Goal: Task Accomplishment & Management: Manage account settings

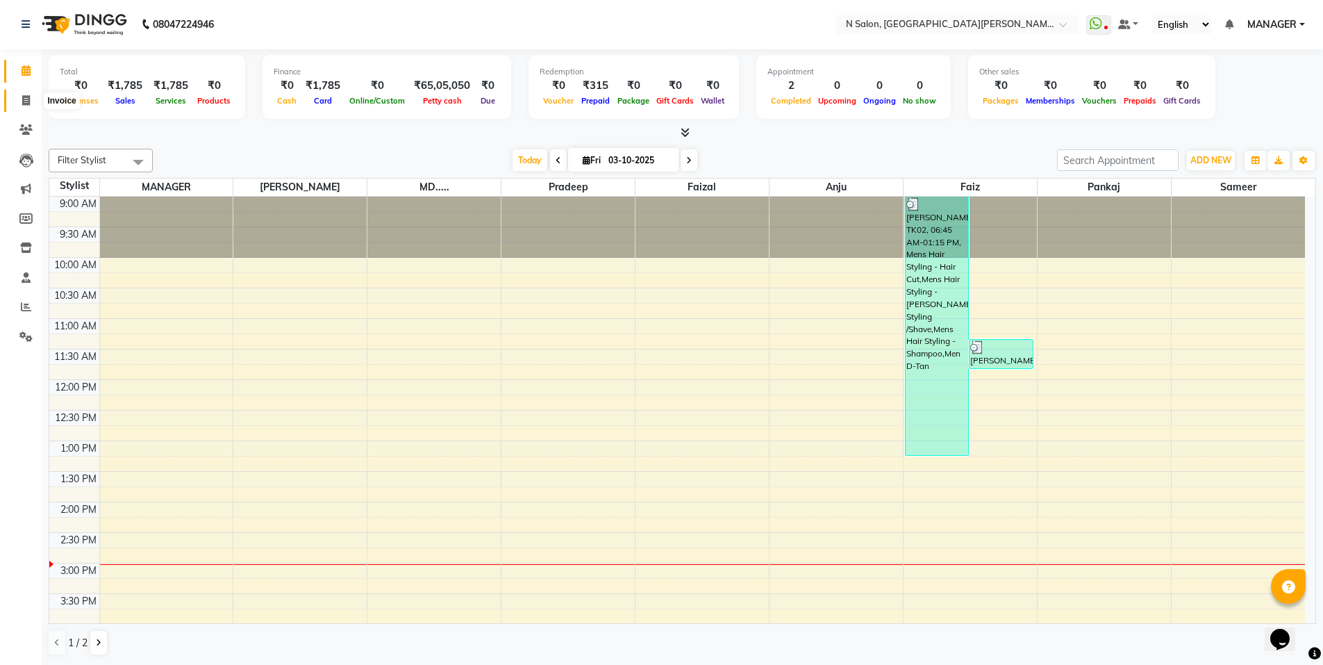
click at [22, 98] on icon at bounding box center [26, 100] width 8 height 10
select select "service"
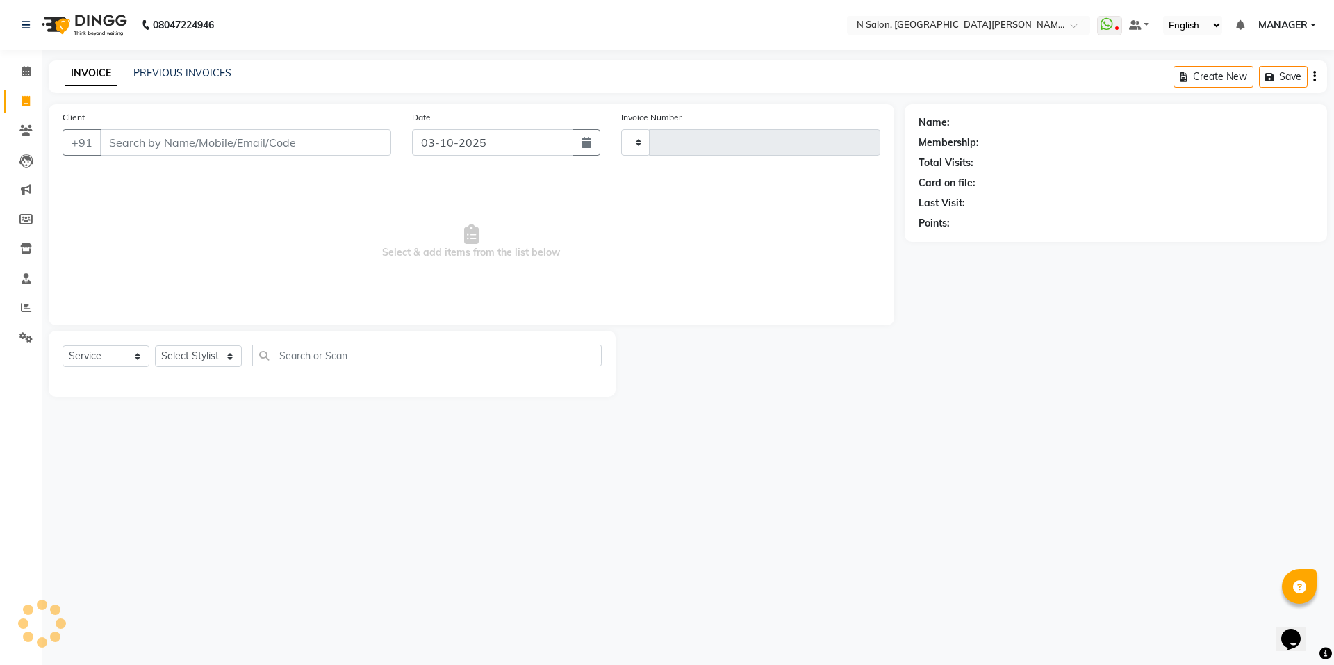
type input "4156"
select select "3472"
click at [174, 142] on input "Client" at bounding box center [245, 142] width 291 height 26
select select "P"
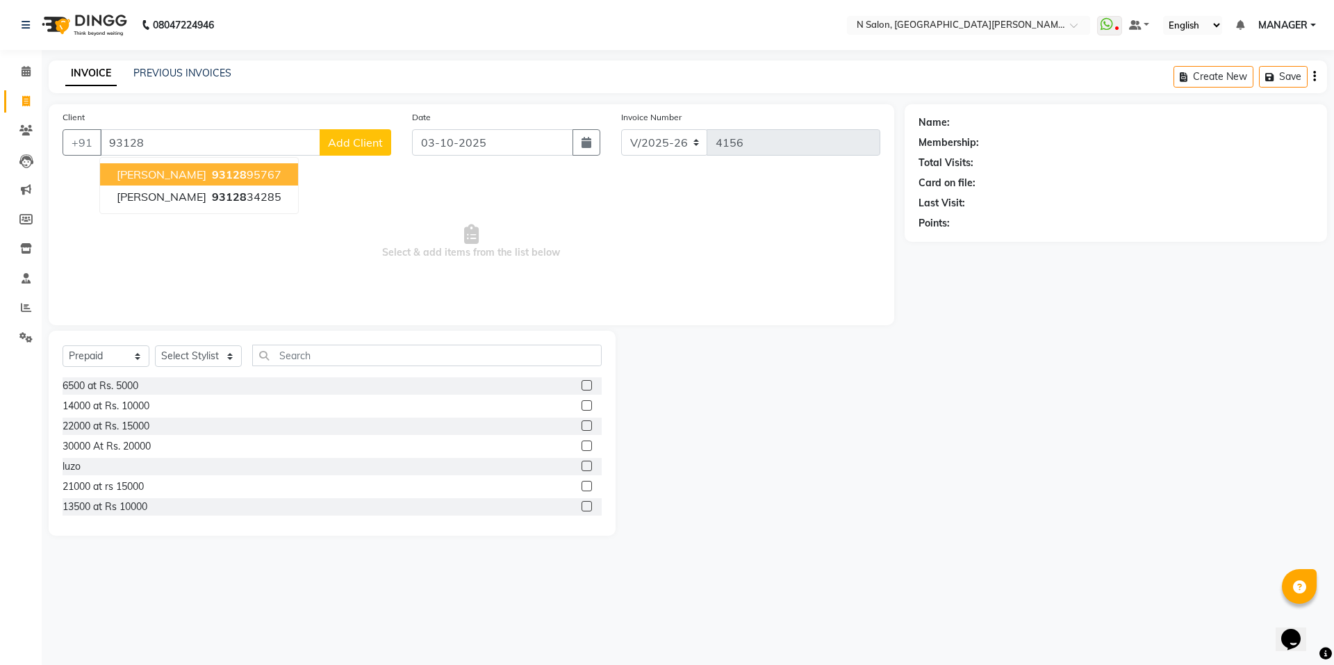
click at [212, 171] on span "93128" at bounding box center [229, 174] width 35 height 14
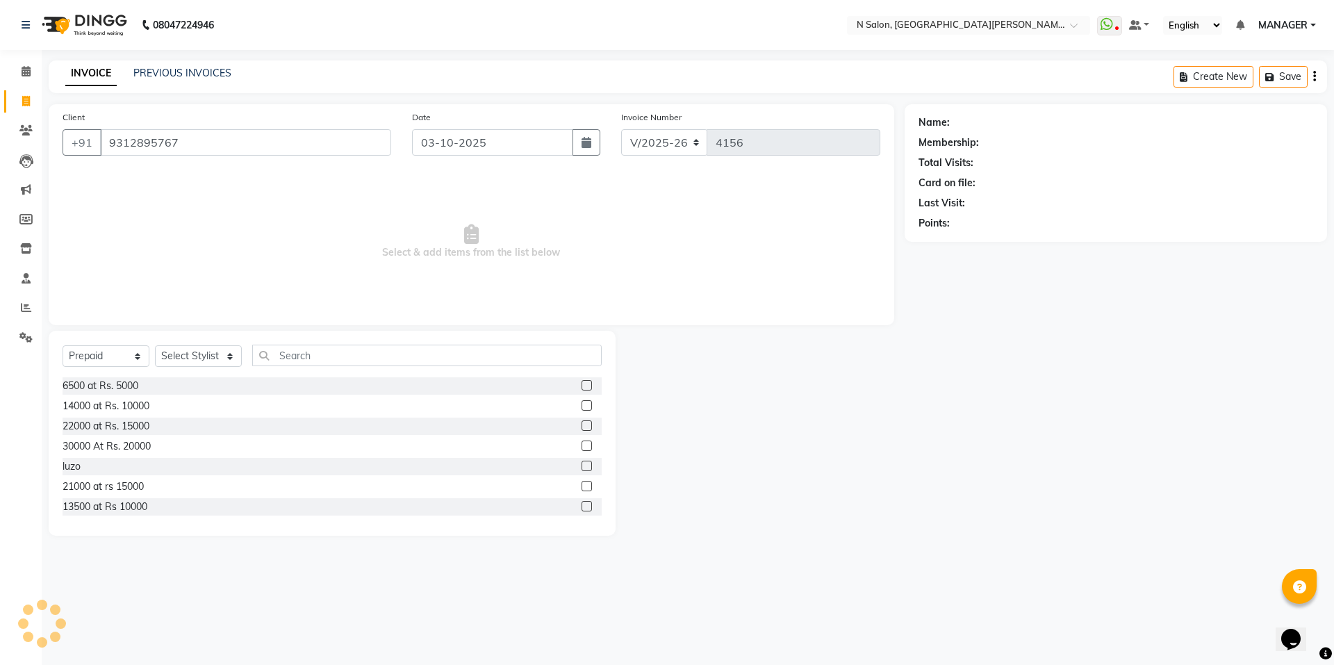
type input "9312895767"
click at [1013, 239] on icon "button" at bounding box center [1010, 243] width 10 height 10
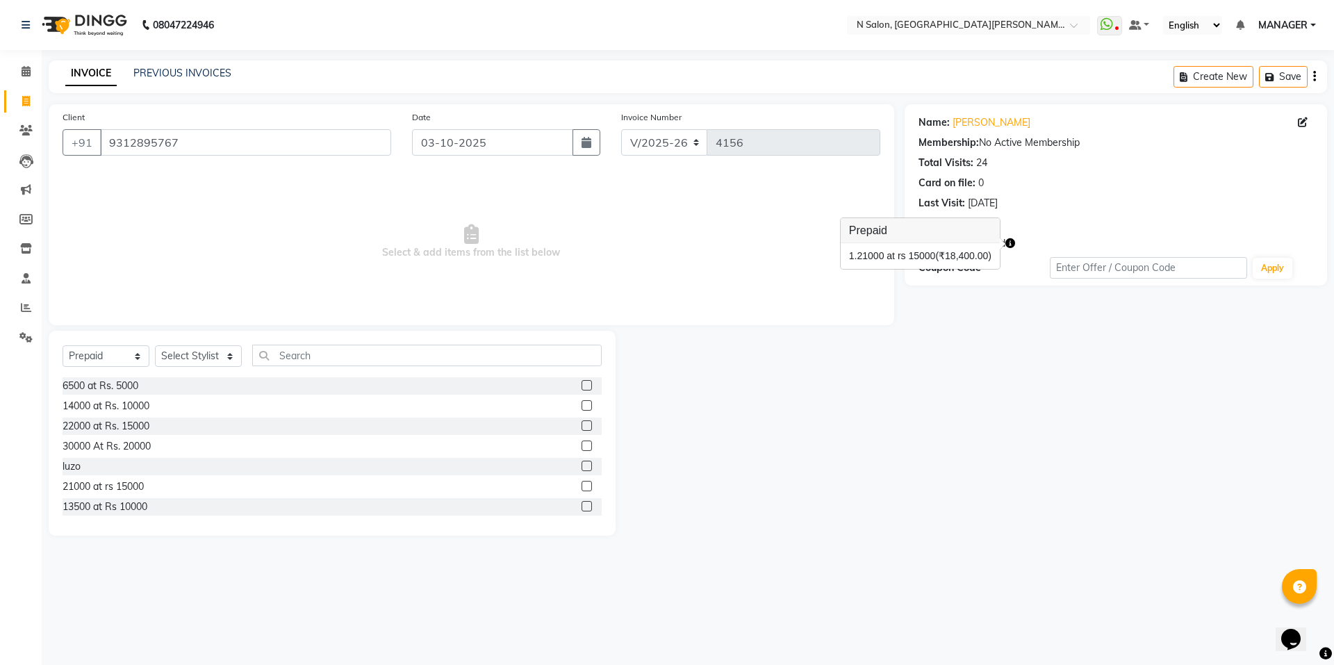
click at [961, 276] on div "Coupon Code Apply" at bounding box center [1115, 268] width 395 height 24
click at [961, 122] on link "[PERSON_NAME]" at bounding box center [991, 122] width 78 height 15
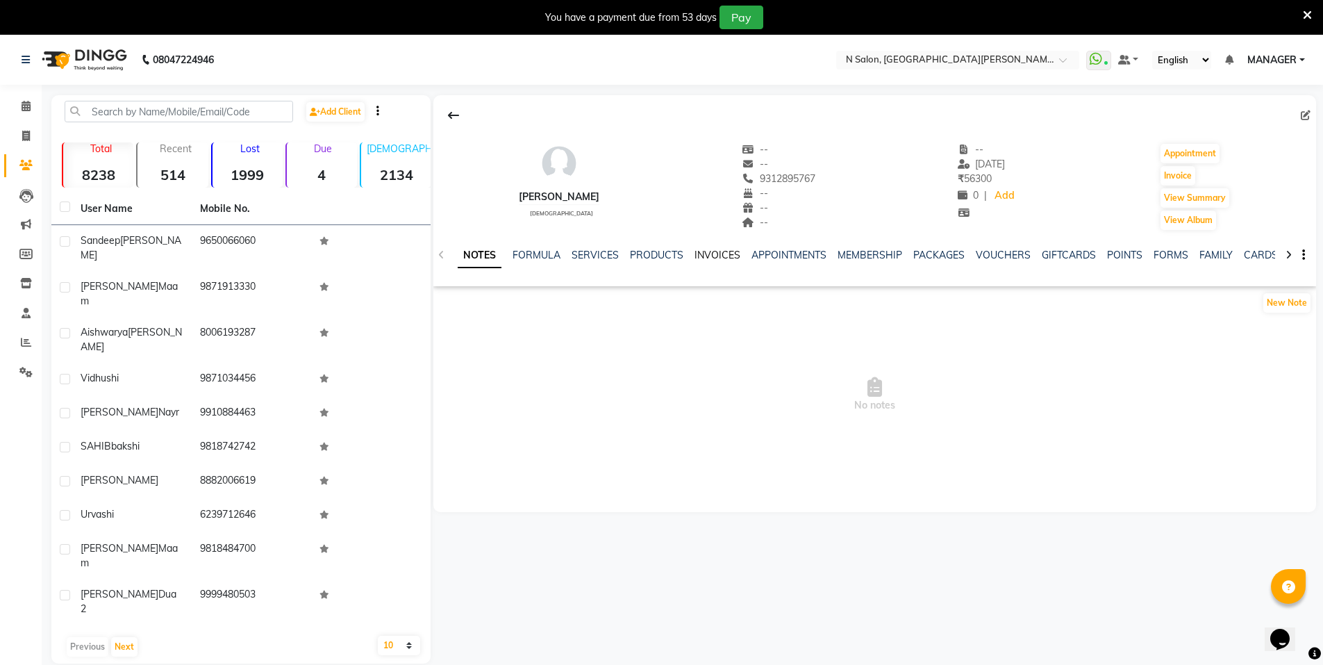
click at [721, 259] on link "INVOICES" at bounding box center [718, 255] width 46 height 13
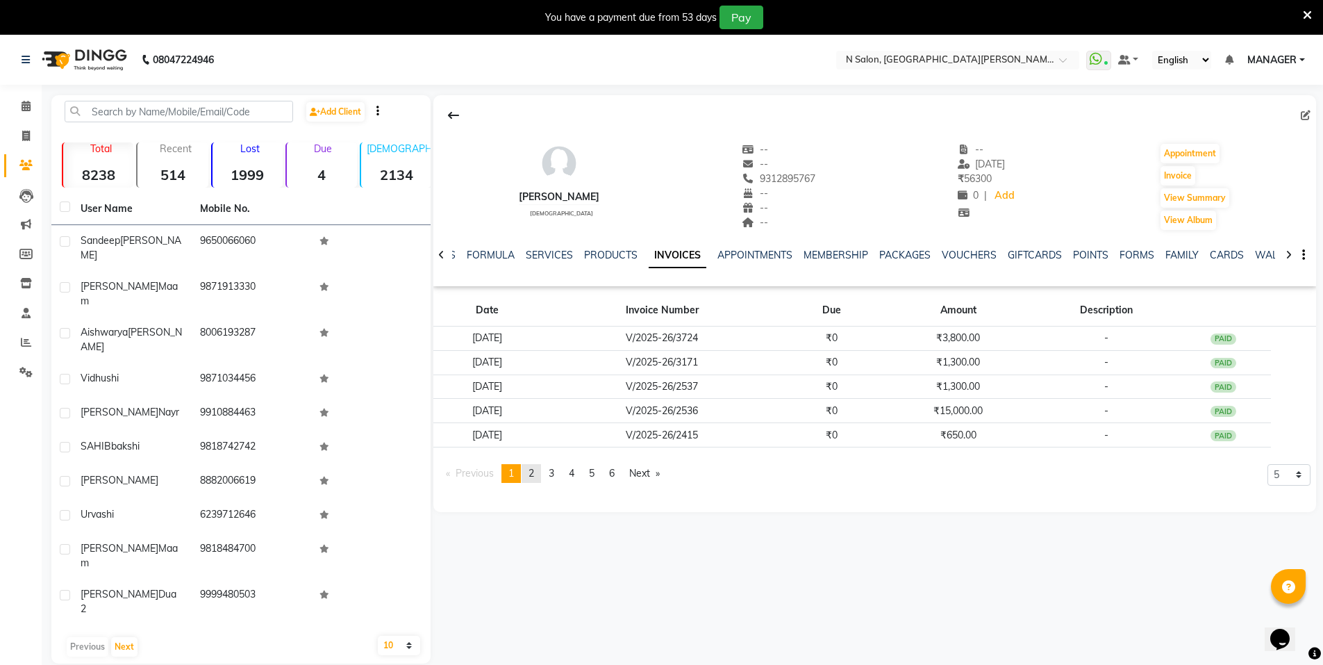
click at [531, 478] on link "page 2" at bounding box center [531, 473] width 19 height 19
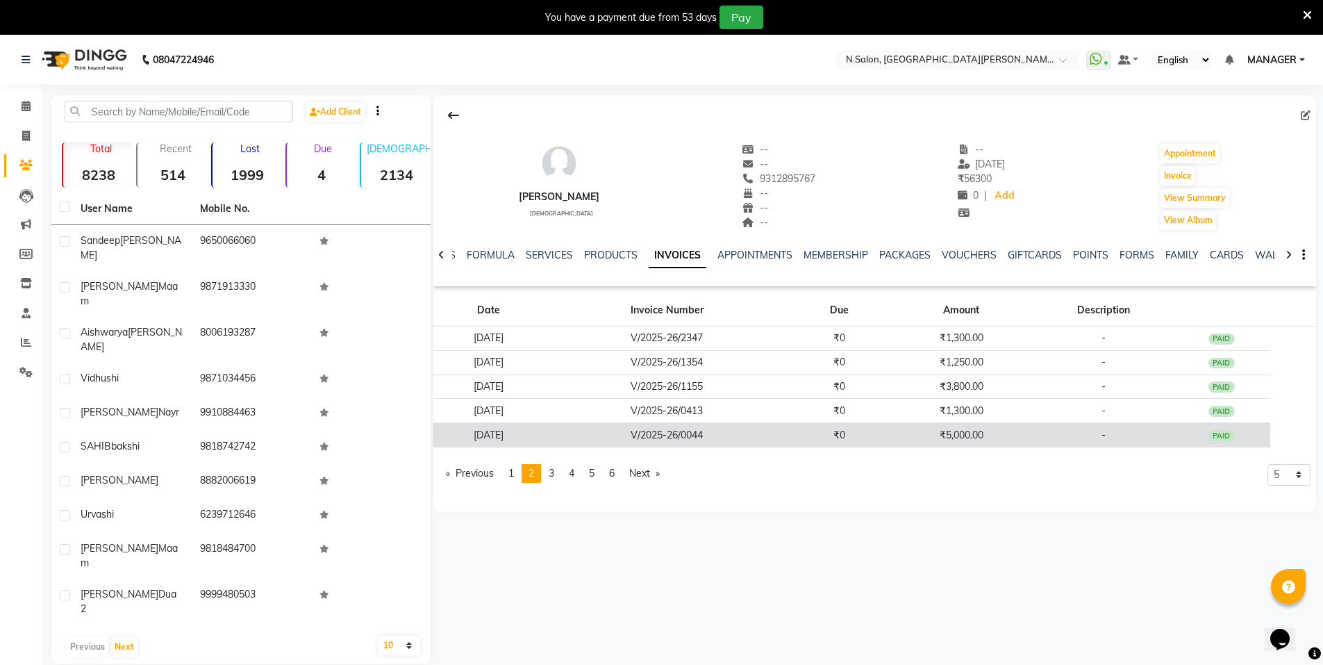
click at [637, 433] on td "V/2025-26/0044" at bounding box center [667, 435] width 248 height 24
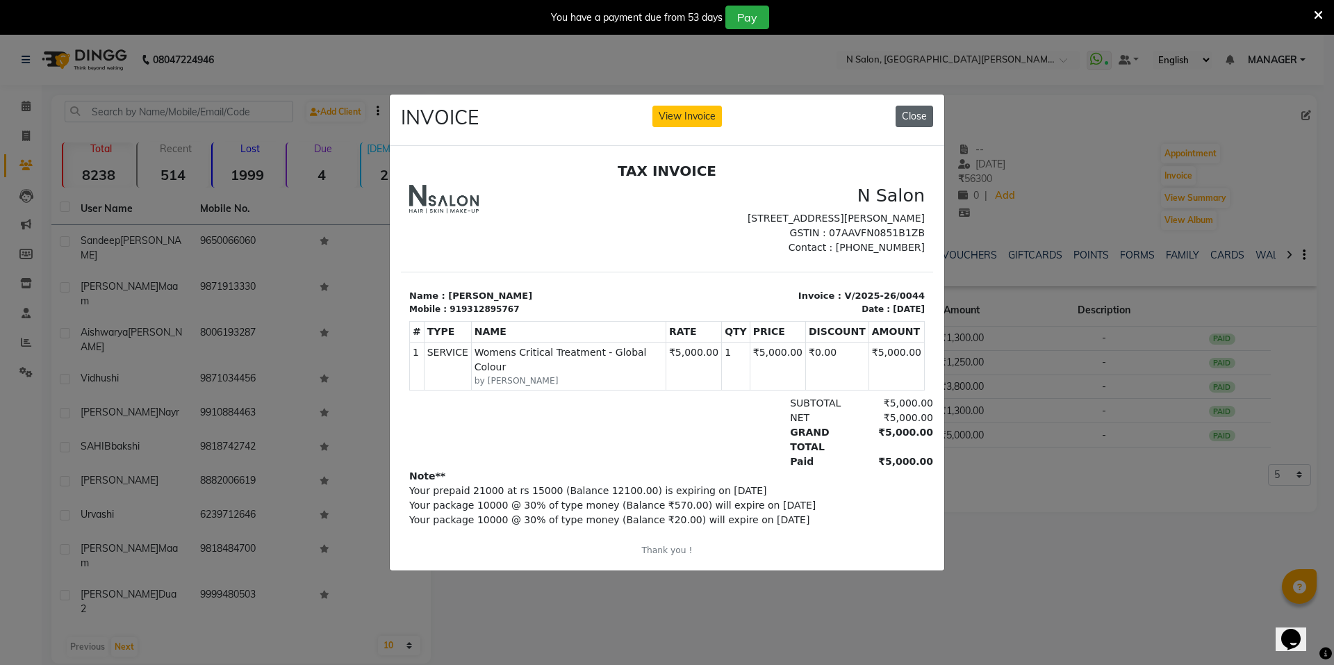
click at [914, 113] on button "Close" at bounding box center [914, 117] width 38 height 22
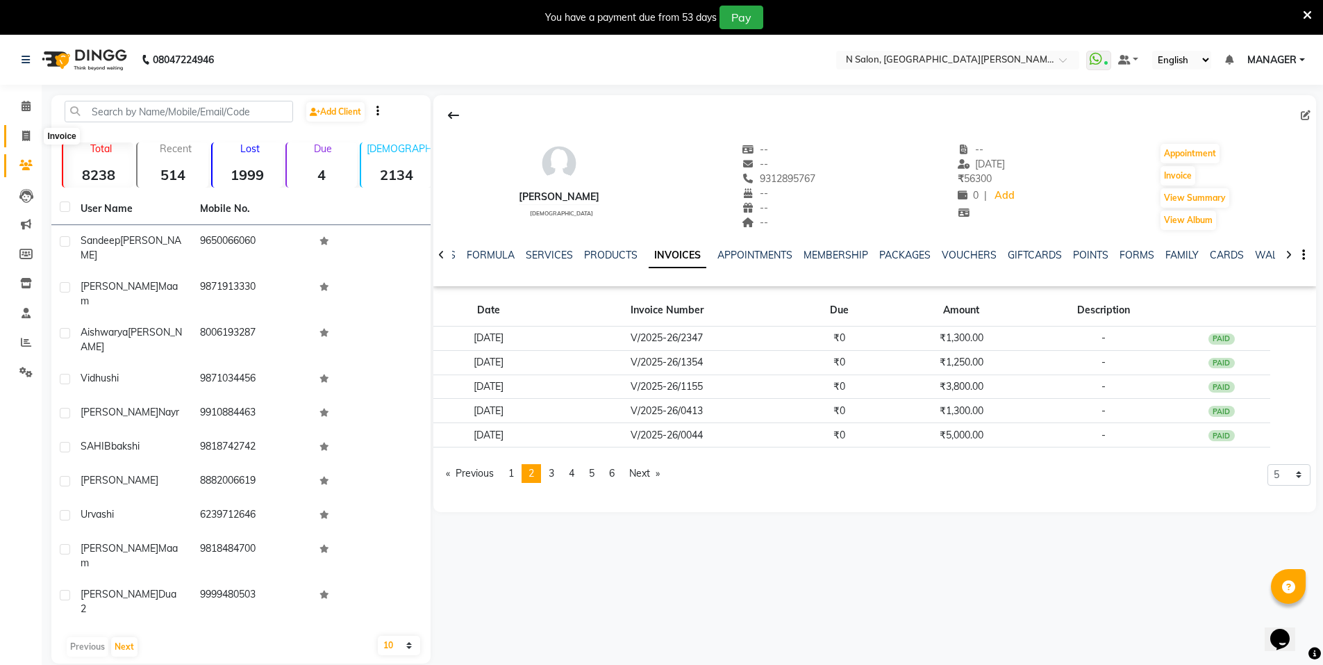
click at [19, 136] on span at bounding box center [26, 137] width 24 height 16
select select "service"
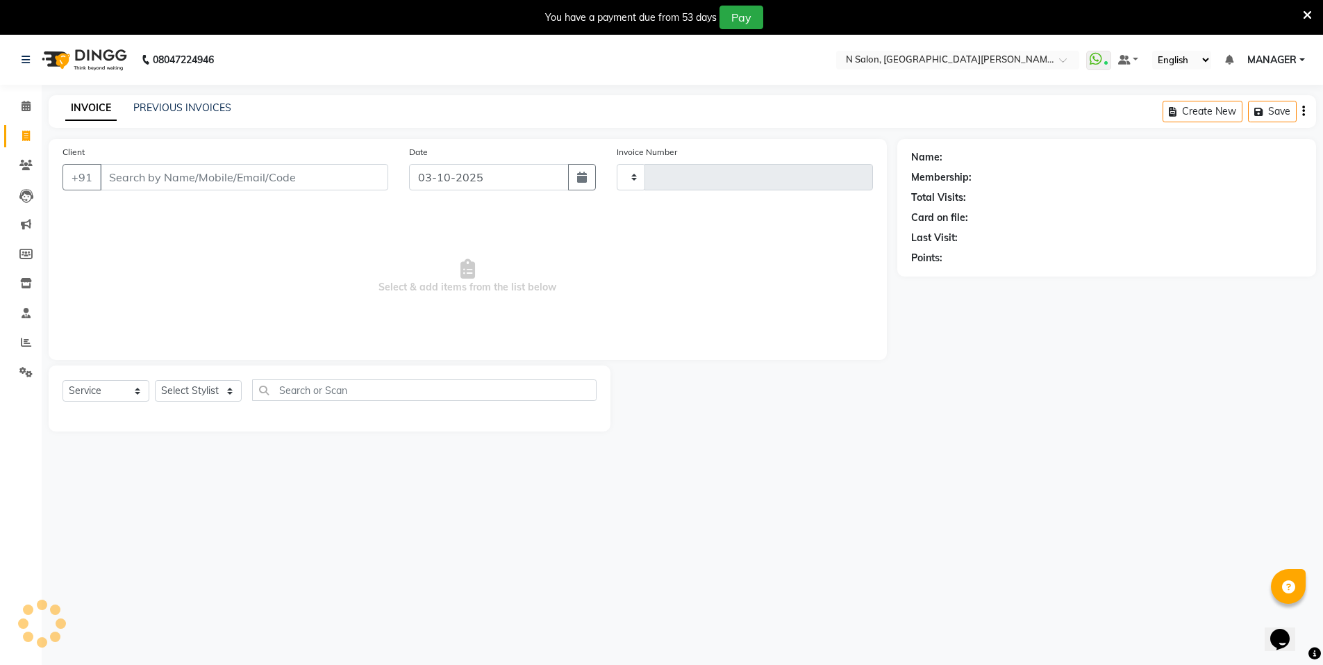
type input "4156"
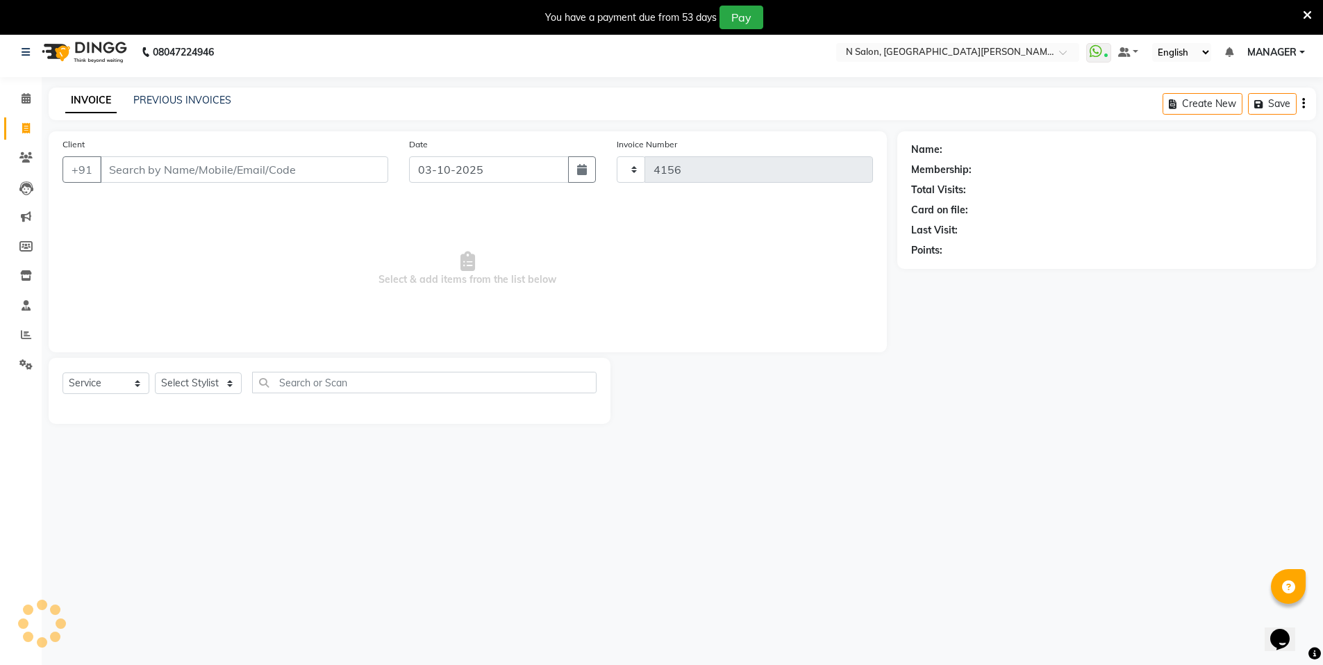
select select "3472"
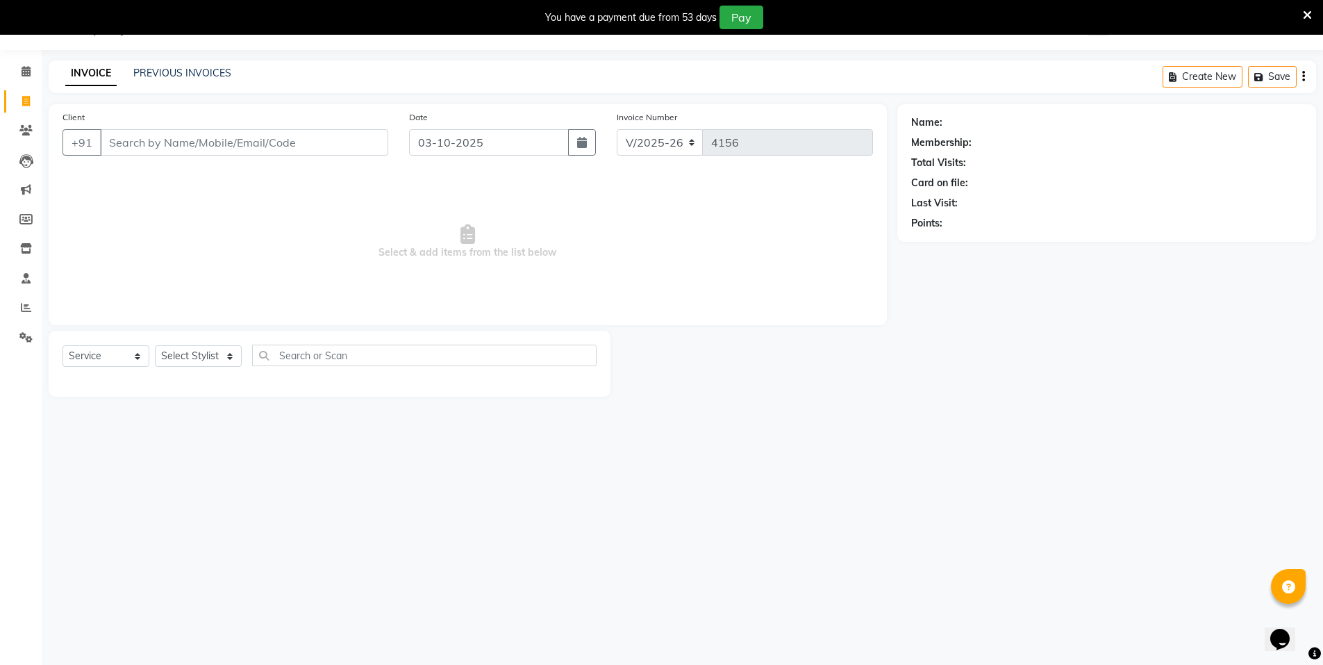
click at [240, 153] on input "Client" at bounding box center [244, 142] width 288 height 26
select select "P"
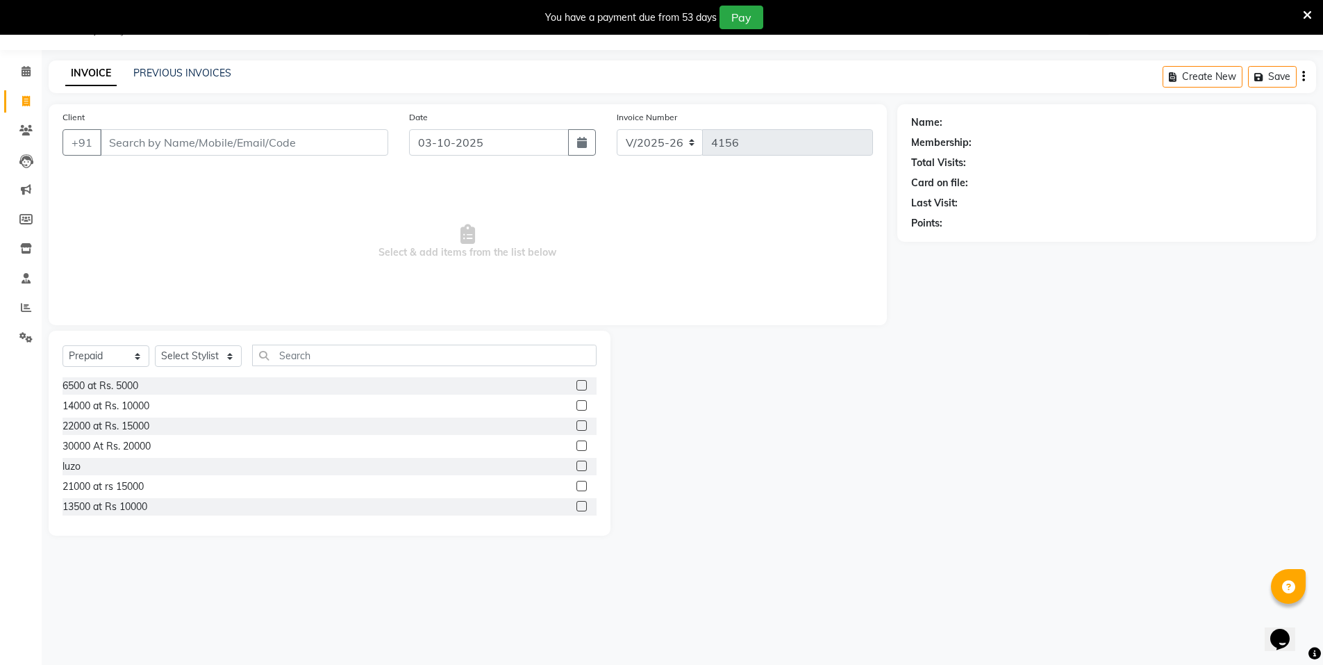
click at [245, 146] on input "Client" at bounding box center [244, 142] width 288 height 26
click at [247, 144] on input "Client" at bounding box center [244, 142] width 288 height 26
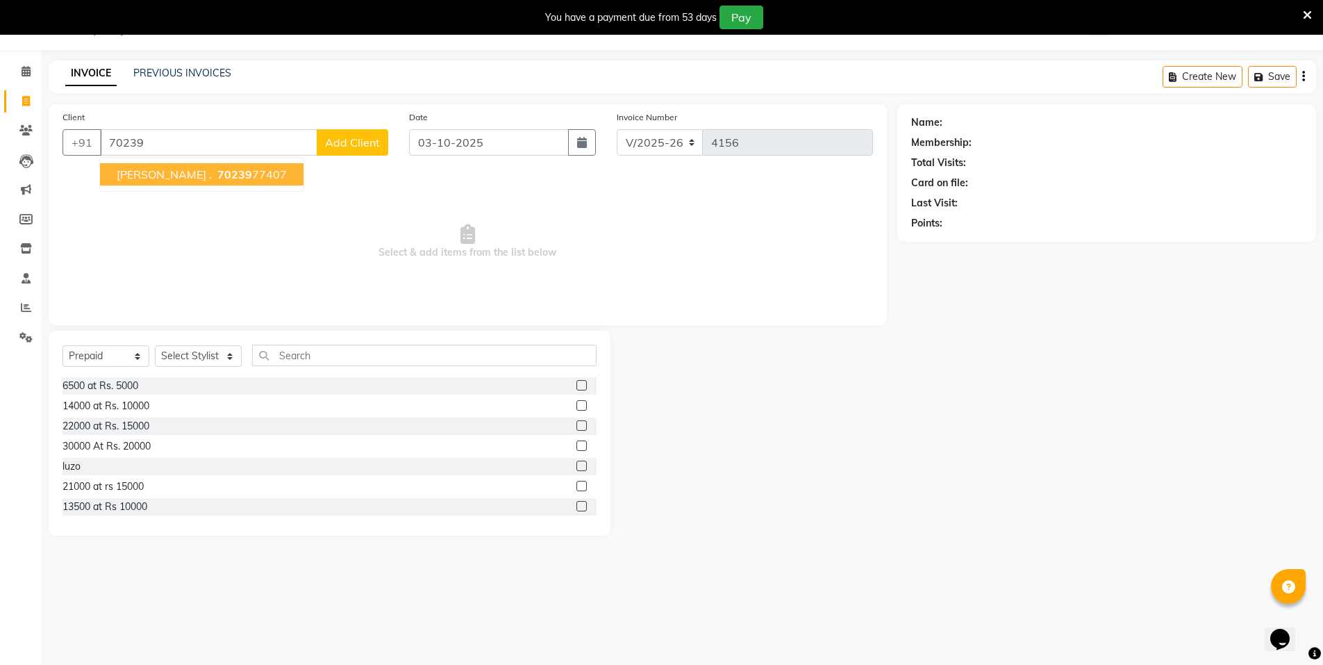
click at [219, 166] on button "ishan . 70239 77407" at bounding box center [202, 174] width 204 height 22
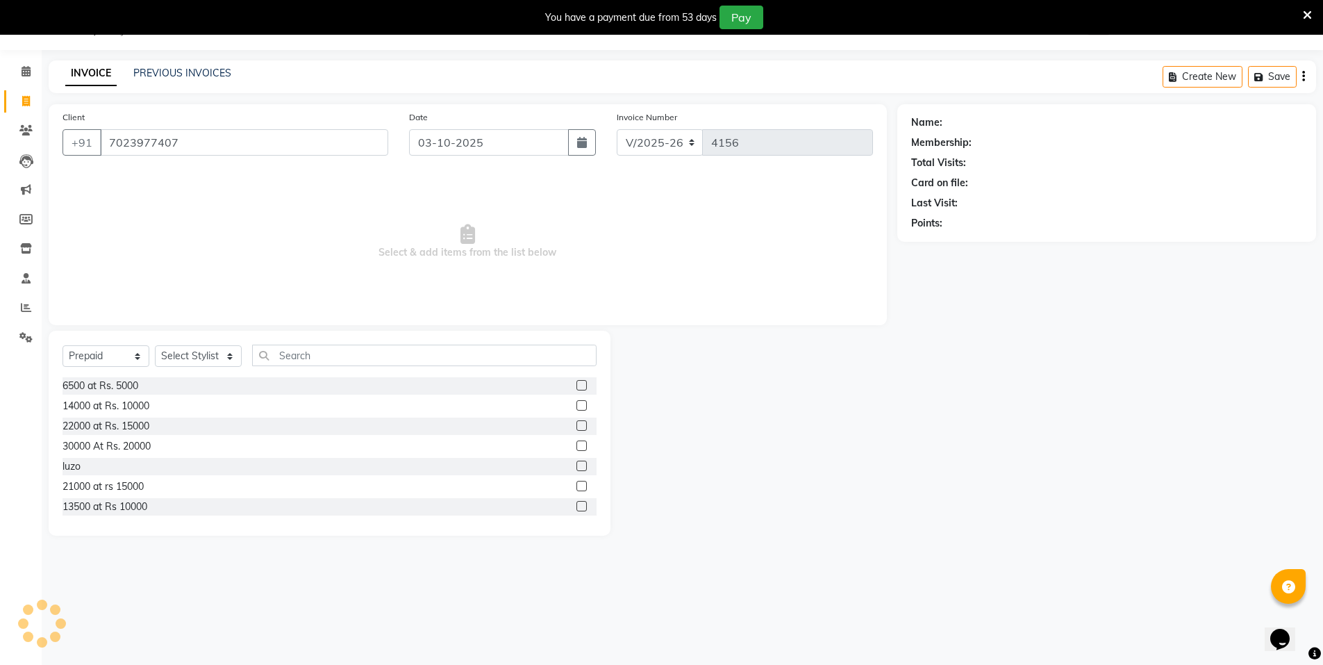
type input "7023977407"
click at [83, 351] on select "Select Service Product Membership Package Voucher Prepaid Gift Card" at bounding box center [106, 356] width 87 height 22
select select "service"
click at [63, 345] on select "Select Service Product Membership Package Voucher Prepaid Gift Card" at bounding box center [106, 356] width 87 height 22
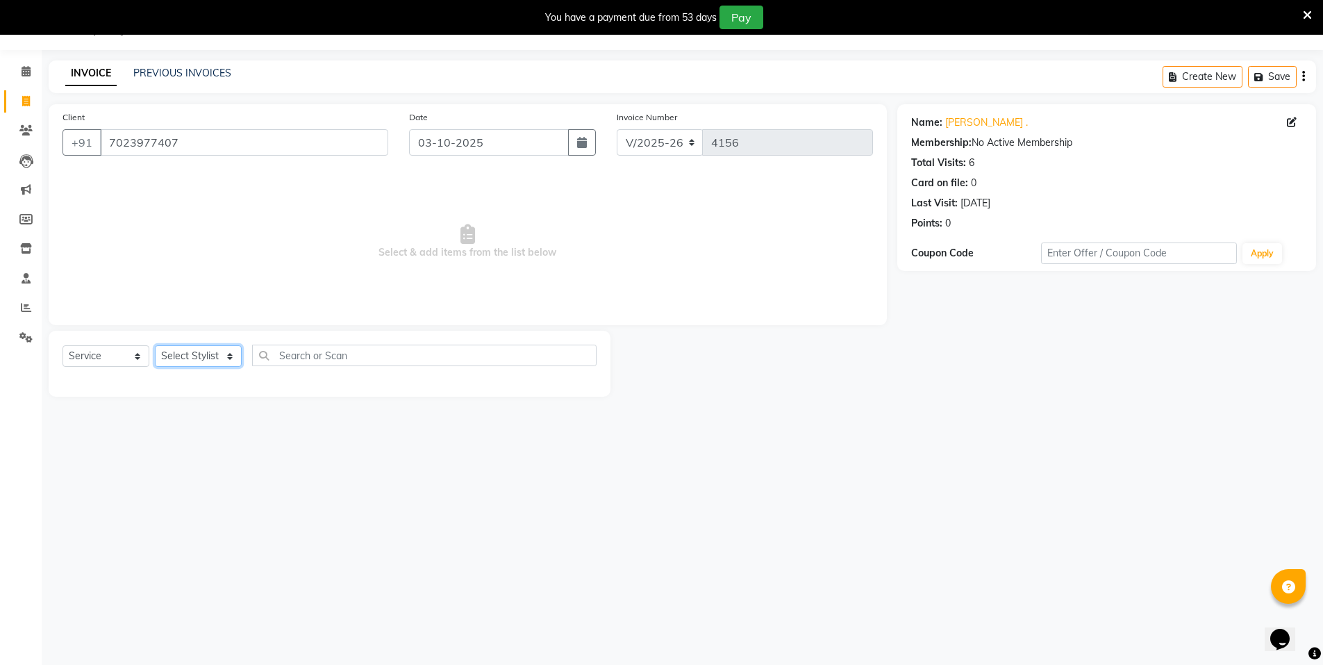
click at [187, 356] on select "Select Stylist Anju Faiz Faizal MANAGER MD..... Pankaj Pradeep Sahil NAWAB same…" at bounding box center [198, 356] width 87 height 22
select select "72439"
click at [155, 345] on select "Select Stylist Anju Faiz Faizal MANAGER MD..... Pankaj Pradeep Sahil NAWAB same…" at bounding box center [198, 356] width 87 height 22
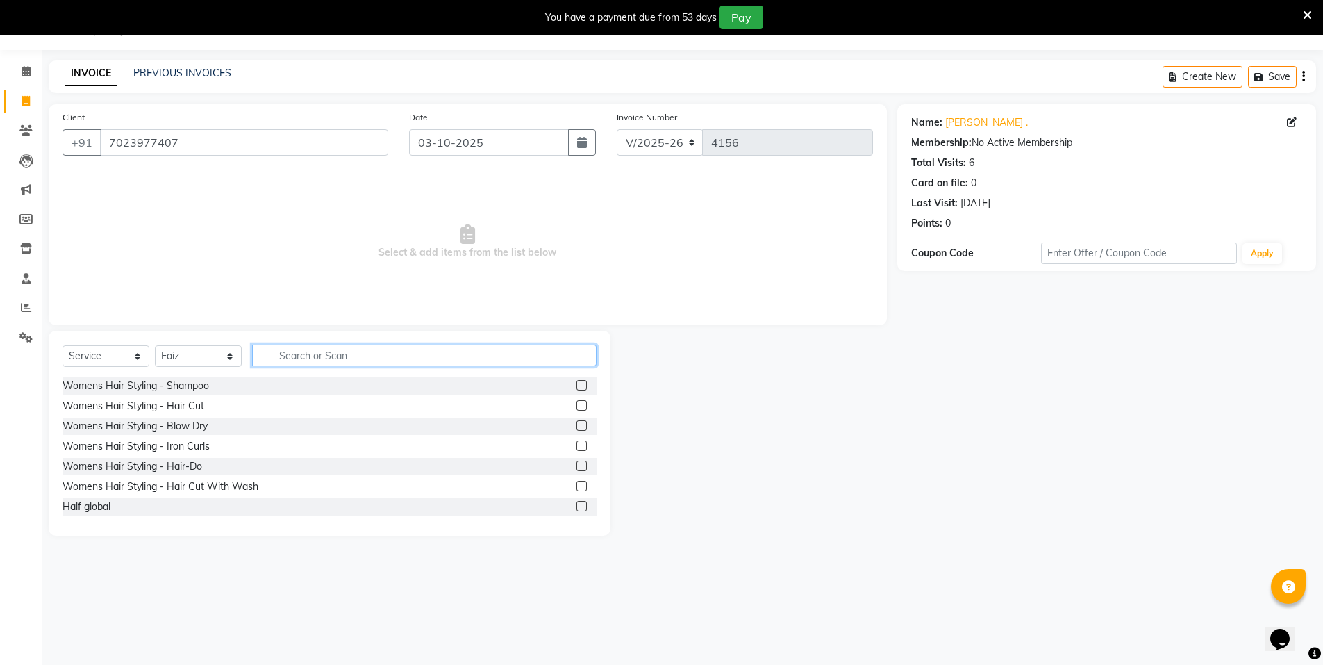
click at [283, 352] on input "text" at bounding box center [424, 356] width 345 height 22
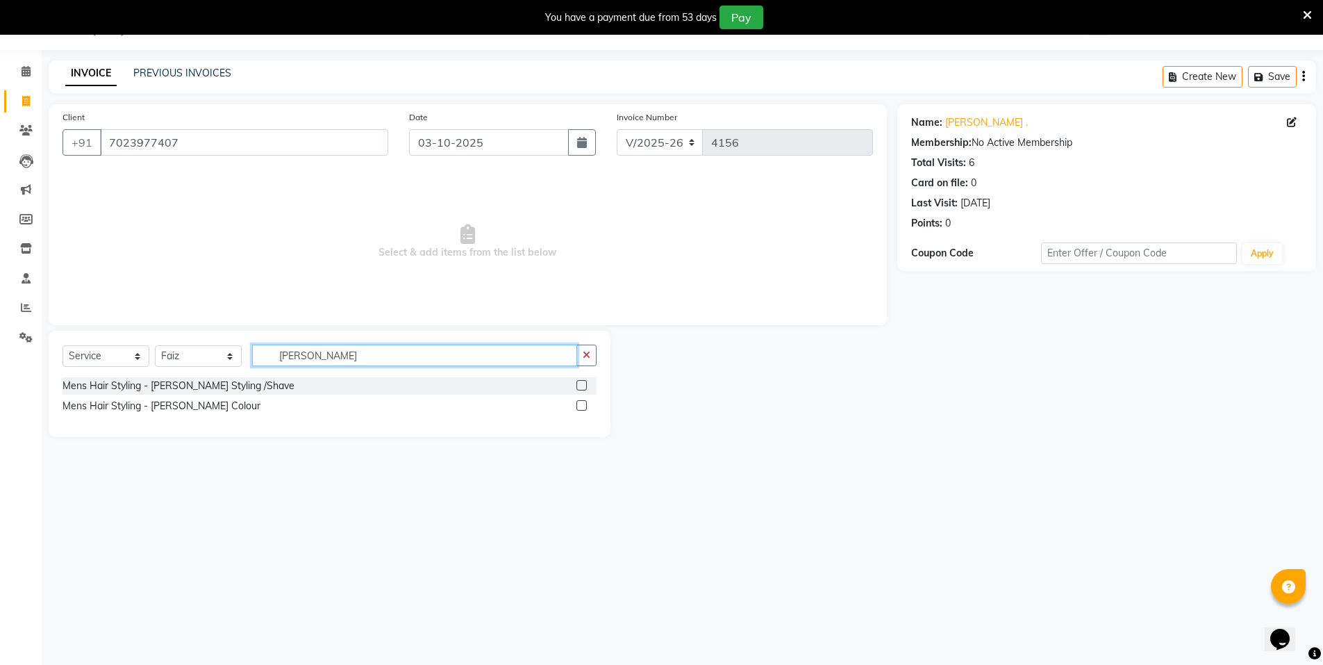
type input "beard"
click at [581, 383] on label at bounding box center [582, 385] width 10 height 10
click at [581, 383] on input "checkbox" at bounding box center [581, 385] width 9 height 9
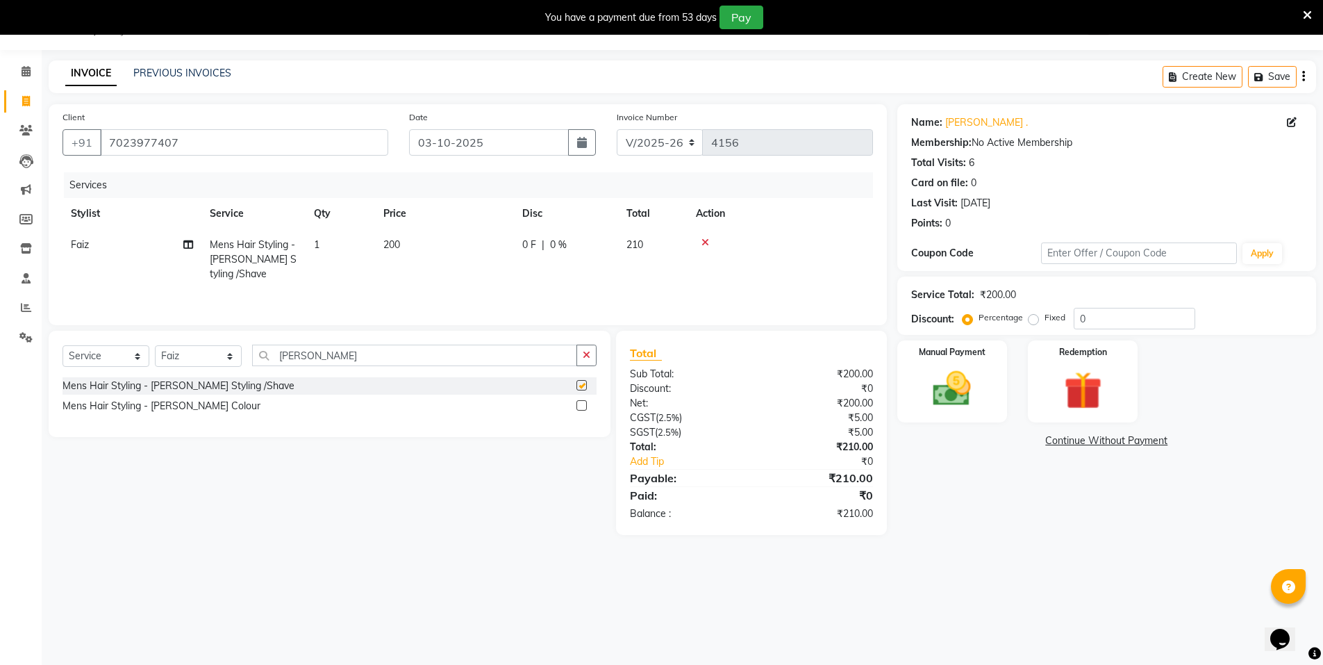
checkbox input "false"
click at [960, 357] on label "Manual Payment" at bounding box center [952, 351] width 69 height 13
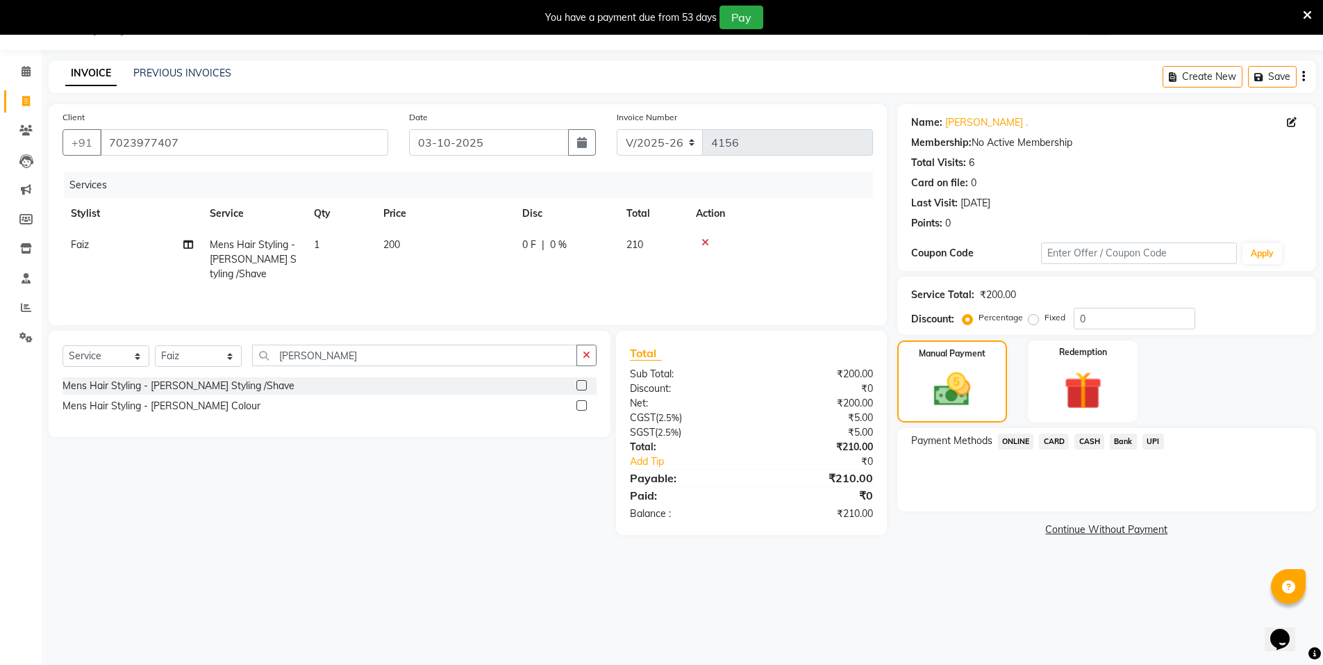
click at [1011, 440] on span "ONLINE" at bounding box center [1016, 441] width 36 height 16
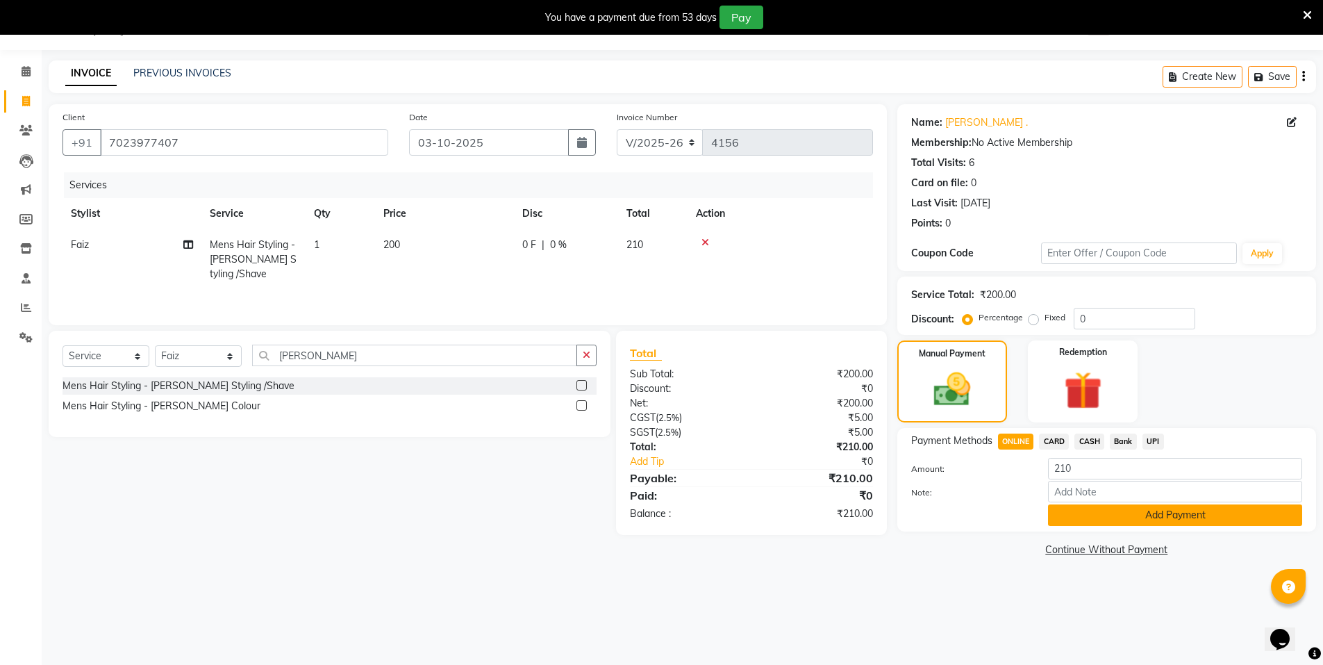
click at [1074, 513] on button "Add Payment" at bounding box center [1175, 515] width 254 height 22
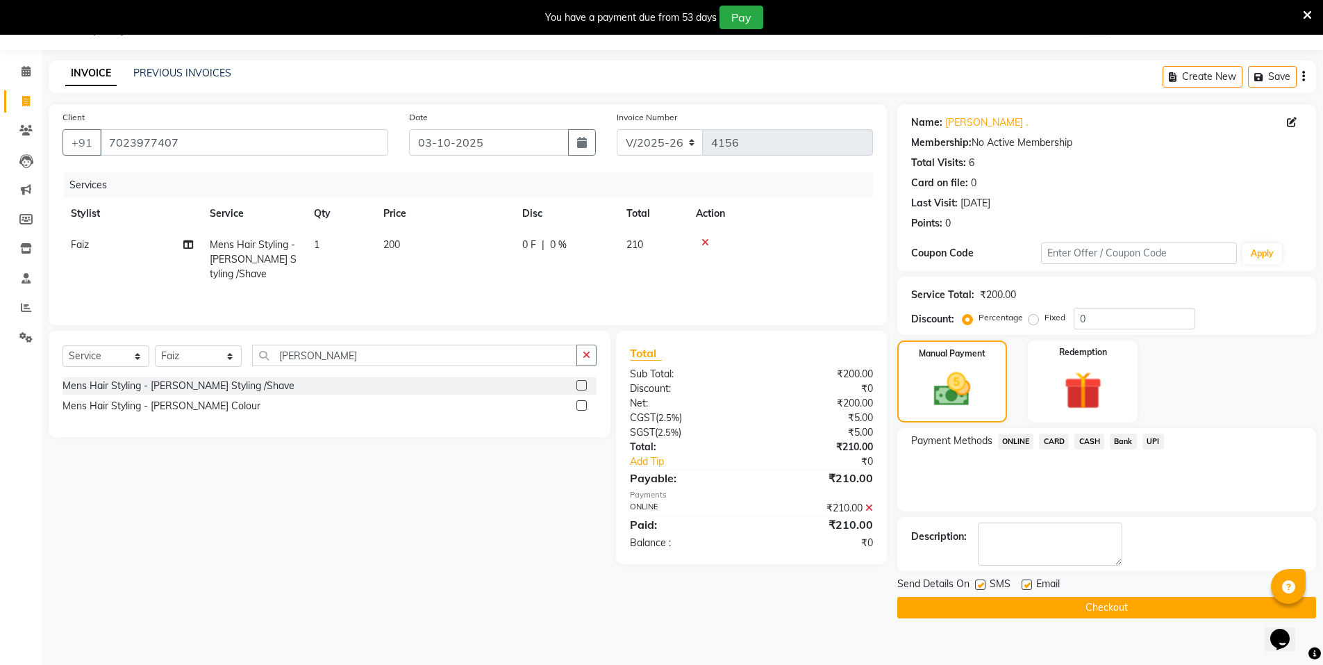
click at [1062, 609] on button "Checkout" at bounding box center [1107, 608] width 419 height 22
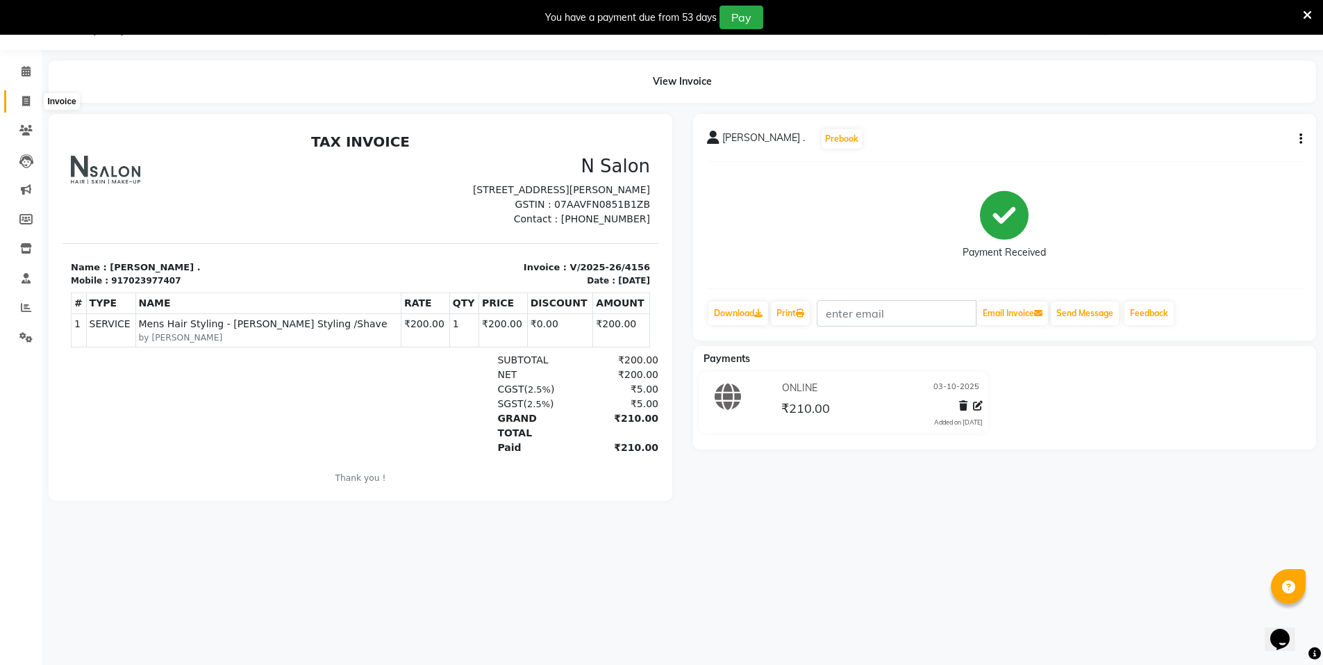
click at [20, 97] on span at bounding box center [26, 102] width 24 height 16
select select "service"
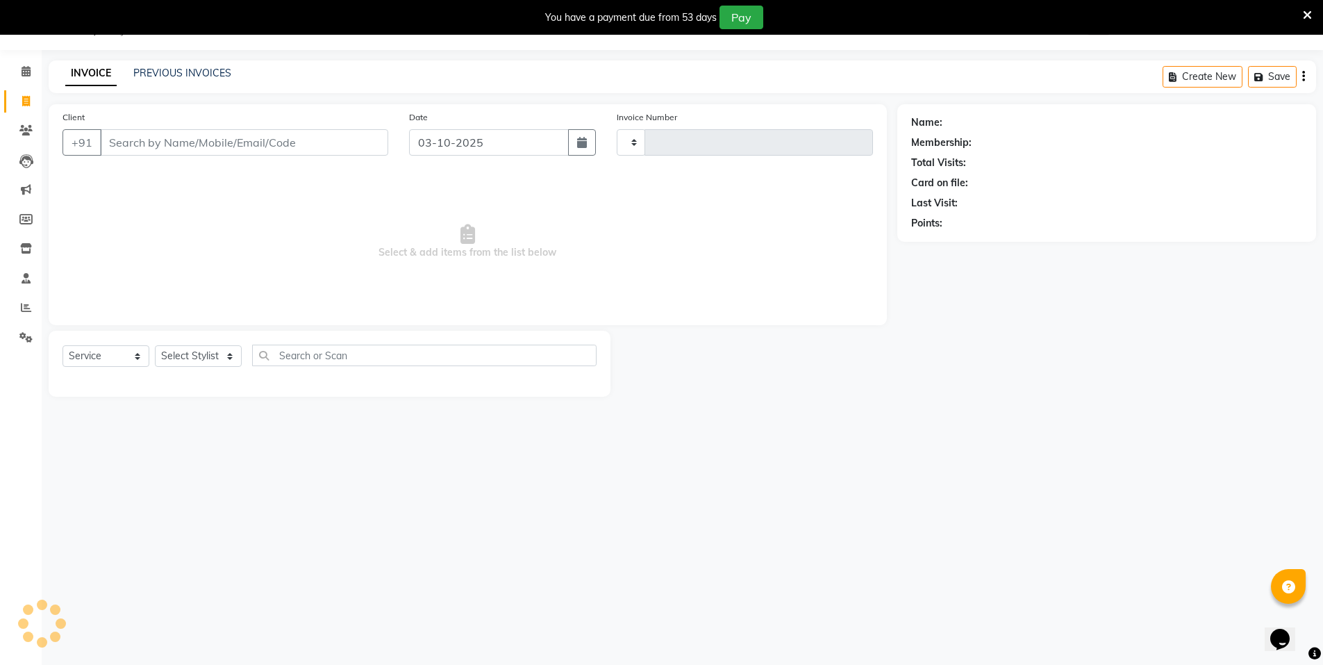
type input "4157"
select select "3472"
click at [240, 148] on input "Client" at bounding box center [244, 142] width 288 height 26
select select "P"
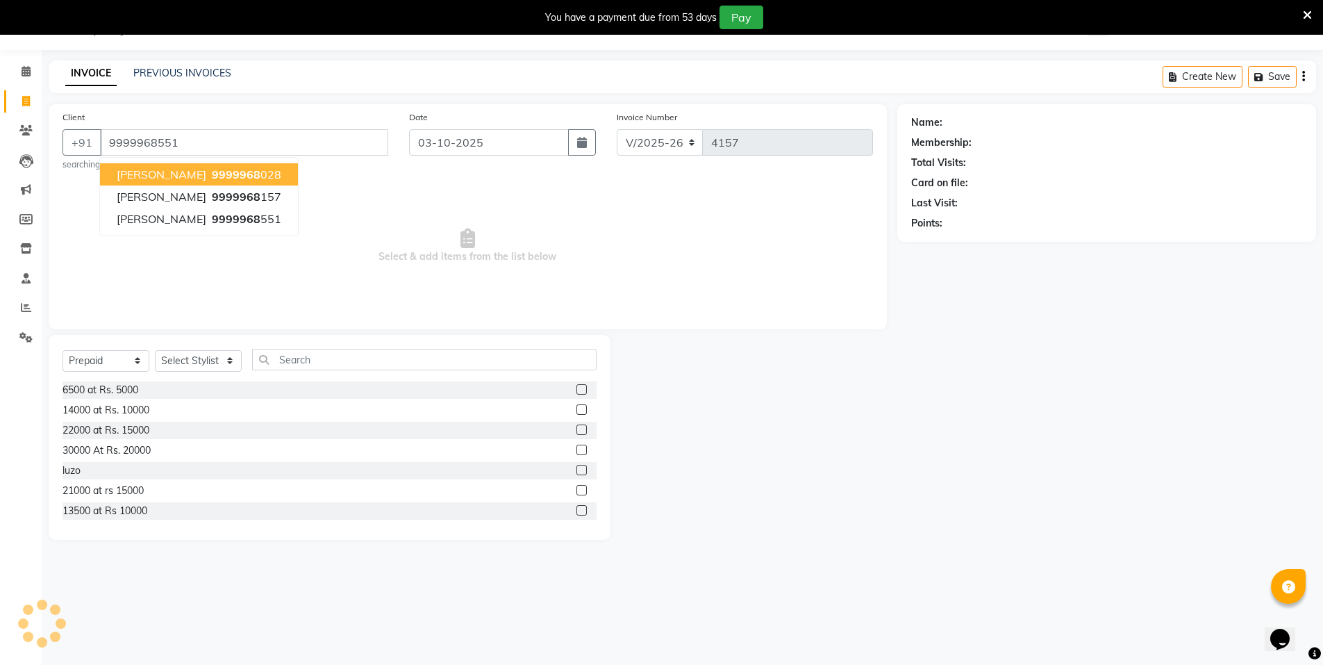
type input "9999968551"
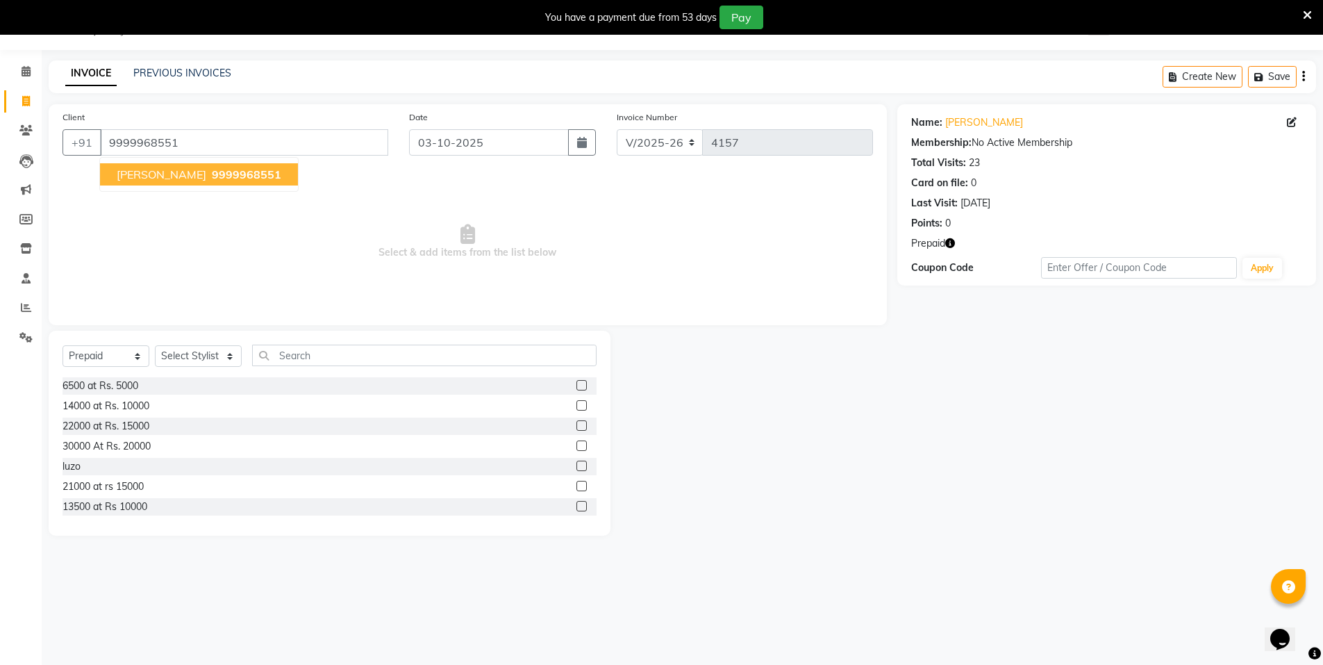
click at [206, 174] on span "aashima kayastha" at bounding box center [162, 174] width 90 height 14
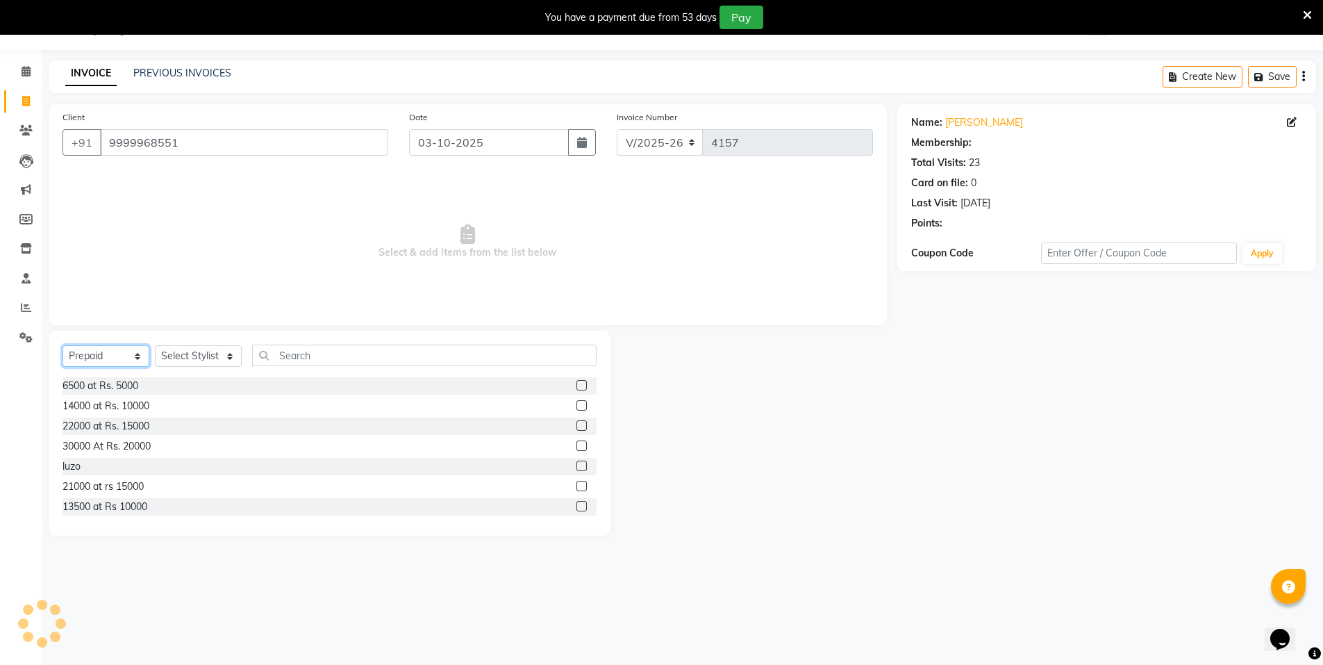
click at [112, 358] on select "Select Service Product Membership Package Voucher Prepaid Gift Card" at bounding box center [106, 356] width 87 height 22
select select "service"
click at [63, 345] on select "Select Service Product Membership Package Voucher Prepaid Gift Card" at bounding box center [106, 356] width 87 height 22
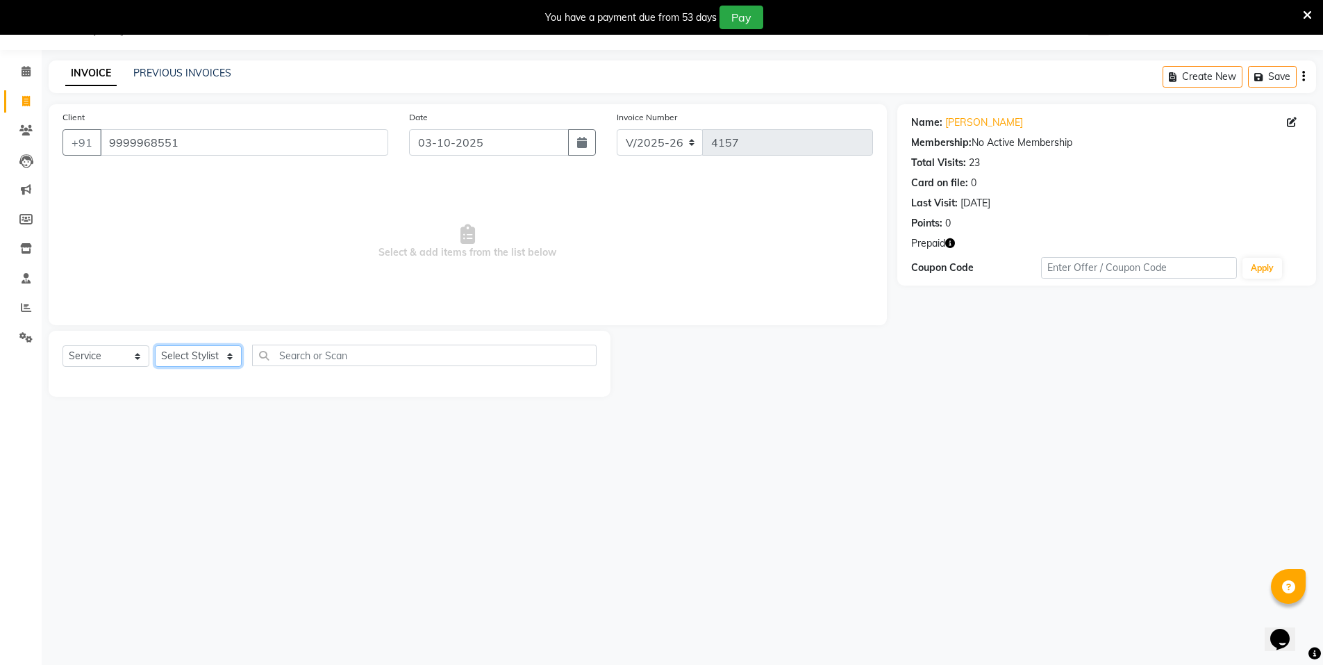
click at [194, 356] on select "Select Stylist Anju Faiz Faizal MANAGER MD..... Pankaj Pradeep Sahil NAWAB same…" at bounding box center [198, 356] width 87 height 22
select select "15674"
click at [155, 345] on select "Select Stylist Anju Faiz Faizal MANAGER MD..... Pankaj Pradeep Sahil NAWAB same…" at bounding box center [198, 356] width 87 height 22
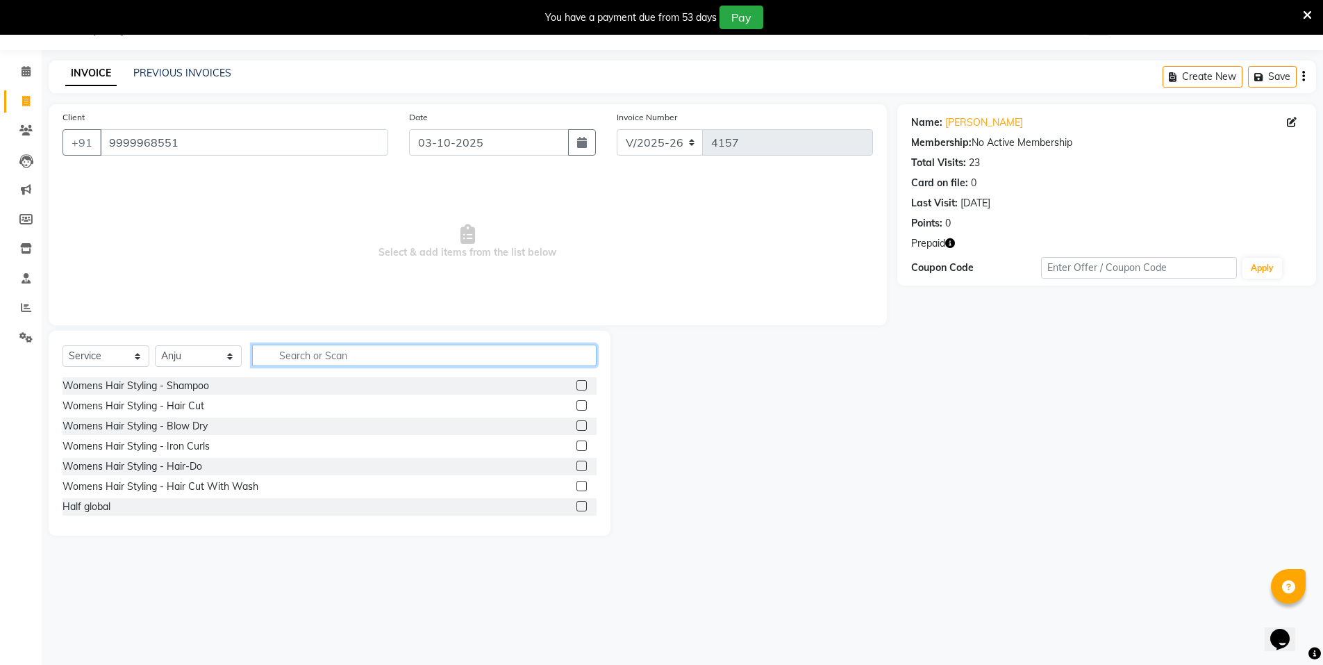
click at [297, 354] on input "text" at bounding box center [424, 356] width 345 height 22
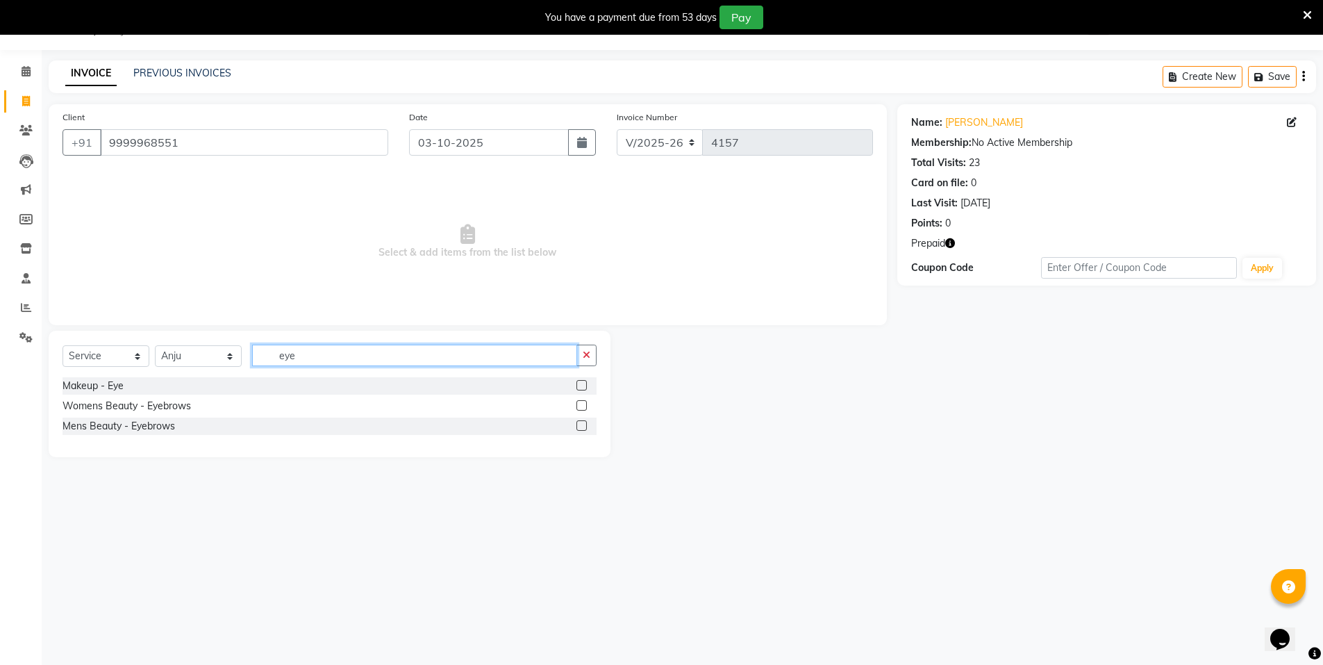
type input "eye"
click at [581, 401] on label at bounding box center [582, 405] width 10 height 10
click at [581, 402] on input "checkbox" at bounding box center [581, 406] width 9 height 9
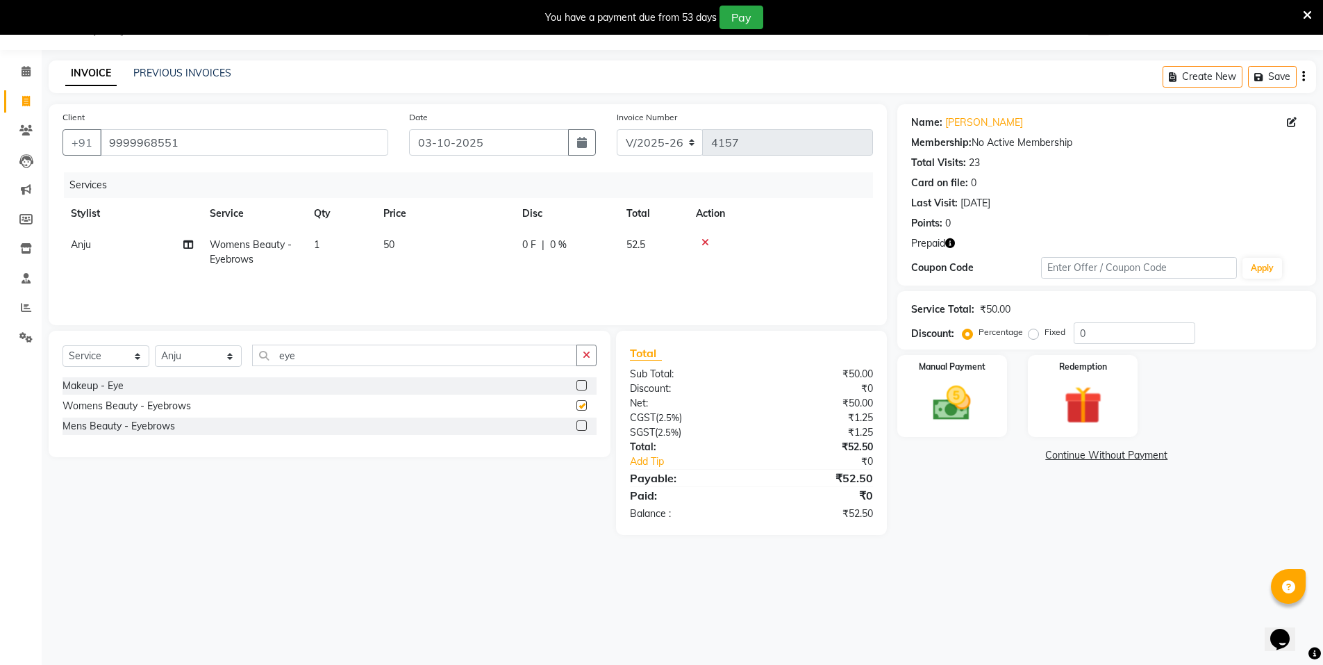
checkbox input "false"
drag, startPoint x: 411, startPoint y: 348, endPoint x: 56, endPoint y: 374, distance: 355.2
click at [58, 374] on div "Select Service Product Membership Package Voucher Prepaid Gift Card Select Styl…" at bounding box center [330, 394] width 562 height 126
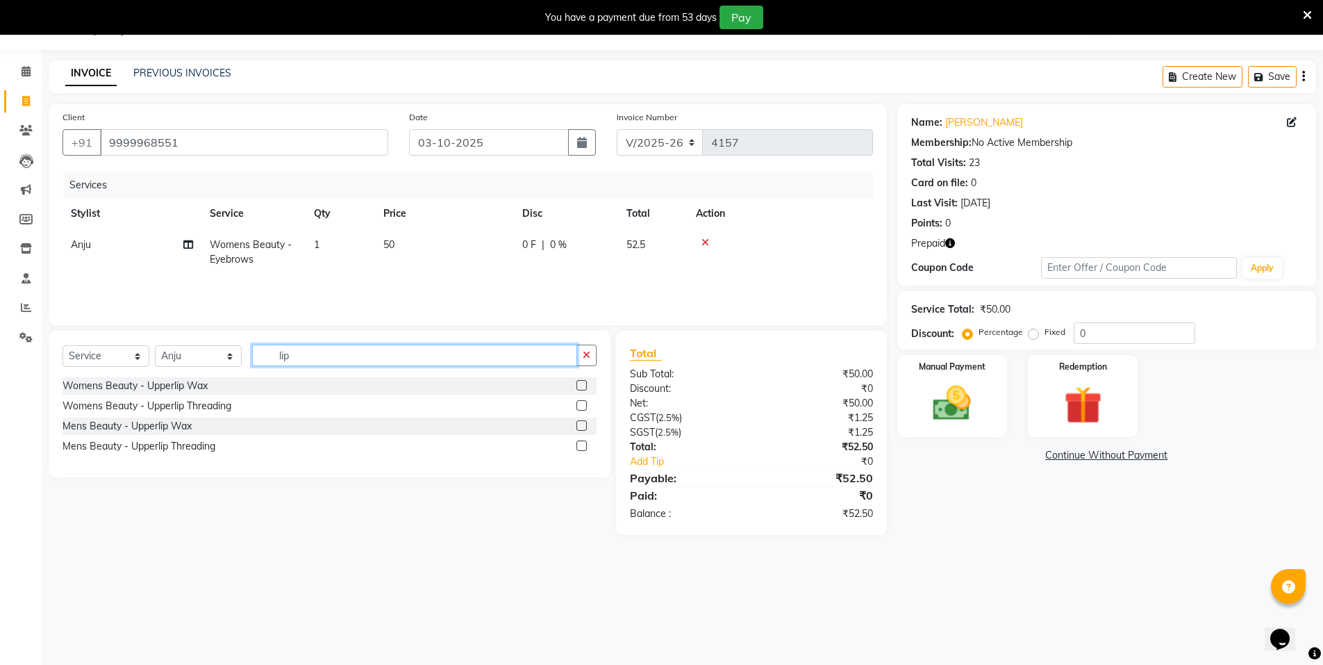
type input "lip"
drag, startPoint x: 577, startPoint y: 405, endPoint x: 584, endPoint y: 399, distance: 8.9
click at [579, 404] on label at bounding box center [582, 405] width 10 height 10
click at [579, 404] on input "checkbox" at bounding box center [581, 406] width 9 height 9
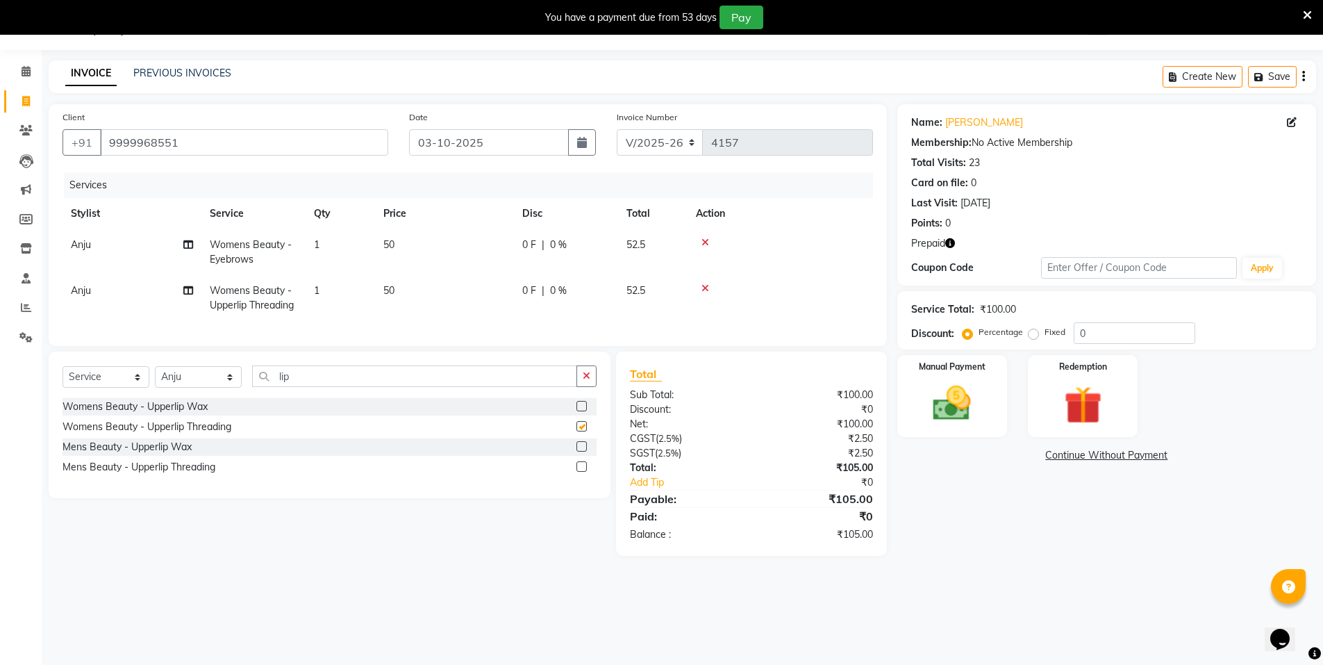
checkbox input "false"
drag, startPoint x: 325, startPoint y: 387, endPoint x: 229, endPoint y: 388, distance: 95.9
click at [229, 388] on div "Select Service Product Membership Package Voucher Prepaid Gift Card Select Styl…" at bounding box center [330, 381] width 534 height 33
type input "chi"
click at [584, 431] on label at bounding box center [582, 426] width 10 height 10
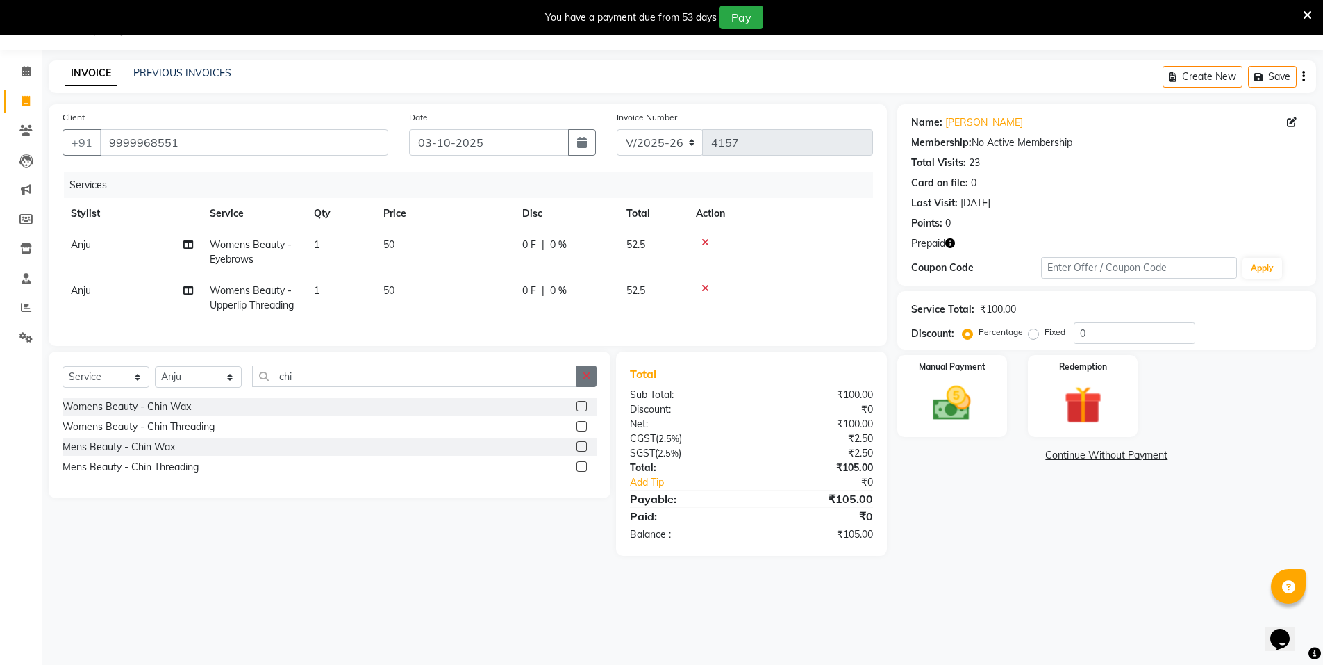
click at [584, 431] on input "checkbox" at bounding box center [581, 426] width 9 height 9
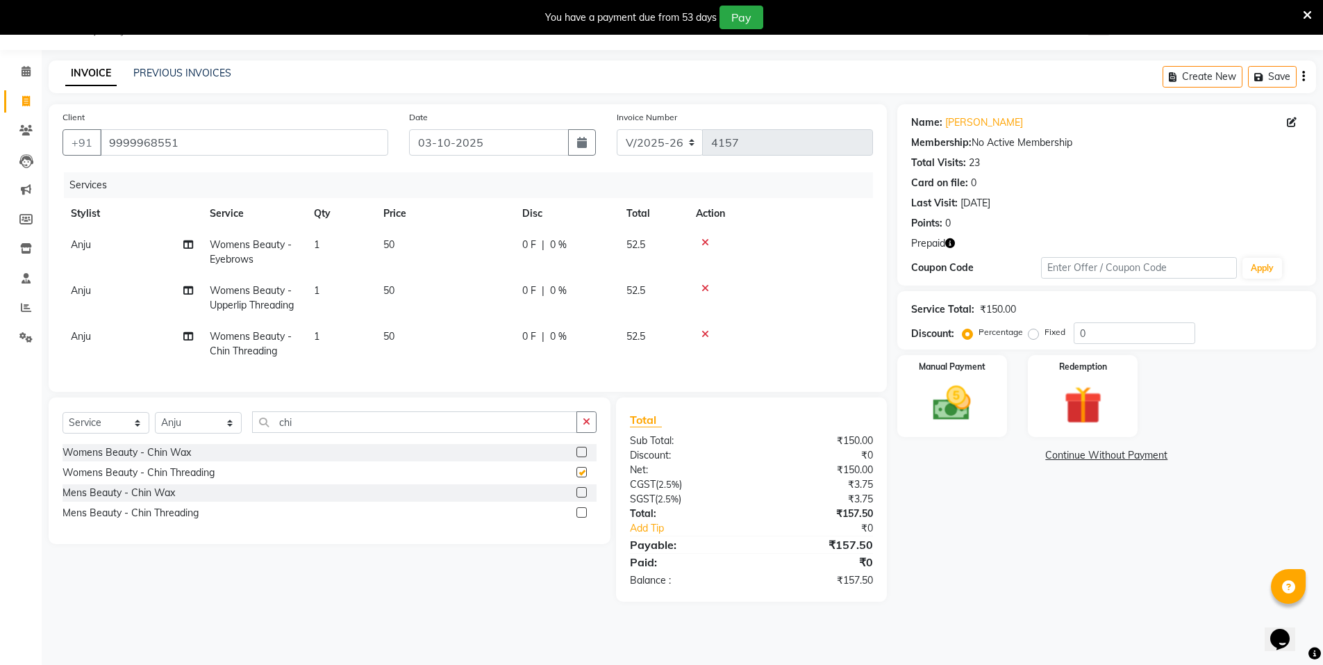
checkbox input "false"
click at [586, 427] on icon "button" at bounding box center [587, 422] width 8 height 10
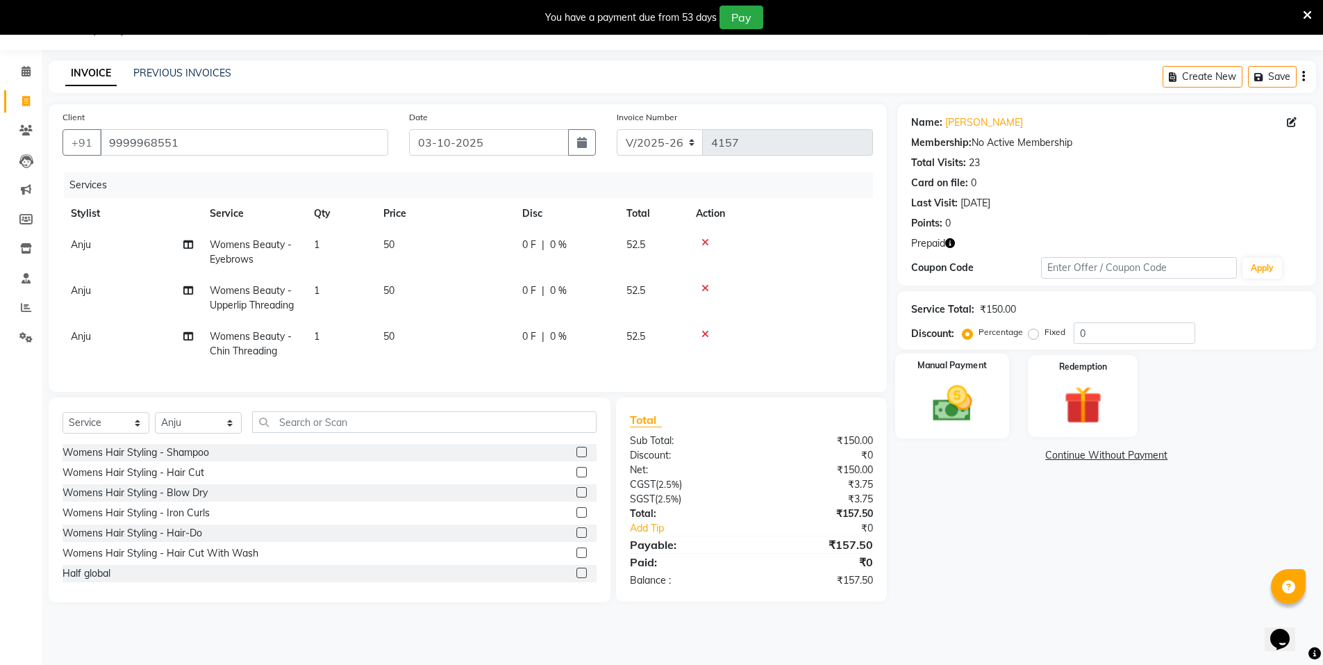
click at [966, 399] on img at bounding box center [952, 403] width 64 height 45
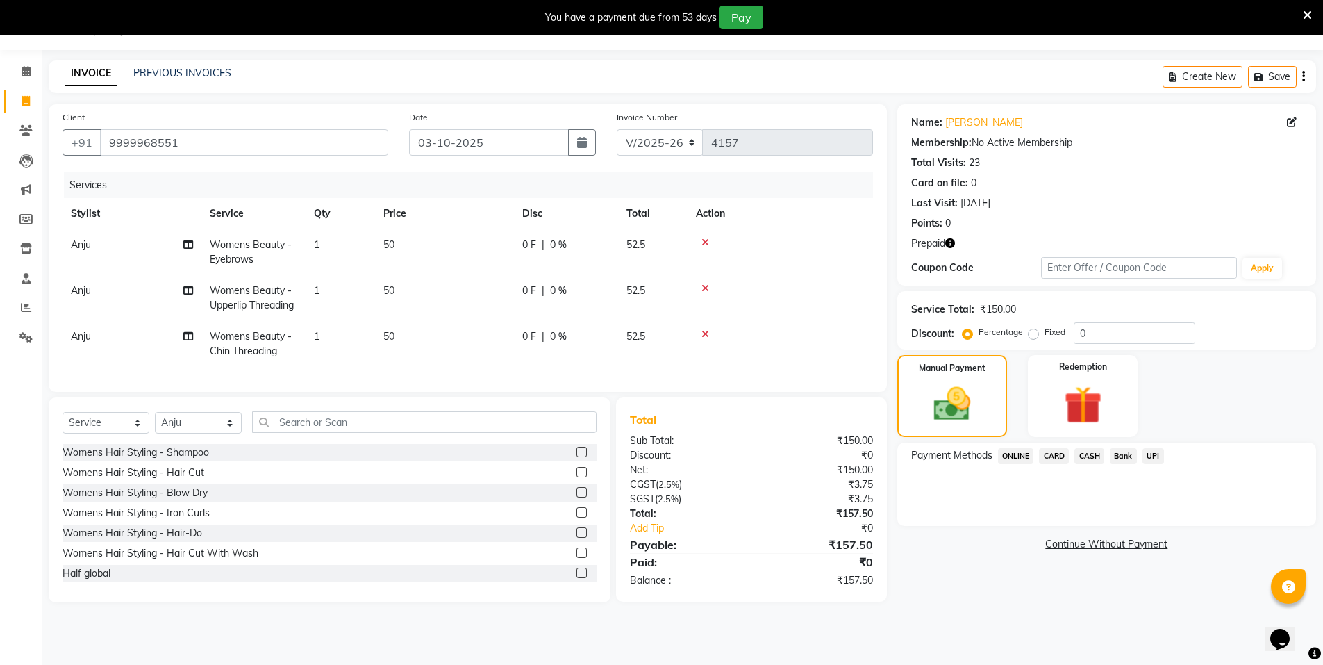
click at [1055, 456] on span "CARD" at bounding box center [1054, 456] width 30 height 16
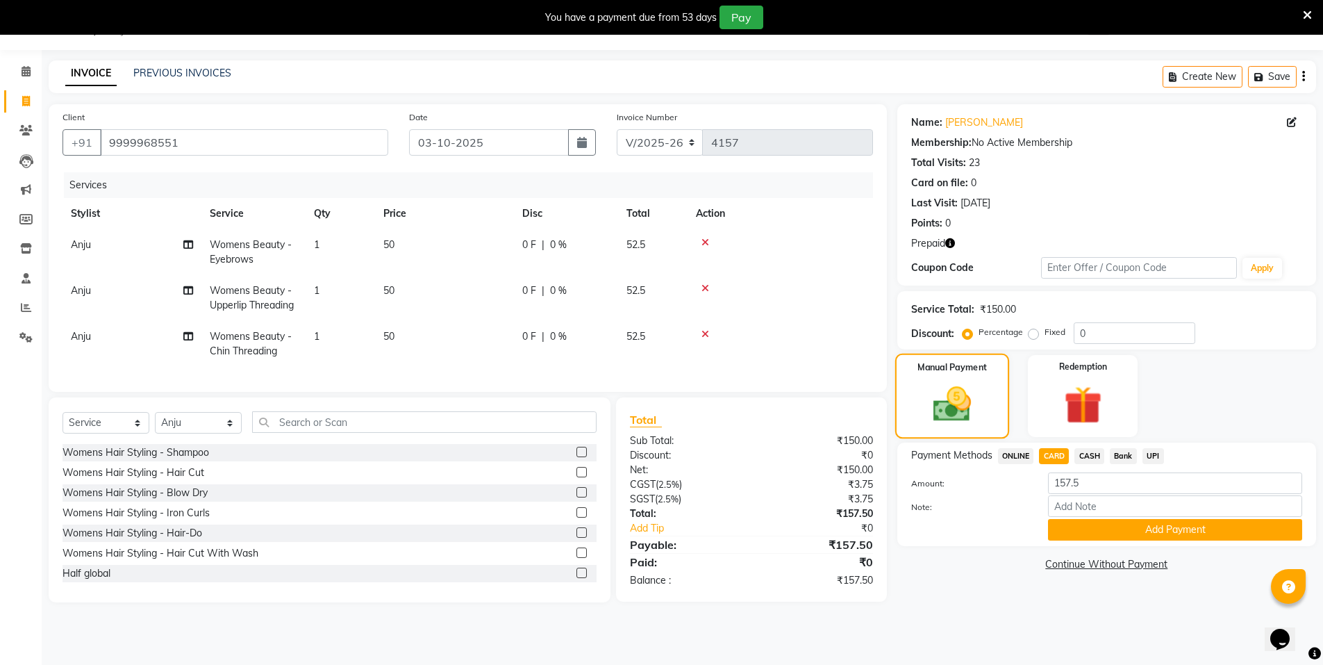
click at [950, 406] on img at bounding box center [952, 404] width 62 height 44
click at [1089, 382] on img at bounding box center [1083, 405] width 64 height 49
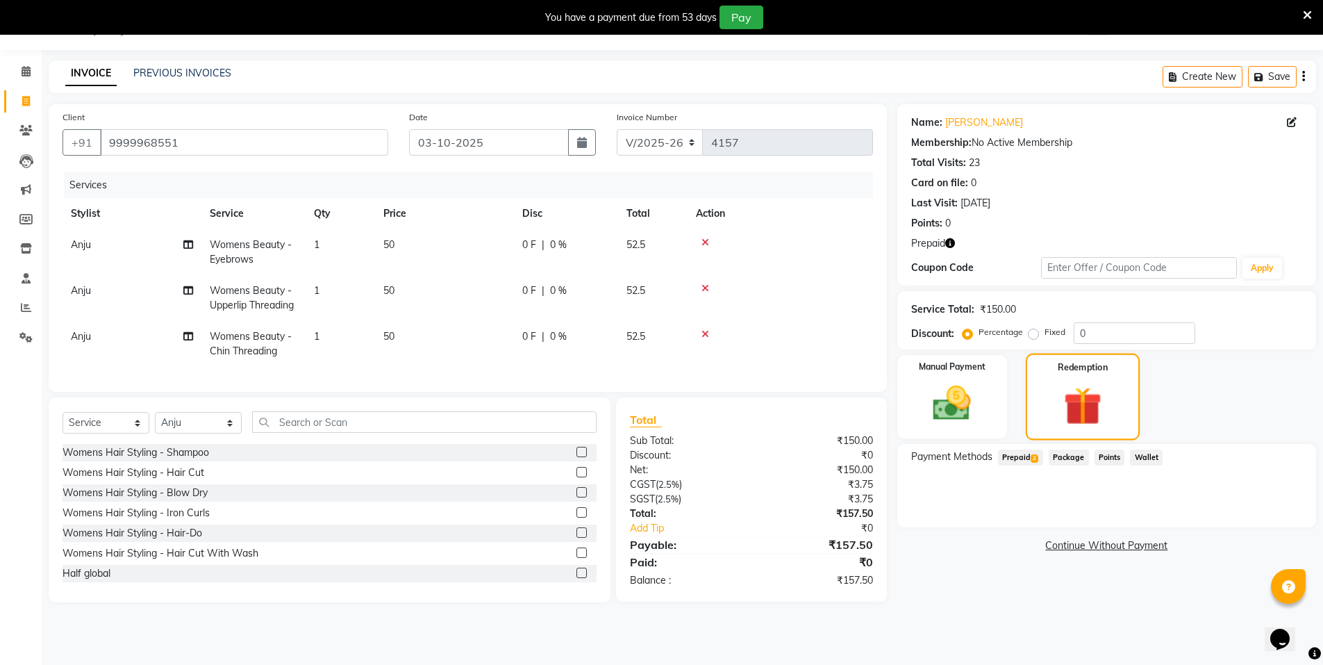
click at [1089, 382] on img at bounding box center [1083, 405] width 62 height 47
click at [1018, 461] on span "Prepaid 2" at bounding box center [1020, 457] width 45 height 16
click at [1093, 549] on span "Expiry: 25-02-2035" at bounding box center [1067, 552] width 53 height 12
click at [1092, 493] on span "Expiry: 05-06-2032" at bounding box center [1083, 493] width 53 height 12
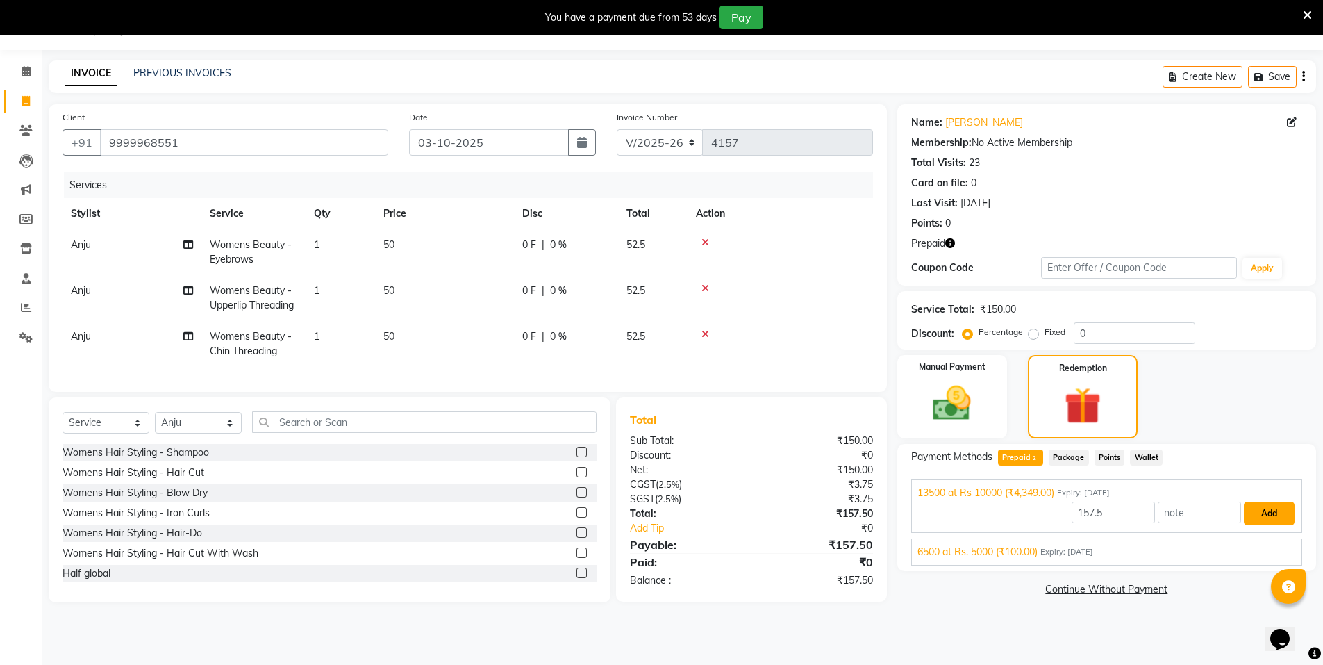
click at [1271, 512] on button "Add" at bounding box center [1269, 514] width 51 height 24
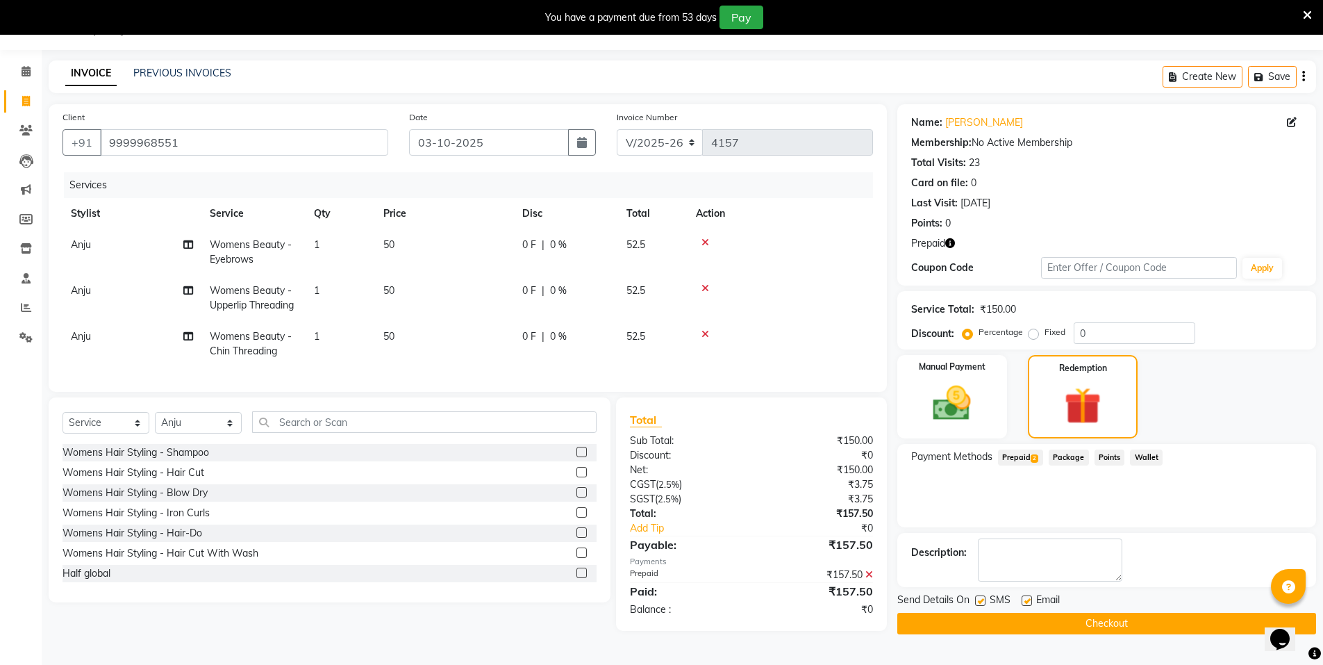
click at [1144, 623] on button "Checkout" at bounding box center [1107, 624] width 419 height 22
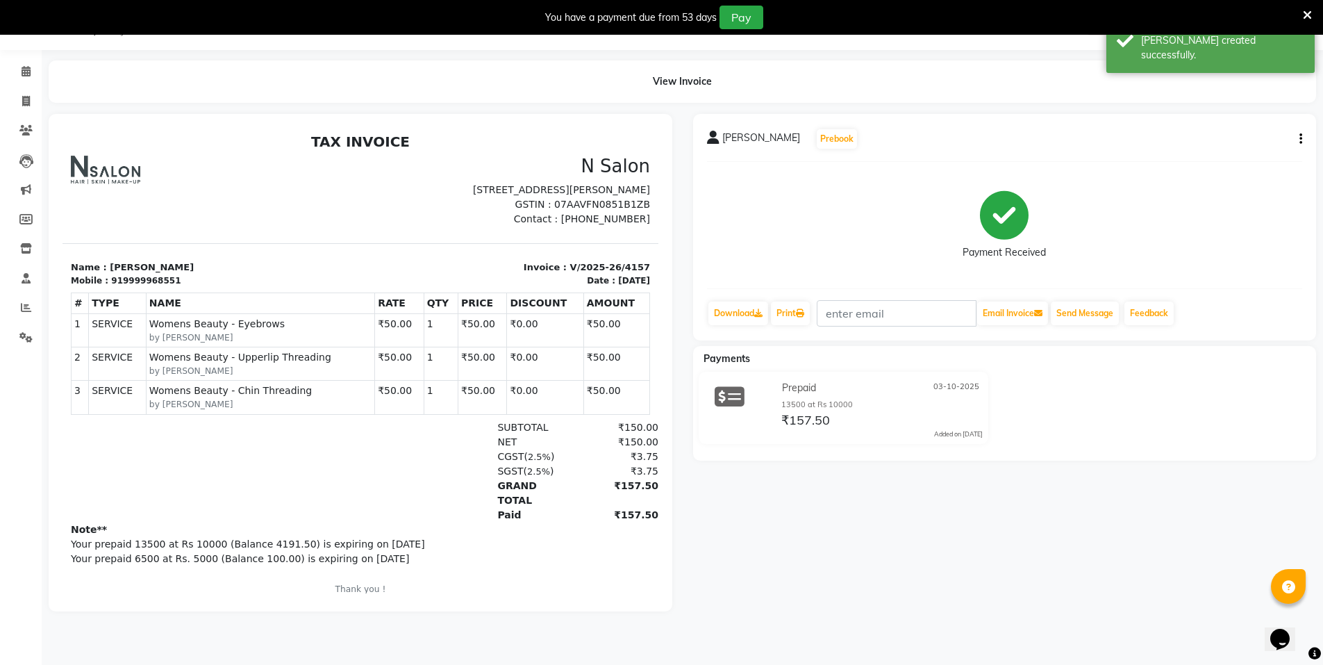
click at [1060, 609] on div "aashima kayastha Prebook Payment Received Download Print Email Invoice Send Mes…" at bounding box center [1005, 362] width 645 height 497
click at [31, 97] on span at bounding box center [26, 102] width 24 height 16
select select "service"
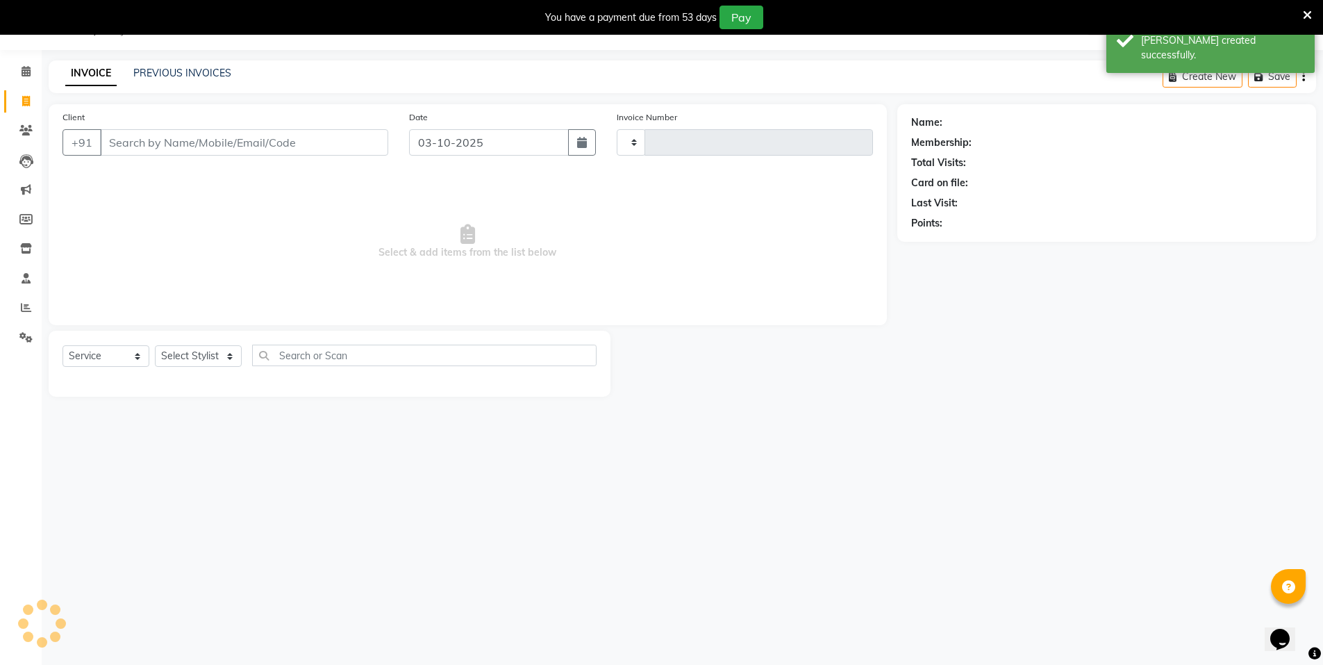
type input "4158"
select select "3472"
select select "P"
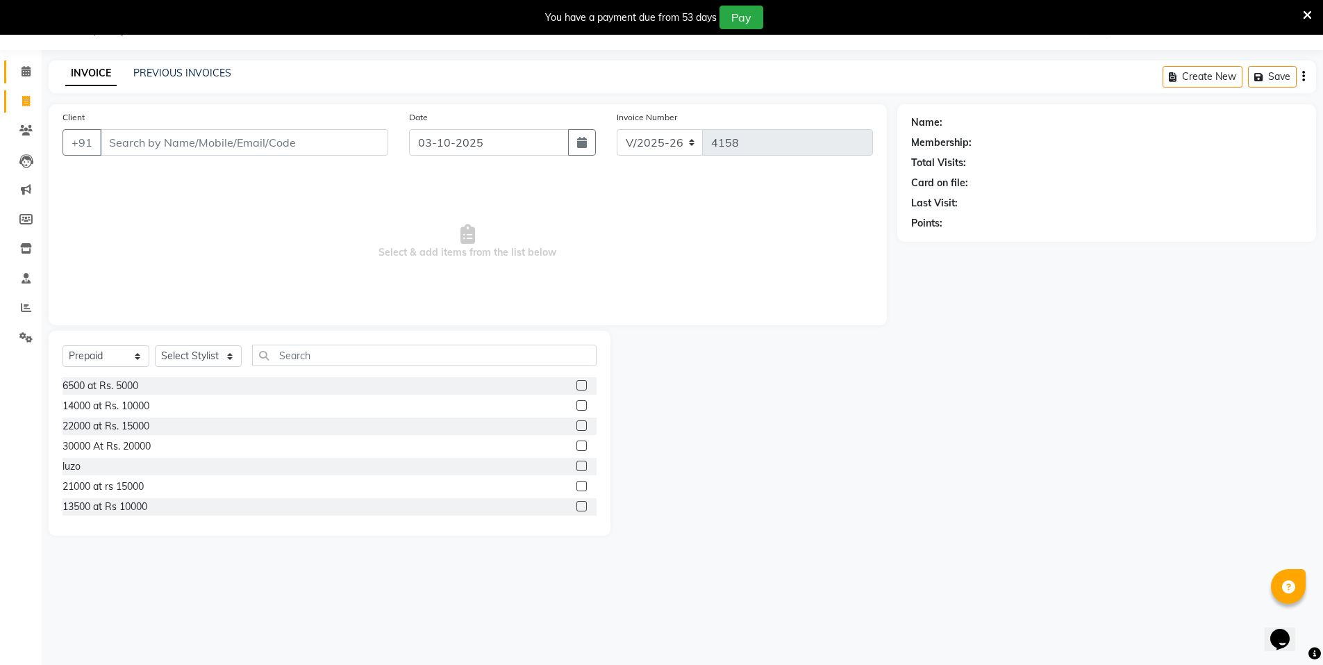
click at [20, 80] on link "Calendar" at bounding box center [20, 71] width 33 height 23
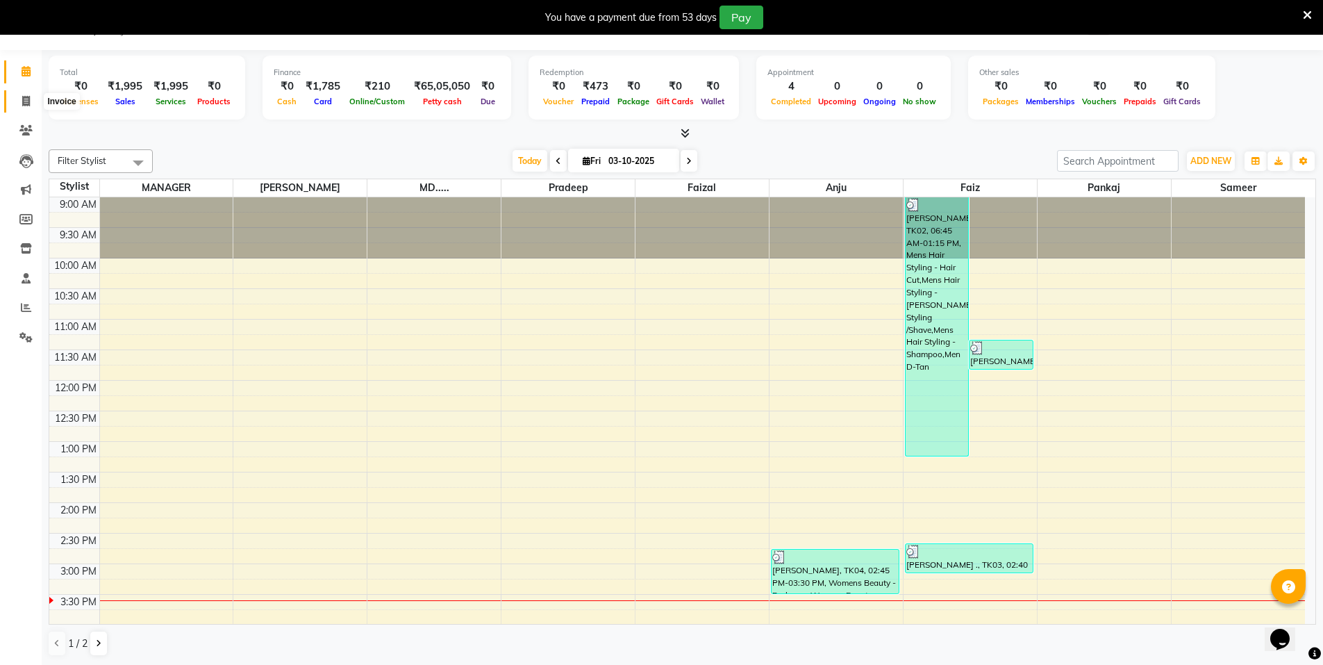
click at [32, 108] on span at bounding box center [26, 102] width 24 height 16
select select "service"
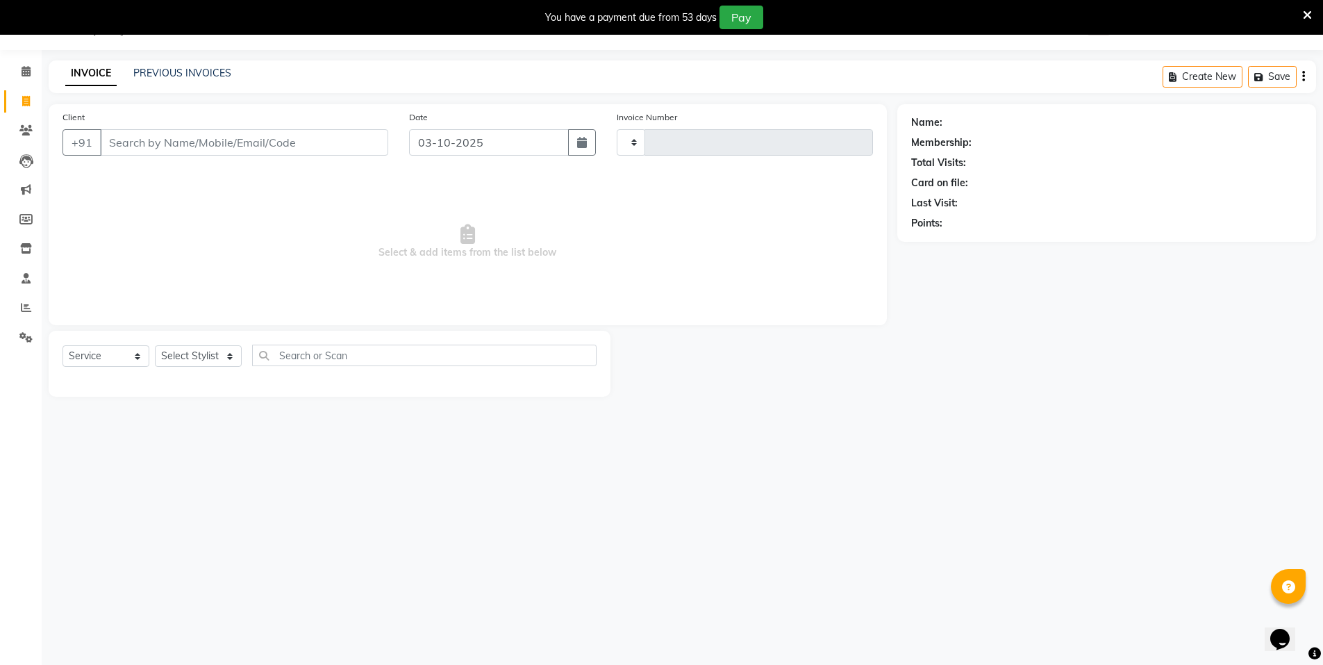
type input "4158"
select select "3472"
select select "P"
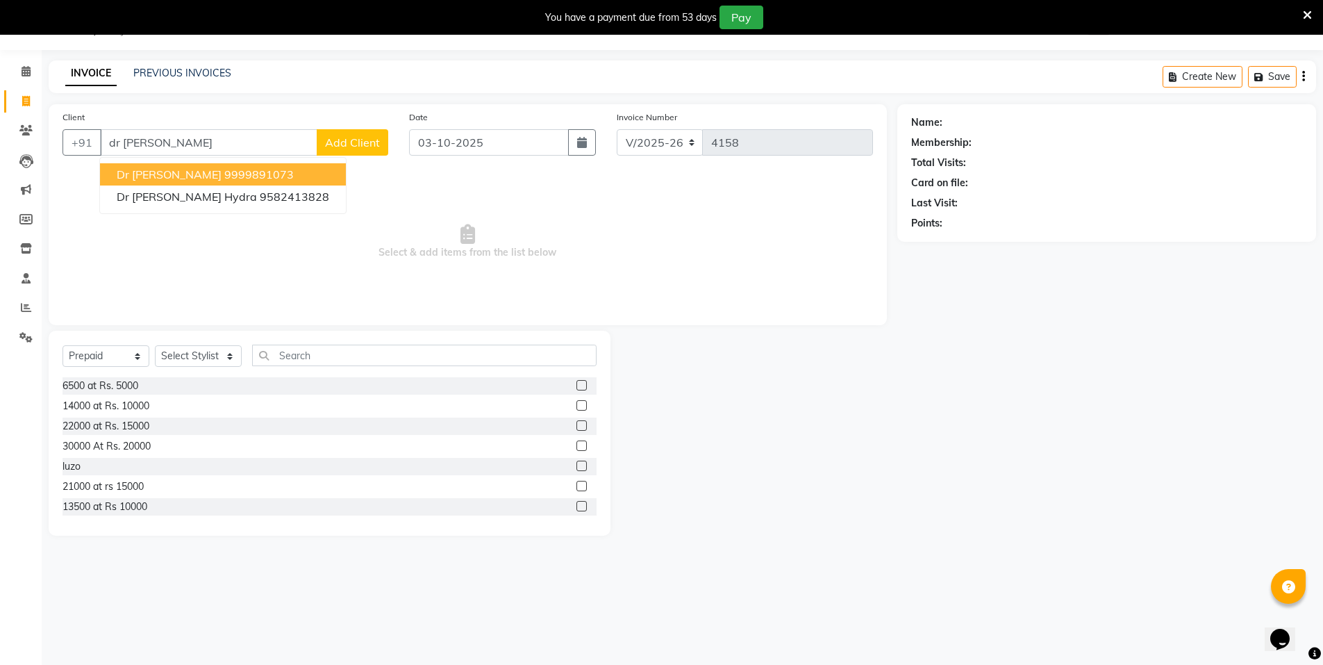
click at [224, 179] on ngb-highlight "9999891073" at bounding box center [258, 174] width 69 height 14
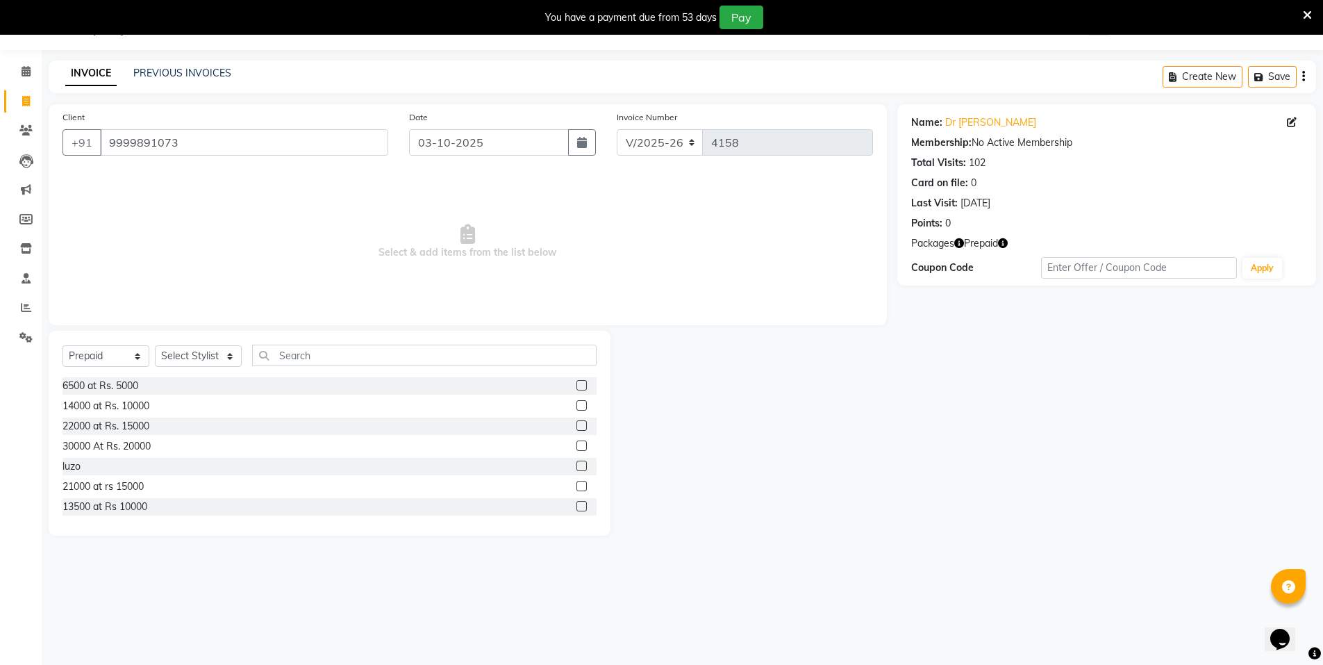
click at [1004, 242] on icon "button" at bounding box center [1003, 243] width 10 height 10
drag, startPoint x: 199, startPoint y: 143, endPoint x: 0, endPoint y: 138, distance: 198.8
click at [0, 138] on app-home "08047224946 Select Location × N Salon, East Patel Nagar WhatsApp Status ✕ Statu…" at bounding box center [661, 278] width 1323 height 556
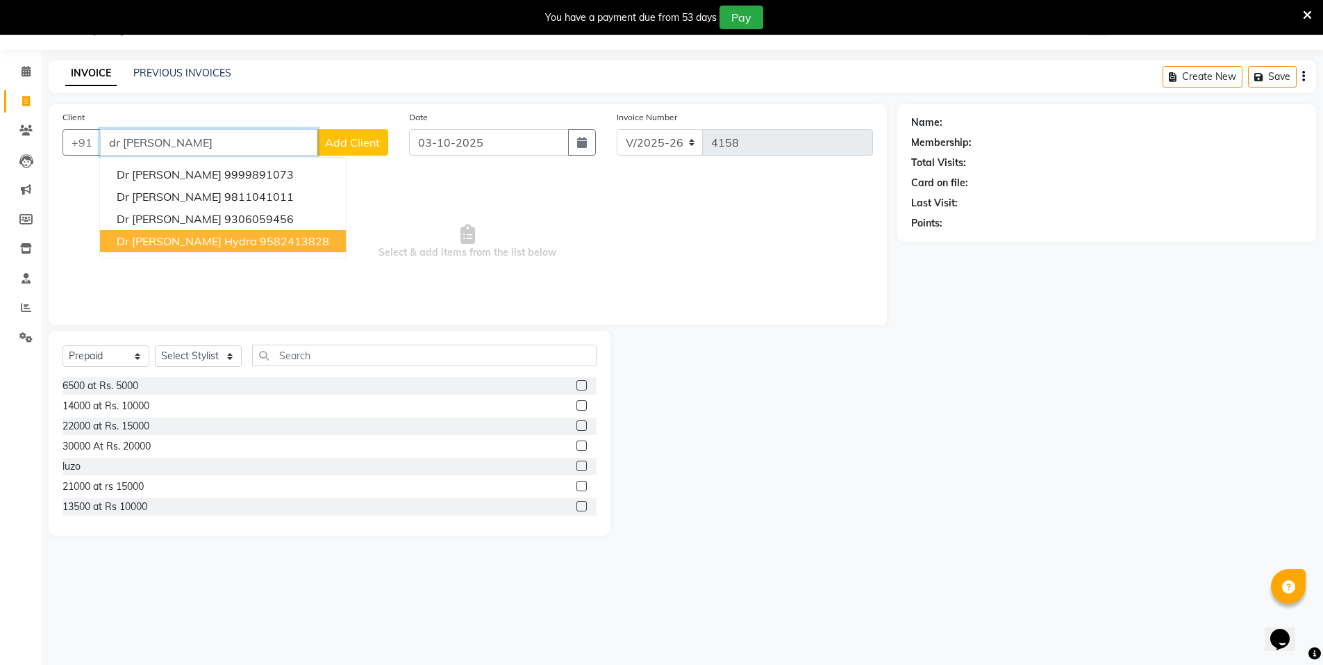
click at [160, 240] on span "Dr Sarika hydra" at bounding box center [187, 241] width 140 height 14
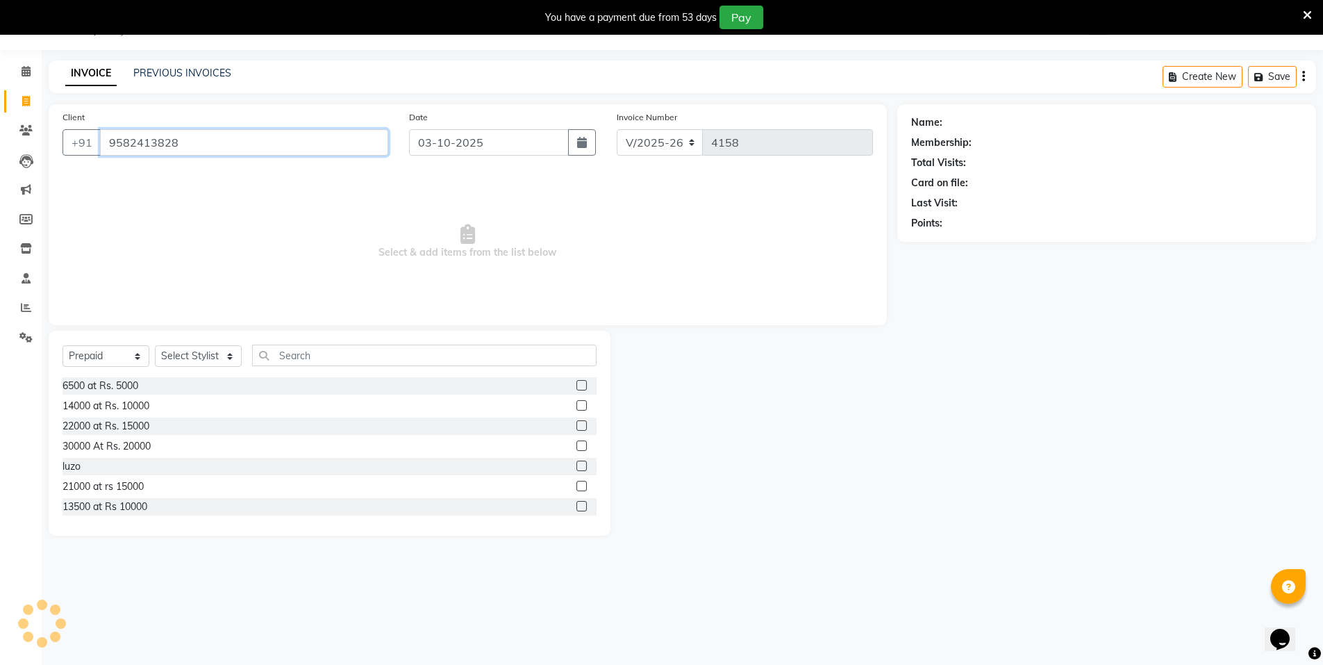
type input "9582413828"
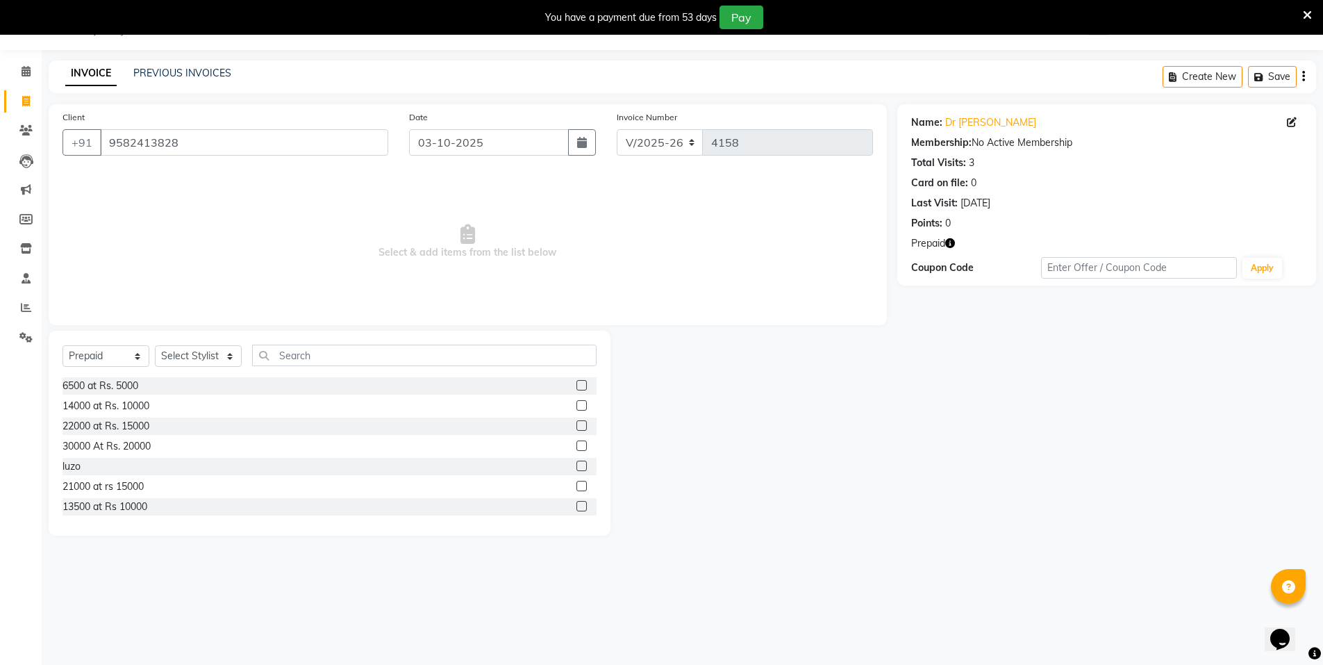
click at [951, 242] on icon "button" at bounding box center [950, 243] width 10 height 10
drag, startPoint x: 233, startPoint y: 139, endPoint x: 0, endPoint y: 139, distance: 232.7
click at [0, 139] on app-home "08047224946 Select Location × N Salon, East Patel Nagar WhatsApp Status ✕ Statu…" at bounding box center [661, 278] width 1323 height 556
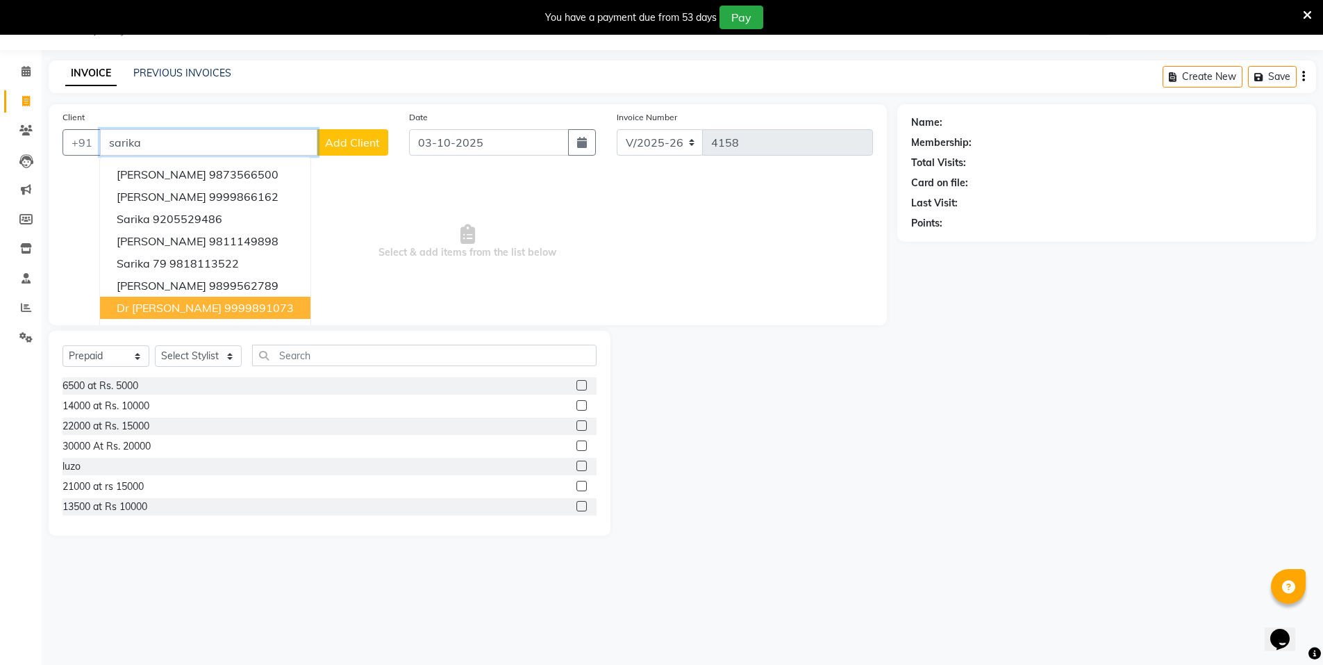
click at [164, 297] on button "dr sarika 9999891073" at bounding box center [205, 308] width 210 height 22
type input "9999891073"
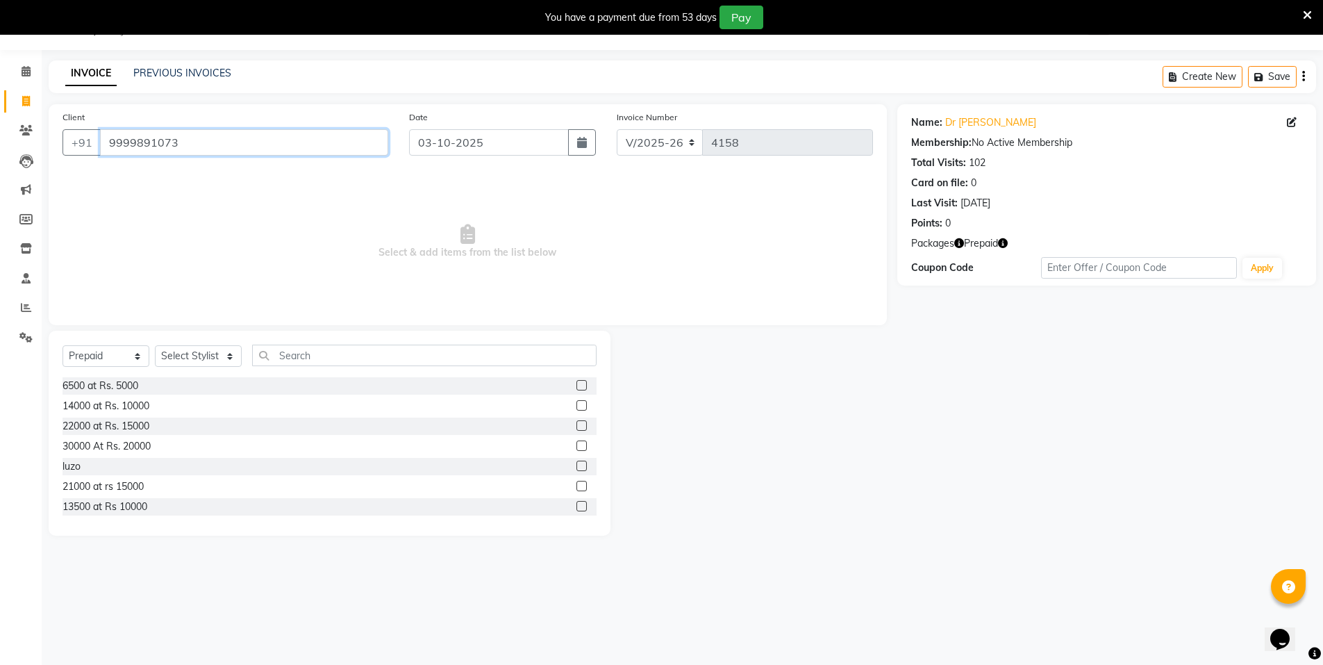
drag, startPoint x: 176, startPoint y: 142, endPoint x: 37, endPoint y: 144, distance: 139.0
click at [37, 144] on app-home "08047224946 Select Location × N Salon, East Patel Nagar WhatsApp Status ✕ Statu…" at bounding box center [661, 278] width 1323 height 556
click at [169, 72] on link "PREVIOUS INVOICES" at bounding box center [182, 73] width 98 height 13
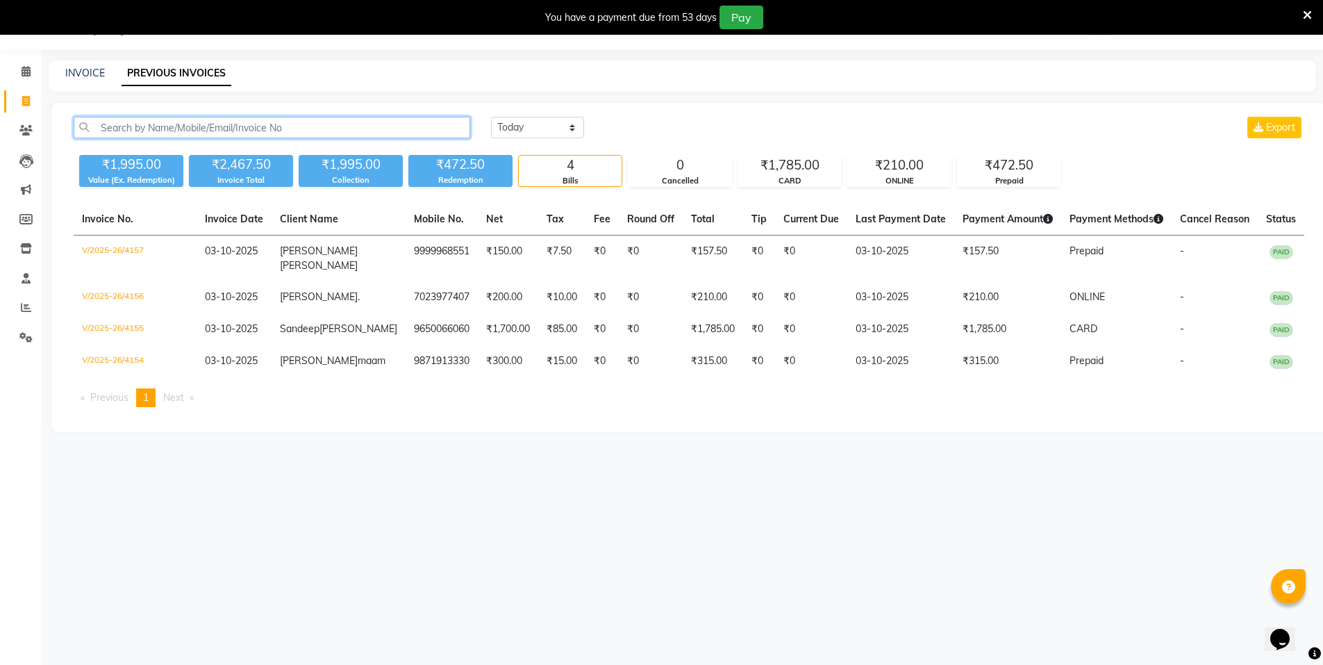
click at [330, 125] on input "text" at bounding box center [272, 128] width 397 height 22
paste input "9999891073"
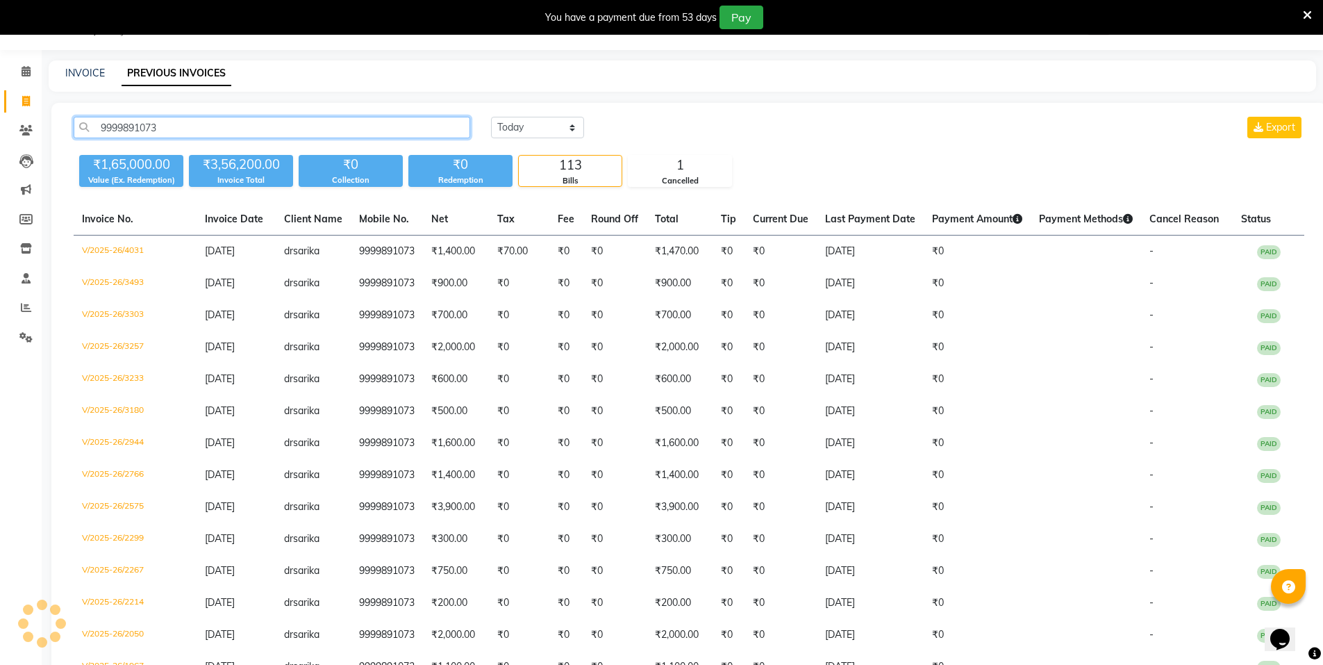
type input "9999891073"
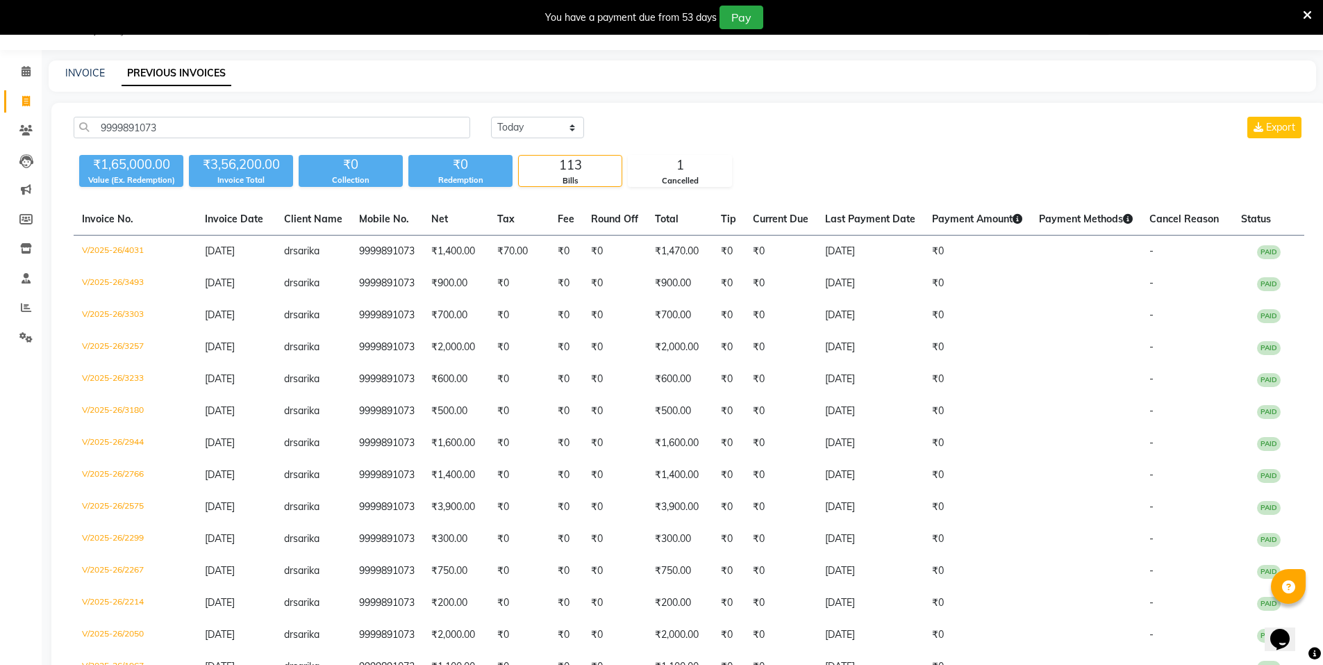
click at [1307, 13] on icon at bounding box center [1307, 15] width 9 height 13
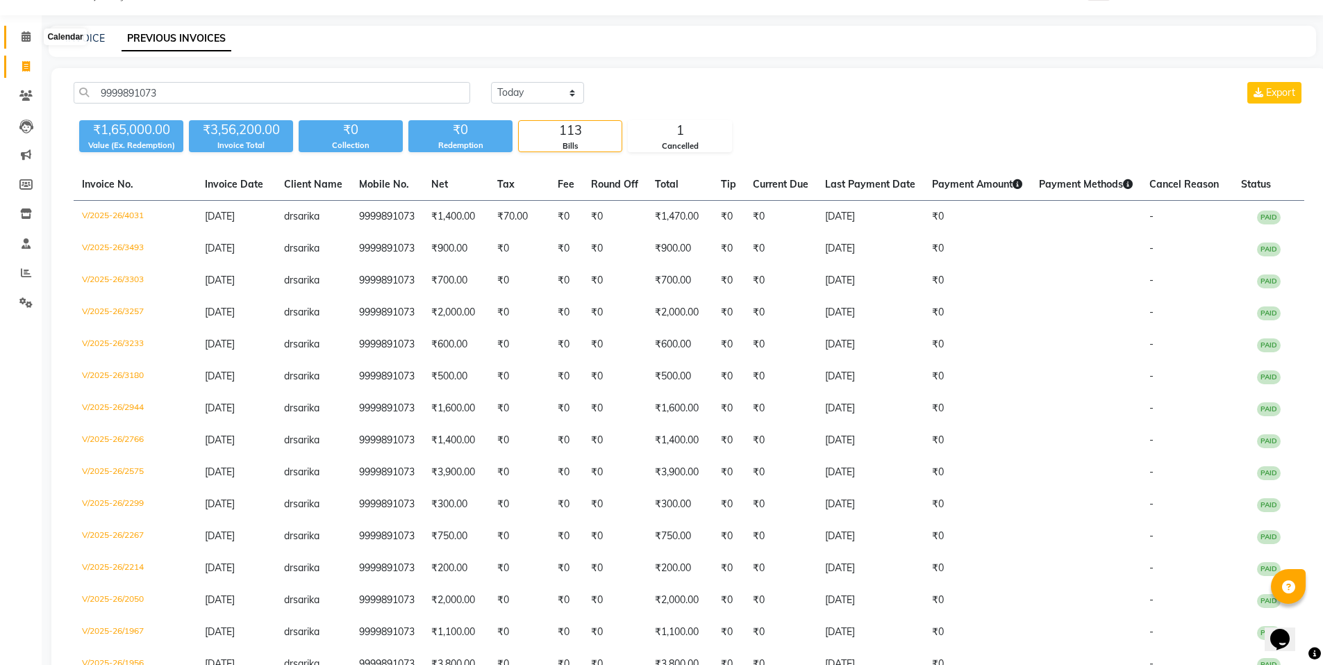
click at [28, 43] on span at bounding box center [26, 37] width 24 height 16
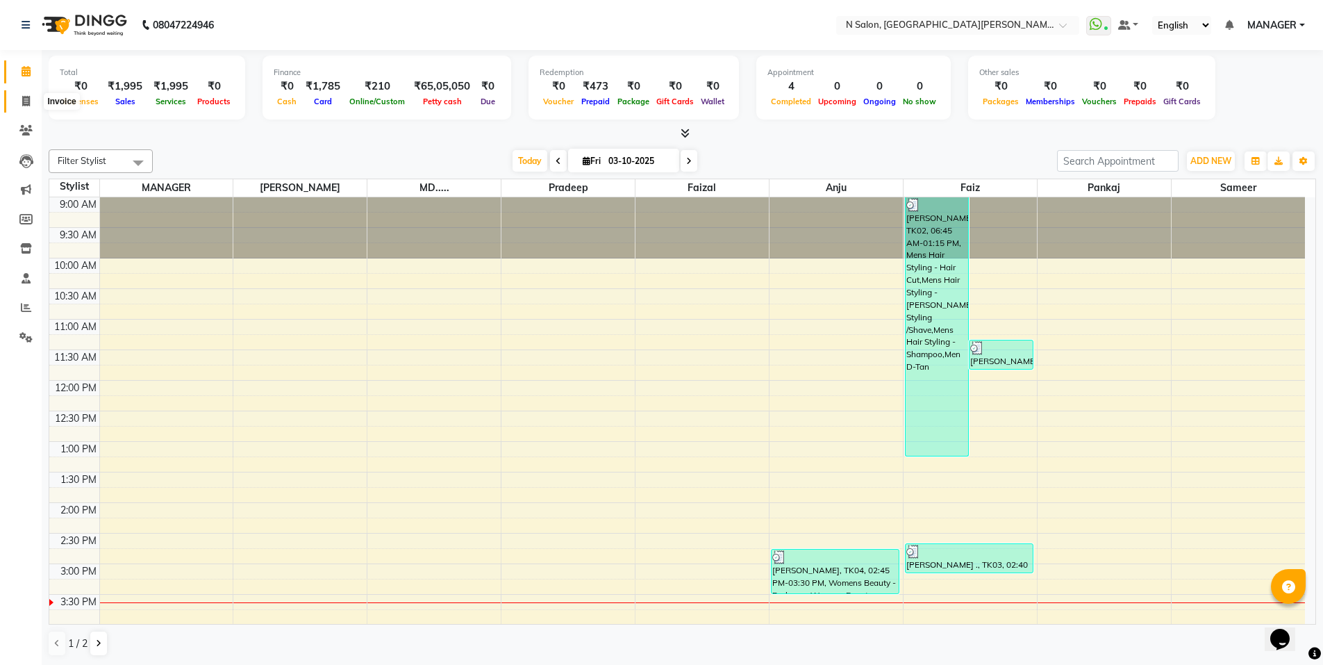
click at [22, 98] on icon at bounding box center [26, 101] width 8 height 10
select select "service"
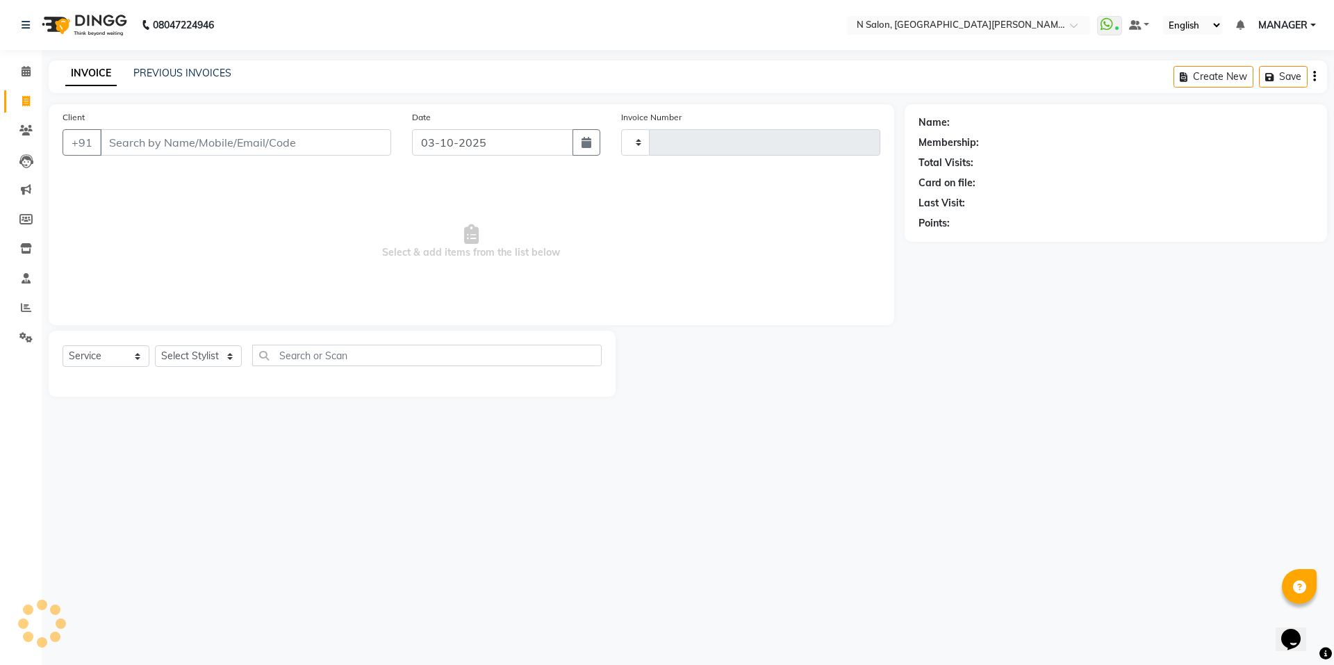
type input "4158"
select select "3472"
select select "P"
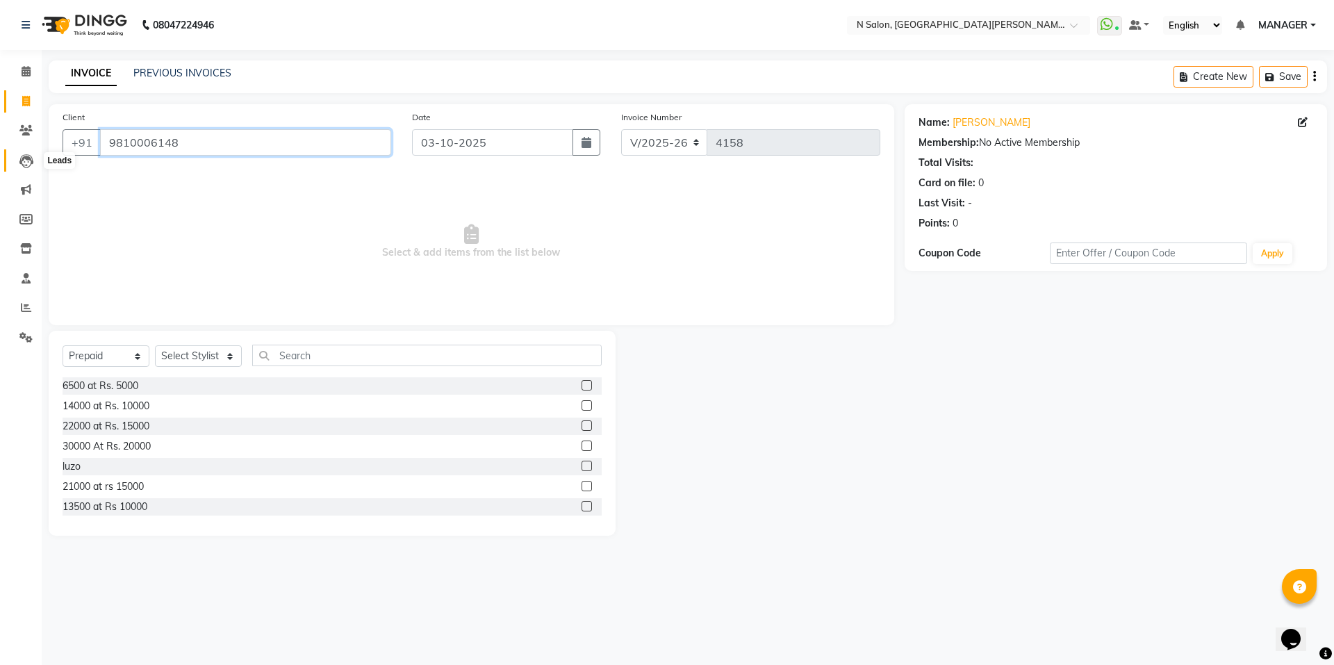
drag, startPoint x: 238, startPoint y: 150, endPoint x: 34, endPoint y: 160, distance: 204.5
click at [34, 160] on app-home "08047224946 Select Location × N Salon, East Patel Nagar WhatsApp Status ✕ Statu…" at bounding box center [667, 278] width 1334 height 556
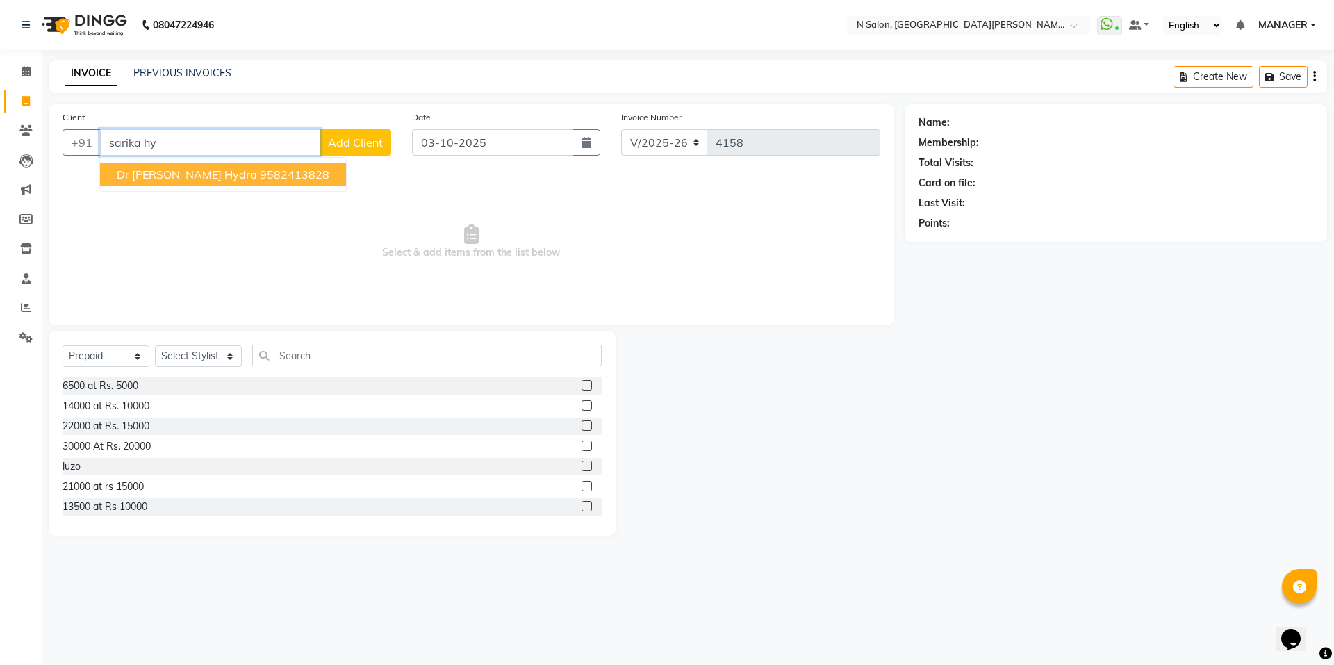
click at [260, 176] on ngb-highlight "9582413828" at bounding box center [294, 174] width 69 height 14
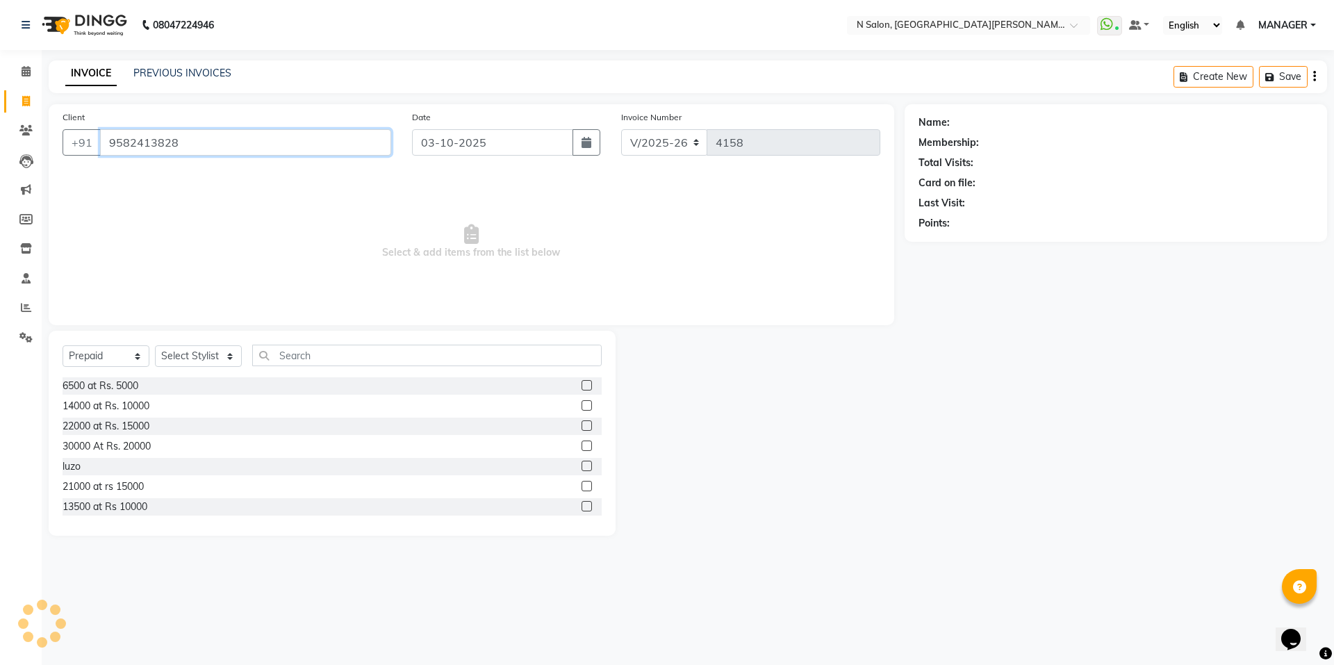
type input "9582413828"
drag, startPoint x: 215, startPoint y: 139, endPoint x: 55, endPoint y: 158, distance: 161.6
click at [55, 158] on div "Client +91 9582413828" at bounding box center [226, 138] width 349 height 57
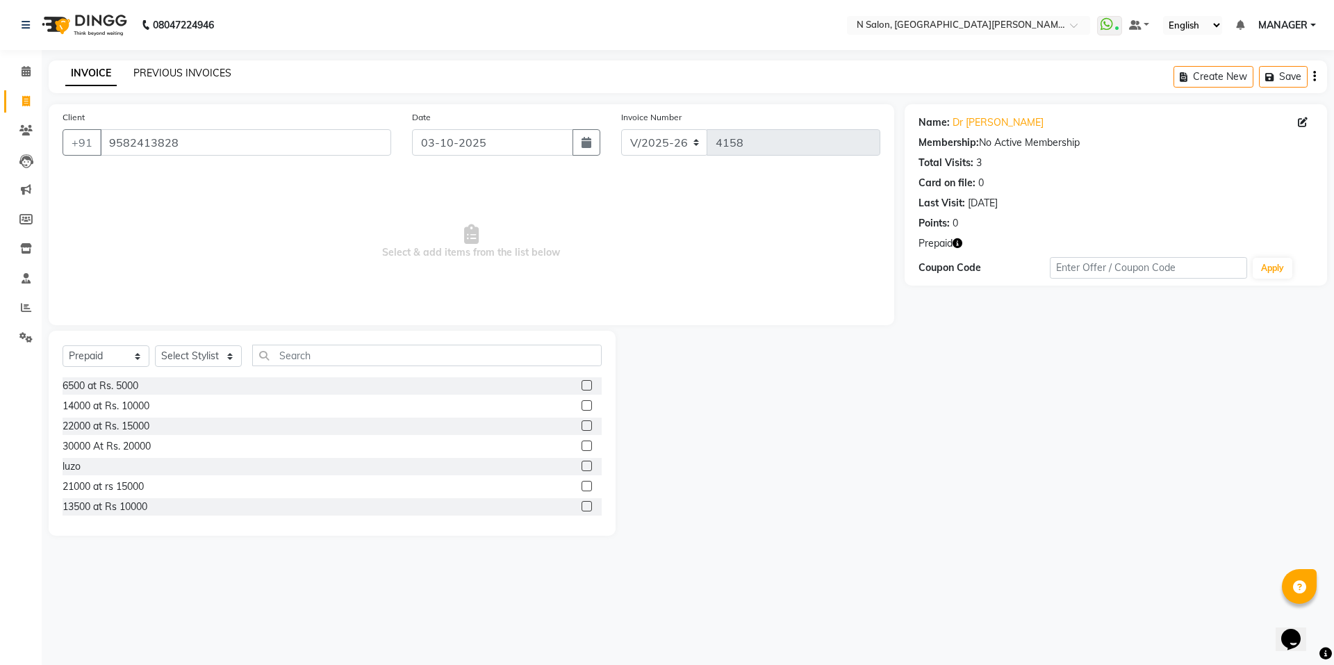
click at [146, 68] on link "PREVIOUS INVOICES" at bounding box center [182, 73] width 98 height 13
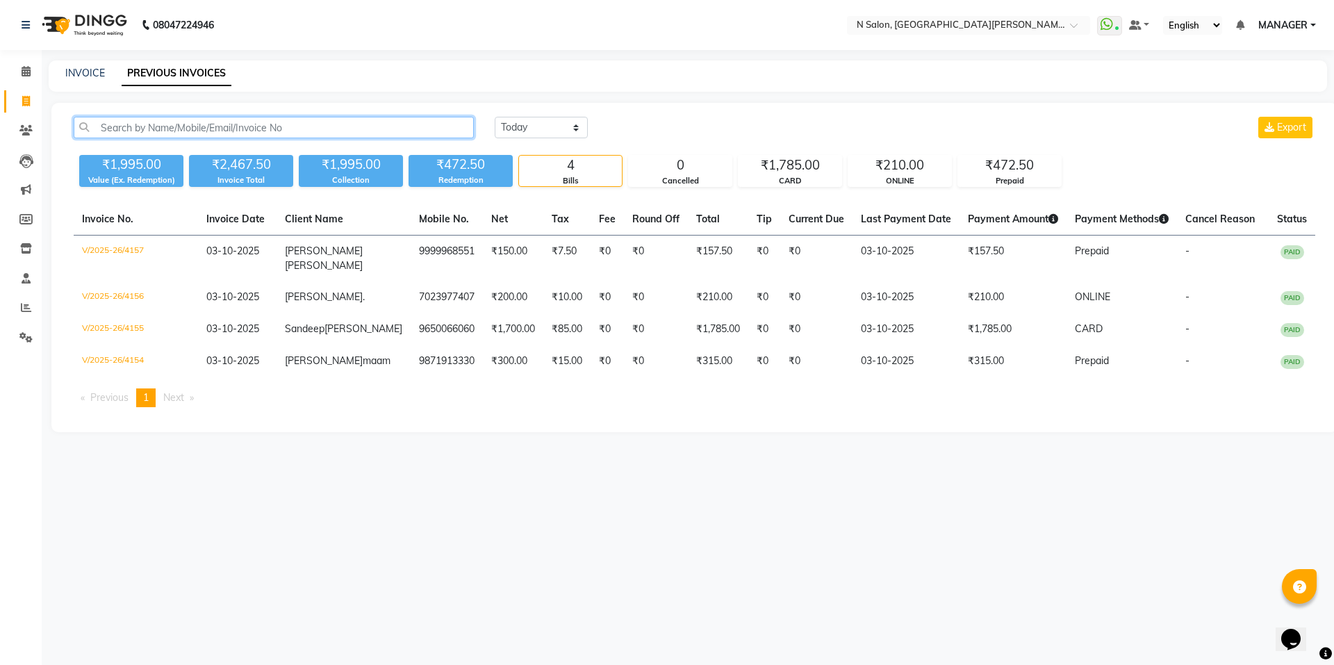
click at [242, 125] on input "text" at bounding box center [274, 128] width 400 height 22
paste input "9582413828"
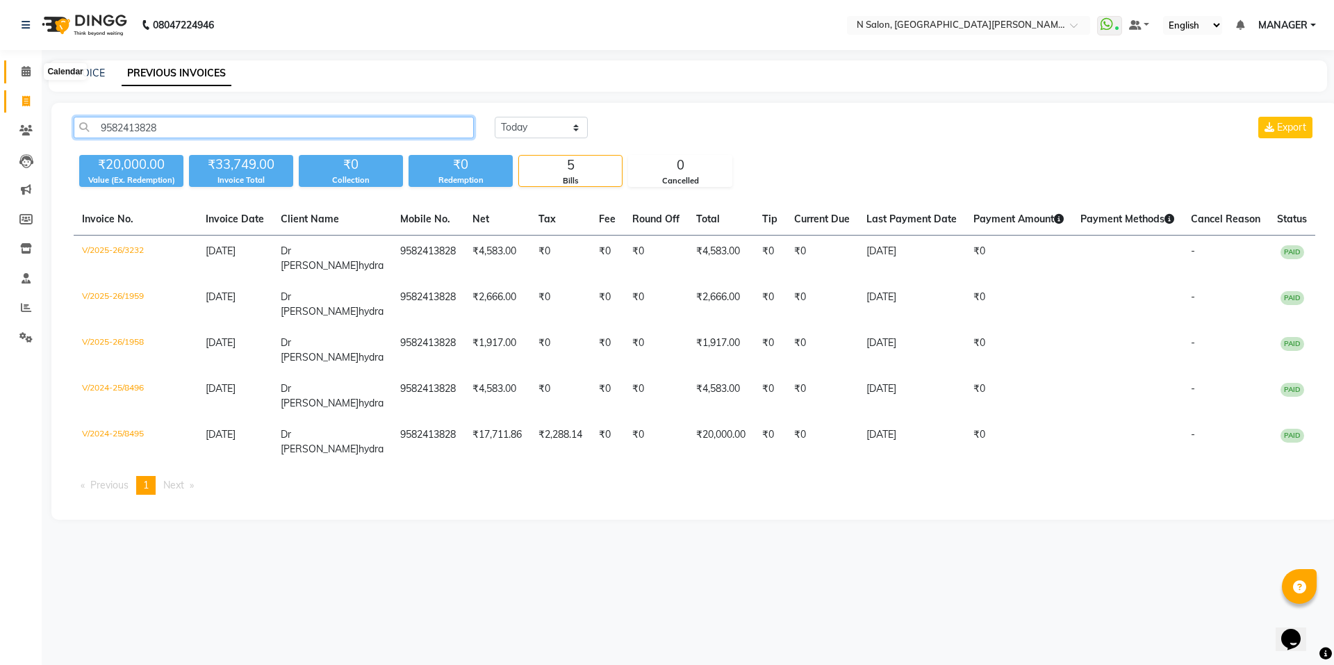
type input "9582413828"
click at [31, 77] on span at bounding box center [26, 72] width 24 height 16
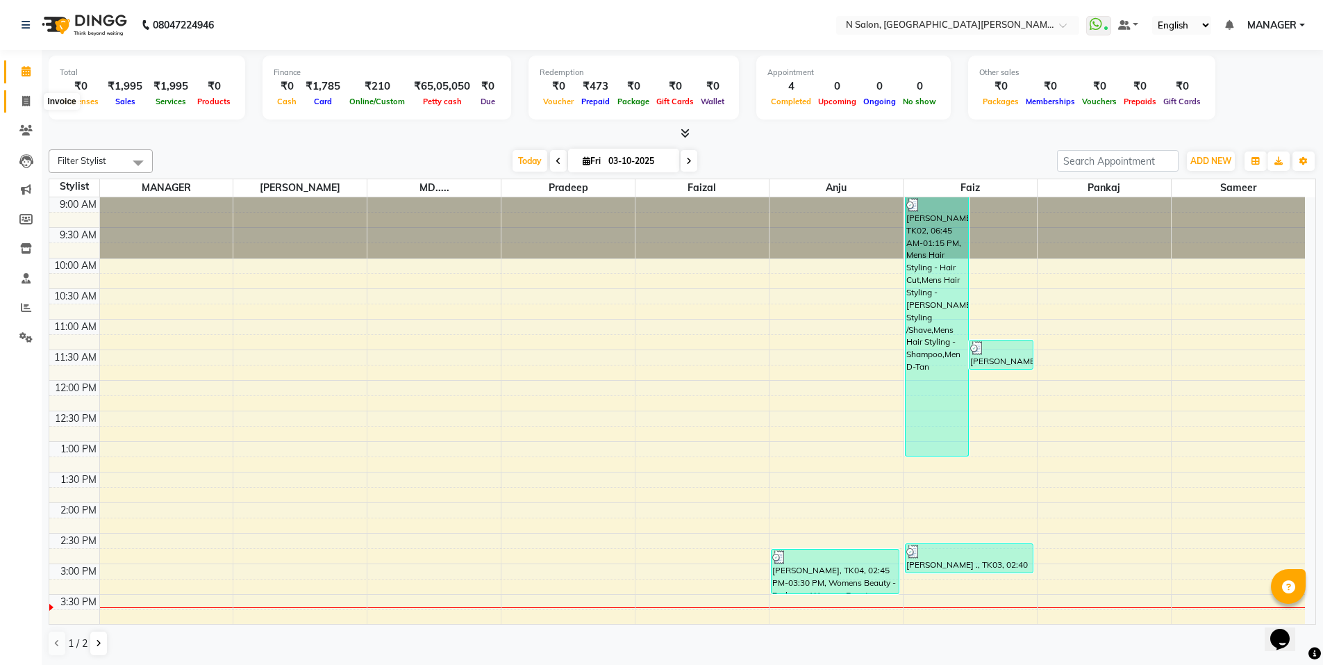
click at [26, 102] on icon at bounding box center [26, 101] width 8 height 10
select select "service"
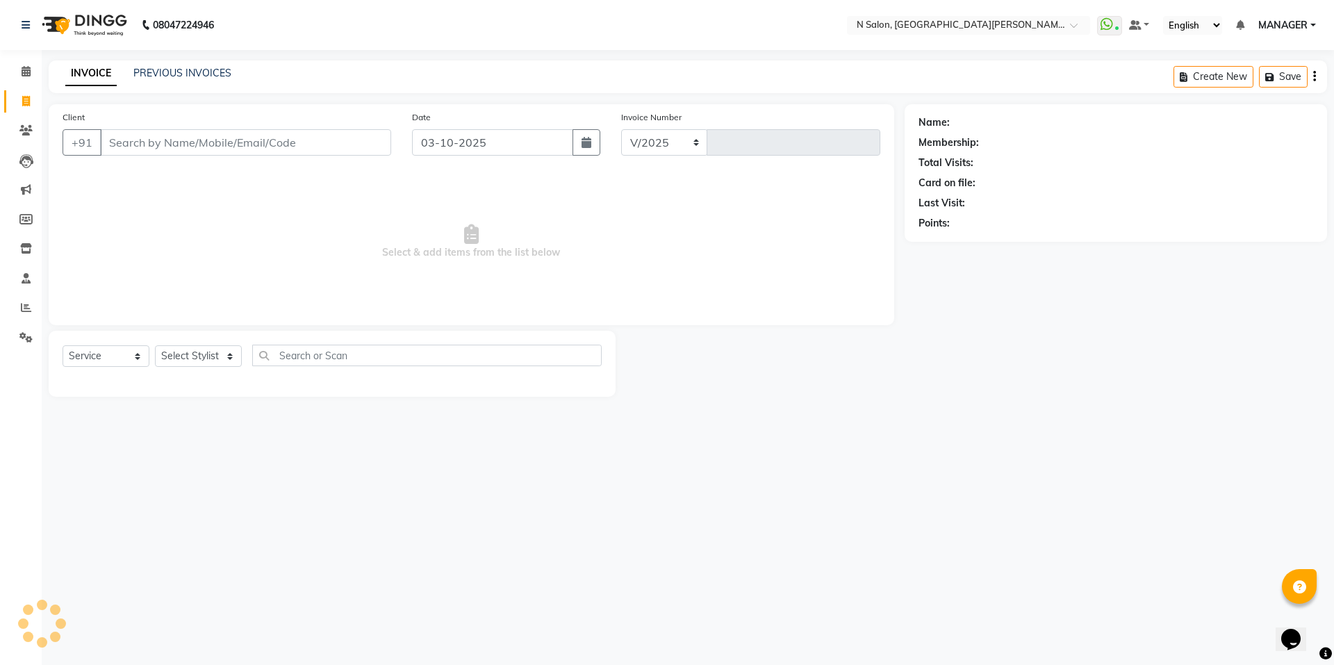
select select "3472"
type input "4158"
select select "P"
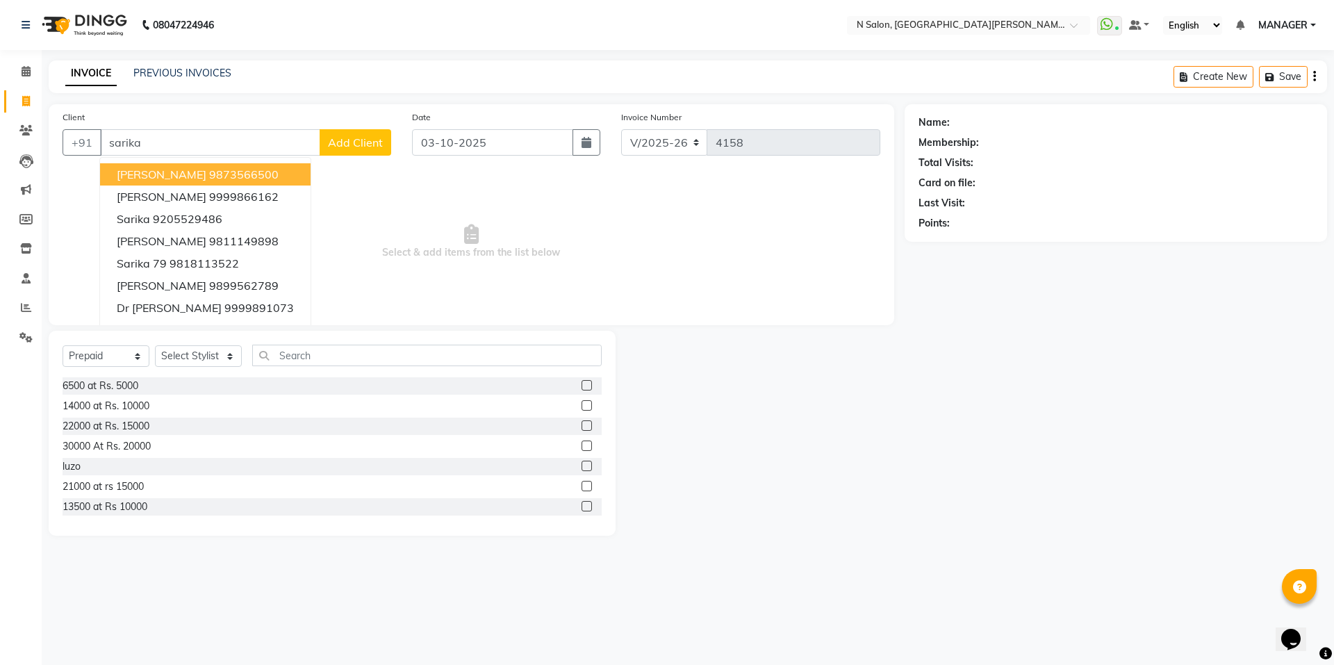
type input "sarika"
drag, startPoint x: 102, startPoint y: 65, endPoint x: 148, endPoint y: 119, distance: 71.0
click at [104, 65] on link "INVOICE" at bounding box center [90, 73] width 51 height 25
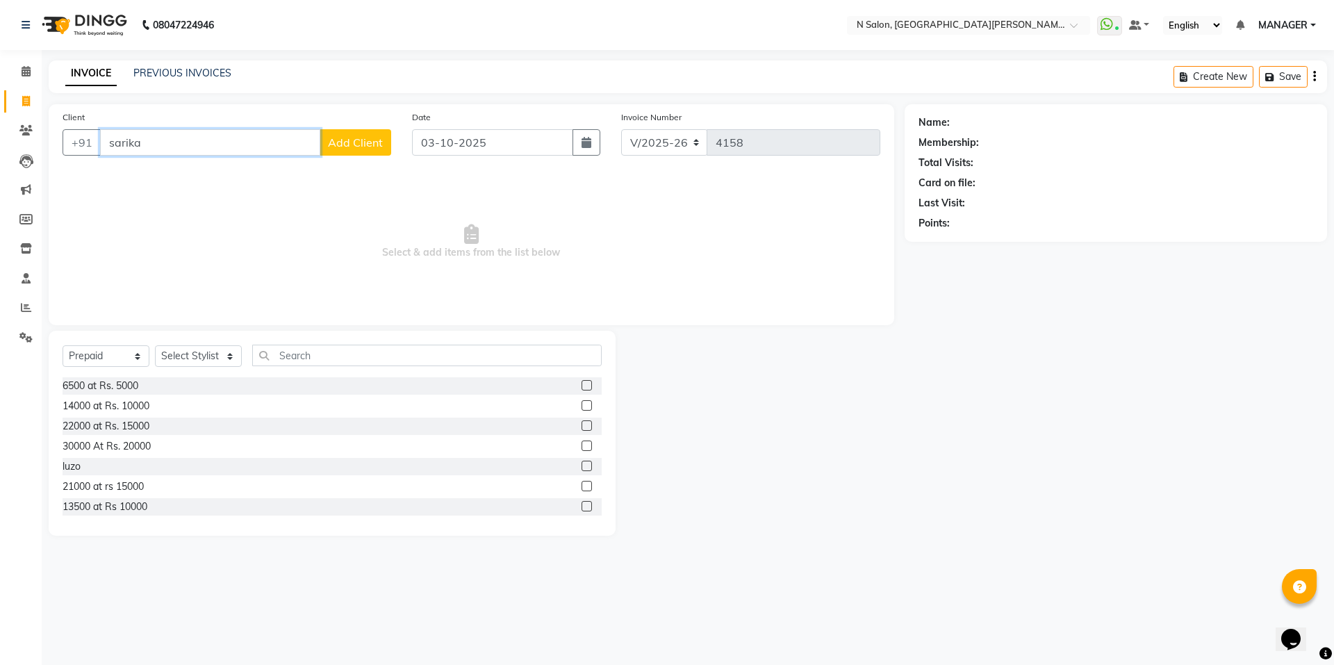
drag, startPoint x: 192, startPoint y: 155, endPoint x: 0, endPoint y: 155, distance: 192.4
click at [0, 155] on app-home "08047224946 Select Location × N Salon, East Patel Nagar WhatsApp Status ✕ Statu…" at bounding box center [667, 278] width 1334 height 556
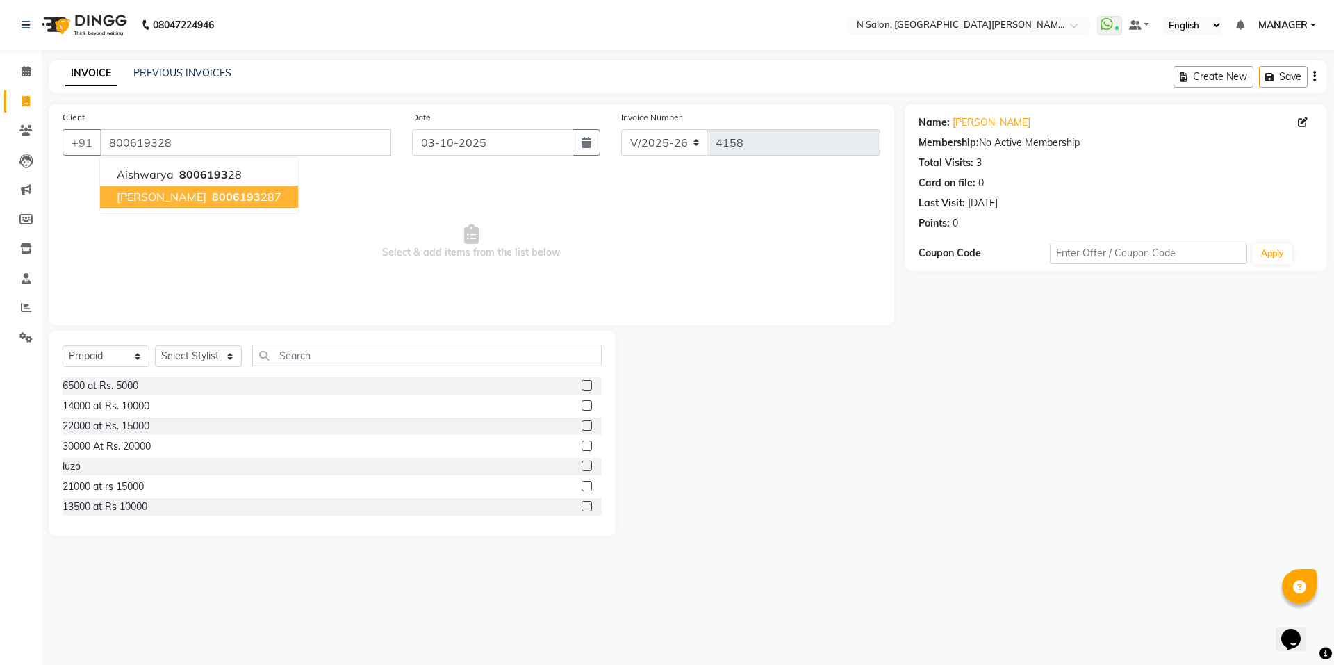
click at [191, 201] on span "aishwarya pundir" at bounding box center [162, 197] width 90 height 14
type input "8006193287"
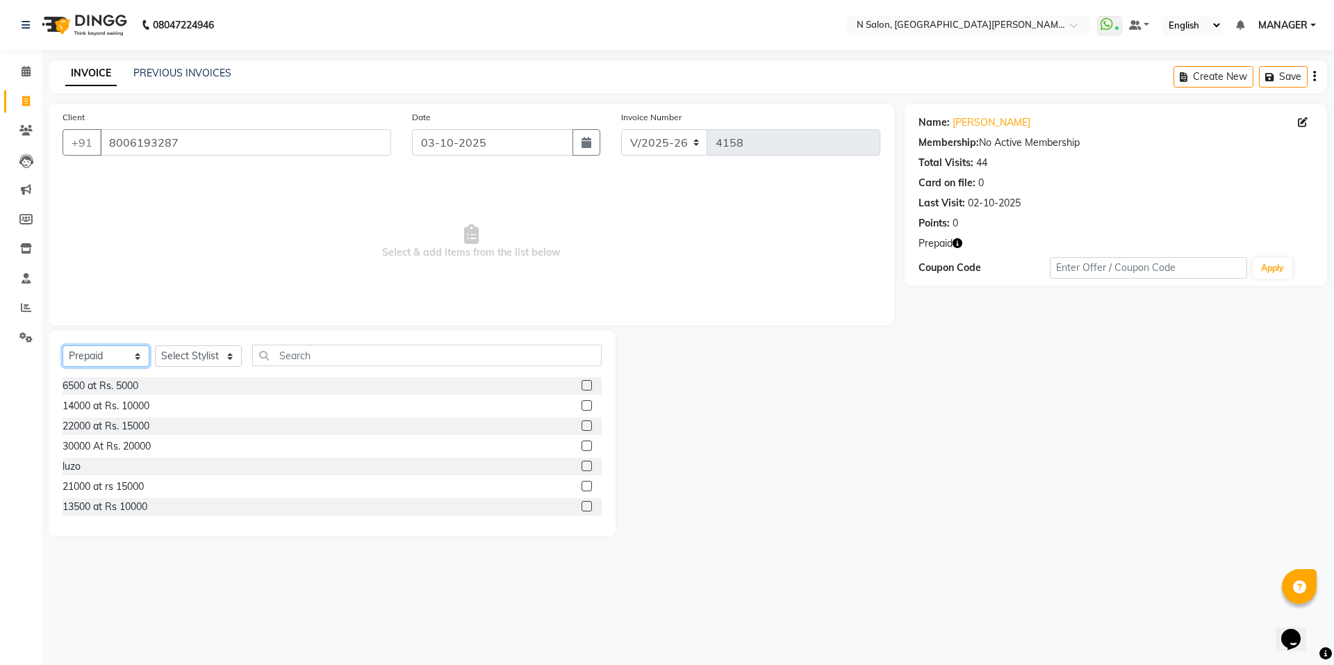
drag, startPoint x: 113, startPoint y: 354, endPoint x: 115, endPoint y: 365, distance: 11.2
click at [114, 363] on select "Select Service Product Membership Package Voucher Prepaid Gift Card" at bounding box center [106, 356] width 87 height 22
select select "service"
click at [63, 345] on select "Select Service Product Membership Package Voucher Prepaid Gift Card" at bounding box center [106, 356] width 87 height 22
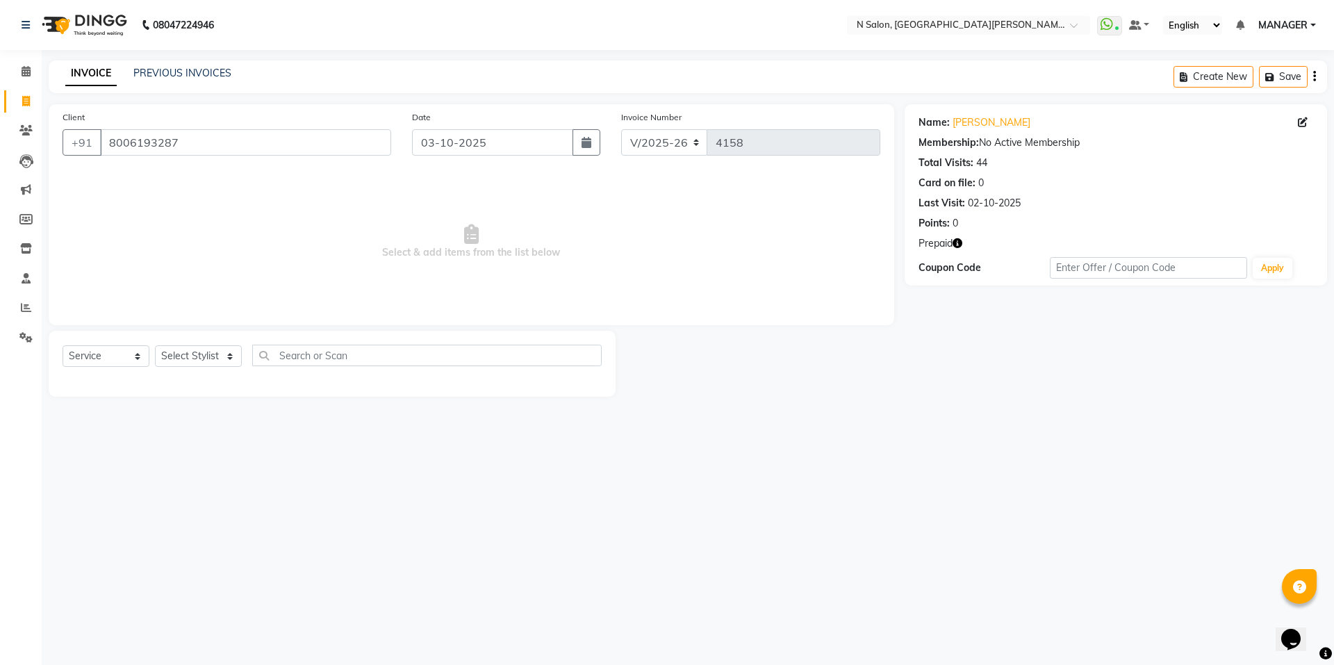
drag, startPoint x: 173, startPoint y: 340, endPoint x: 179, endPoint y: 352, distance: 13.1
click at [173, 343] on div "Select Service Product Membership Package Voucher Prepaid Gift Card Select Styl…" at bounding box center [332, 364] width 567 height 66
click at [179, 352] on select "Select Stylist Anju Faiz Faizal MANAGER MD..... Pankaj Pradeep Sahil NAWAB same…" at bounding box center [198, 356] width 87 height 22
click at [155, 345] on select "Select Stylist Anju Faiz Faizal MANAGER MD..... Pankaj Pradeep Sahil NAWAB same…" at bounding box center [198, 356] width 87 height 22
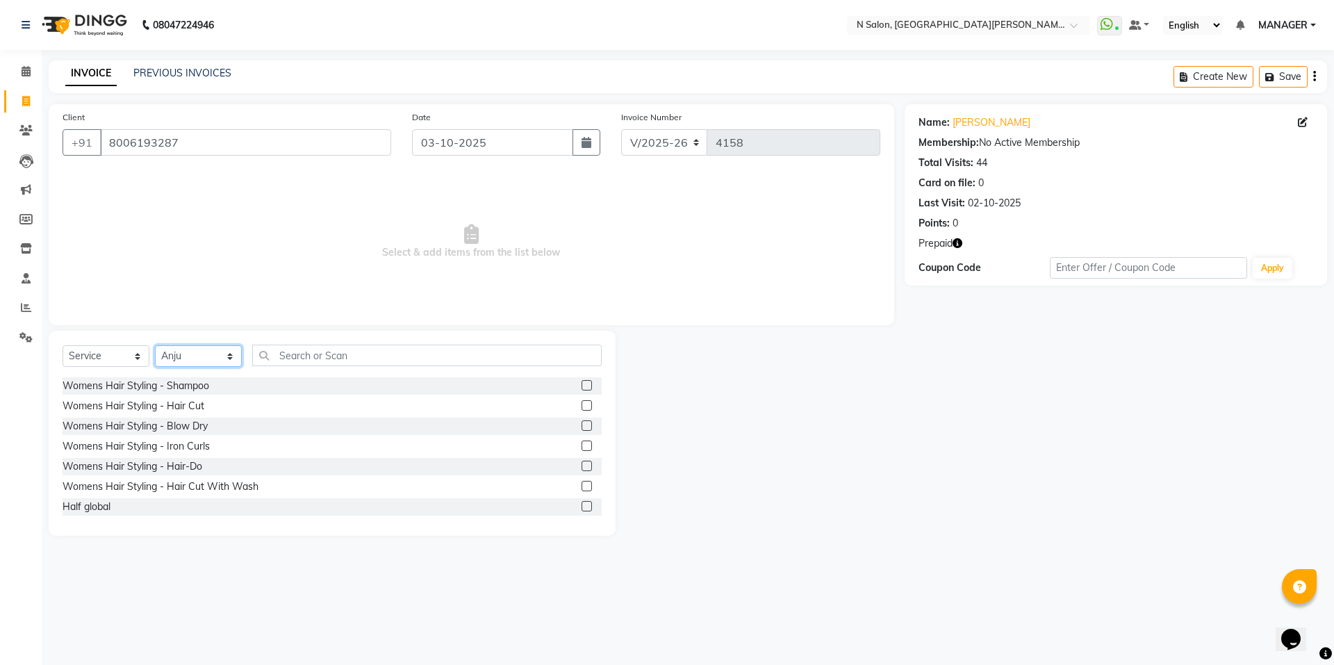
click at [206, 364] on select "Select Stylist Anju Faiz Faizal MANAGER MD..... Pankaj Pradeep Sahil NAWAB same…" at bounding box center [198, 356] width 87 height 22
select select "16498"
click at [155, 345] on select "Select Stylist Anju Faiz Faizal MANAGER MD..... Pankaj Pradeep Sahil NAWAB same…" at bounding box center [198, 356] width 87 height 22
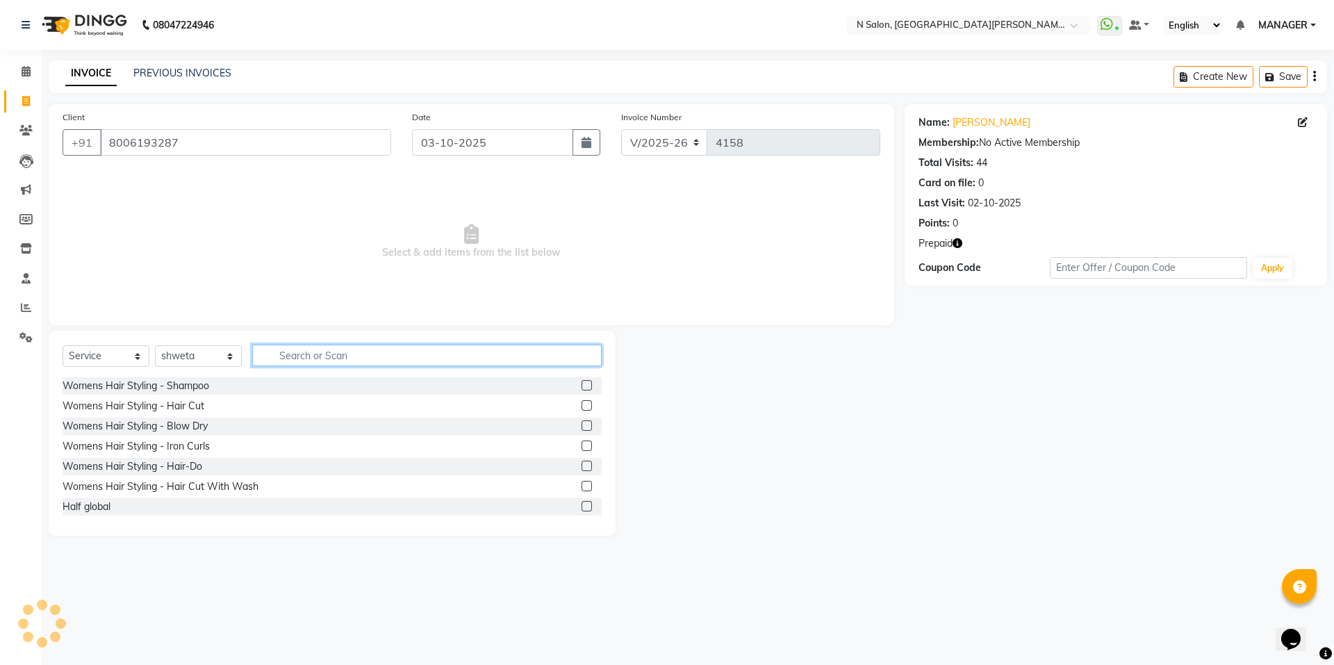
click at [295, 354] on input "text" at bounding box center [426, 356] width 349 height 22
type input "wax"
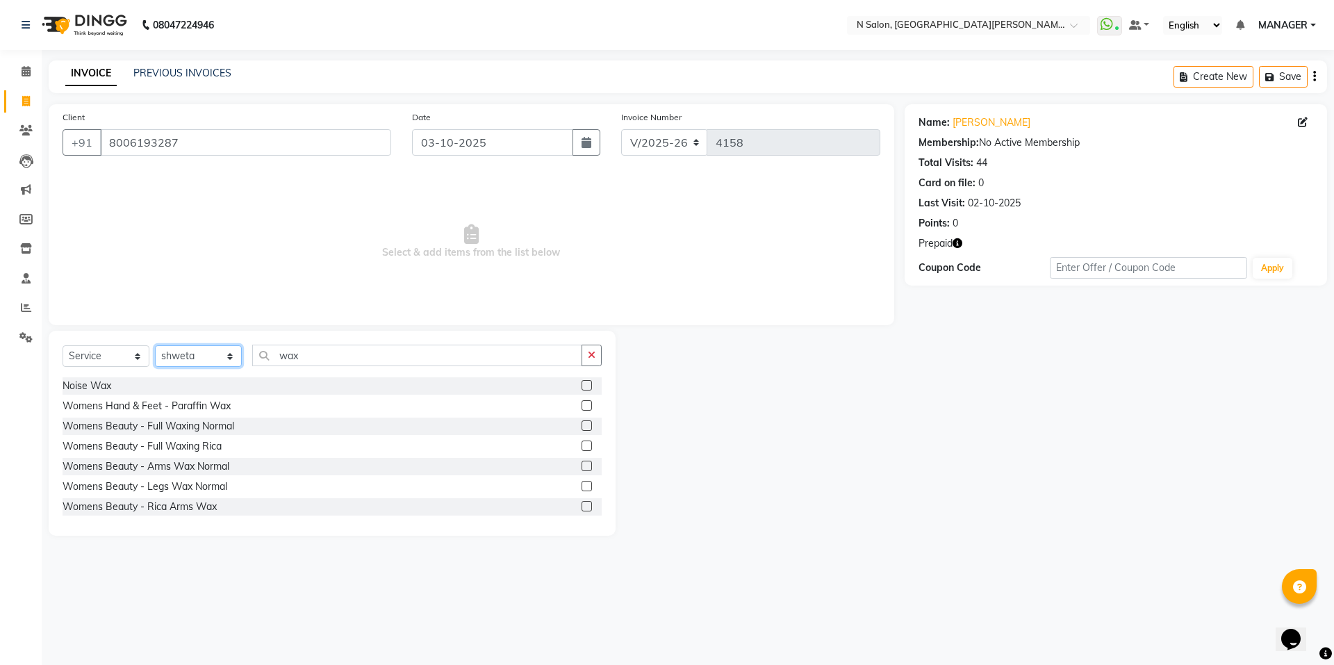
click at [179, 356] on select "Select Stylist Anju Faiz Faizal MANAGER MD..... Pankaj Pradeep Sahil NAWAB same…" at bounding box center [198, 356] width 87 height 22
select select "15673"
click at [155, 345] on select "Select Stylist Anju Faiz Faizal MANAGER MD..... Pankaj Pradeep Sahil NAWAB same…" at bounding box center [198, 356] width 87 height 22
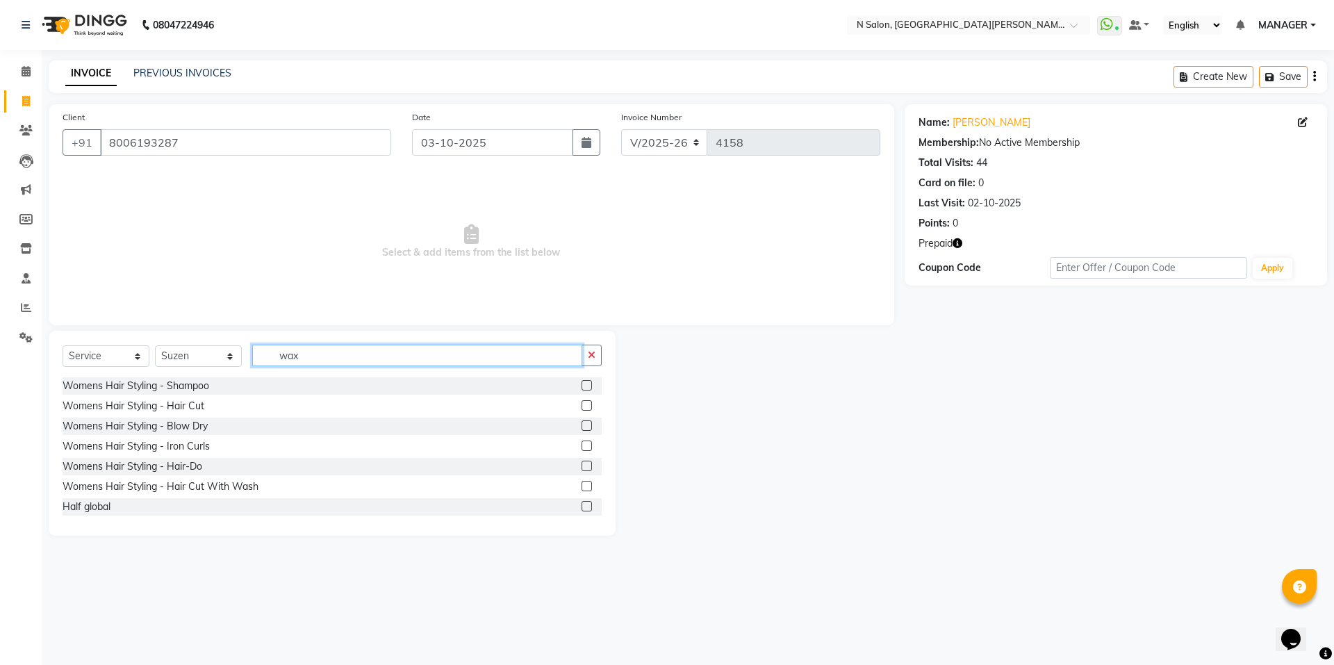
drag, startPoint x: 308, startPoint y: 354, endPoint x: 253, endPoint y: 374, distance: 59.1
click at [253, 374] on div "Select Service Product Membership Package Voucher Prepaid Gift Card Select Styl…" at bounding box center [332, 361] width 539 height 33
type input "legs"
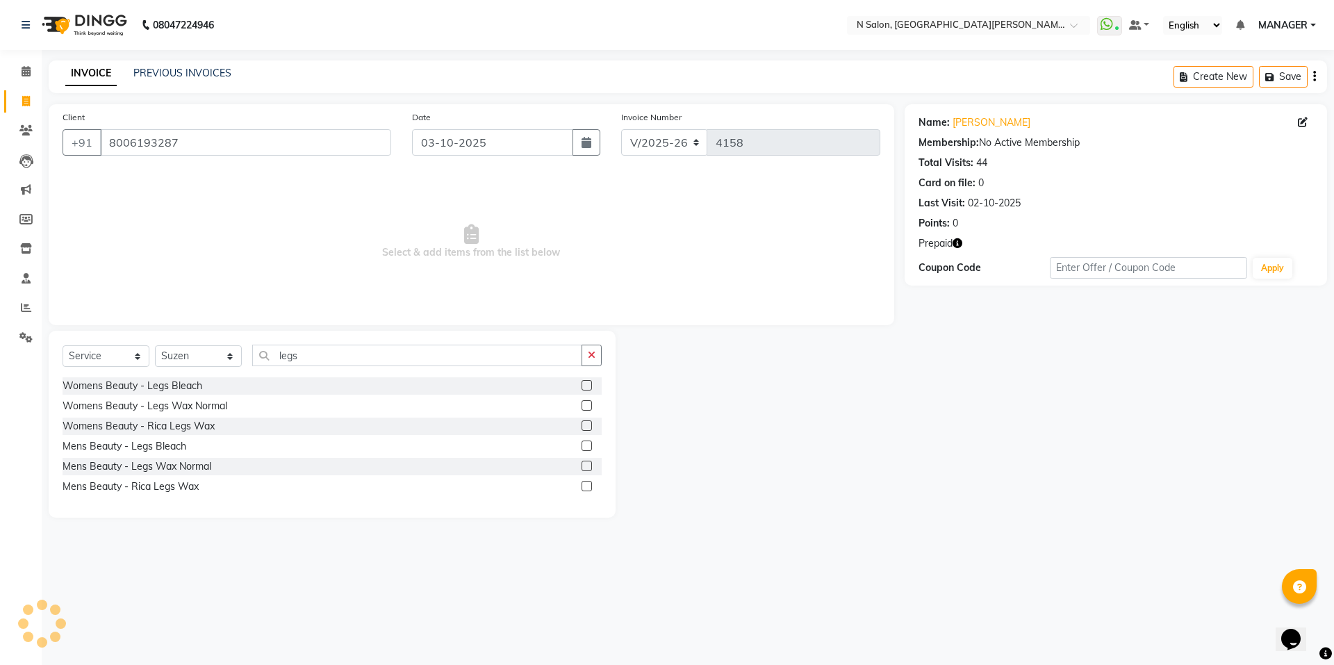
click at [588, 425] on label at bounding box center [586, 425] width 10 height 10
click at [588, 425] on input "checkbox" at bounding box center [585, 426] width 9 height 9
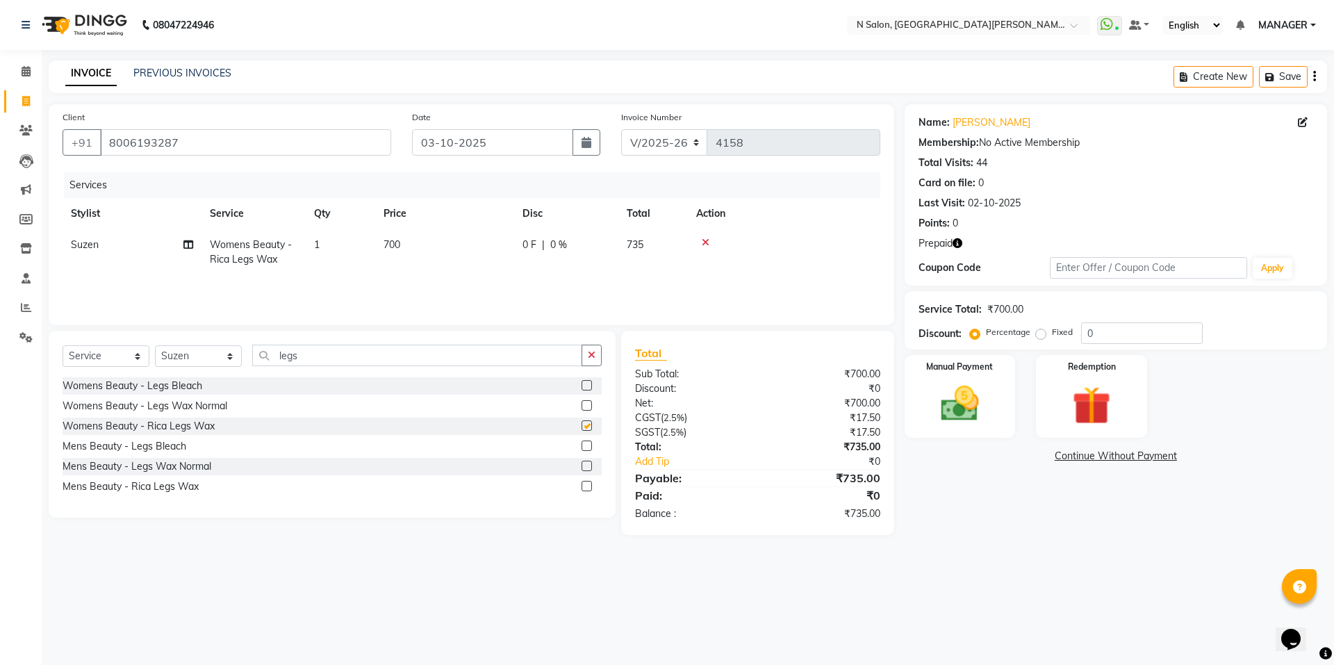
checkbox input "false"
click at [1121, 403] on img at bounding box center [1091, 405] width 65 height 49
drag, startPoint x: 1018, startPoint y: 456, endPoint x: 1029, endPoint y: 460, distance: 11.0
click at [1029, 460] on span "Prepaid 1" at bounding box center [1027, 457] width 45 height 16
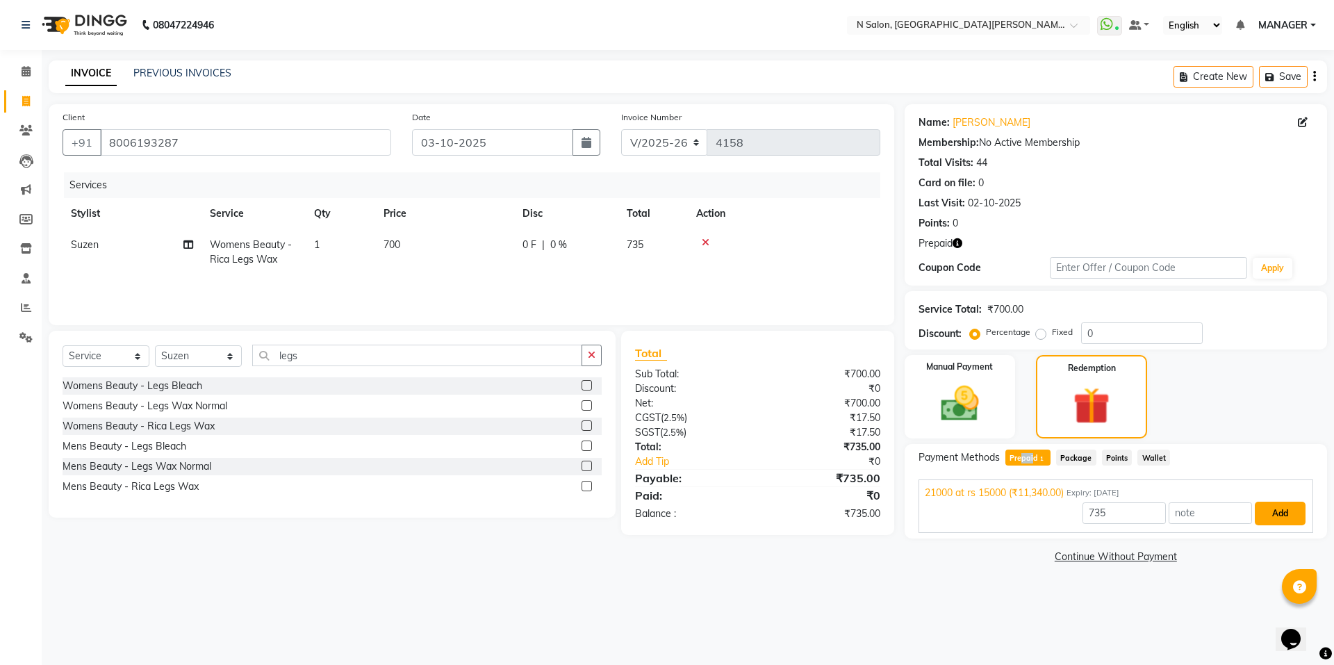
click at [1292, 513] on button "Add" at bounding box center [1280, 514] width 51 height 24
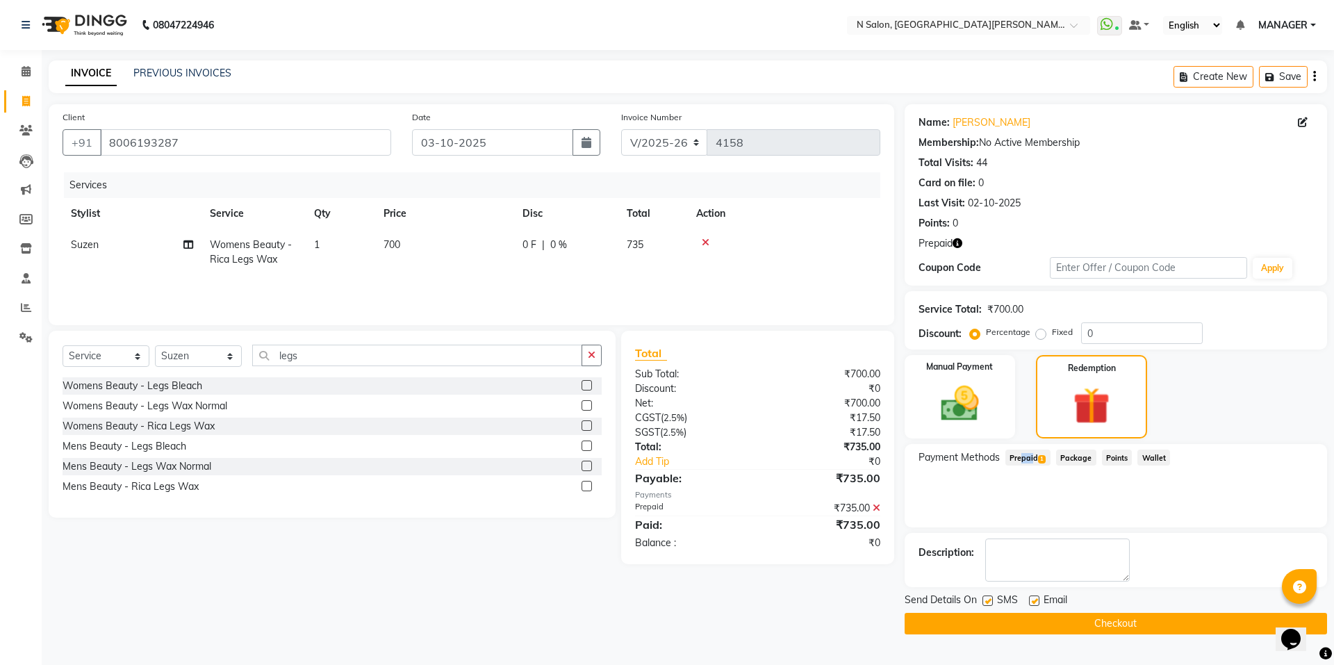
click at [1126, 625] on button "Checkout" at bounding box center [1115, 624] width 422 height 22
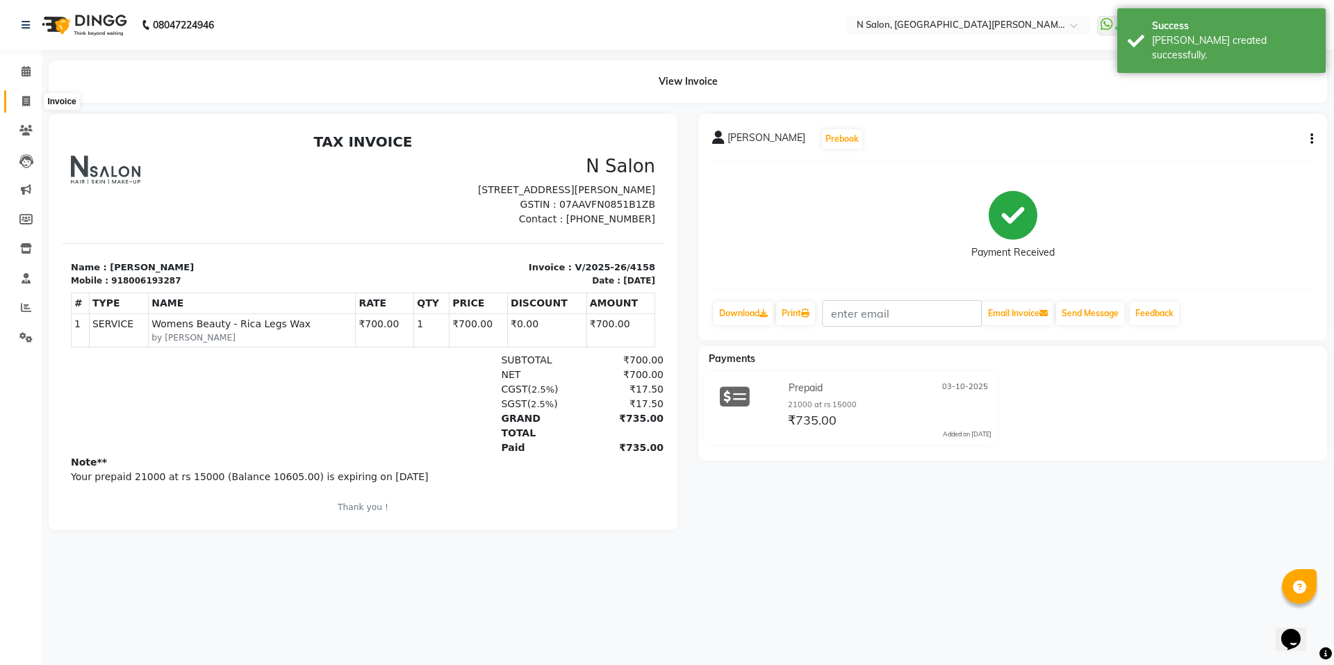
drag, startPoint x: 26, startPoint y: 105, endPoint x: 40, endPoint y: 92, distance: 18.7
click at [27, 105] on icon at bounding box center [26, 101] width 8 height 10
select select "service"
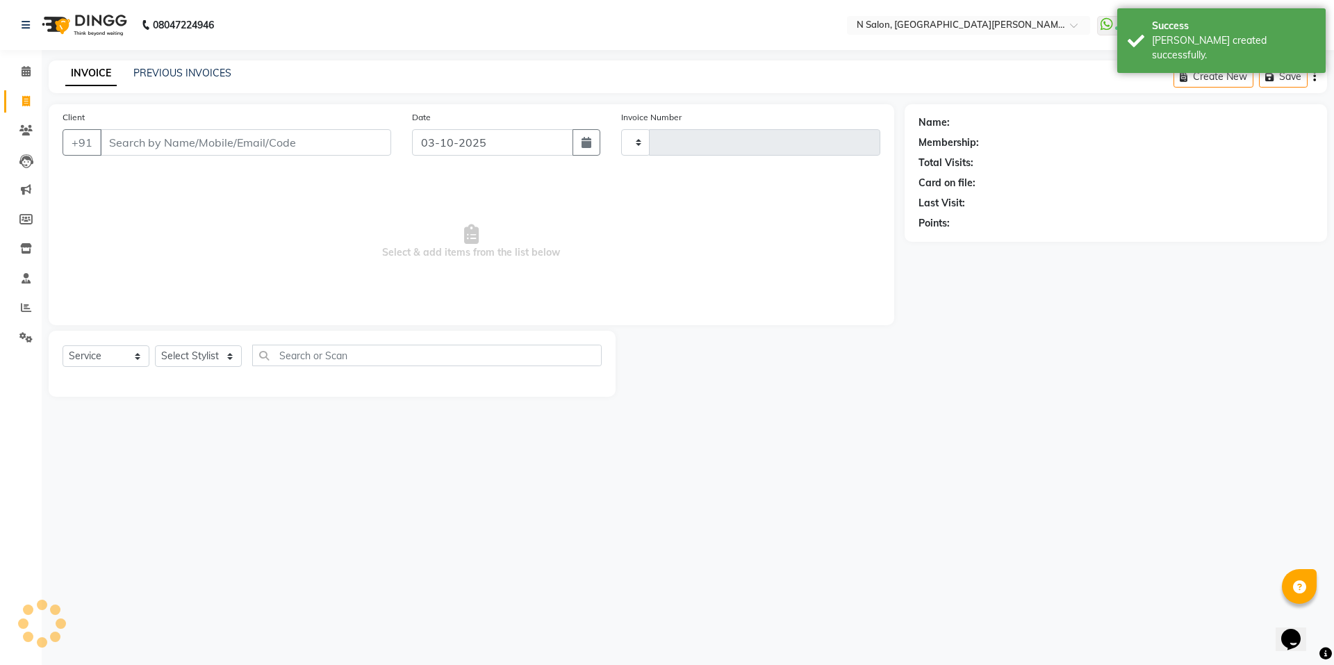
type input "4159"
select select "3472"
select select "P"
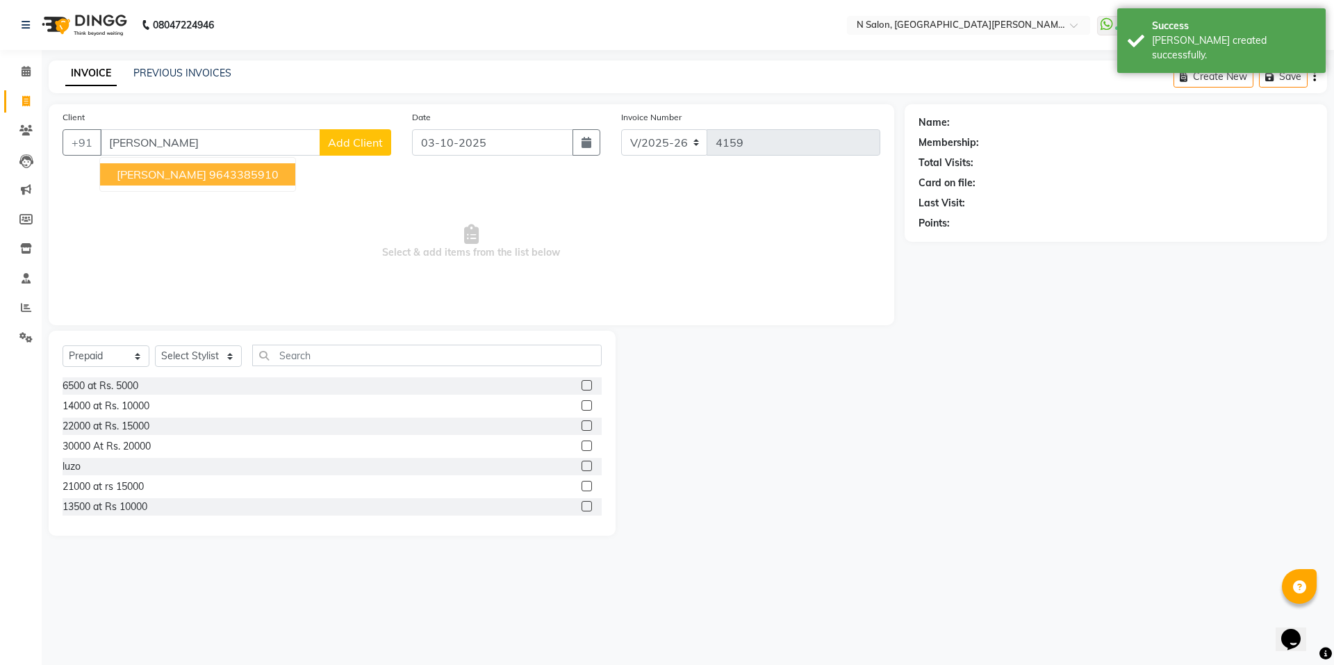
click at [166, 172] on span "savita sharma" at bounding box center [162, 174] width 90 height 14
type input "9643385910"
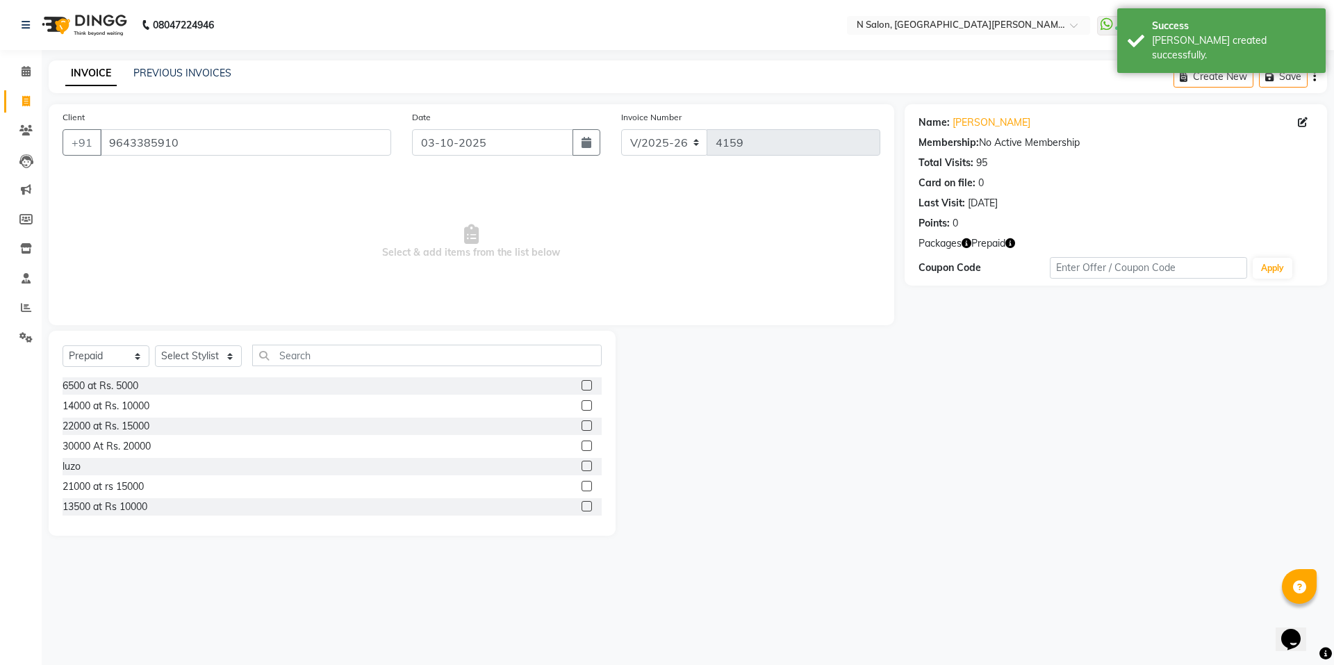
click at [1013, 240] on icon "button" at bounding box center [1010, 243] width 10 height 10
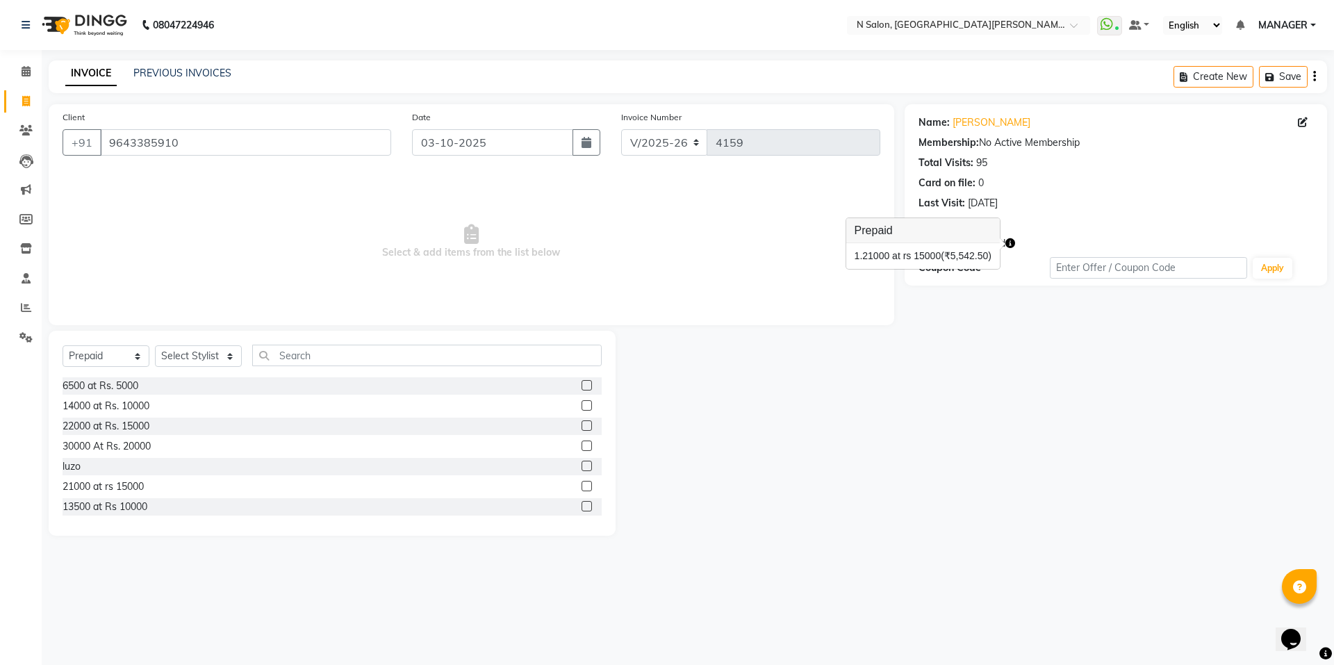
click at [714, 286] on span "Select & add items from the list below" at bounding box center [472, 241] width 818 height 139
drag, startPoint x: 118, startPoint y: 351, endPoint x: 117, endPoint y: 363, distance: 11.9
click at [118, 350] on select "Select Service Product Membership Package Voucher Prepaid Gift Card" at bounding box center [106, 356] width 87 height 22
select select "service"
click at [63, 345] on select "Select Service Product Membership Package Voucher Prepaid Gift Card" at bounding box center [106, 356] width 87 height 22
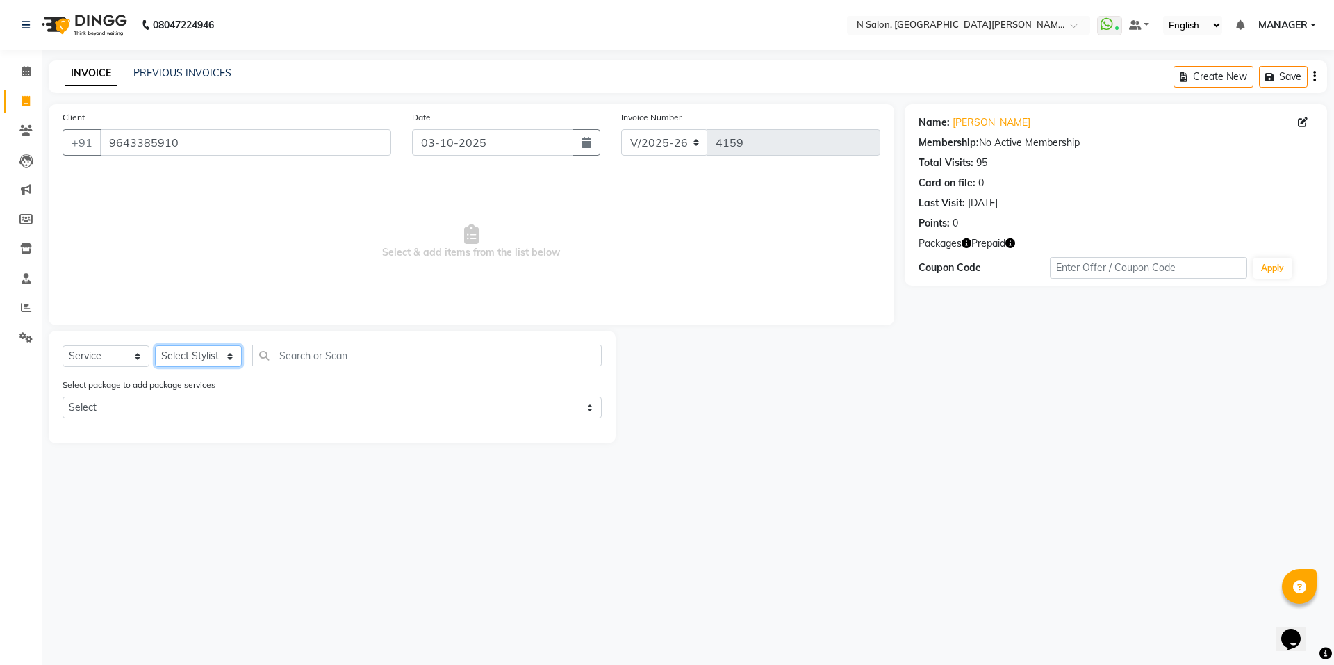
click at [203, 348] on select "Select Stylist Anju Faiz Faizal MANAGER MD..... Pankaj Pradeep Sahil NAWAB same…" at bounding box center [198, 356] width 87 height 22
select select "16498"
click at [155, 345] on select "Select Stylist Anju Faiz Faizal MANAGER MD..... Pankaj Pradeep Sahil NAWAB same…" at bounding box center [198, 356] width 87 height 22
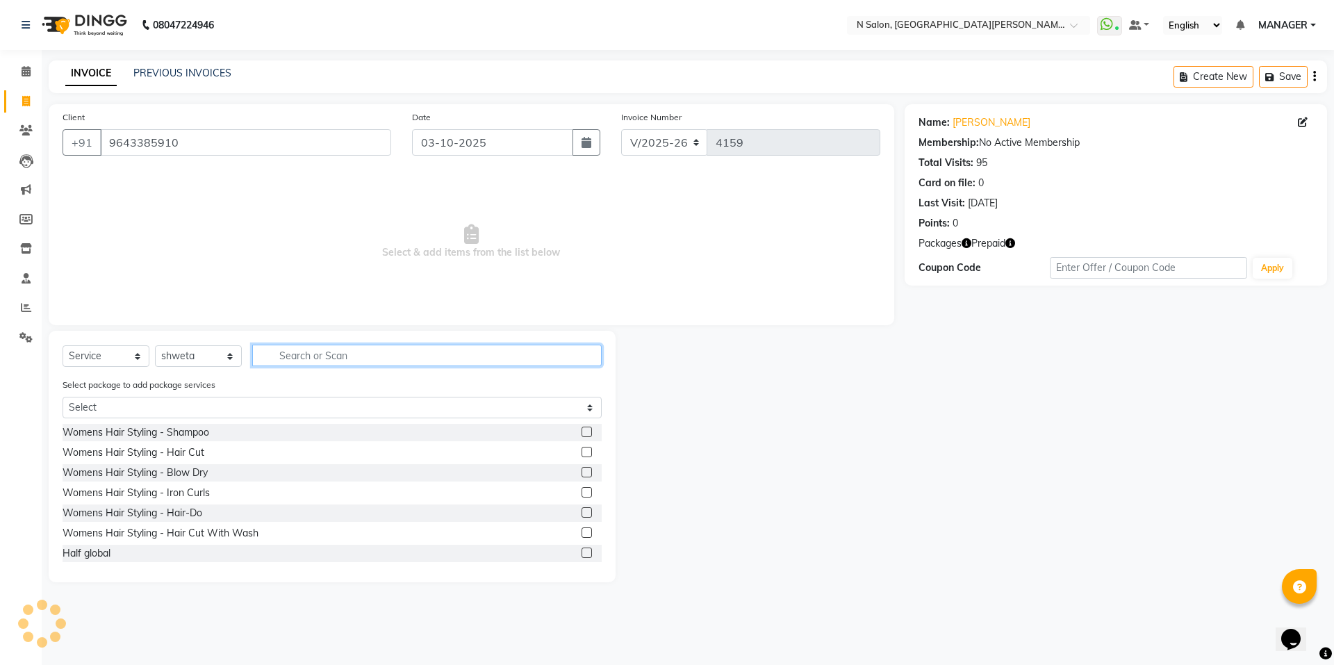
click at [330, 354] on input "text" at bounding box center [426, 356] width 349 height 22
type input "face"
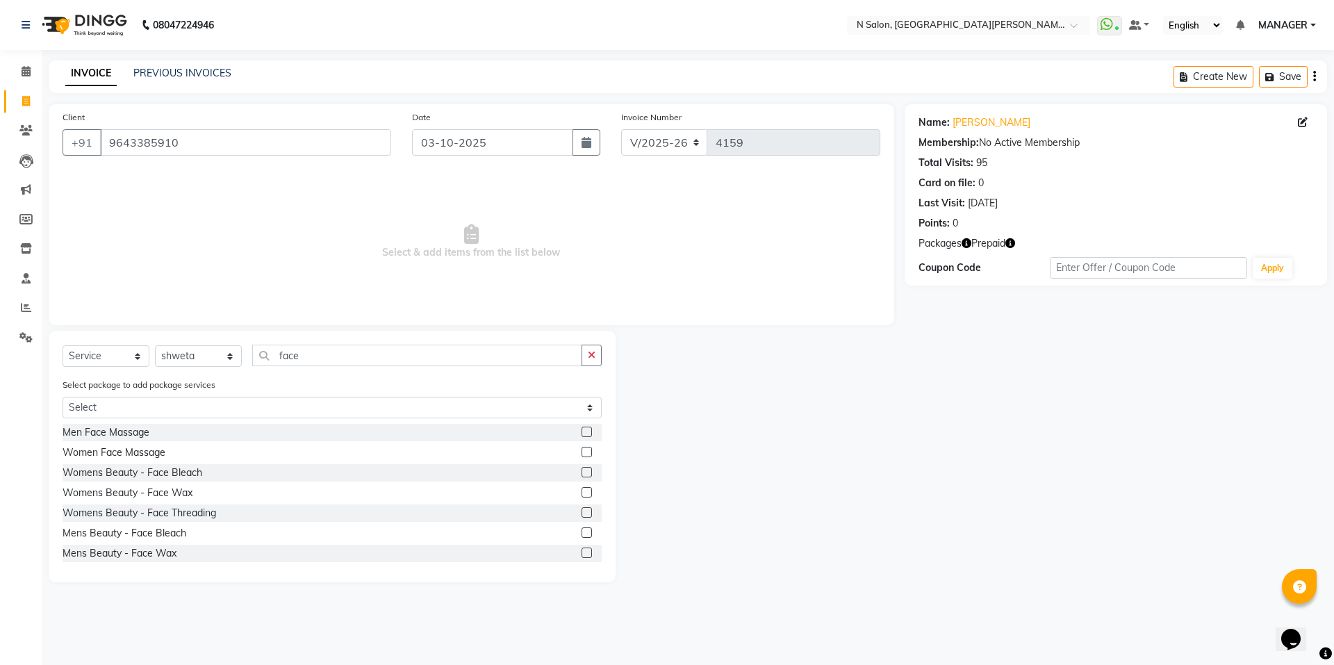
click at [581, 490] on label at bounding box center [586, 492] width 10 height 10
click at [581, 490] on input "checkbox" at bounding box center [585, 492] width 9 height 9
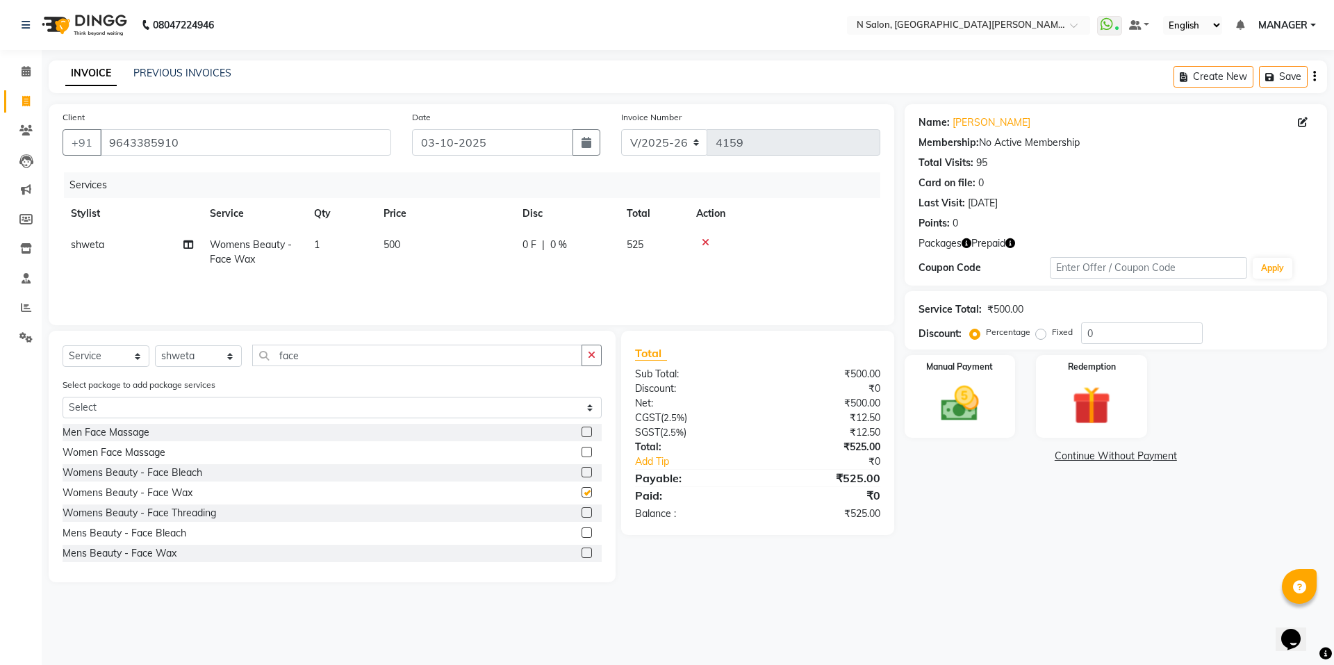
checkbox input "false"
click at [1091, 389] on img at bounding box center [1091, 405] width 65 height 49
click at [1083, 460] on span "Package 1" at bounding box center [1080, 457] width 48 height 16
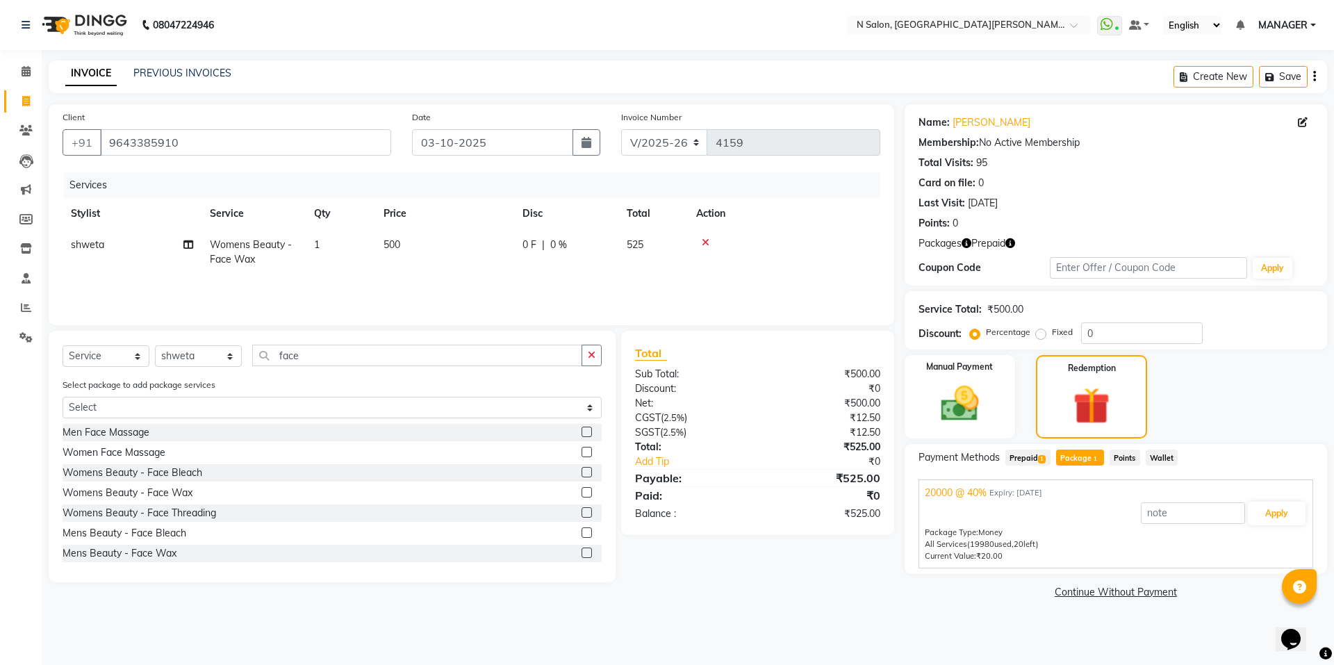
click at [1019, 459] on span "Prepaid 1" at bounding box center [1027, 457] width 45 height 16
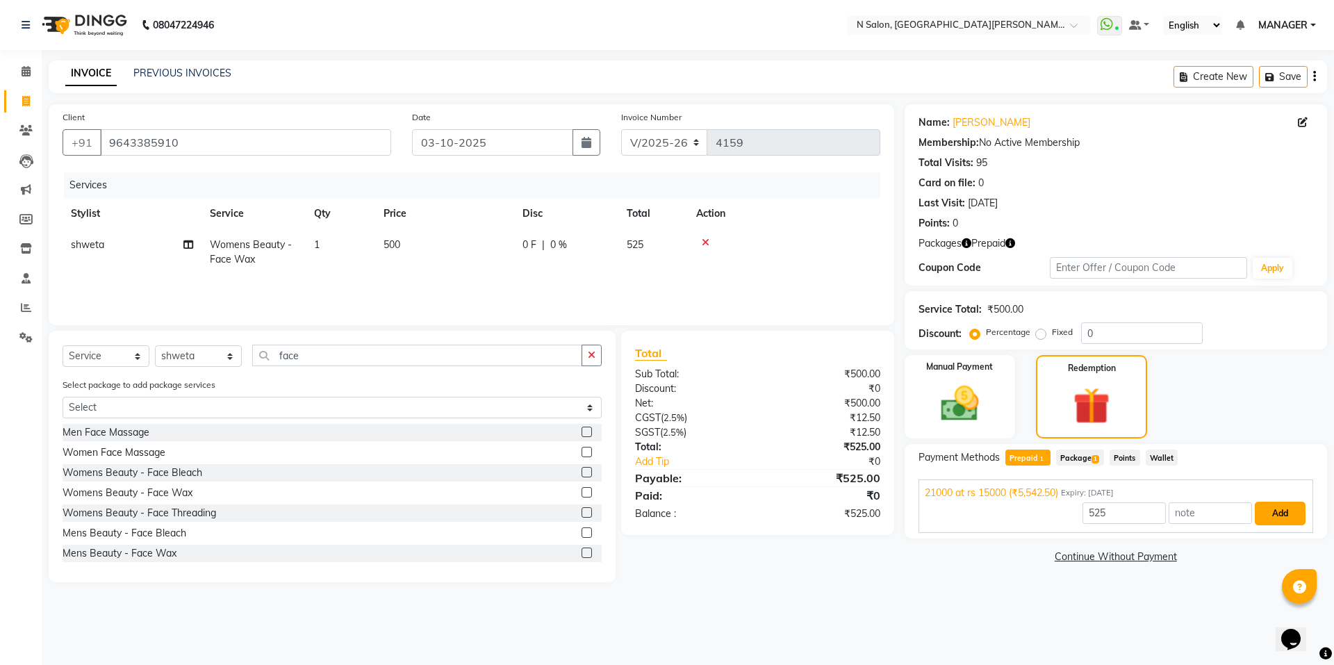
click at [1298, 515] on button "Add" at bounding box center [1280, 514] width 51 height 24
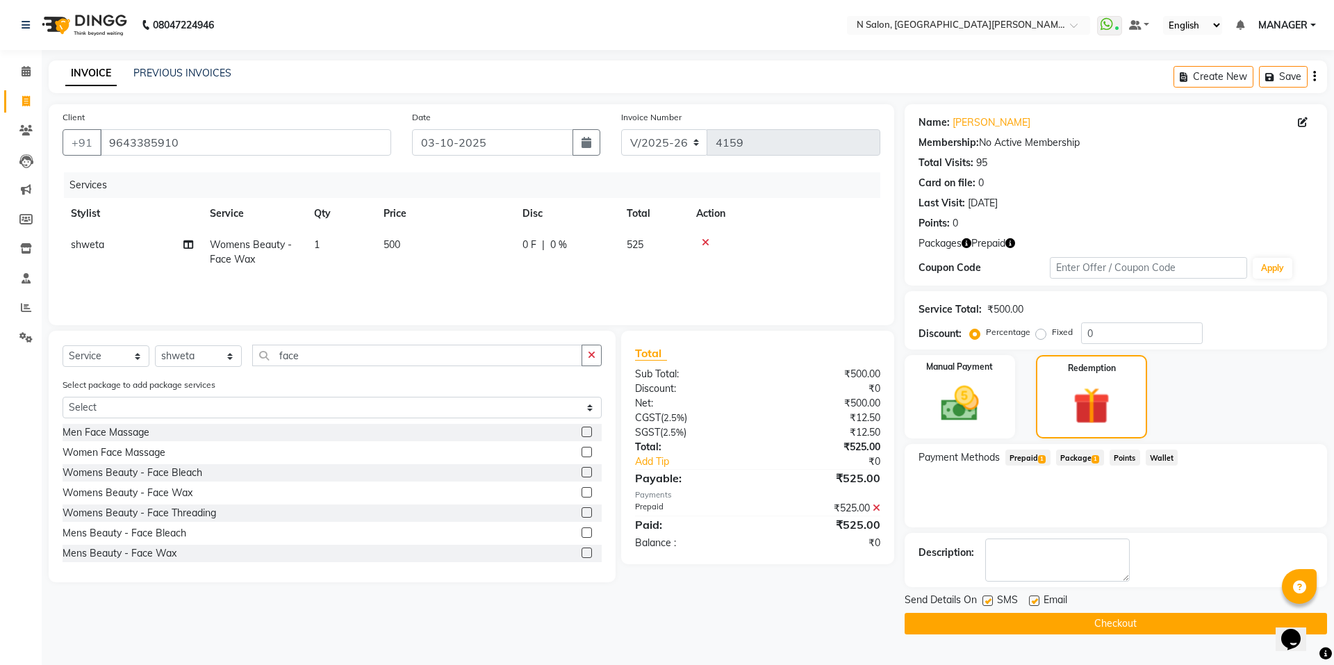
click at [1148, 622] on button "Checkout" at bounding box center [1115, 624] width 422 height 22
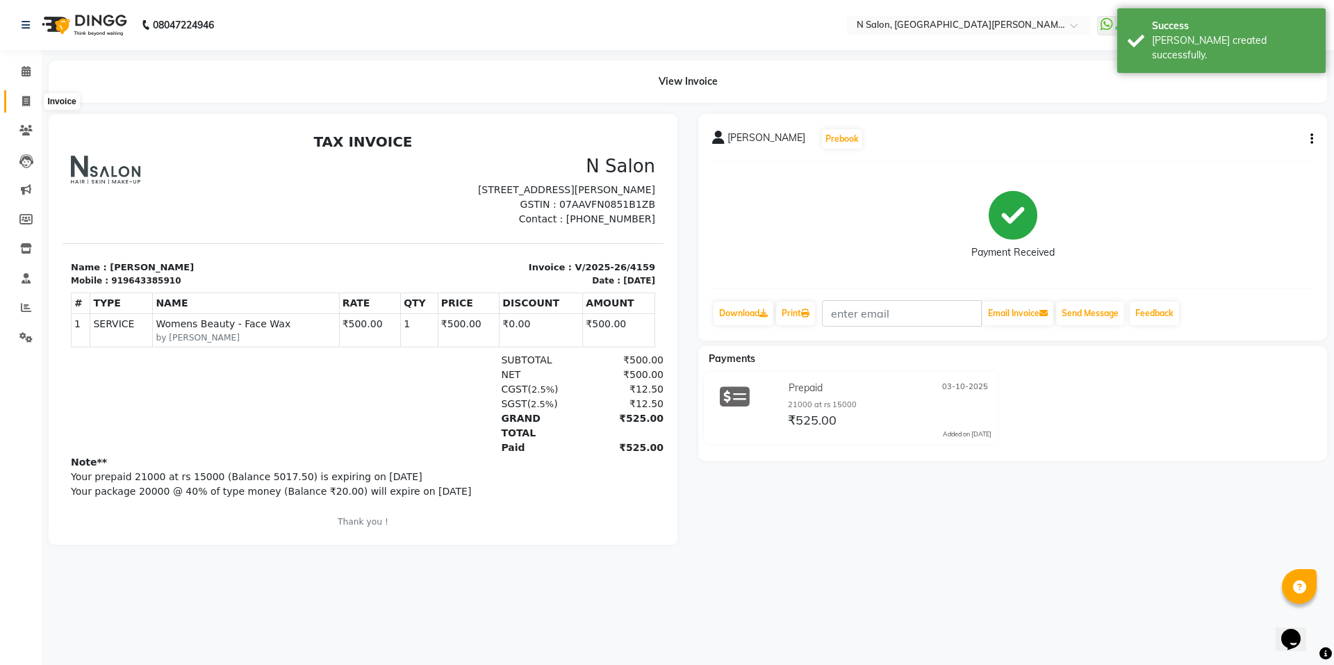
drag, startPoint x: 22, startPoint y: 96, endPoint x: 35, endPoint y: 97, distance: 14.0
click at [23, 97] on icon at bounding box center [26, 101] width 8 height 10
select select "service"
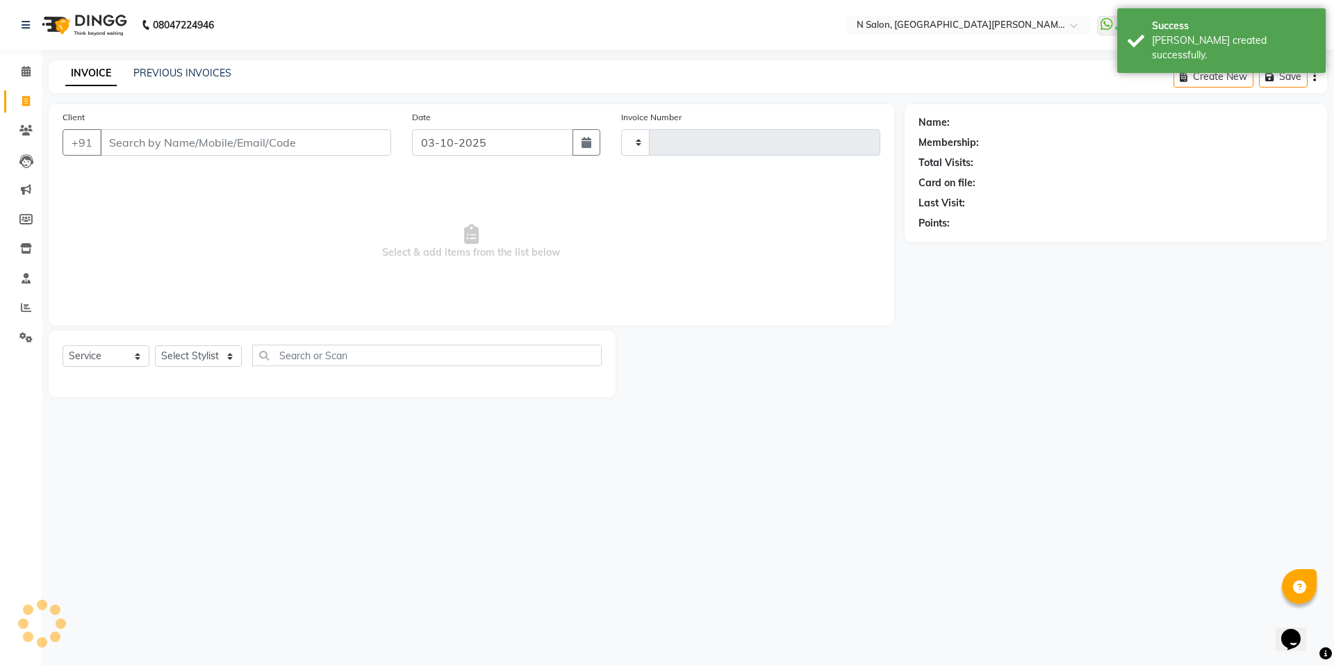
type input "4160"
select select "3472"
select select "P"
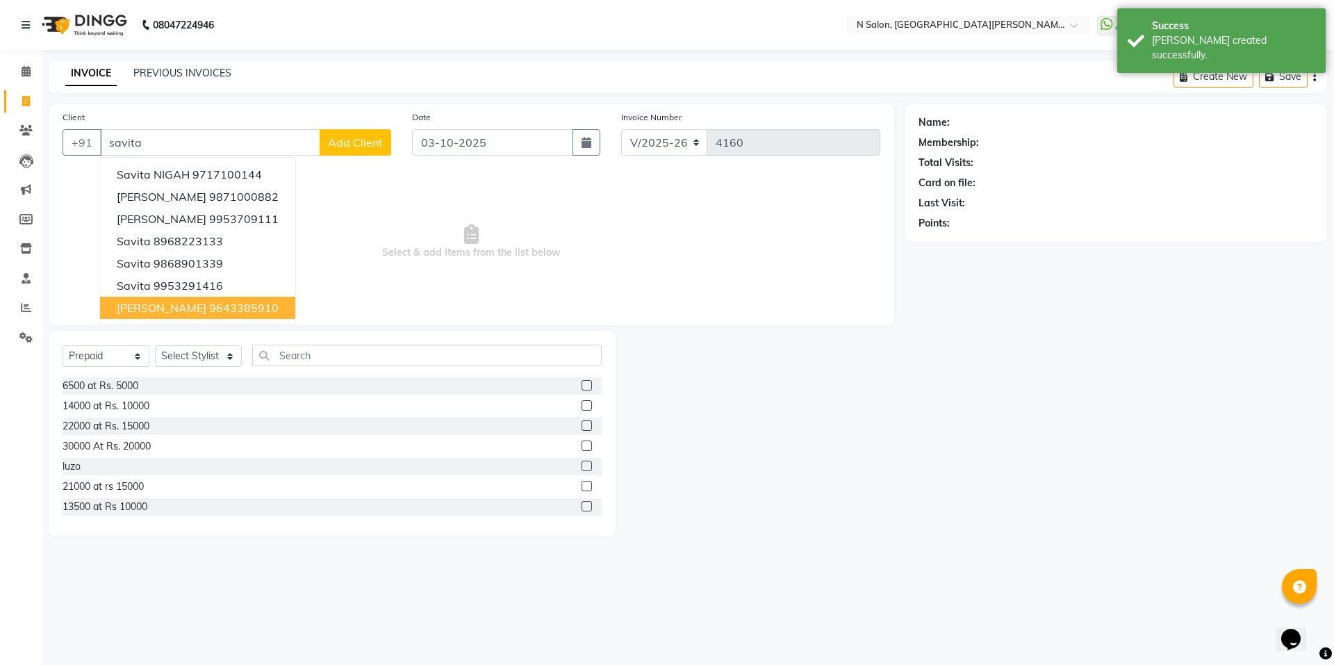
click at [182, 304] on span "savita sharma" at bounding box center [162, 308] width 90 height 14
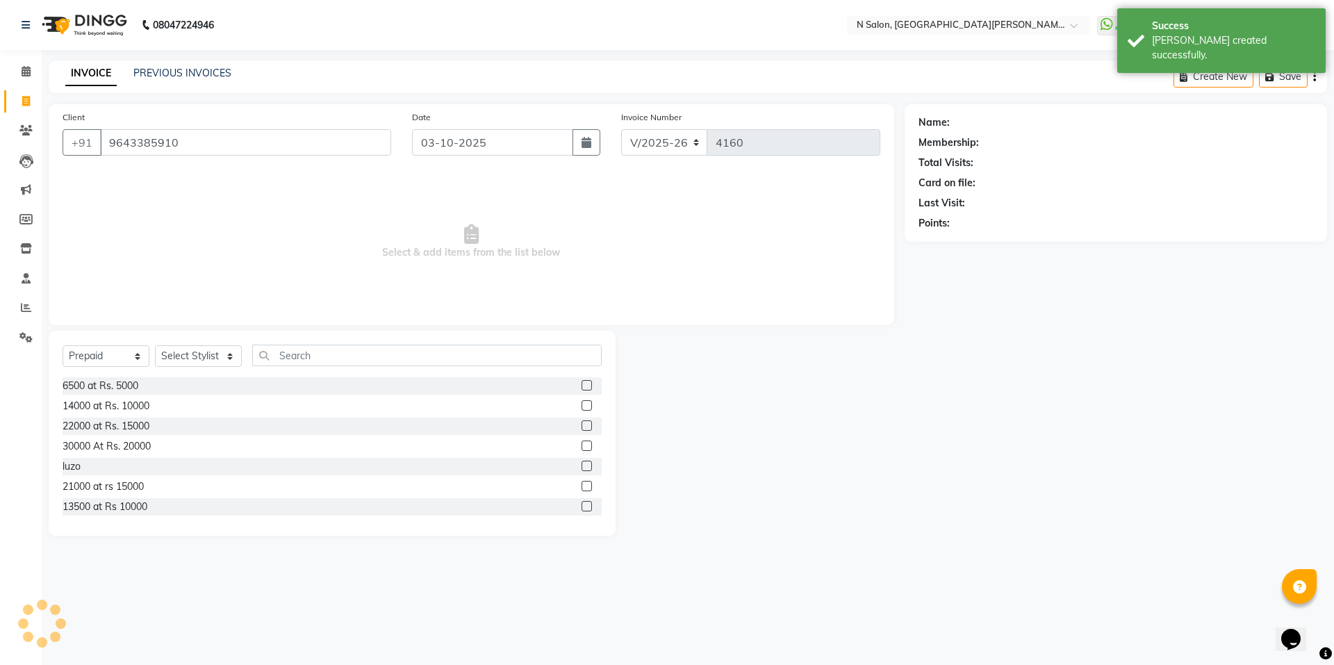
type input "9643385910"
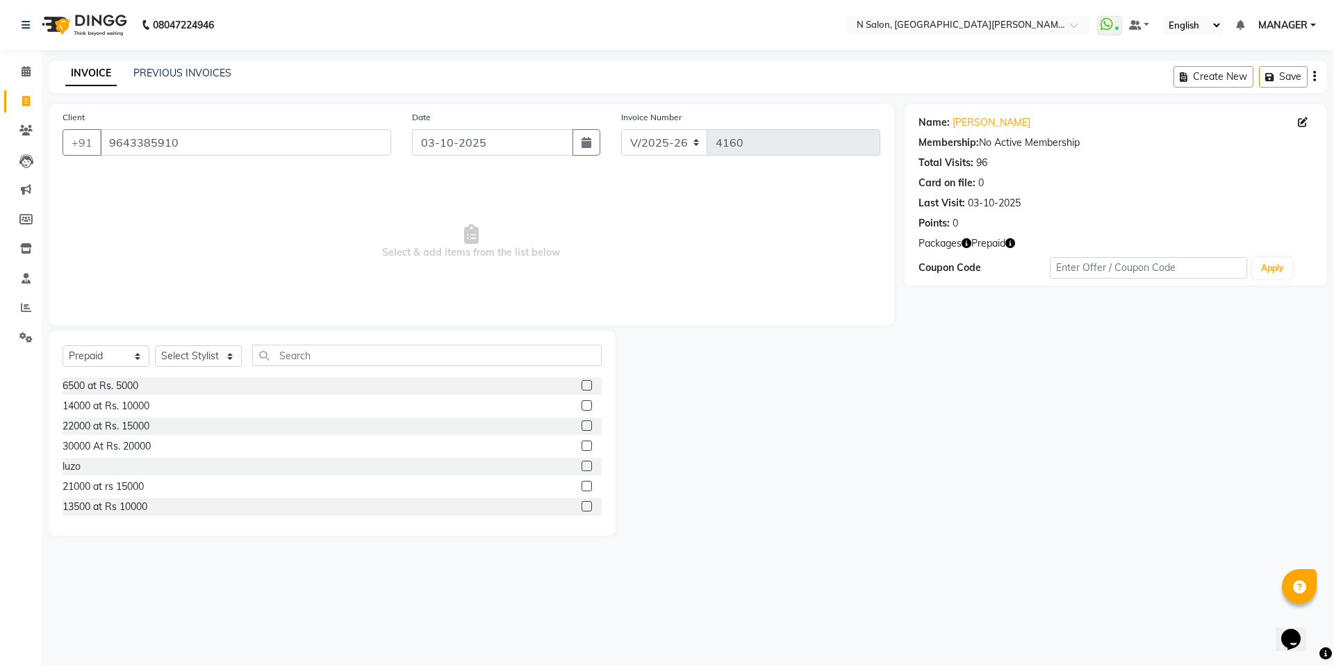
click at [1013, 240] on icon "button" at bounding box center [1010, 243] width 10 height 10
click at [28, 97] on icon at bounding box center [26, 101] width 8 height 10
select select "service"
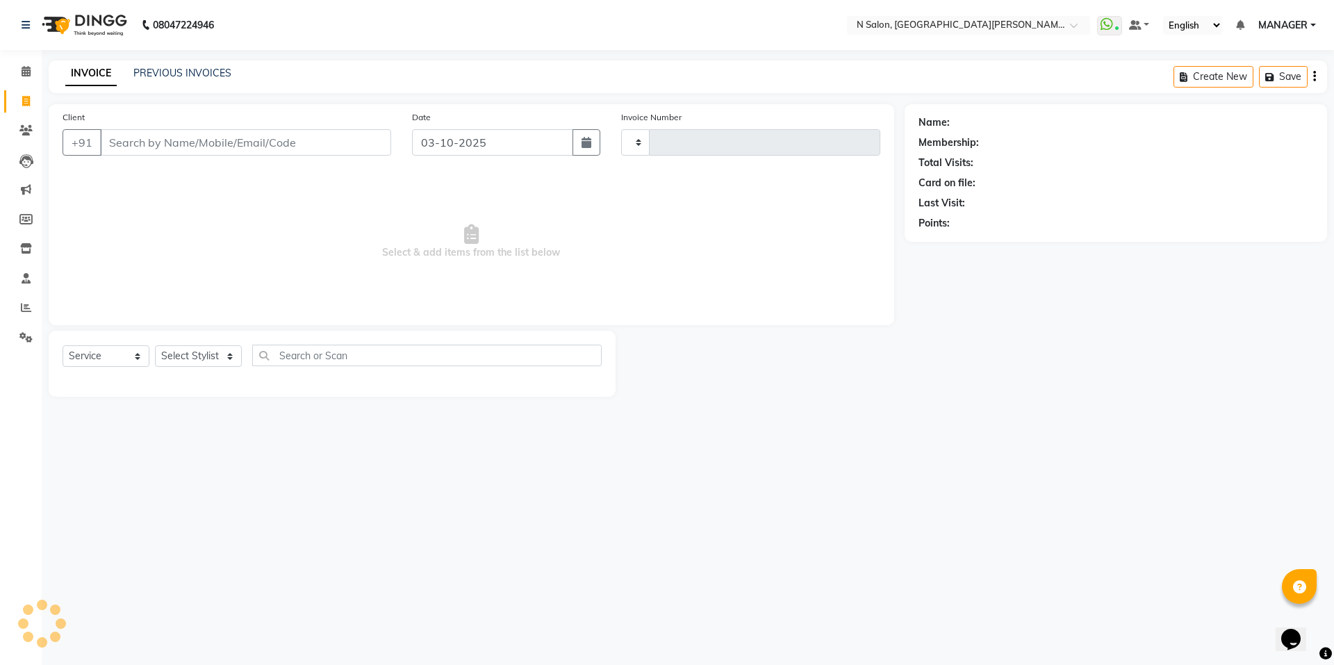
type input "4160"
select select "3472"
select select "P"
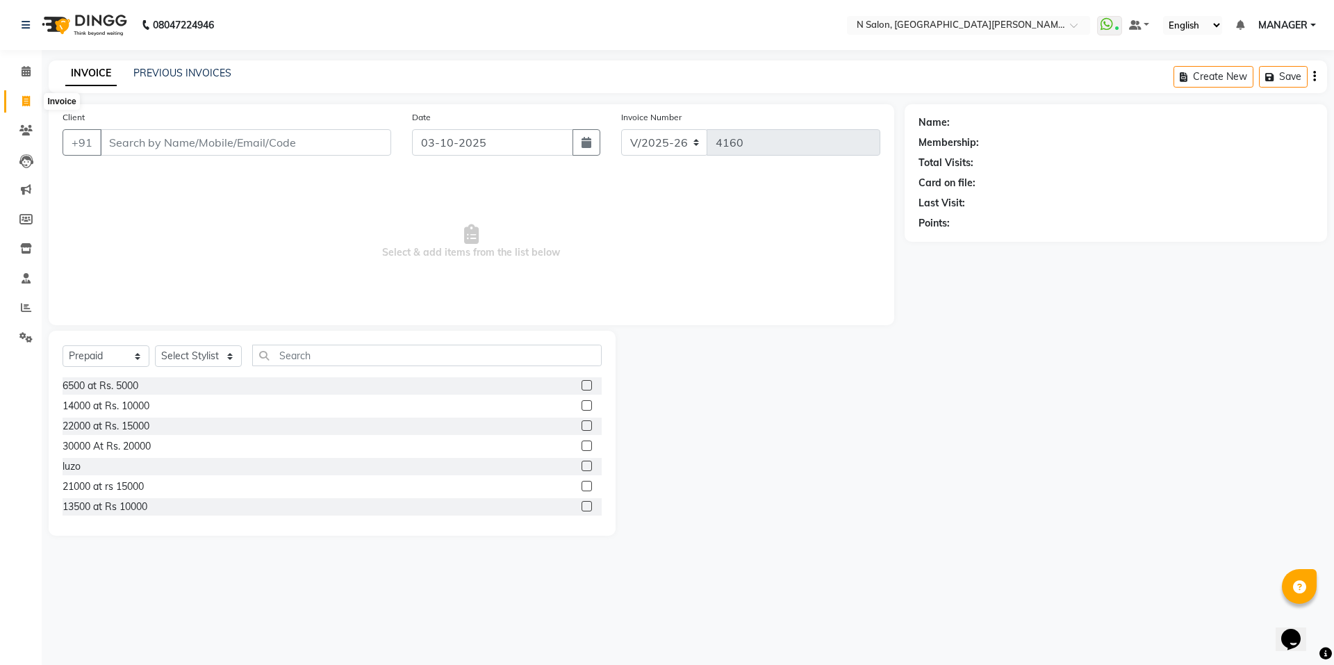
click at [33, 98] on span at bounding box center [26, 102] width 24 height 16
select select "service"
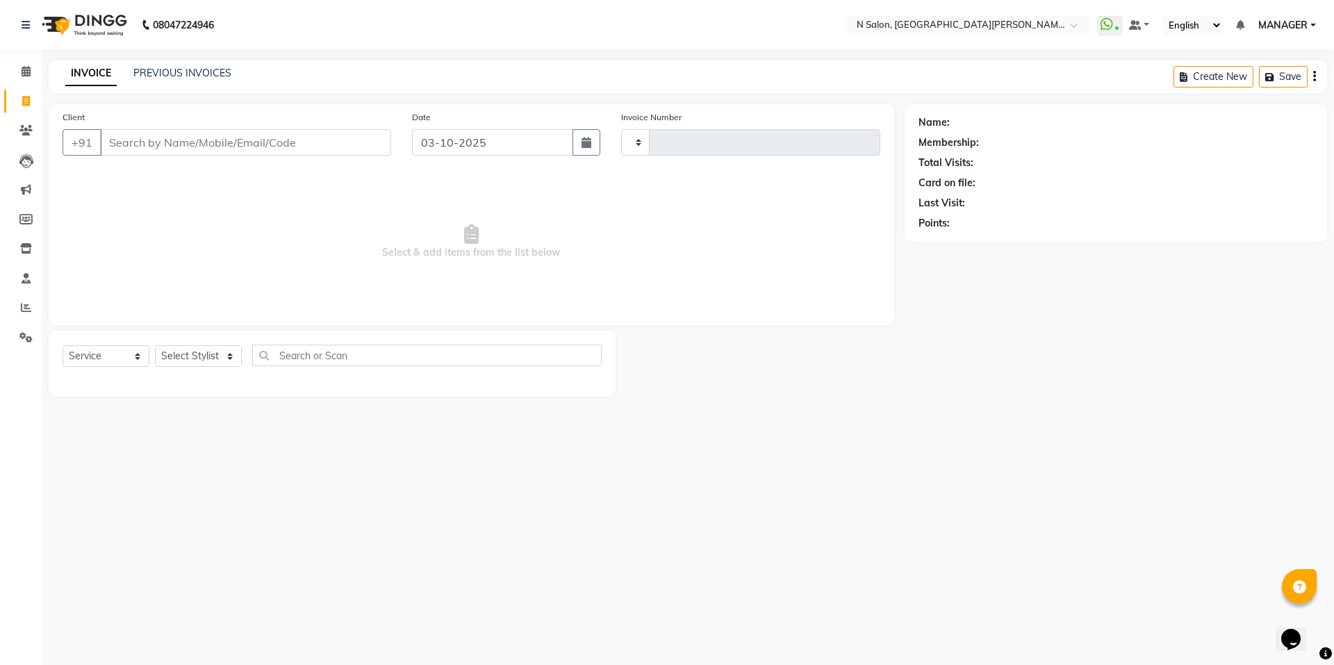
type input "4160"
select select "3472"
select select "P"
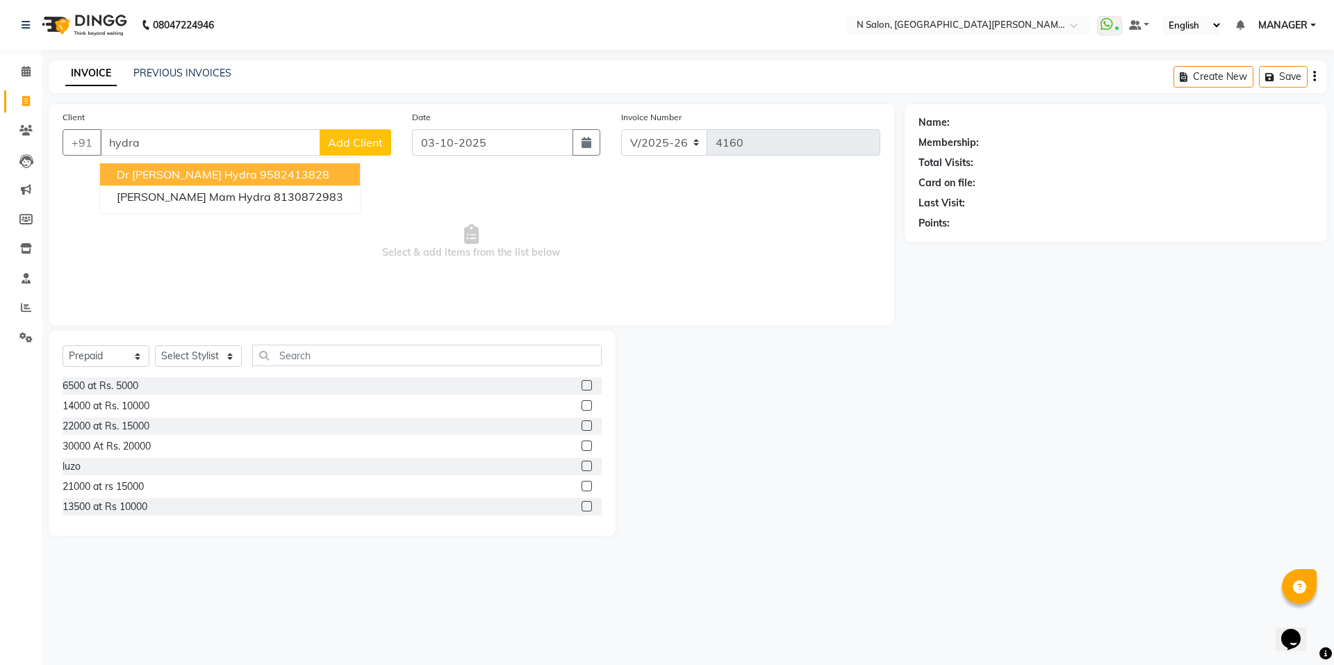
click at [150, 167] on button "Dr Sarika hydra 9582413828" at bounding box center [230, 174] width 260 height 22
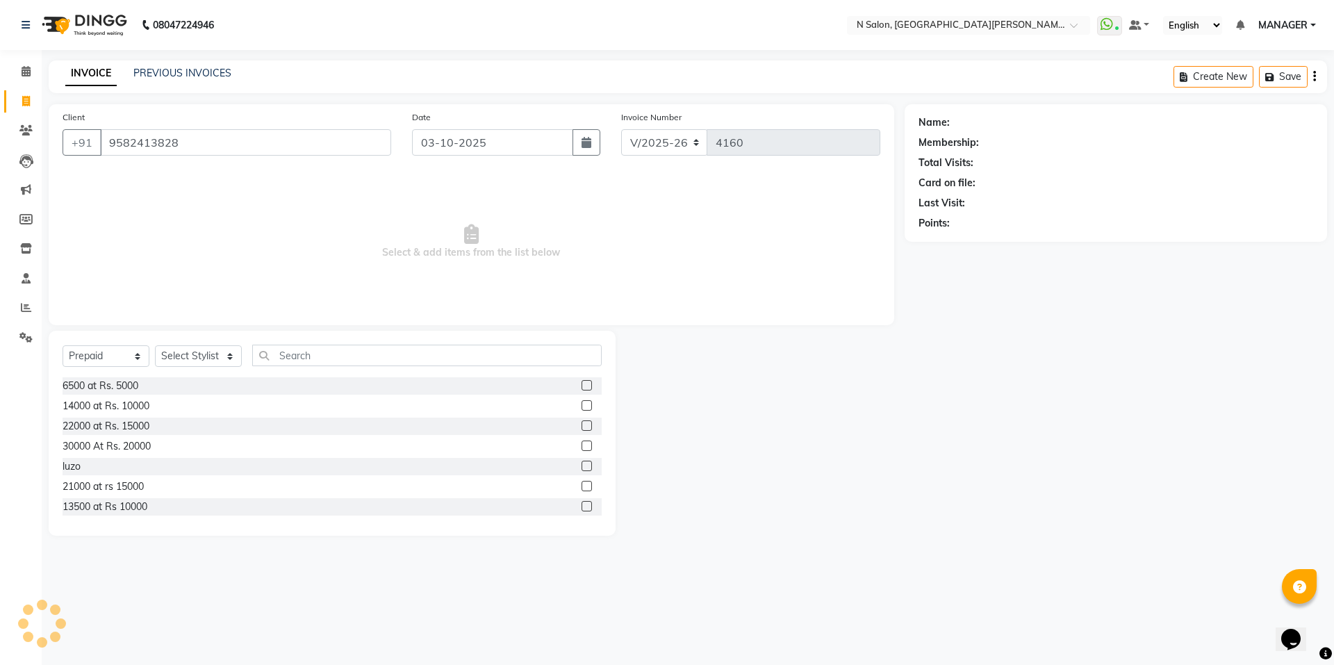
type input "9582413828"
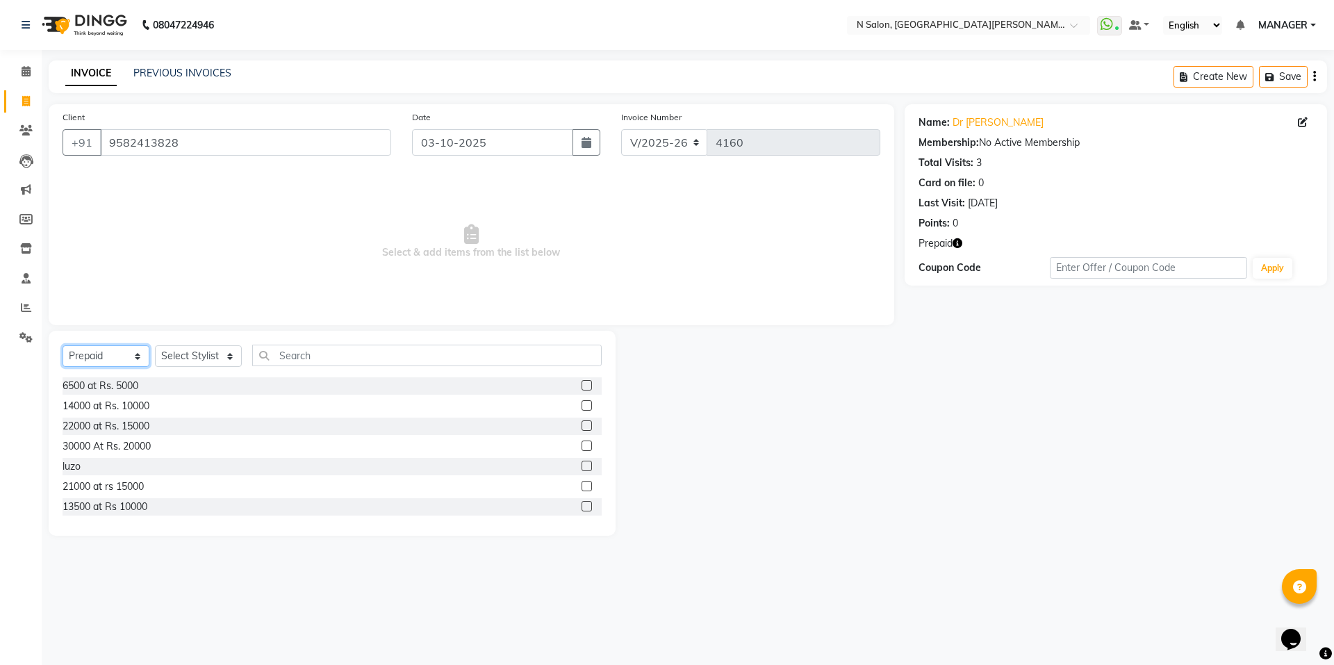
click at [130, 361] on select "Select Service Product Membership Package Voucher Prepaid Gift Card" at bounding box center [106, 356] width 87 height 22
select select "service"
click at [63, 345] on select "Select Service Product Membership Package Voucher Prepaid Gift Card" at bounding box center [106, 356] width 87 height 22
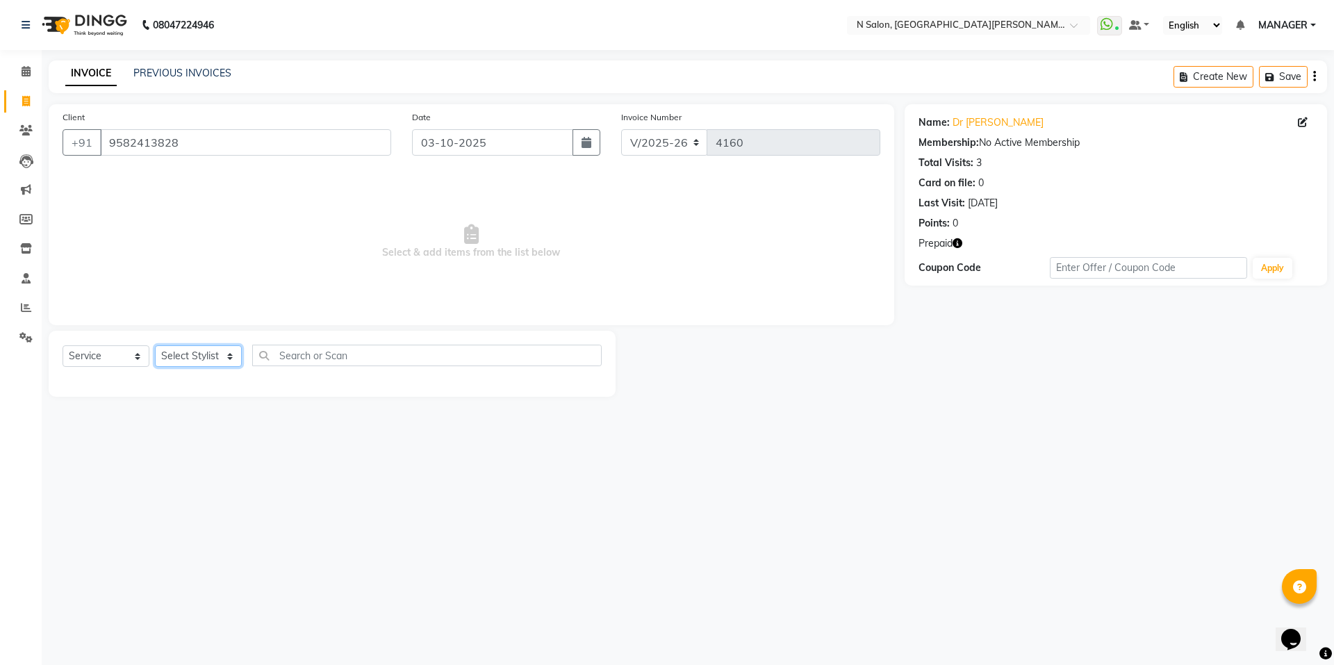
drag, startPoint x: 197, startPoint y: 352, endPoint x: 199, endPoint y: 363, distance: 11.3
click at [197, 352] on select "Select Stylist Anju Faiz Faizal MANAGER MD..... Pankaj Pradeep Sahil NAWAB same…" at bounding box center [198, 356] width 87 height 22
select select "15674"
click at [155, 345] on select "Select Stylist Anju Faiz Faizal MANAGER MD..... Pankaj Pradeep Sahil NAWAB same…" at bounding box center [198, 356] width 87 height 22
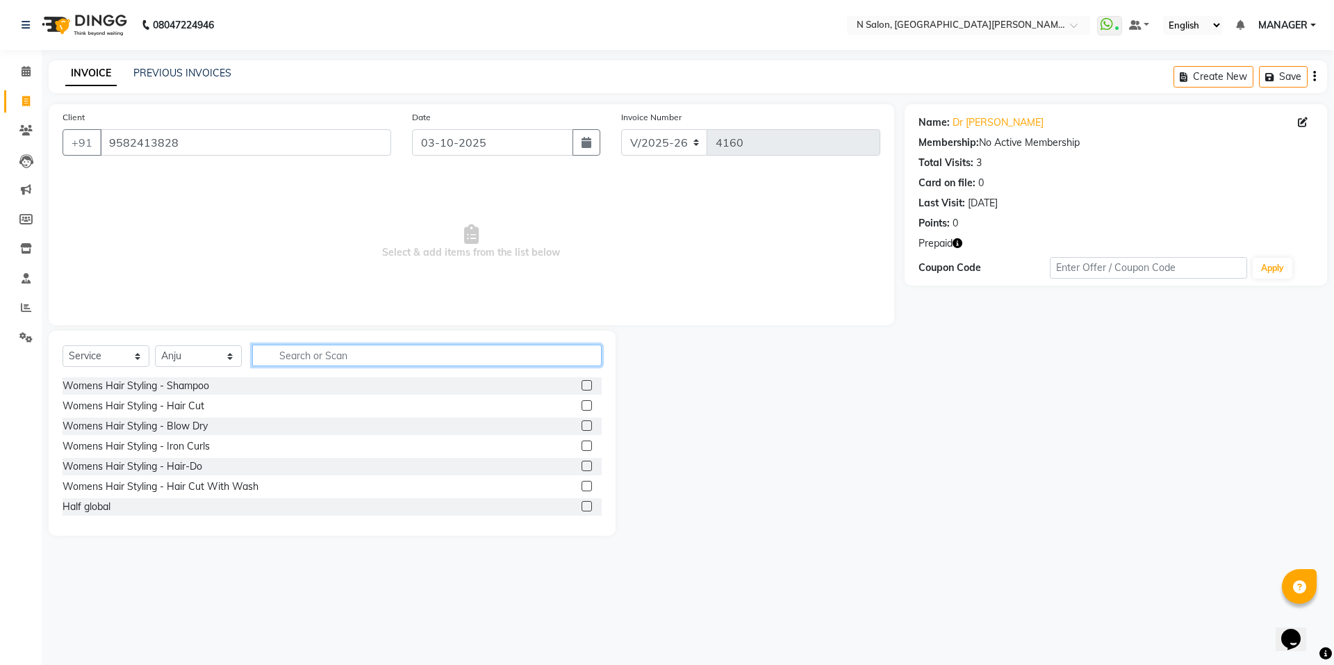
click at [312, 362] on input "text" at bounding box center [426, 356] width 349 height 22
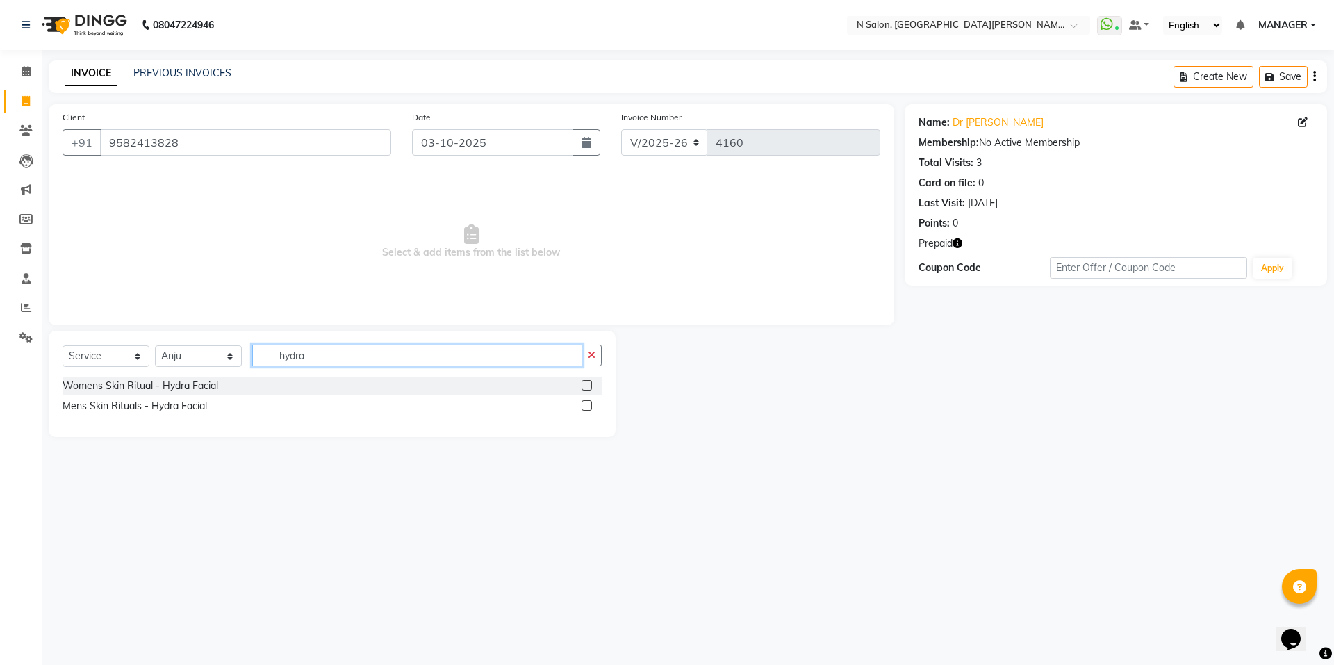
type input "hydra"
click at [588, 383] on label at bounding box center [586, 385] width 10 height 10
click at [588, 383] on input "checkbox" at bounding box center [585, 385] width 9 height 9
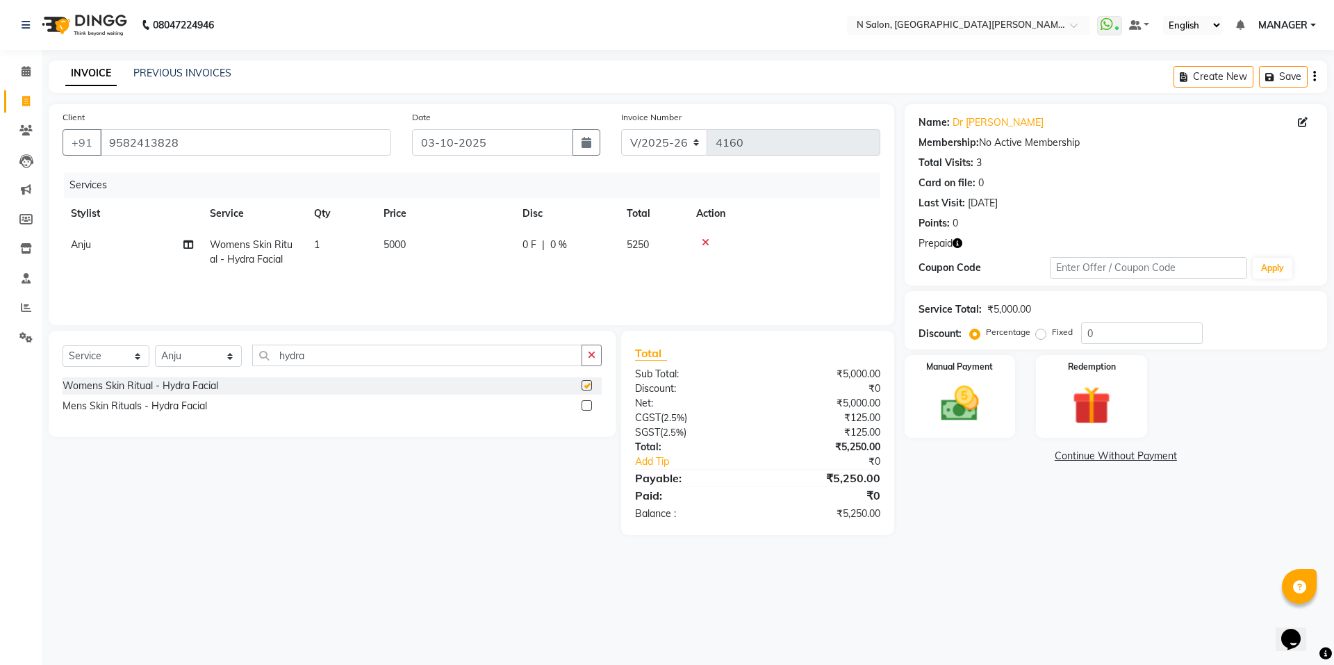
checkbox input "false"
click at [386, 247] on span "5000" at bounding box center [394, 244] width 22 height 13
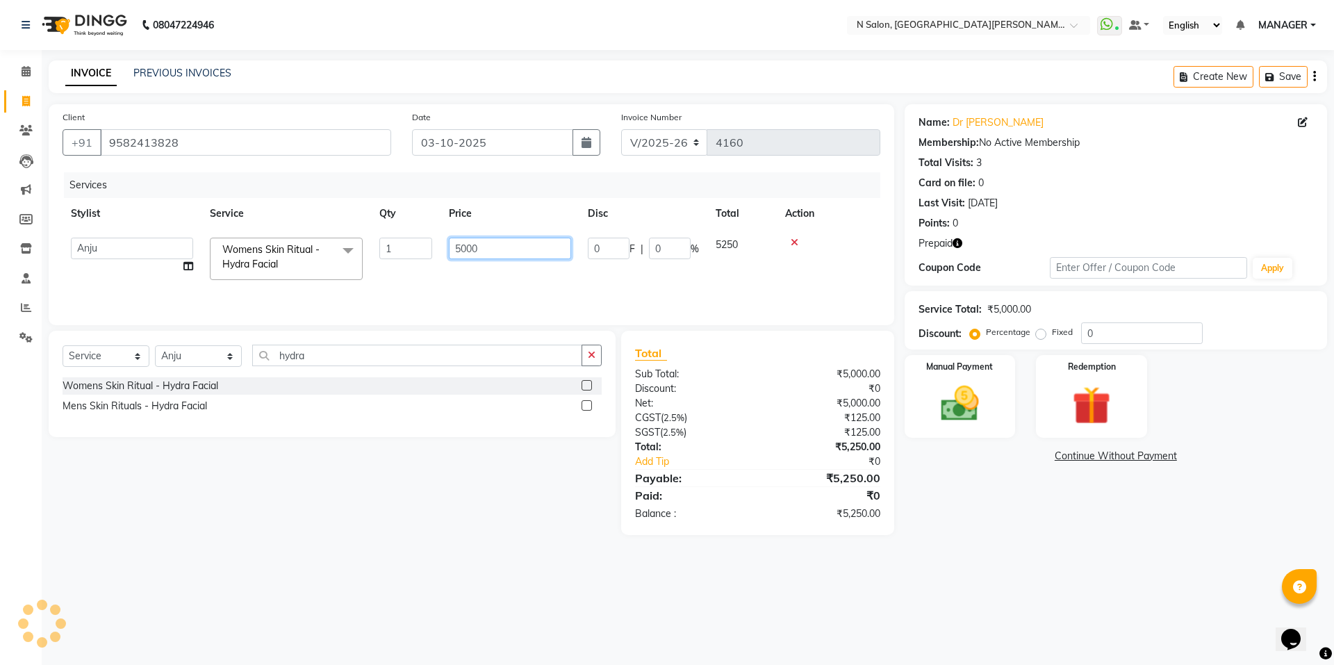
drag, startPoint x: 499, startPoint y: 243, endPoint x: 443, endPoint y: 263, distance: 58.9
click at [443, 263] on td "5000" at bounding box center [509, 258] width 139 height 59
type input "4583"
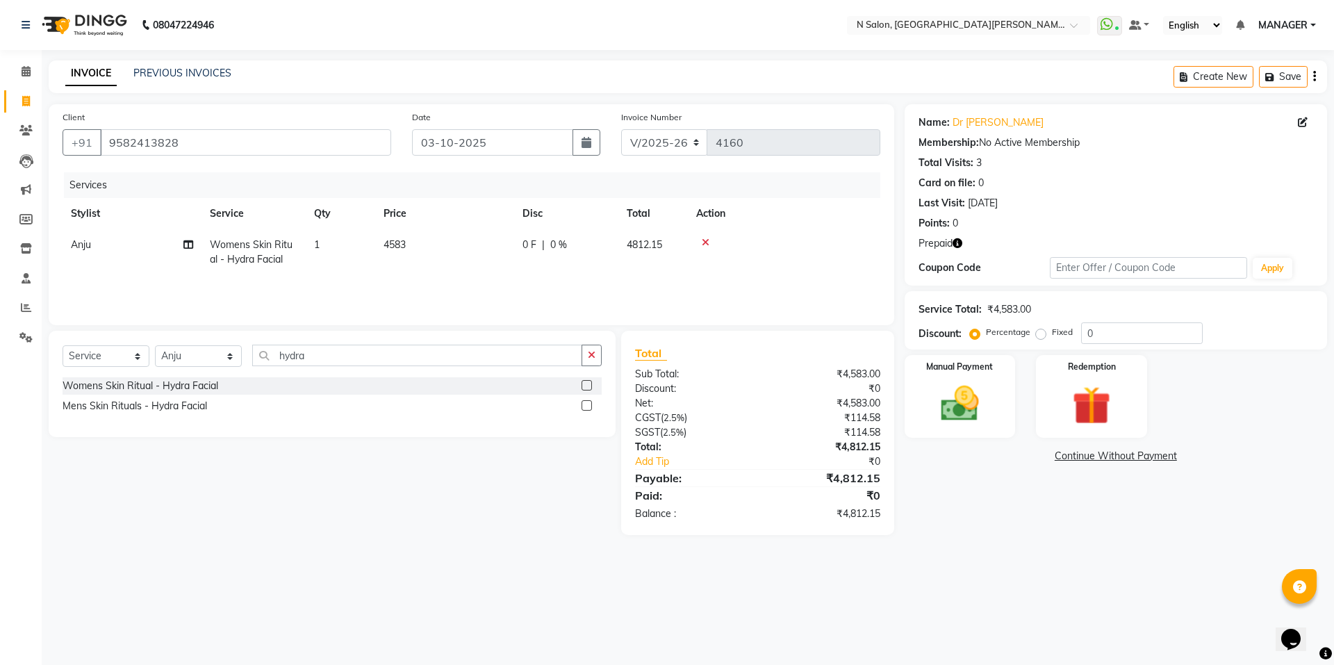
click at [443, 263] on td "4583" at bounding box center [444, 252] width 139 height 46
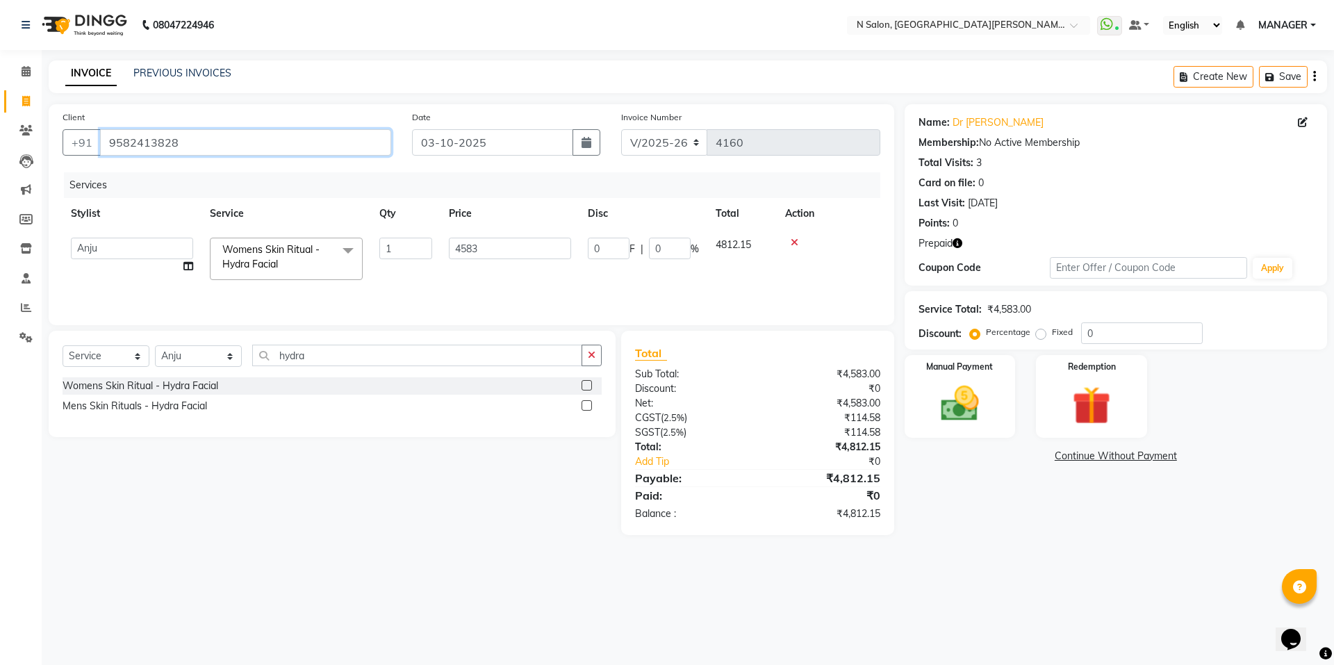
drag, startPoint x: 201, startPoint y: 143, endPoint x: 37, endPoint y: 145, distance: 164.7
click at [37, 145] on app-home "08047224946 Select Location × N Salon, East Patel Nagar WhatsApp Status ✕ Statu…" at bounding box center [667, 278] width 1334 height 556
drag, startPoint x: 1100, startPoint y: 422, endPoint x: 1076, endPoint y: 431, distance: 25.5
click at [1098, 423] on img at bounding box center [1091, 405] width 65 height 49
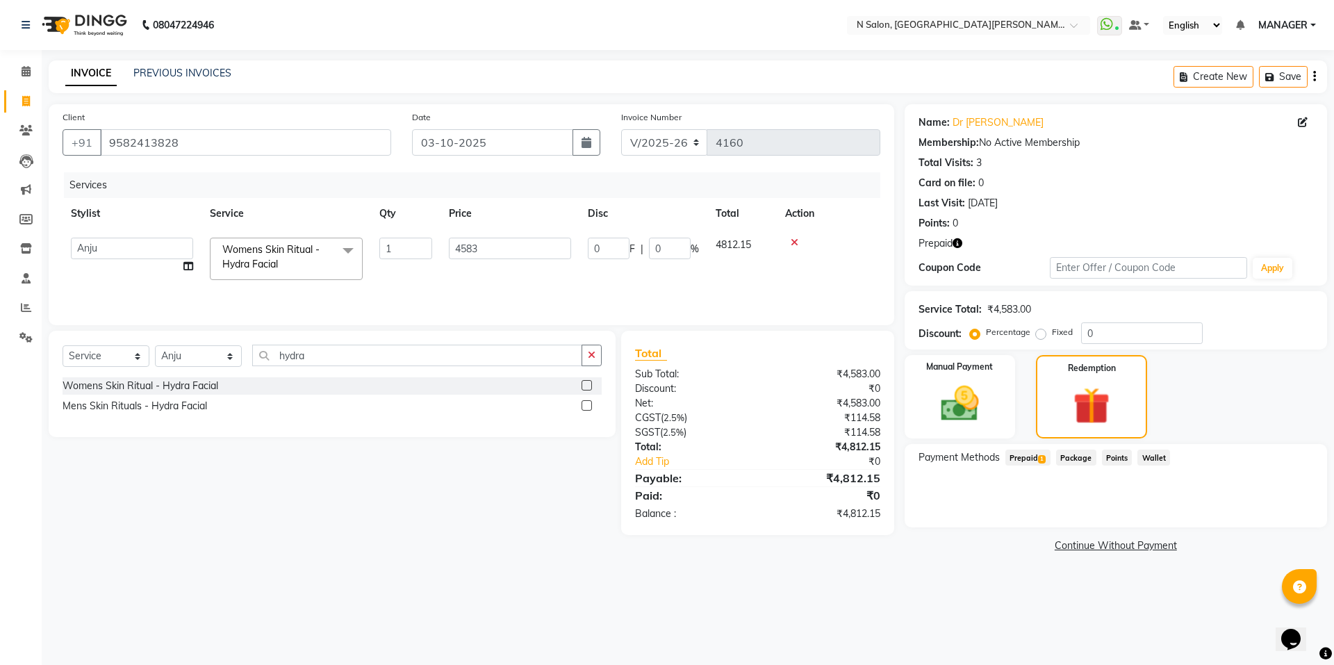
drag, startPoint x: 1023, startPoint y: 452, endPoint x: 1031, endPoint y: 463, distance: 13.9
click at [1031, 463] on span "Prepaid 1" at bounding box center [1027, 457] width 45 height 16
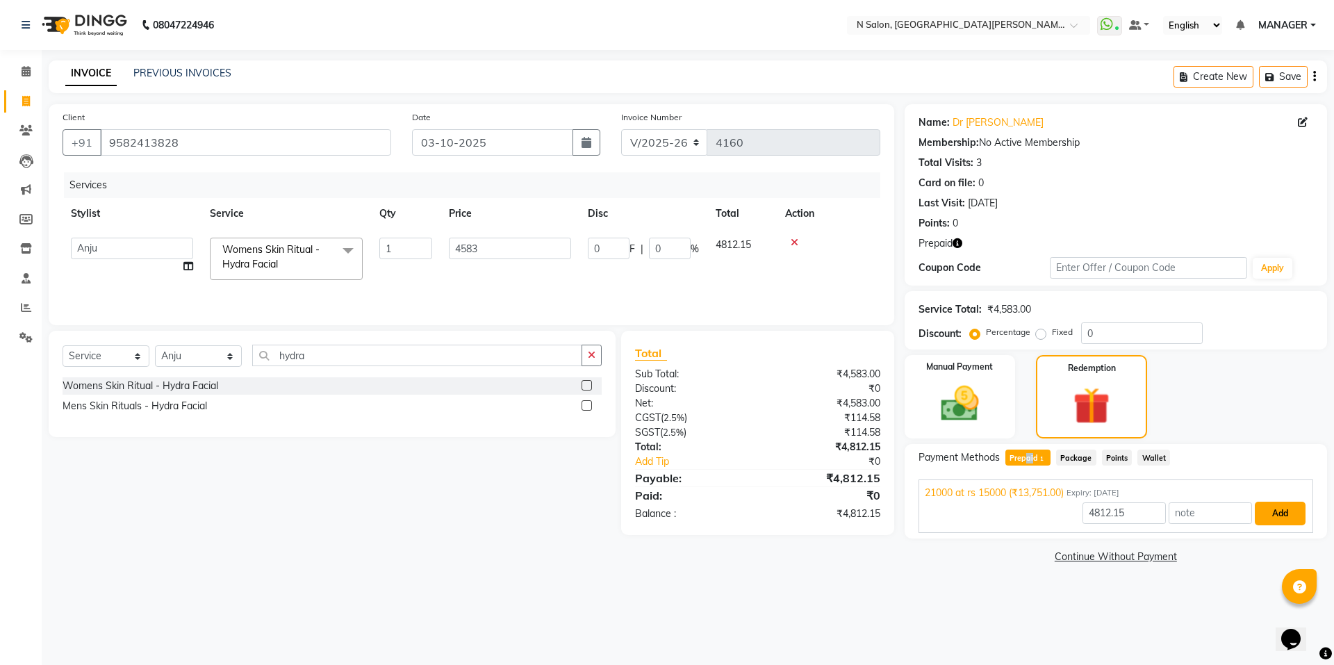
click at [1296, 516] on button "Add" at bounding box center [1280, 514] width 51 height 24
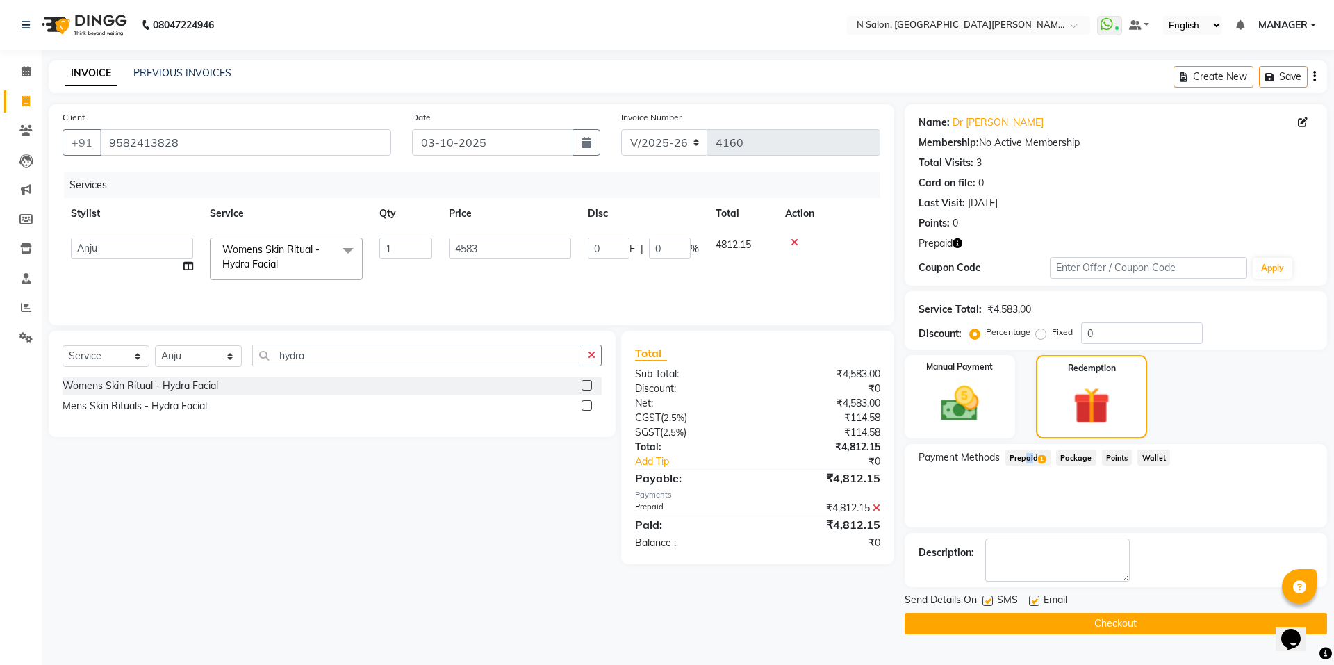
click at [1115, 619] on button "Checkout" at bounding box center [1115, 624] width 422 height 22
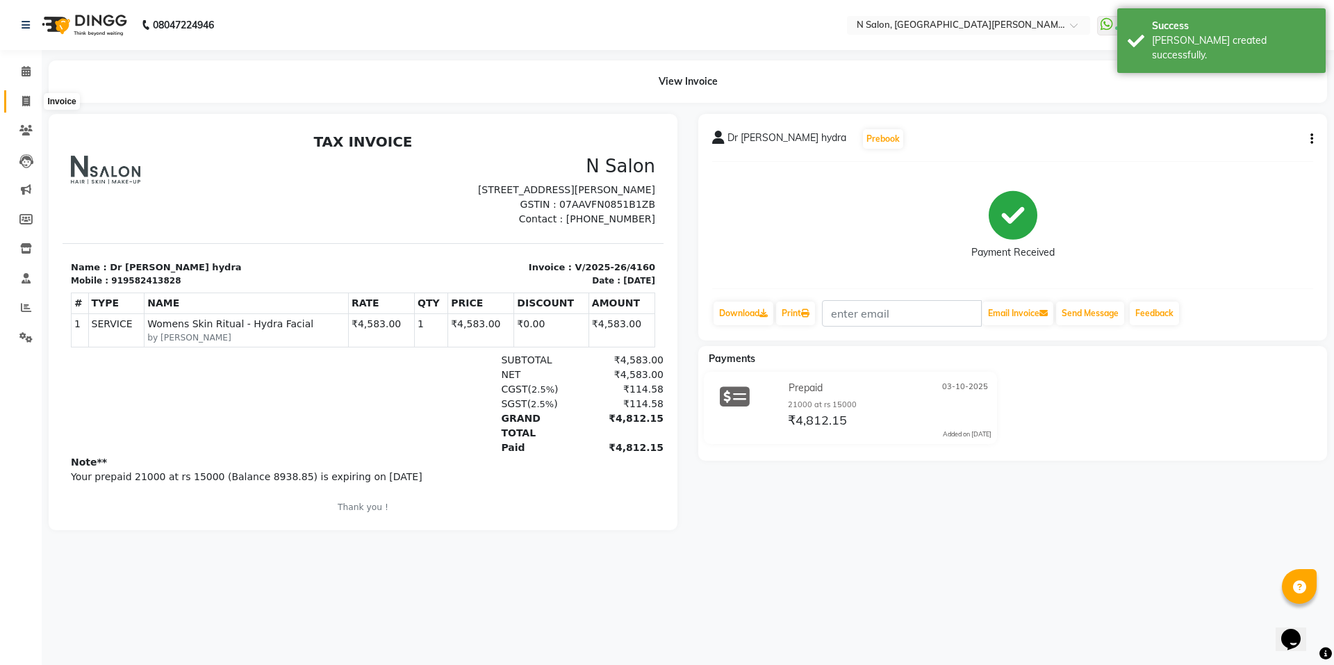
click at [24, 101] on icon at bounding box center [26, 101] width 8 height 10
select select "service"
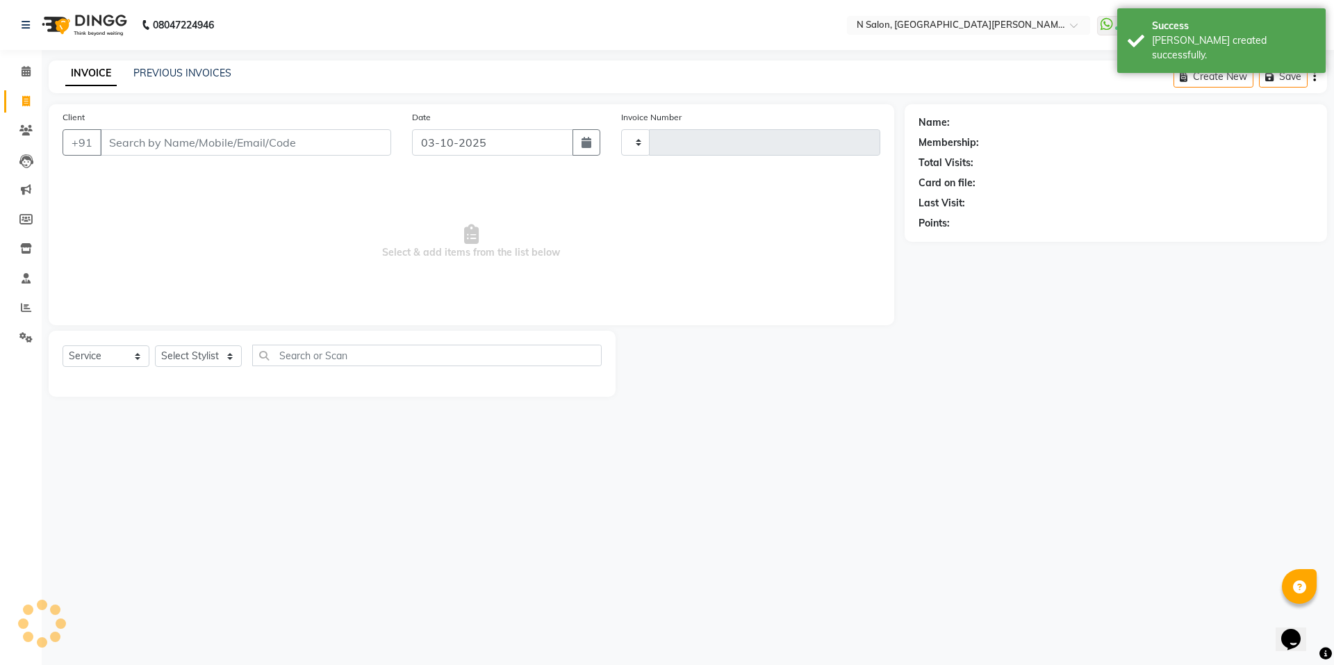
type input "4161"
select select "3472"
select select "P"
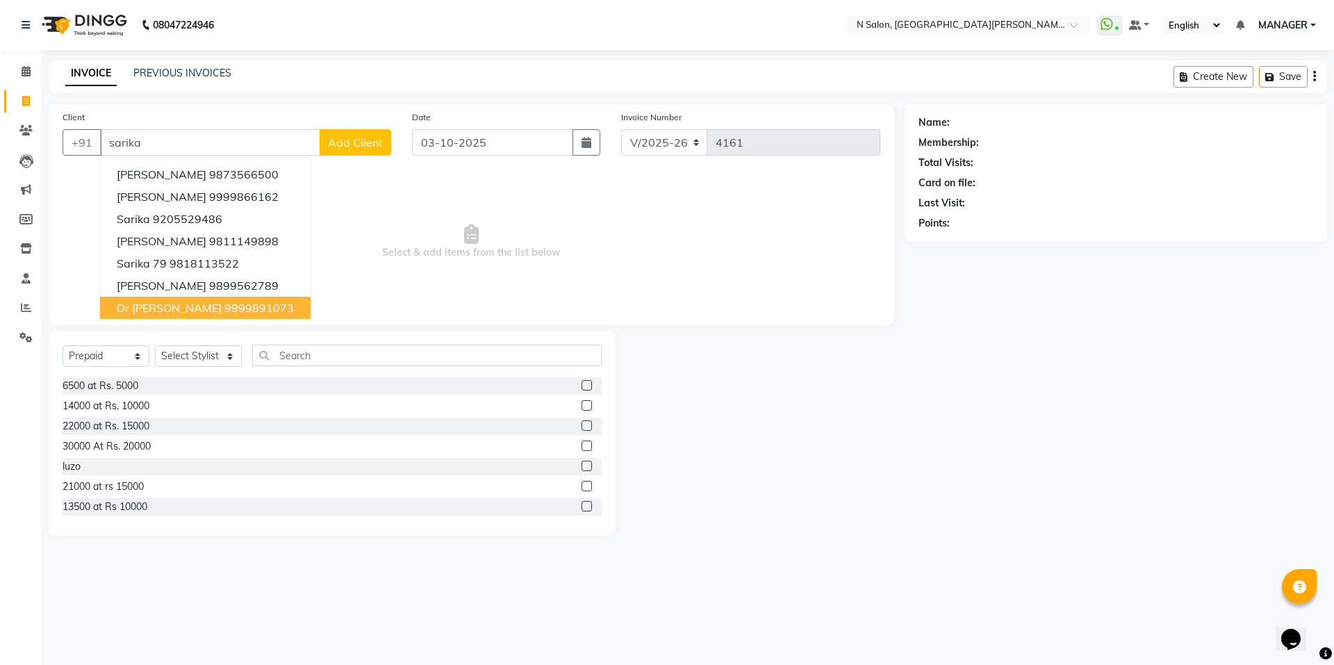
click at [224, 306] on ngb-highlight "9999891073" at bounding box center [258, 308] width 69 height 14
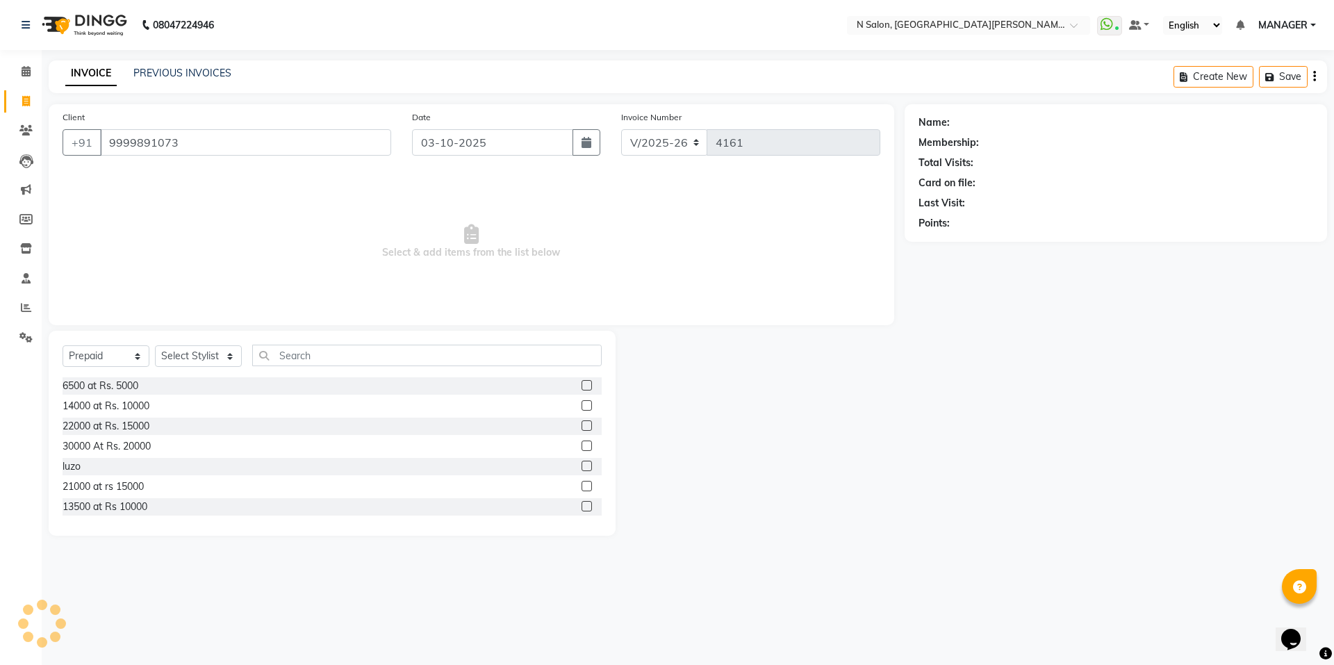
type input "9999891073"
click at [126, 353] on select "Select Service Product Membership Package Voucher Prepaid Gift Card" at bounding box center [106, 356] width 87 height 22
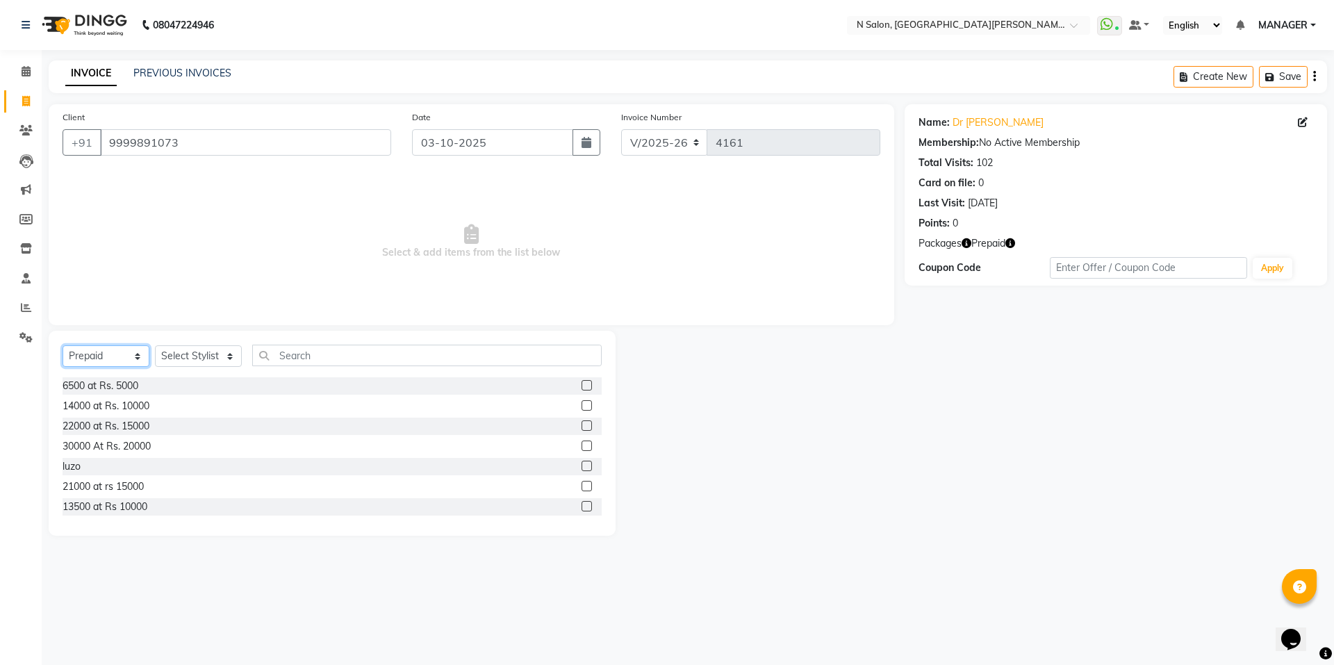
select select "service"
click at [63, 345] on select "Select Service Product Membership Package Voucher Prepaid Gift Card" at bounding box center [106, 356] width 87 height 22
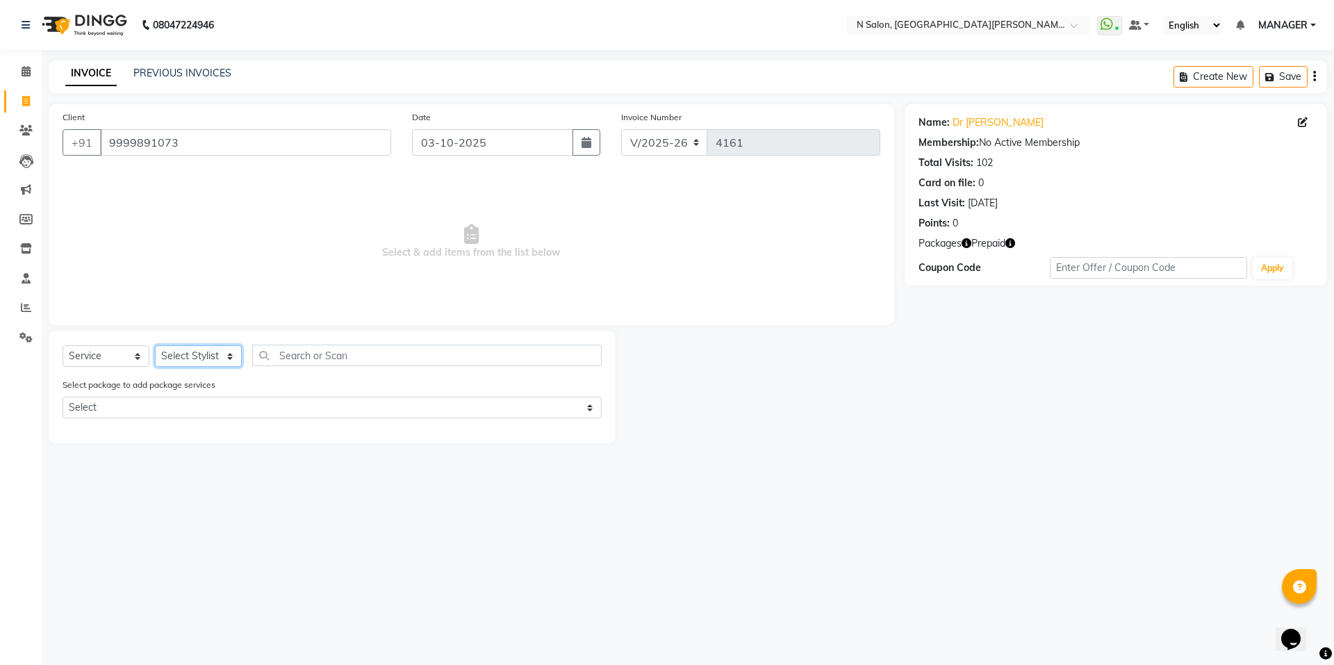
click at [205, 362] on select "Select Stylist Anju Faiz Faizal MANAGER MD..... Pankaj Pradeep Sahil NAWAB same…" at bounding box center [198, 356] width 87 height 22
select select "15674"
click at [155, 345] on select "Select Stylist Anju Faiz Faizal MANAGER MD..... Pankaj Pradeep Sahil NAWAB same…" at bounding box center [198, 356] width 87 height 22
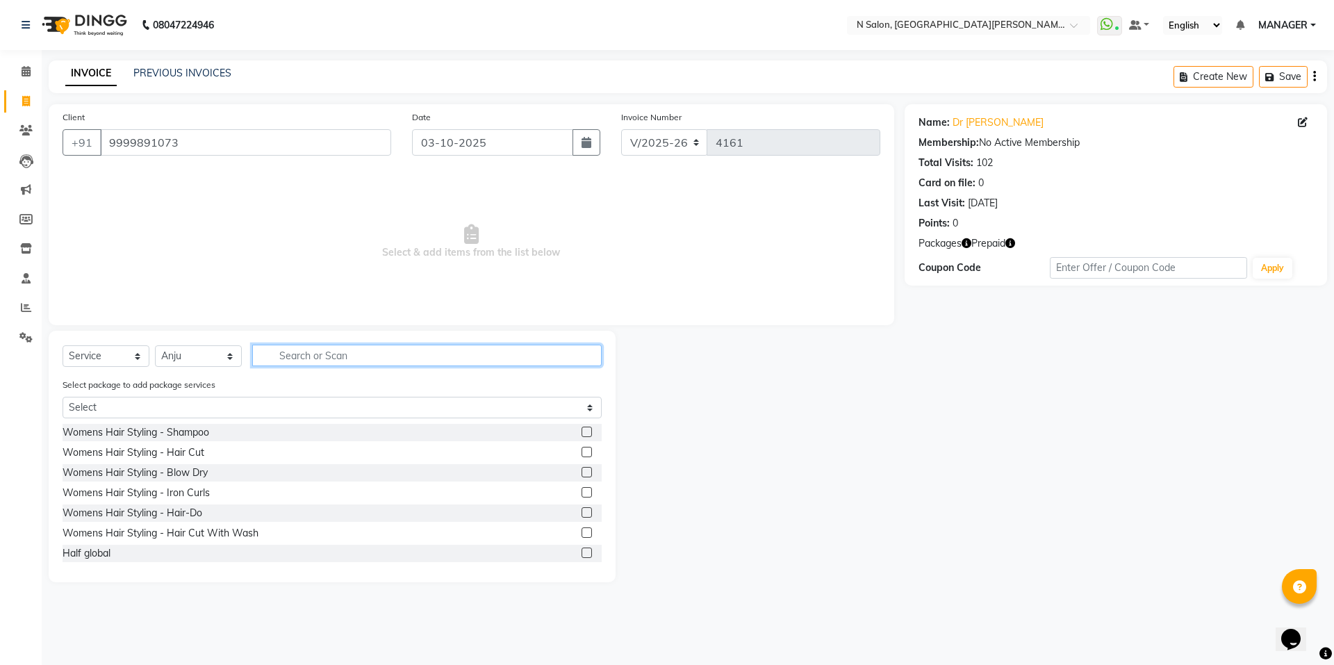
click at [350, 354] on input "text" at bounding box center [426, 356] width 349 height 22
type input "wax"
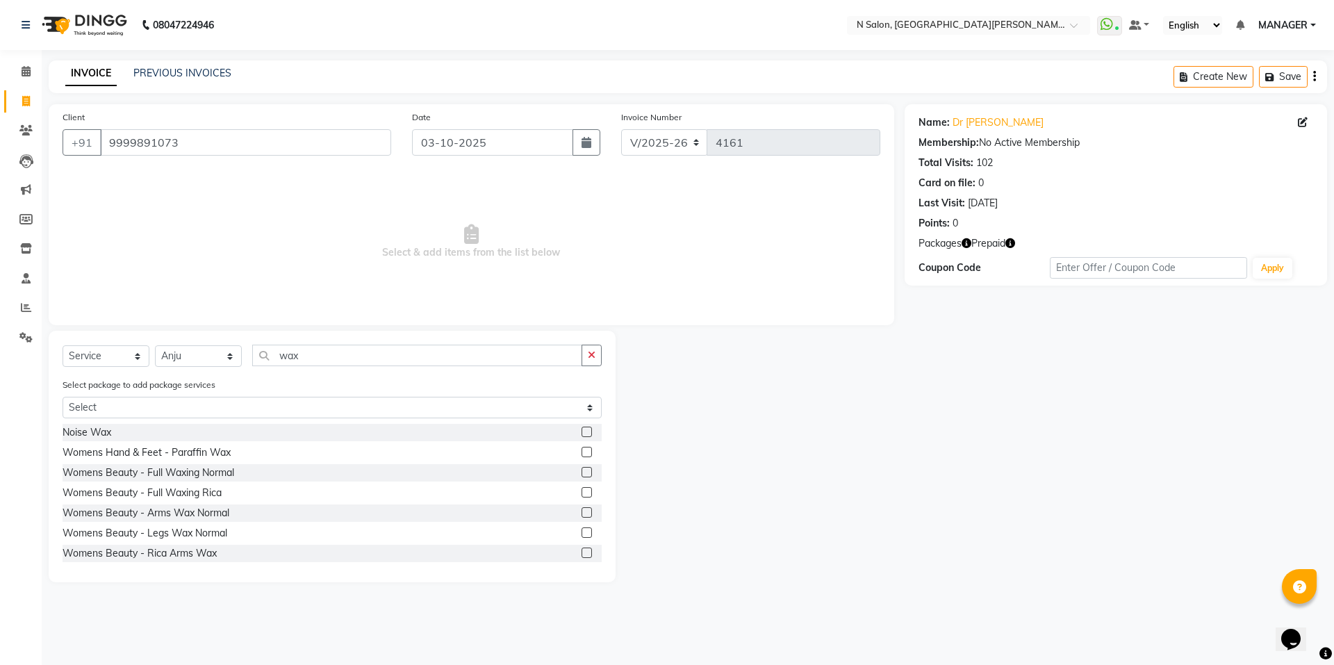
click at [581, 513] on label at bounding box center [586, 512] width 10 height 10
click at [581, 513] on input "checkbox" at bounding box center [585, 513] width 9 height 9
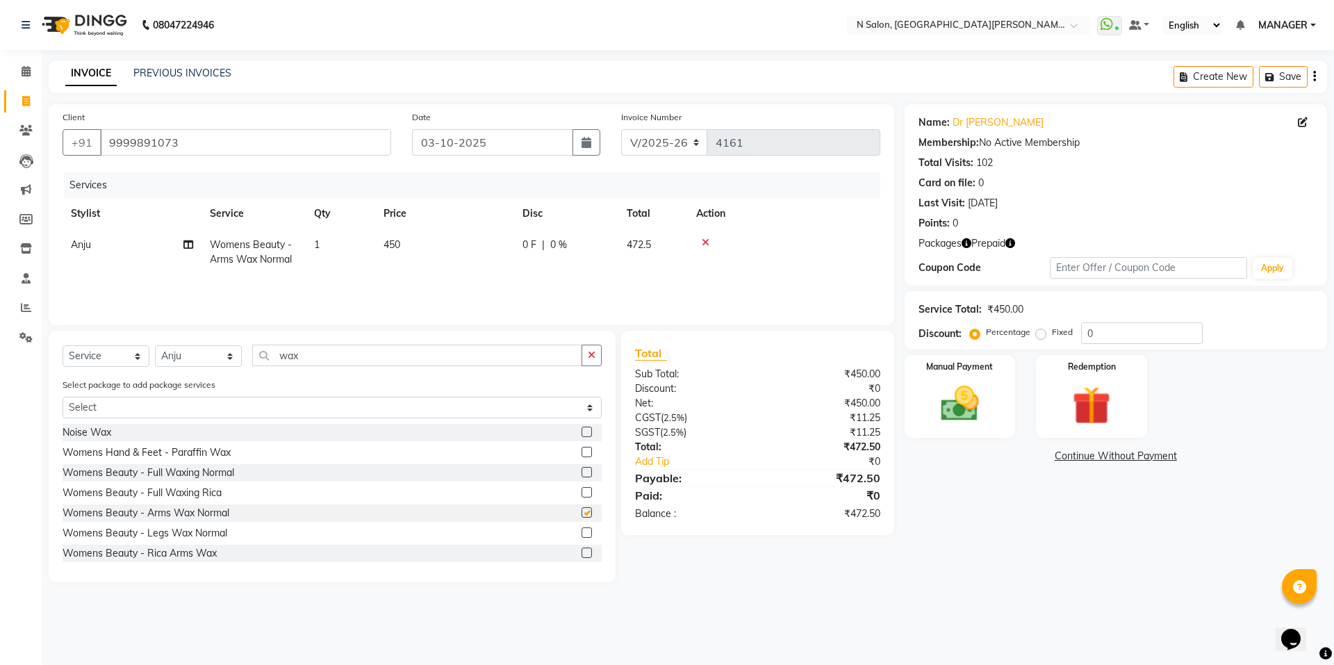
checkbox input "false"
click at [581, 529] on label at bounding box center [586, 532] width 10 height 10
click at [581, 529] on input "checkbox" at bounding box center [585, 533] width 9 height 9
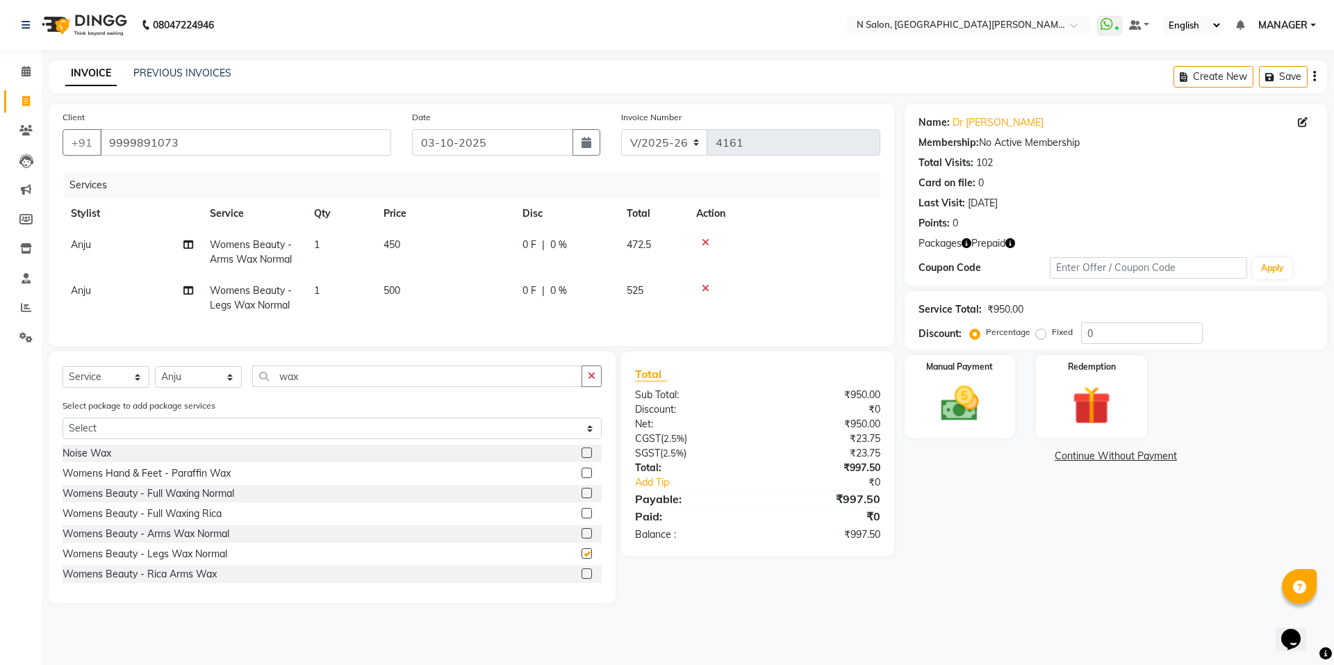
checkbox input "false"
click at [706, 242] on icon at bounding box center [706, 243] width 8 height 10
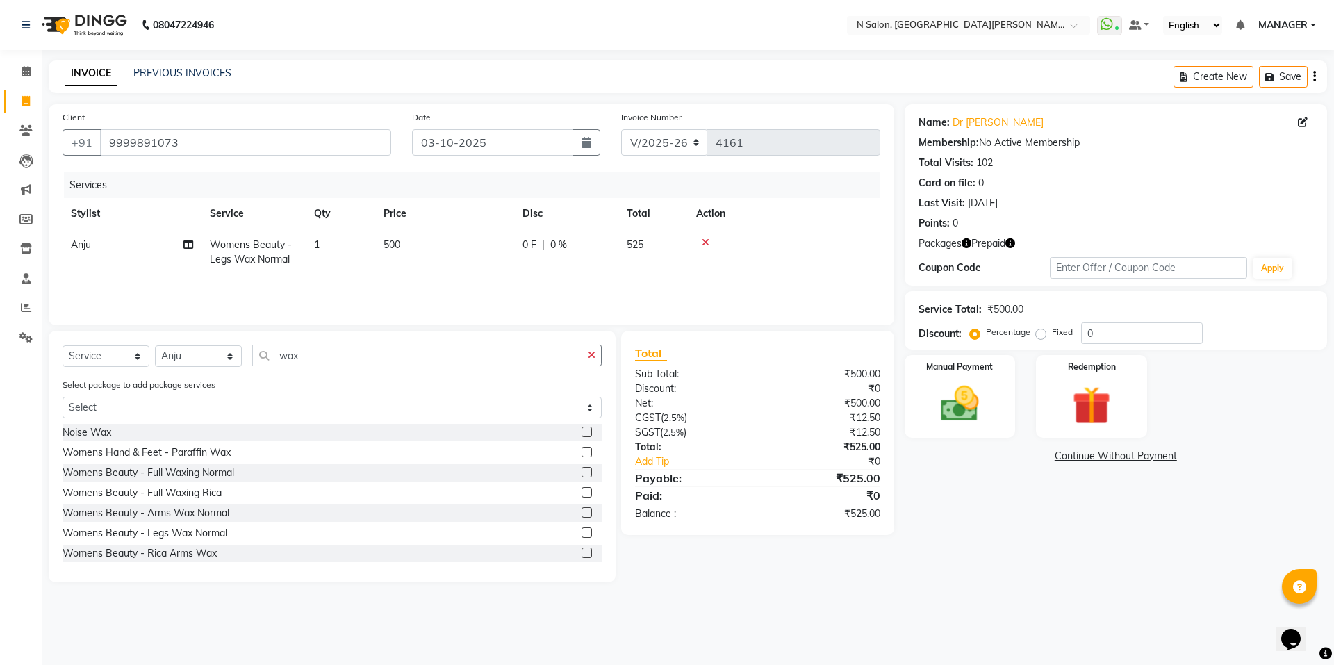
click at [706, 242] on icon at bounding box center [706, 243] width 8 height 10
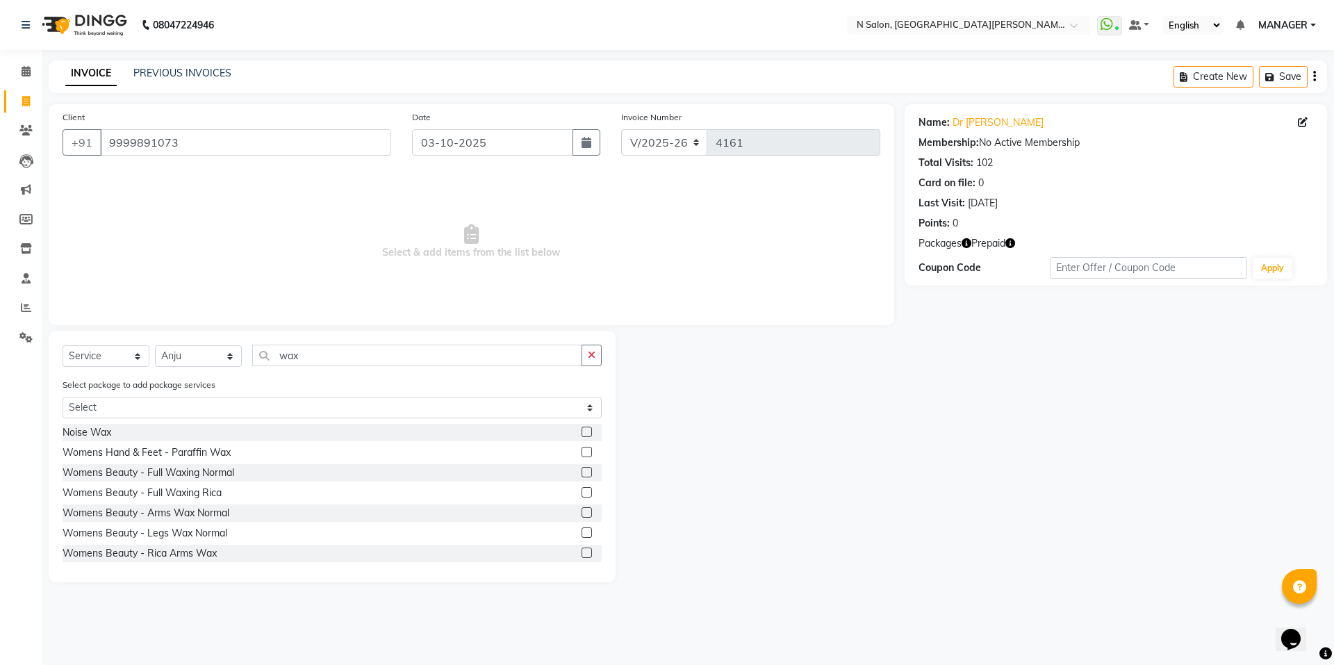
drag, startPoint x: 572, startPoint y: 553, endPoint x: 589, endPoint y: 556, distance: 17.7
click at [581, 554] on label at bounding box center [586, 552] width 10 height 10
click at [581, 554] on input "checkbox" at bounding box center [585, 553] width 9 height 9
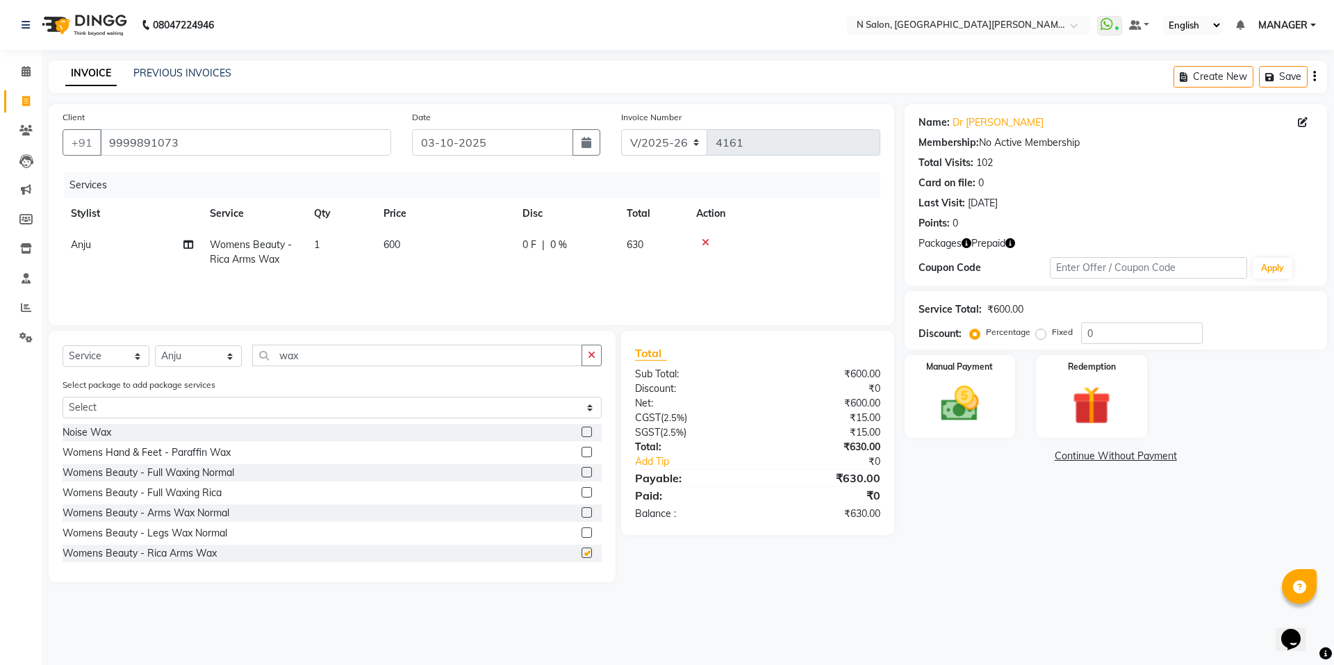
checkbox input "false"
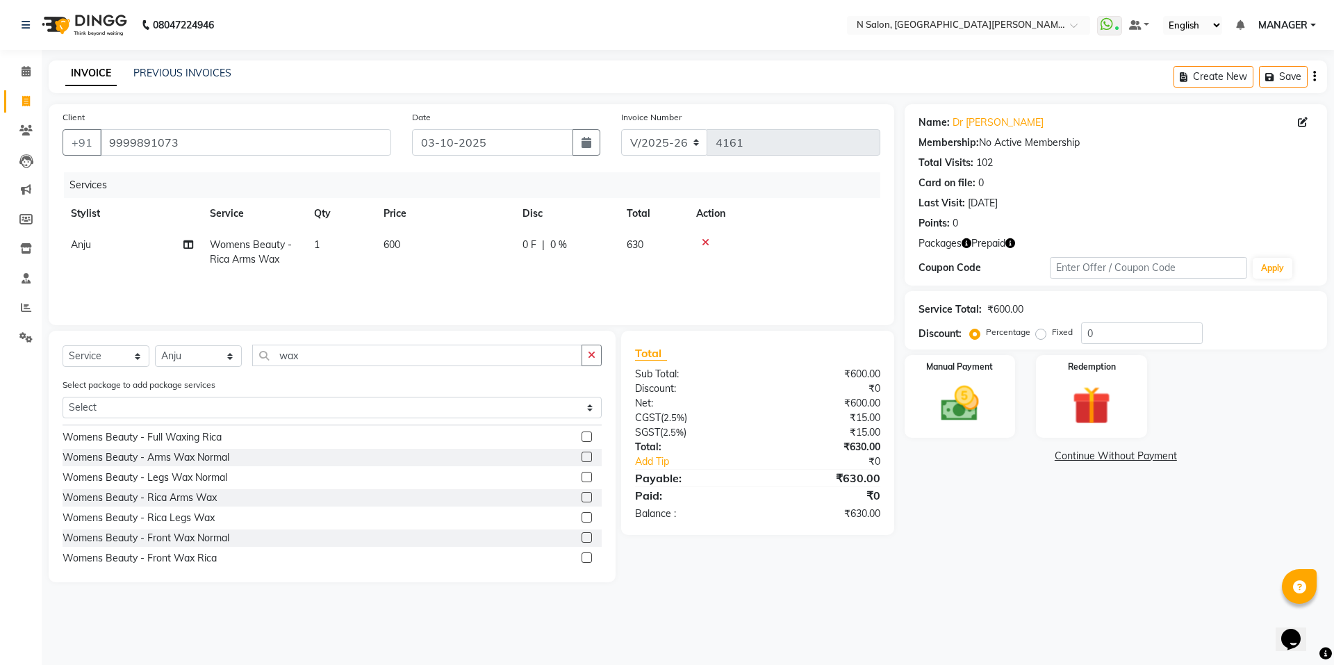
click at [581, 515] on label at bounding box center [586, 517] width 10 height 10
click at [581, 515] on input "checkbox" at bounding box center [585, 517] width 9 height 9
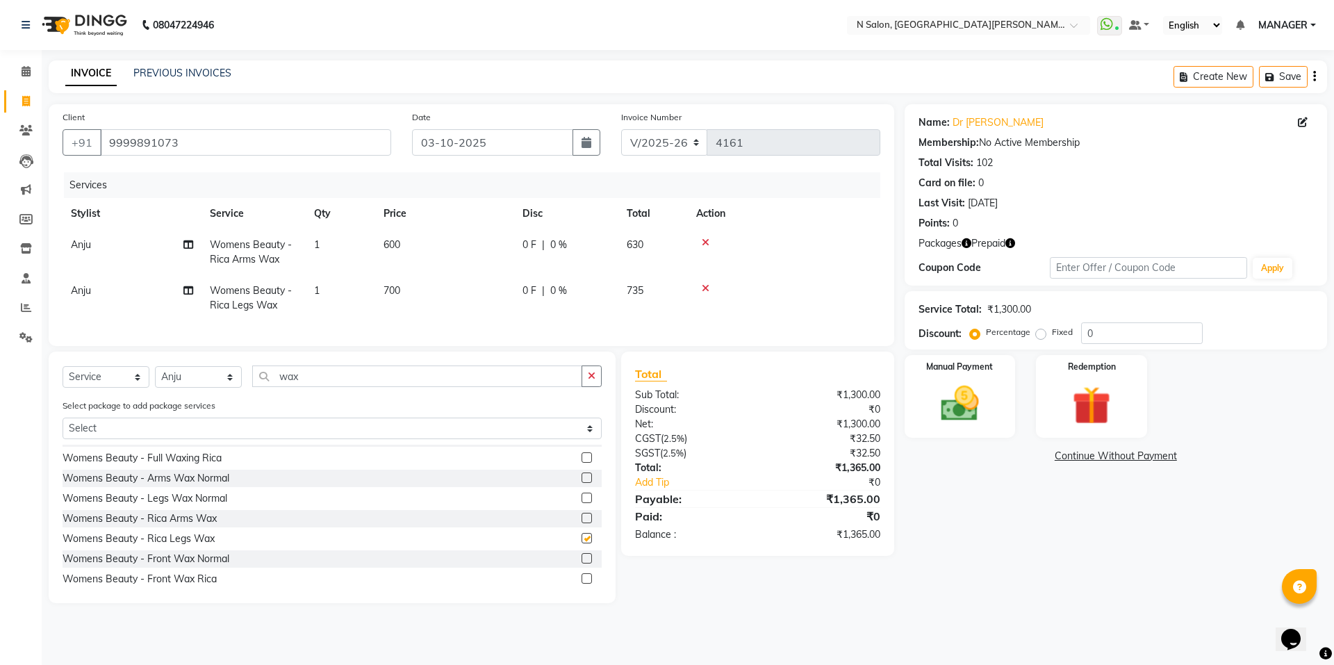
checkbox input "false"
drag, startPoint x: 309, startPoint y: 388, endPoint x: 222, endPoint y: 391, distance: 87.6
click at [222, 391] on div "Select Service Product Membership Package Voucher Prepaid Gift Card Select Styl…" at bounding box center [332, 381] width 539 height 33
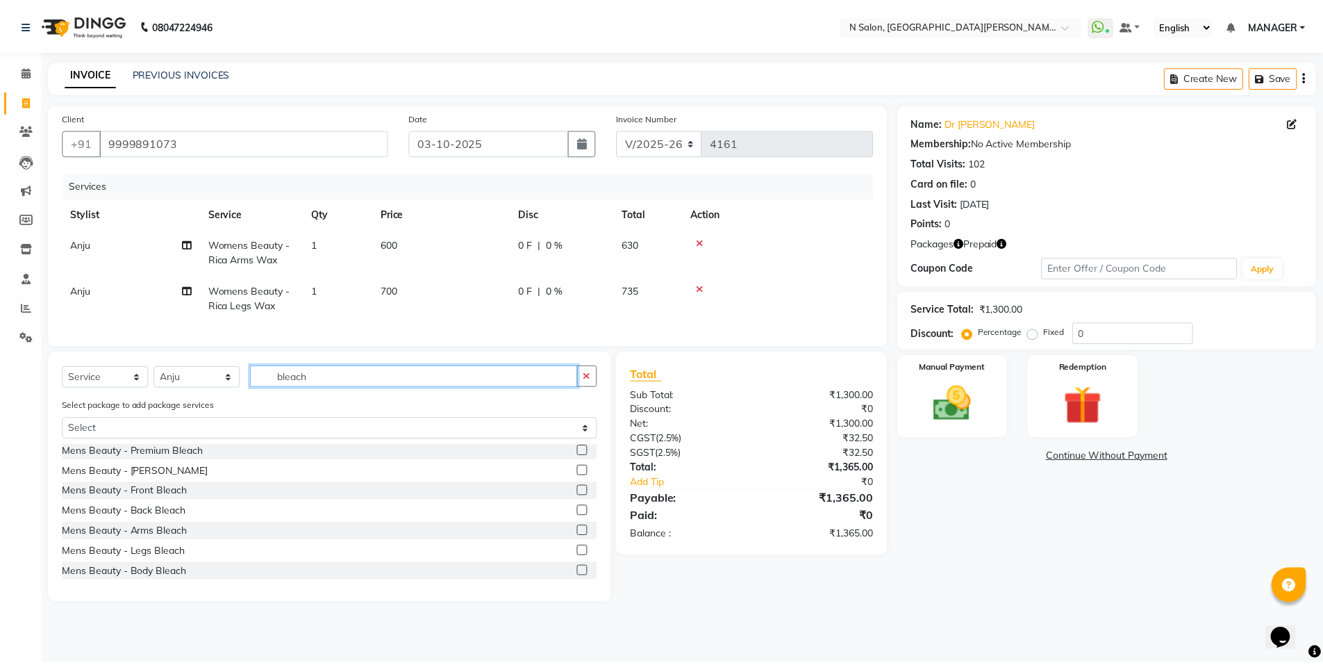
scroll to position [0, 0]
type input "bleach"
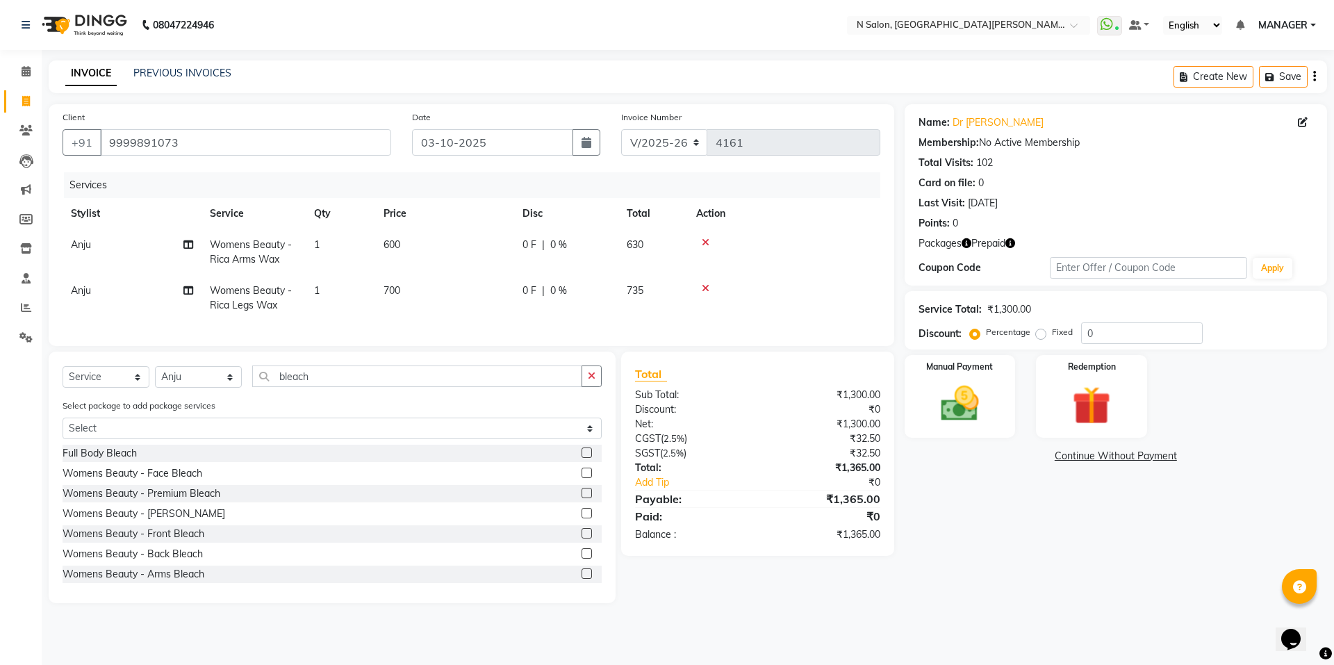
click at [581, 498] on label at bounding box center [586, 493] width 10 height 10
click at [581, 498] on input "checkbox" at bounding box center [585, 493] width 9 height 9
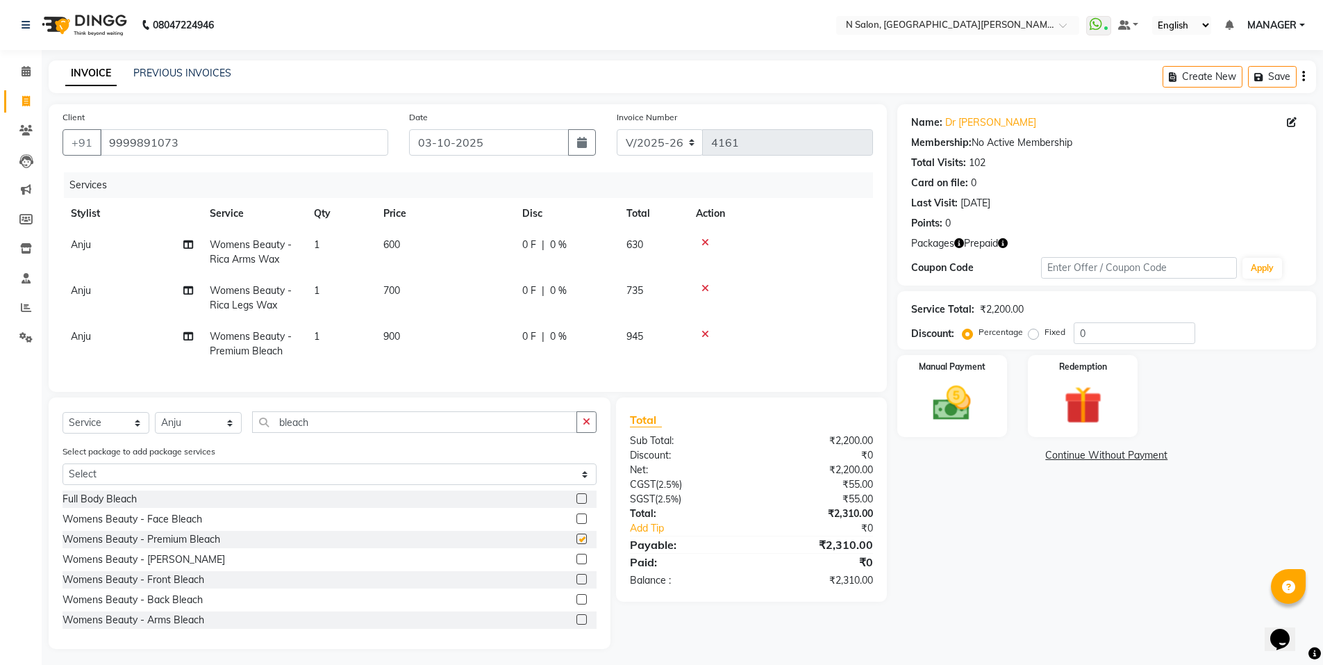
checkbox input "false"
drag, startPoint x: 394, startPoint y: 431, endPoint x: 132, endPoint y: 436, distance: 261.9
click at [132, 436] on div "Select Service Product Membership Package Voucher Prepaid Gift Card Select Styl…" at bounding box center [330, 427] width 534 height 33
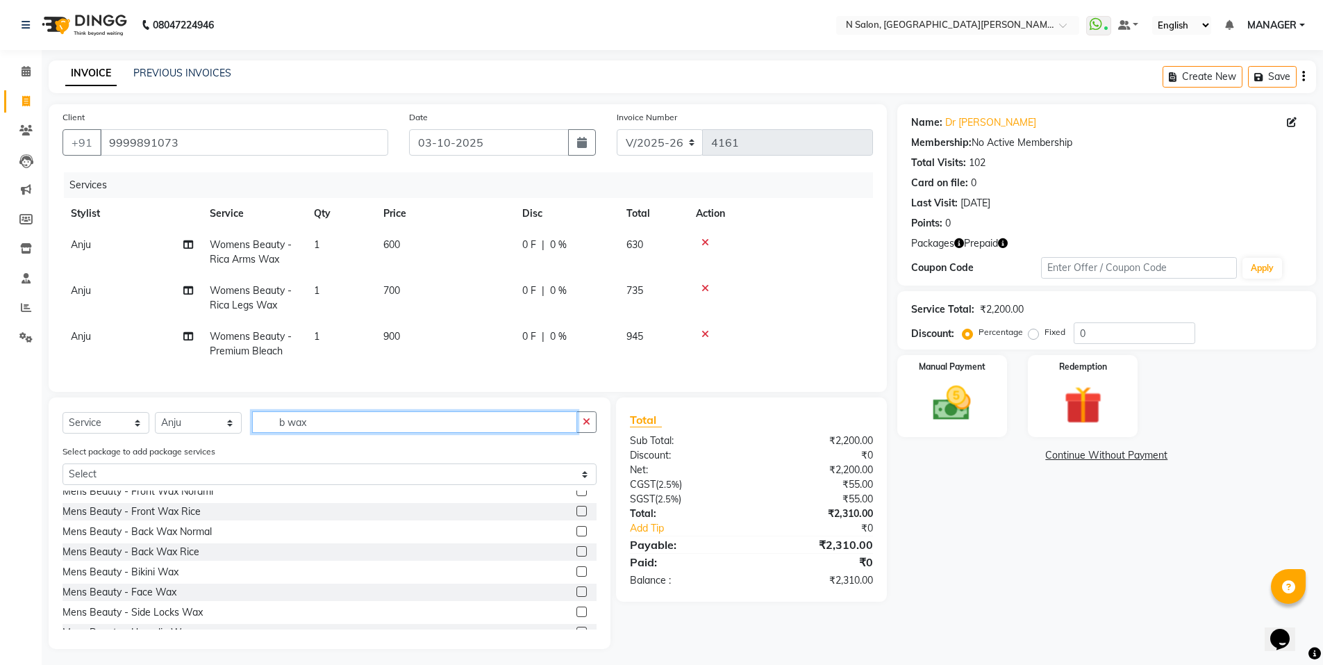
scroll to position [475, 0]
type input "b wax"
drag, startPoint x: 571, startPoint y: 576, endPoint x: 567, endPoint y: 584, distance: 8.7
click at [577, 572] on label at bounding box center [582, 567] width 10 height 10
click at [577, 572] on input "checkbox" at bounding box center [581, 567] width 9 height 9
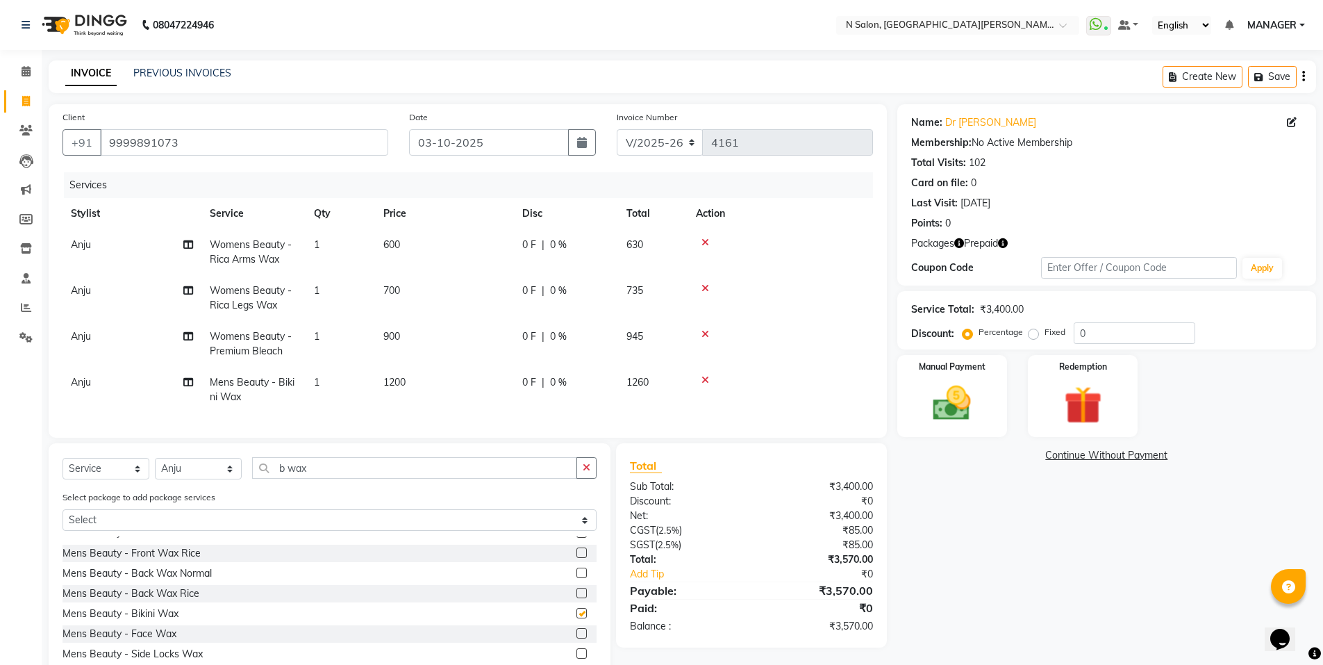
checkbox input "false"
drag, startPoint x: 398, startPoint y: 381, endPoint x: 447, endPoint y: 377, distance: 49.5
click at [398, 381] on span "1200" at bounding box center [394, 382] width 22 height 13
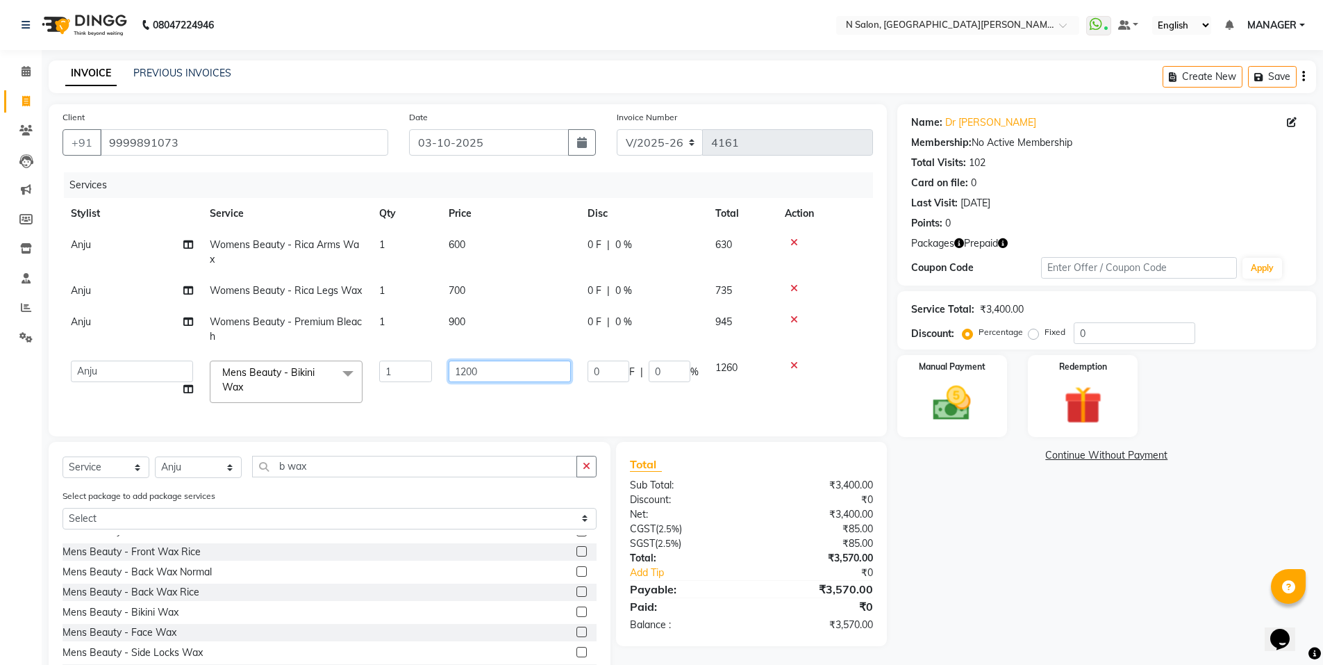
drag, startPoint x: 506, startPoint y: 373, endPoint x: 329, endPoint y: 379, distance: 177.9
click at [329, 379] on tr "Anju Faiz Faizal MANAGER MD..... Pankaj Pradeep Sahil NAWAB sameer shweta Suzen…" at bounding box center [468, 381] width 811 height 59
type input "1500"
click at [423, 394] on tr "Anju Faiz Faizal MANAGER MD..... Pankaj Pradeep Sahil NAWAB sameer shweta Suzen…" at bounding box center [468, 381] width 811 height 59
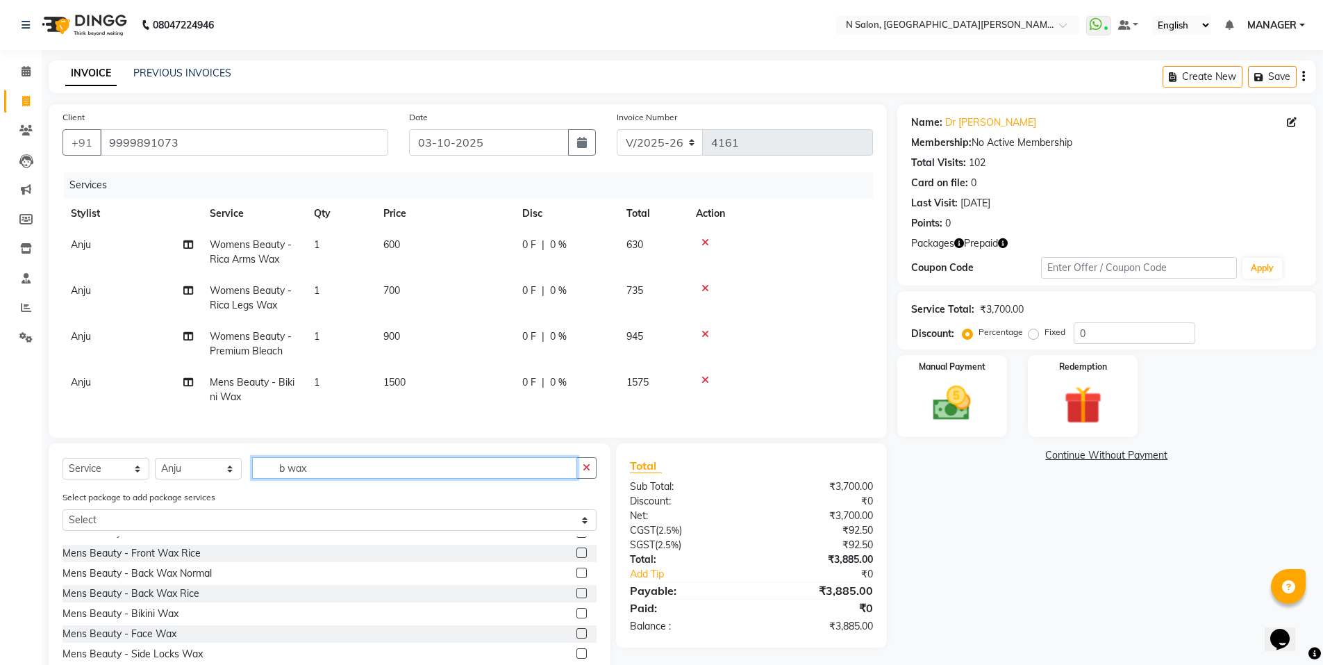
drag, startPoint x: 401, startPoint y: 476, endPoint x: 209, endPoint y: 500, distance: 193.3
click at [209, 500] on div "Select Service Product Membership Package Voucher Prepaid Gift Card Select Styl…" at bounding box center [330, 568] width 562 height 251
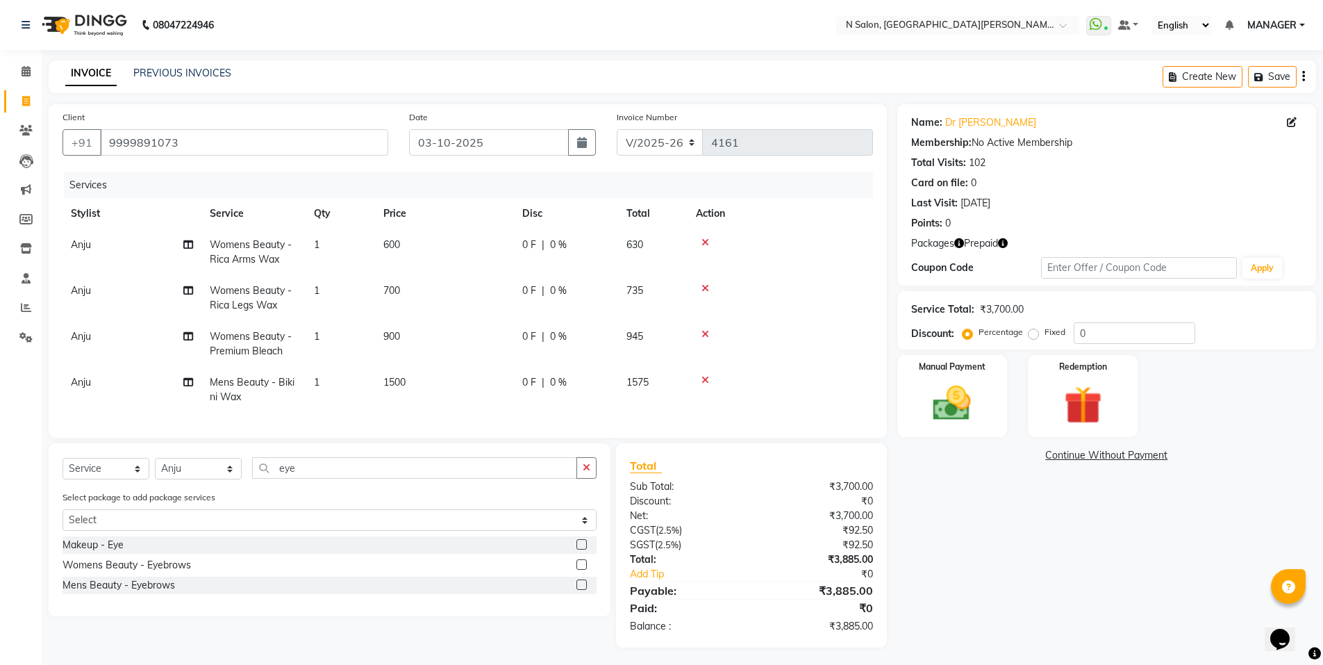
drag, startPoint x: 579, startPoint y: 574, endPoint x: 553, endPoint y: 576, distance: 25.8
click at [573, 574] on div "Womens Beauty - Eyebrows" at bounding box center [330, 564] width 534 height 17
drag, startPoint x: 312, startPoint y: 479, endPoint x: 227, endPoint y: 480, distance: 84.8
click at [227, 480] on div "Select Service Product Membership Package Voucher Prepaid Gift Card Select Styl…" at bounding box center [330, 473] width 534 height 33
type input "upp"
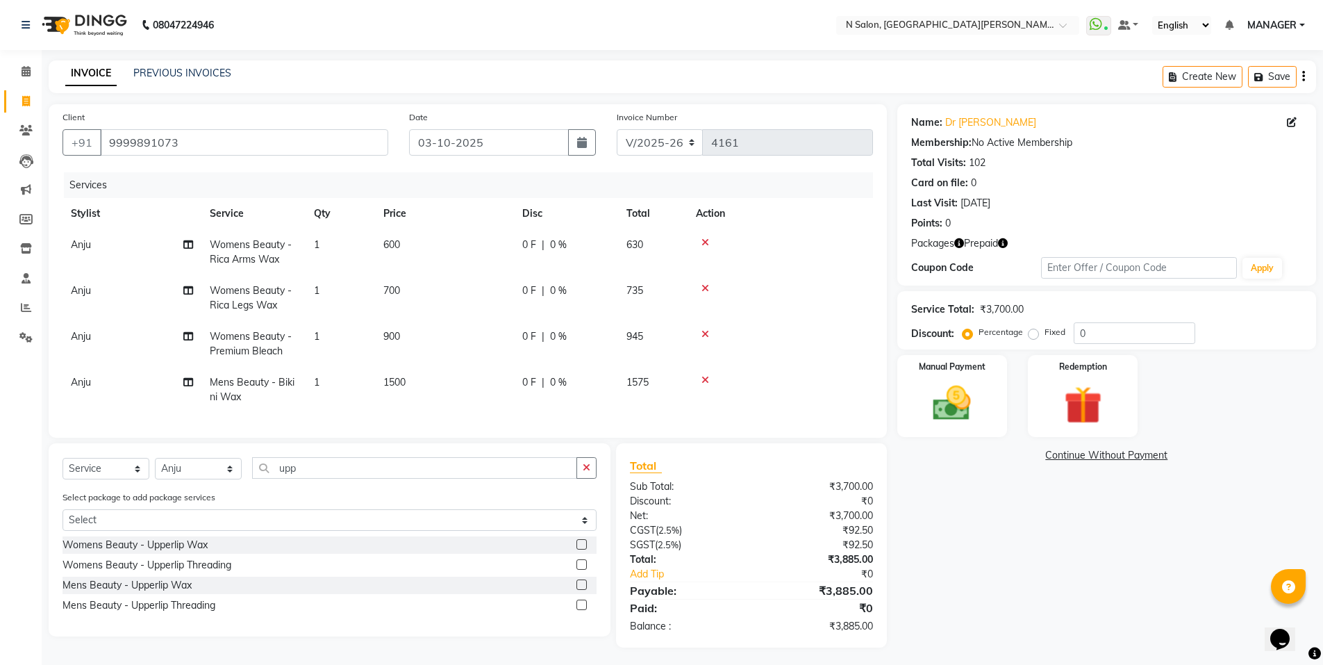
click at [581, 570] on label at bounding box center [582, 564] width 10 height 10
click at [581, 570] on input "checkbox" at bounding box center [581, 565] width 9 height 9
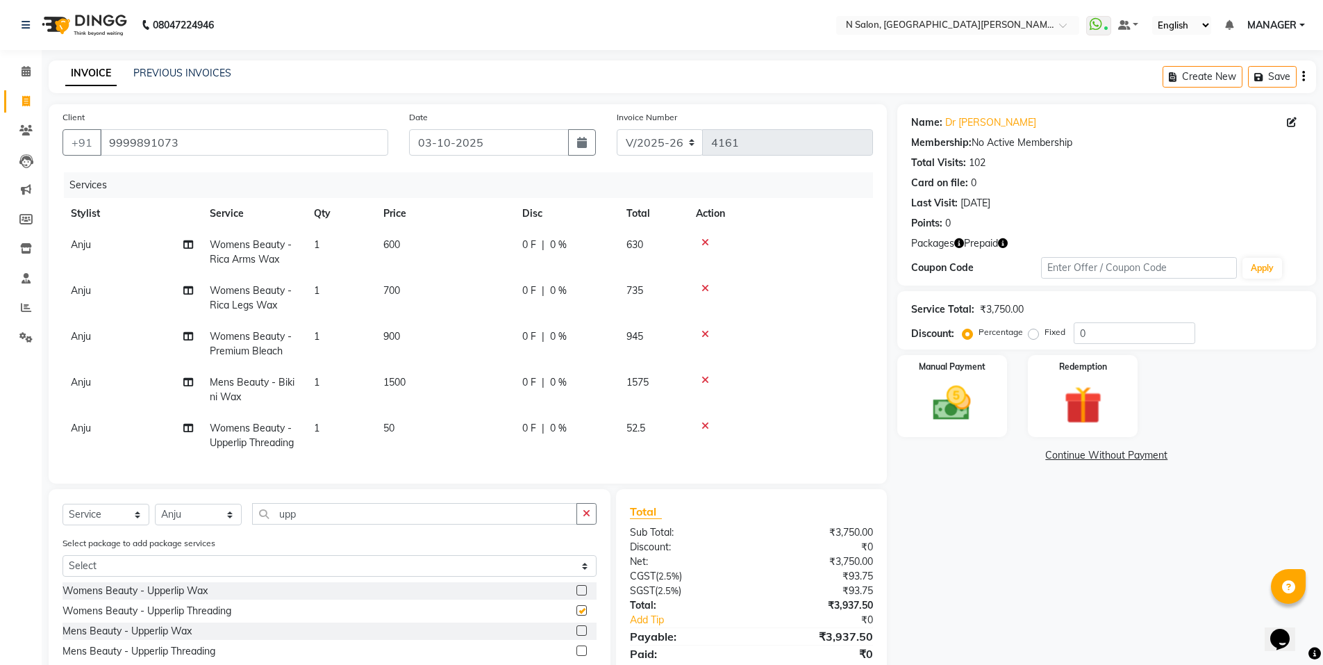
checkbox input "false"
drag, startPoint x: 340, startPoint y: 522, endPoint x: 235, endPoint y: 525, distance: 104.9
click at [235, 525] on div "Select Service Product Membership Package Voucher Prepaid Gift Card Select Styl…" at bounding box center [330, 519] width 534 height 33
type input "eye"
click at [579, 615] on label at bounding box center [582, 610] width 10 height 10
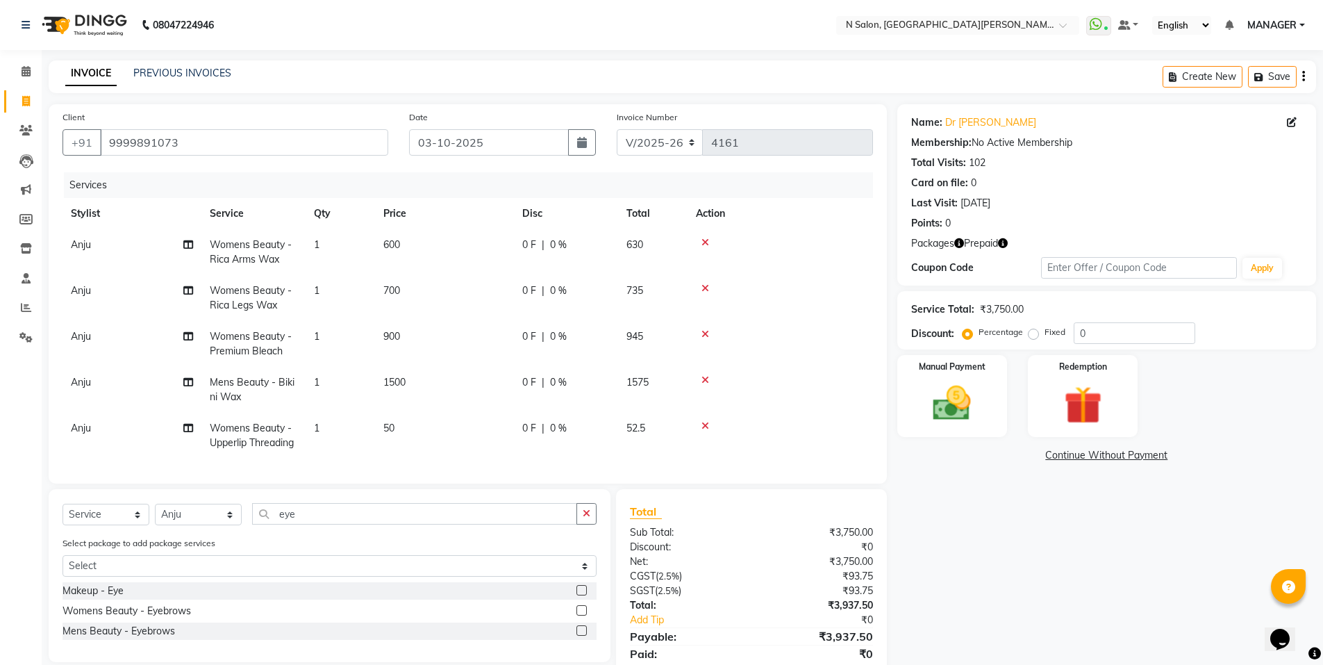
click at [579, 615] on input "checkbox" at bounding box center [581, 610] width 9 height 9
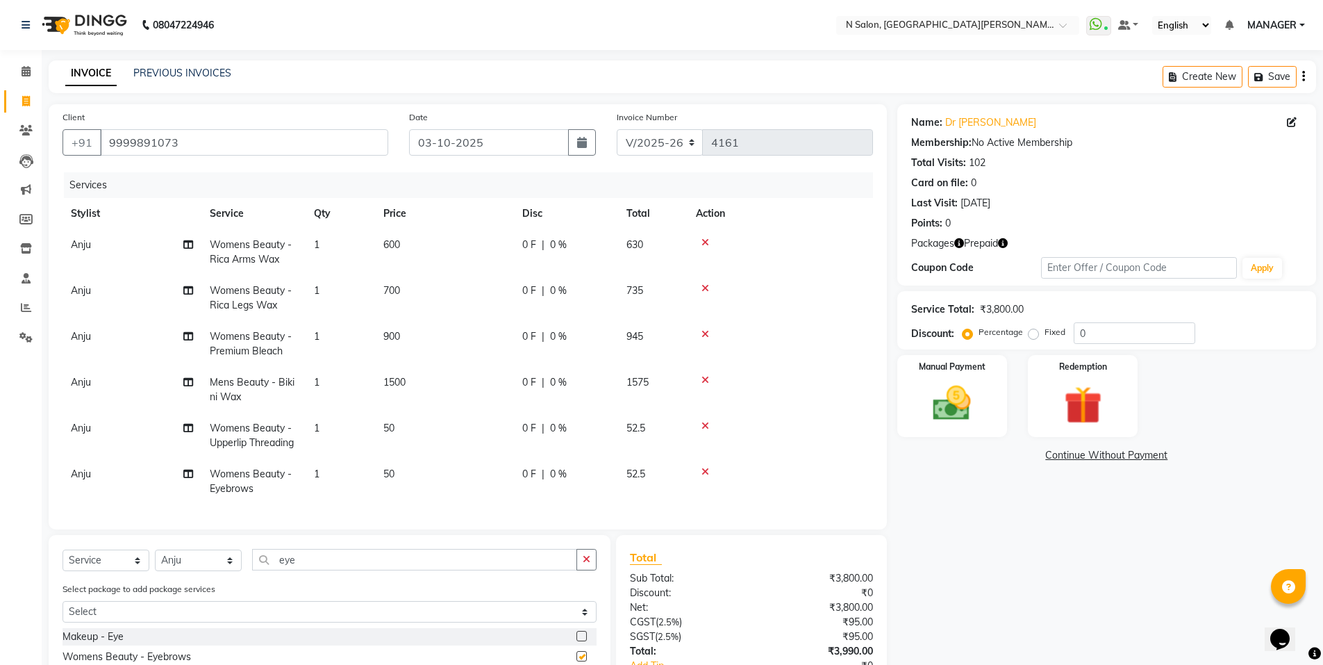
checkbox input "false"
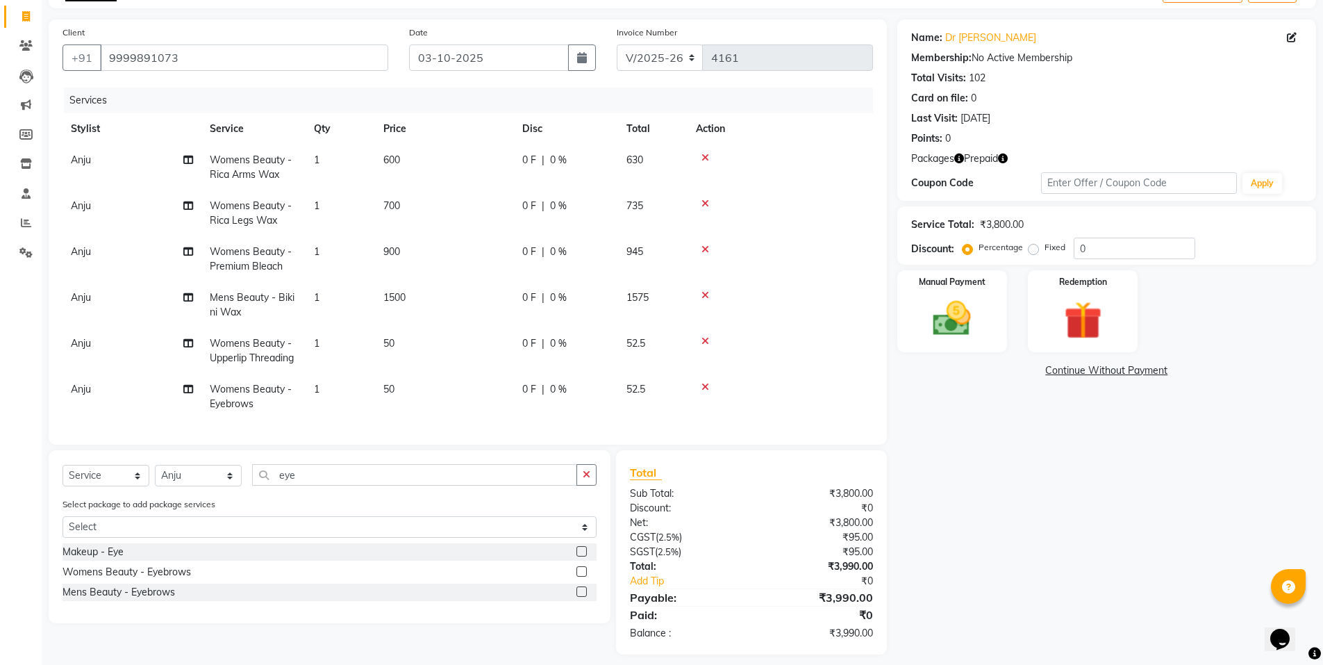
scroll to position [99, 0]
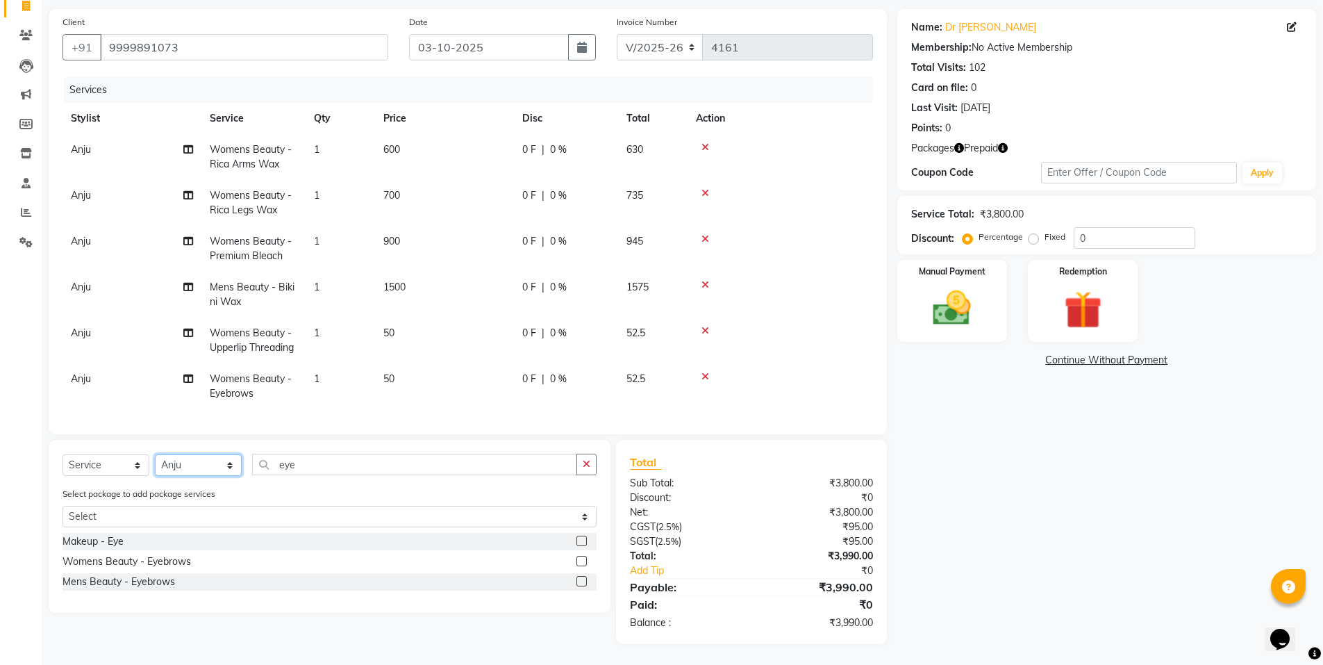
click at [195, 463] on select "Select Stylist Anju Faiz Faizal MANAGER MD..... Pankaj Pradeep Sahil NAWAB same…" at bounding box center [198, 465] width 87 height 22
select select "72439"
click at [155, 454] on select "Select Stylist Anju Faiz Faizal MANAGER MD..... Pankaj Pradeep Sahil NAWAB same…" at bounding box center [198, 465] width 87 height 22
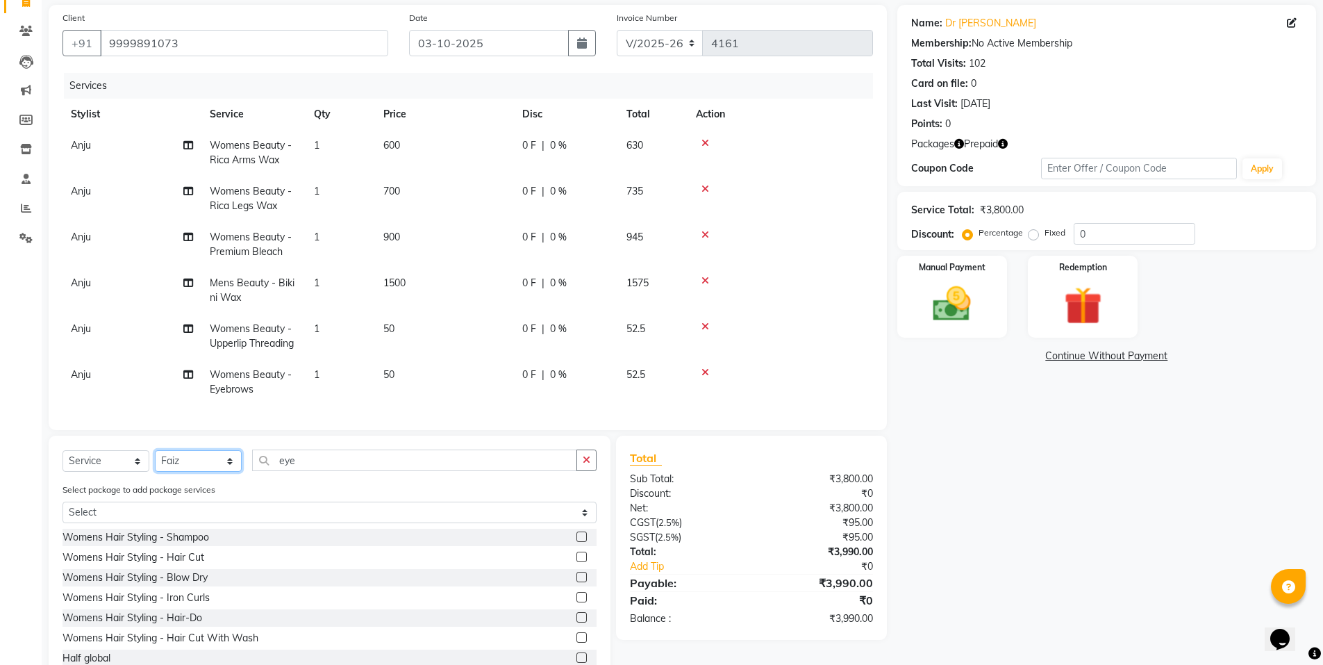
scroll to position [0, 0]
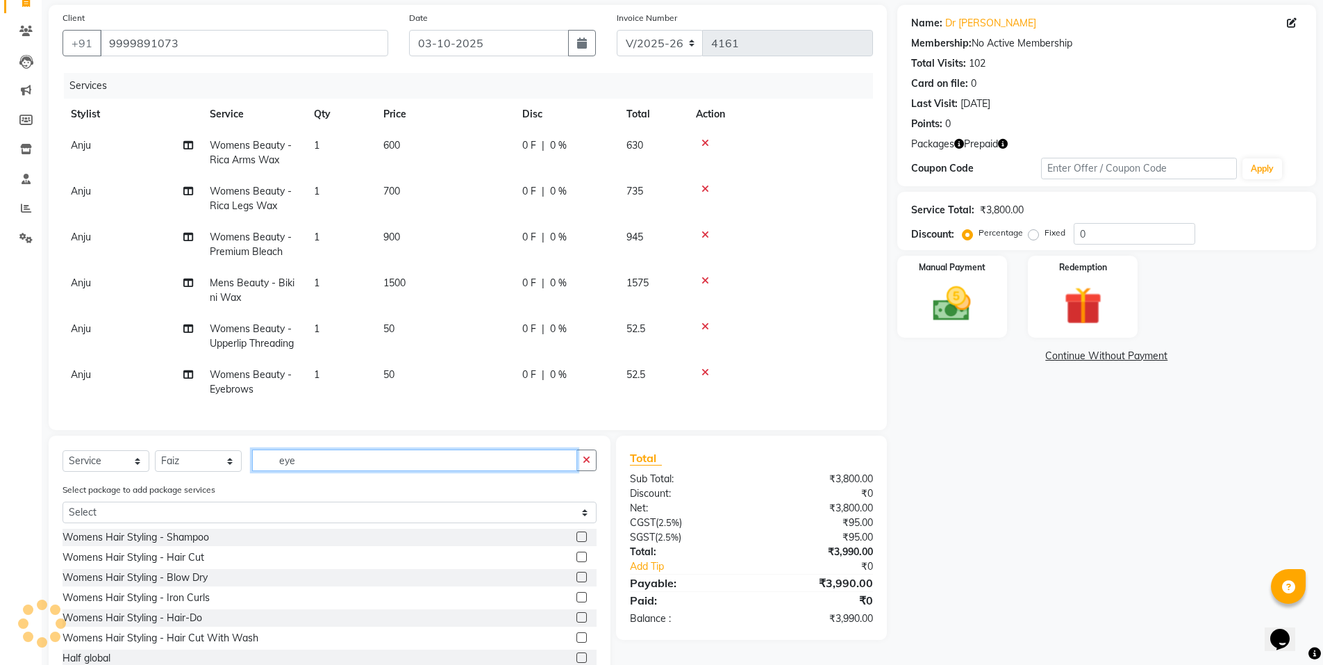
drag, startPoint x: 299, startPoint y: 461, endPoint x: 210, endPoint y: 470, distance: 89.3
click at [210, 470] on div "Select Service Product Membership Package Voucher Prepaid Gift Card Select Styl…" at bounding box center [330, 465] width 534 height 33
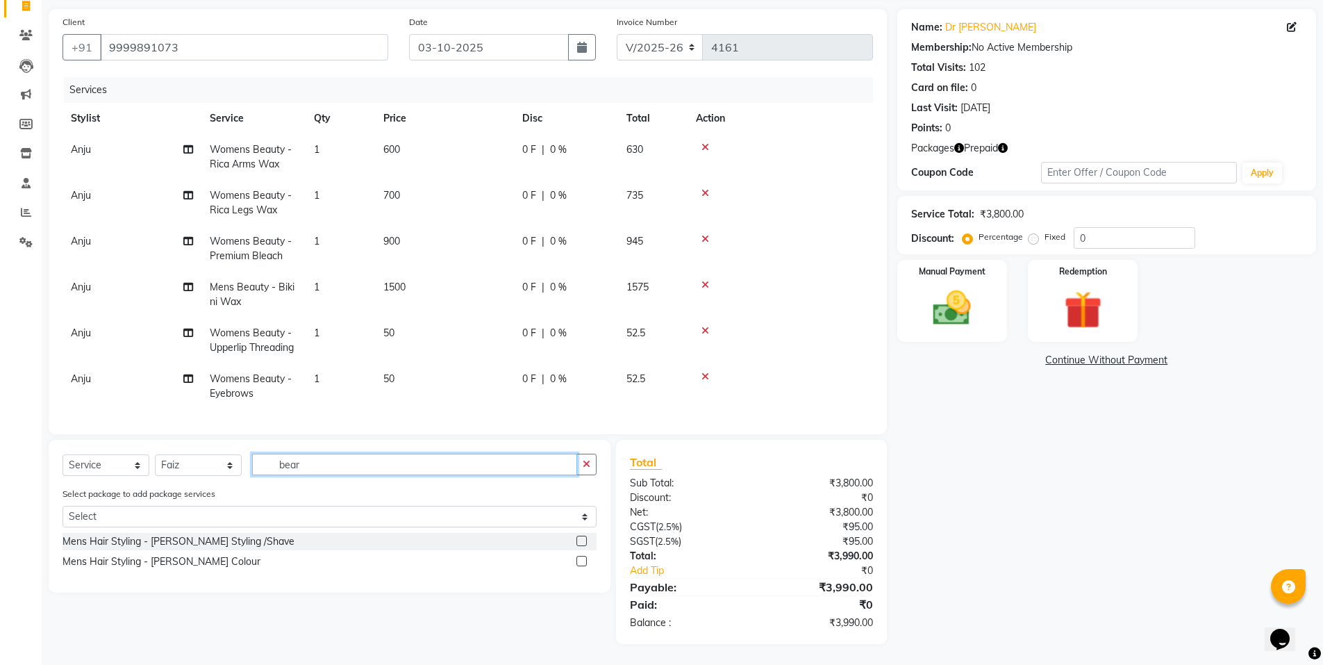
scroll to position [95, 0]
type input "beard"
click at [577, 539] on label at bounding box center [582, 541] width 10 height 10
click at [577, 539] on input "checkbox" at bounding box center [581, 541] width 9 height 9
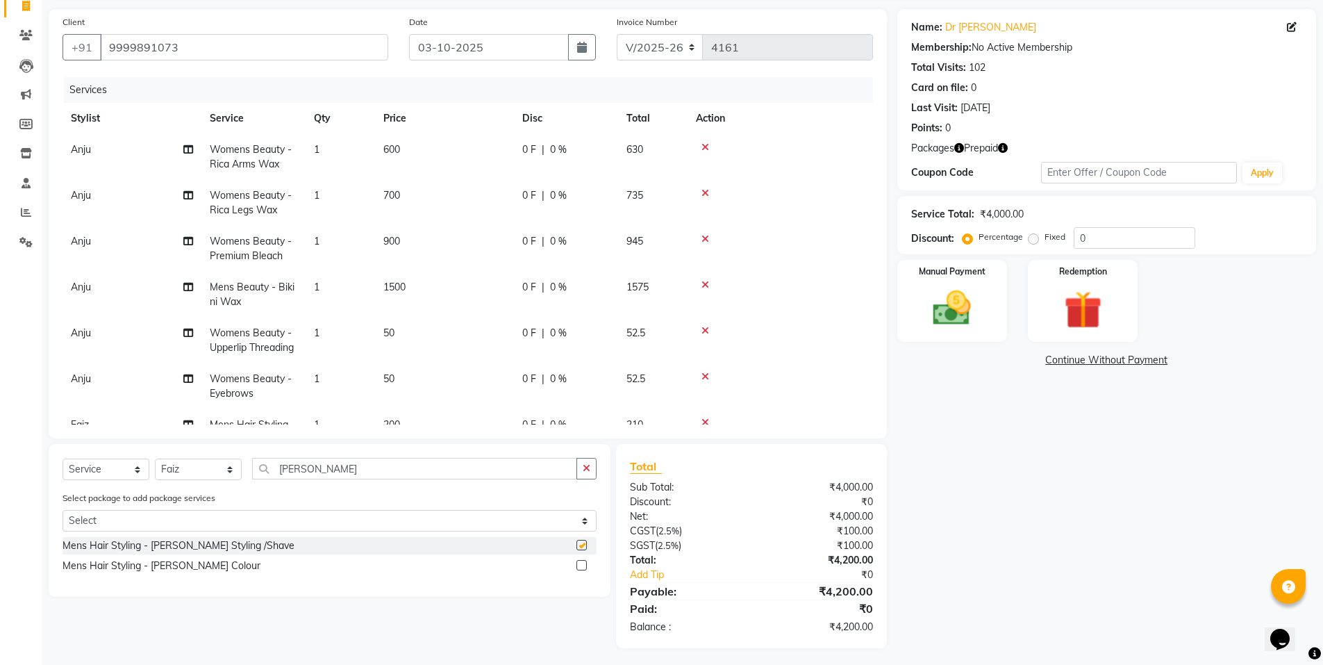
checkbox input "false"
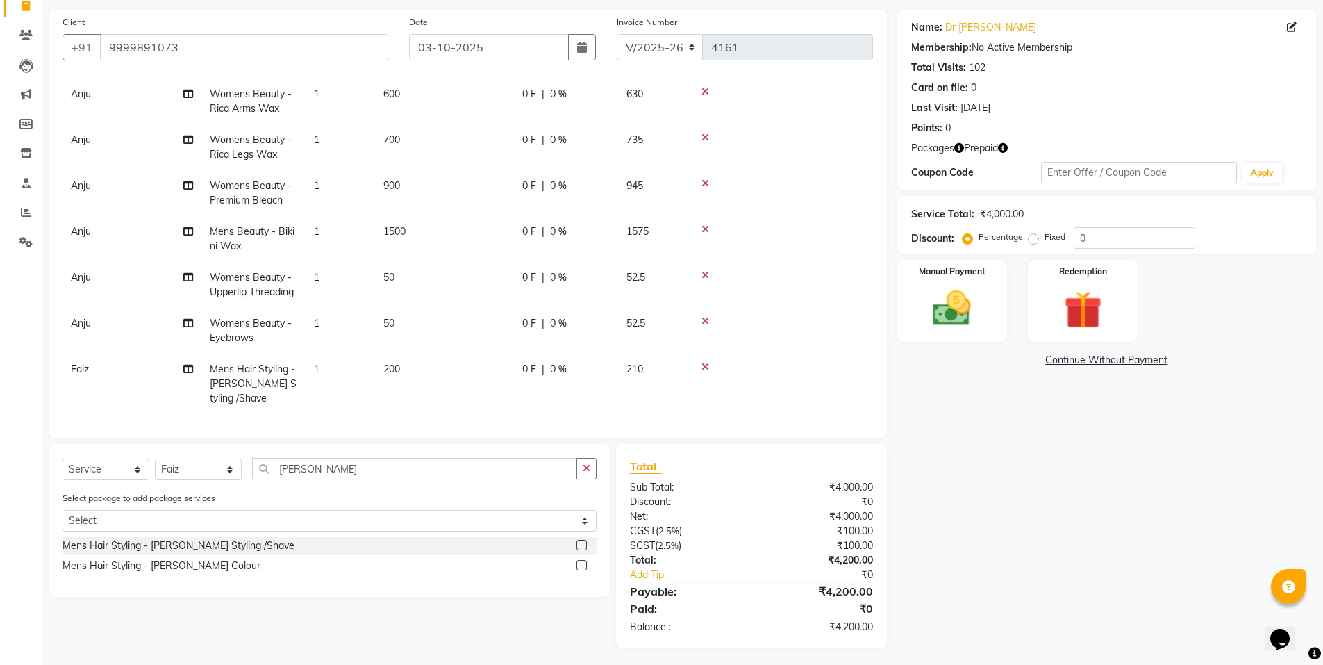
scroll to position [0, 0]
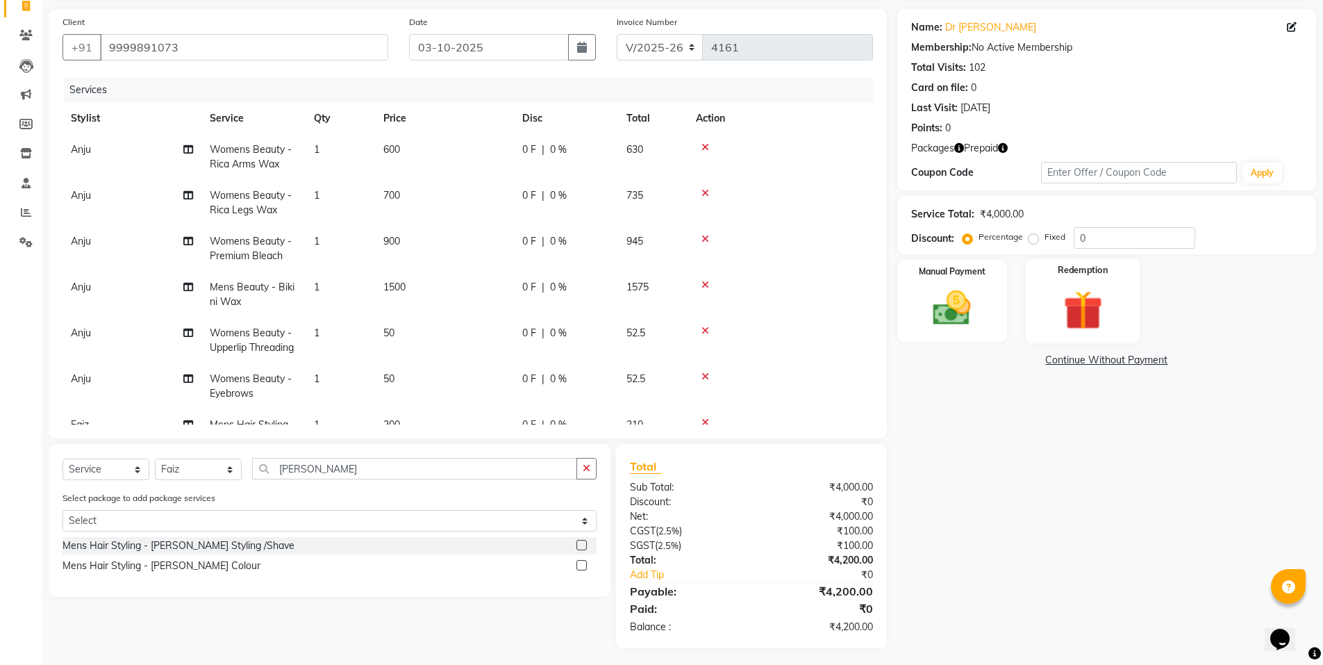
click at [1082, 324] on img at bounding box center [1083, 310] width 64 height 49
click at [1022, 365] on span "Prepaid 1" at bounding box center [1020, 362] width 45 height 16
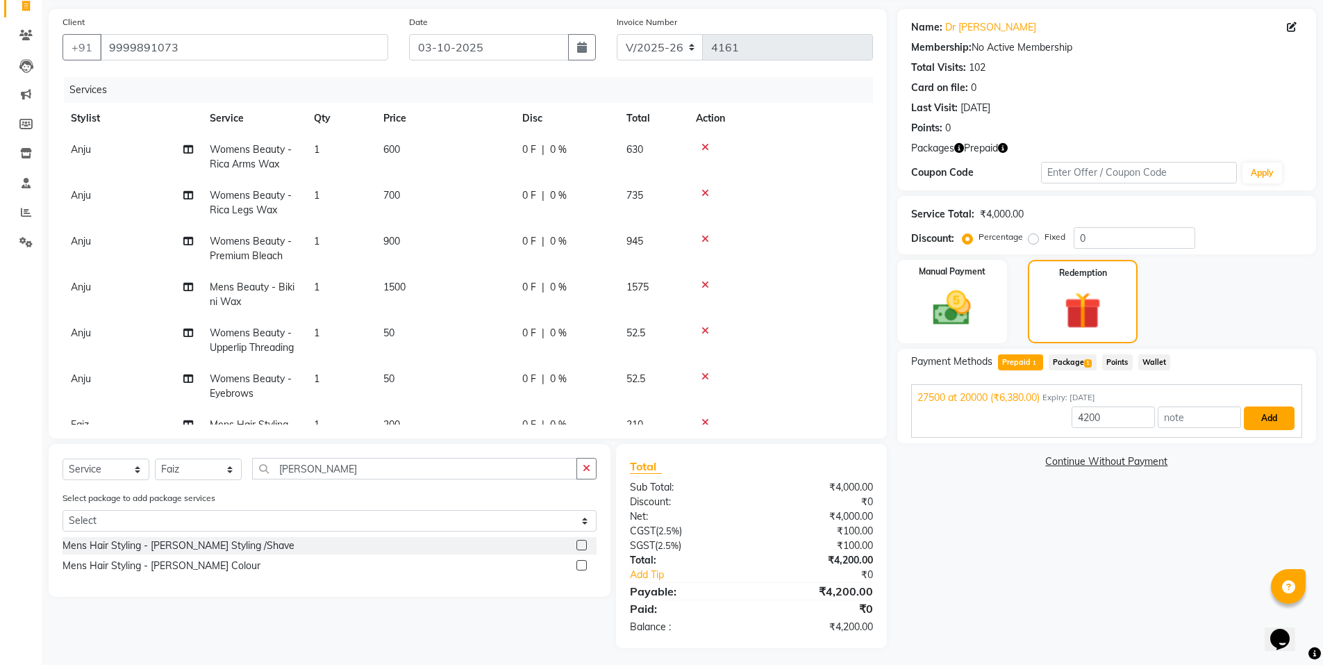
click at [1265, 425] on button "Add" at bounding box center [1269, 418] width 51 height 24
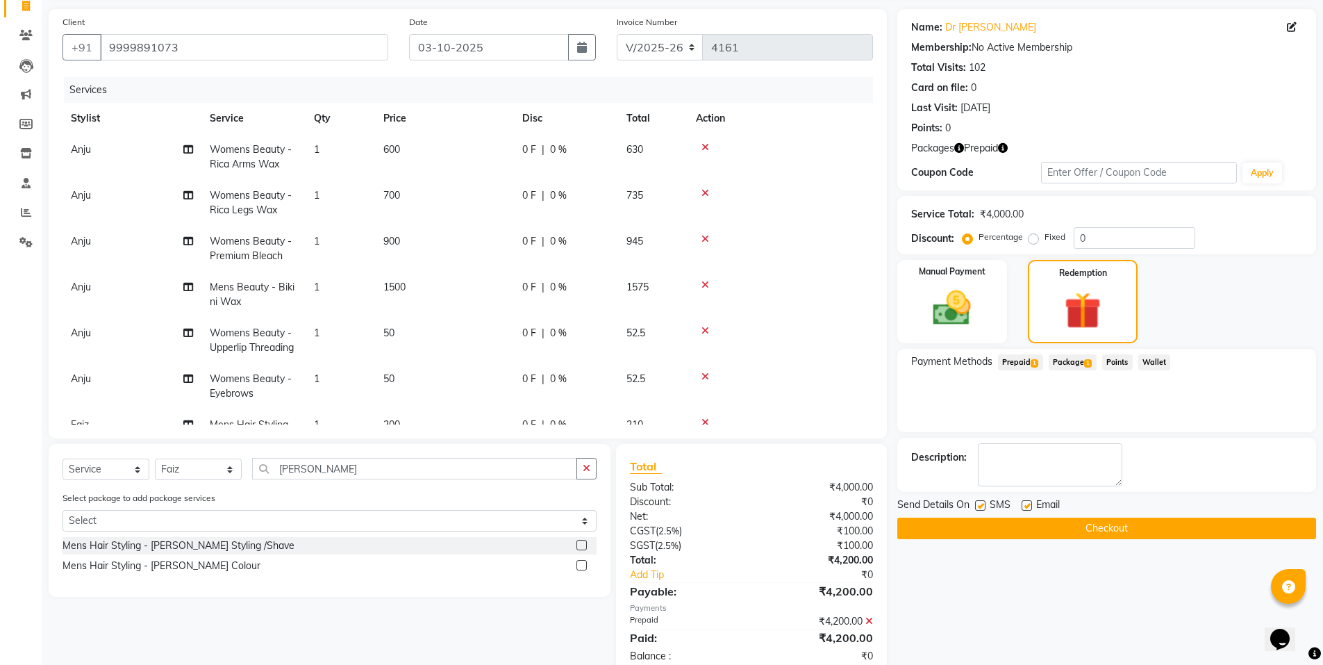
drag, startPoint x: 1320, startPoint y: 409, endPoint x: 1333, endPoint y: 449, distance: 41.7
click at [1323, 449] on html "08047224946 Select Location × N Salon, East Patel Nagar WhatsApp Status ✕ Statu…" at bounding box center [661, 237] width 1323 height 665
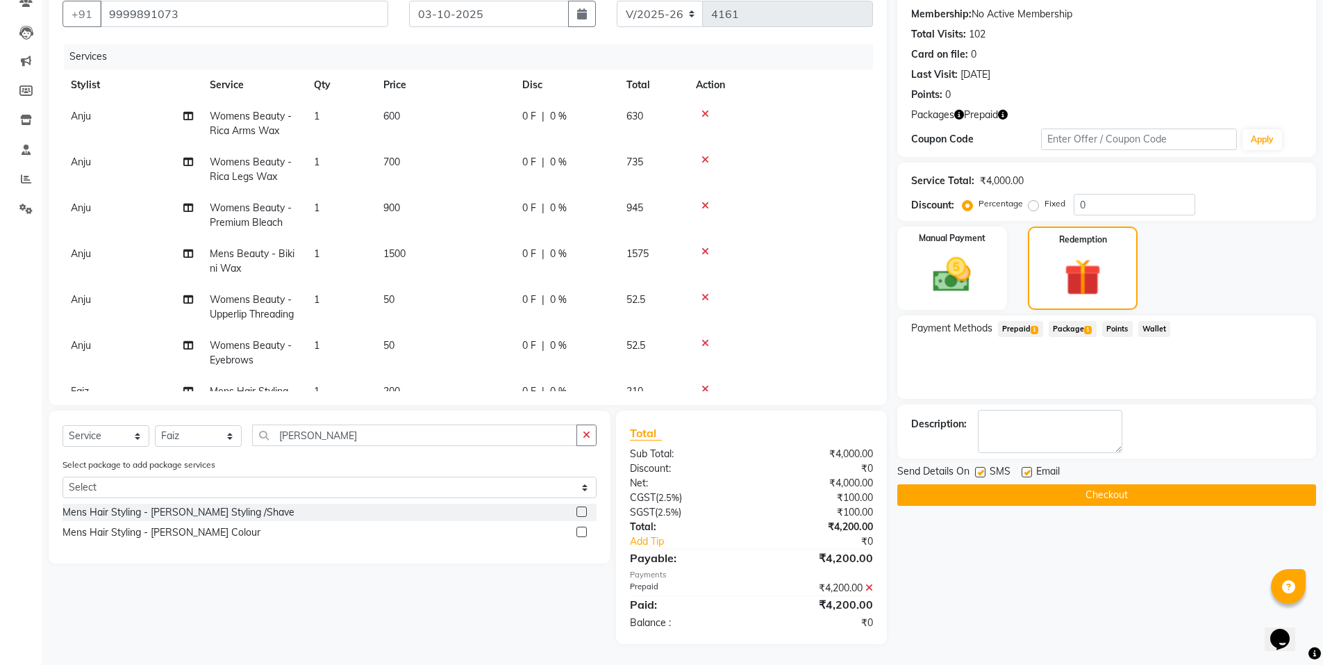
click at [1116, 494] on button "Checkout" at bounding box center [1107, 495] width 419 height 22
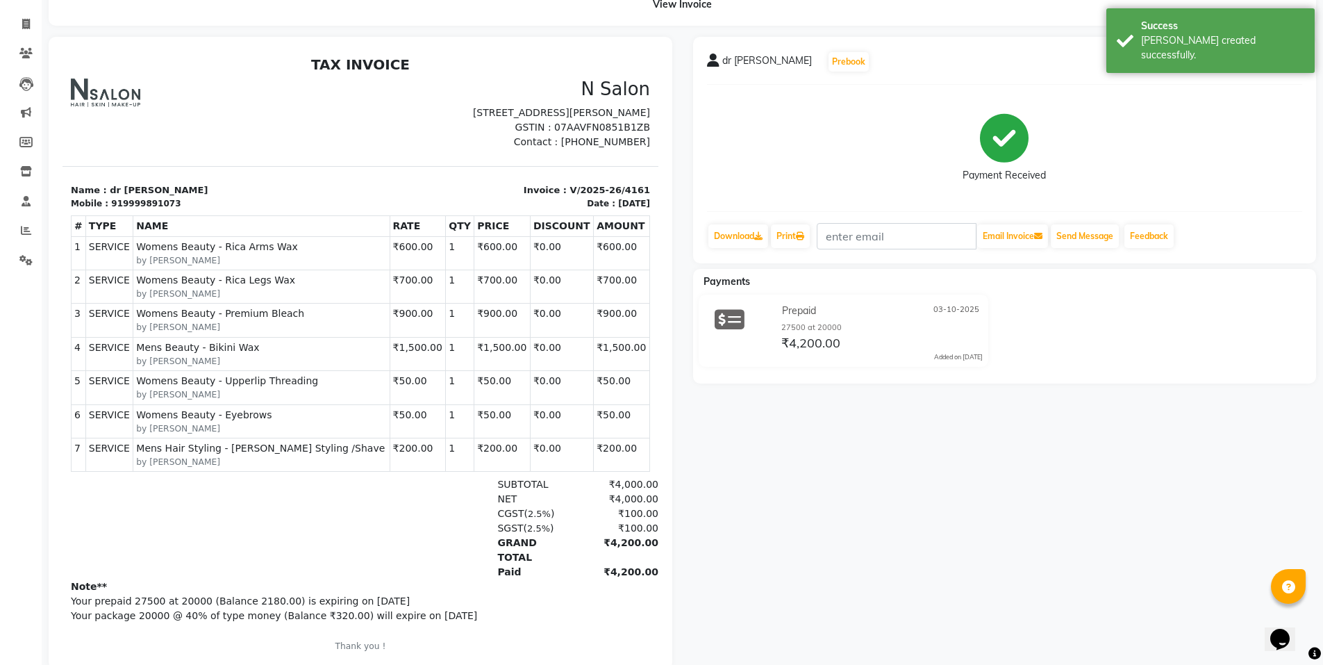
scroll to position [86, 0]
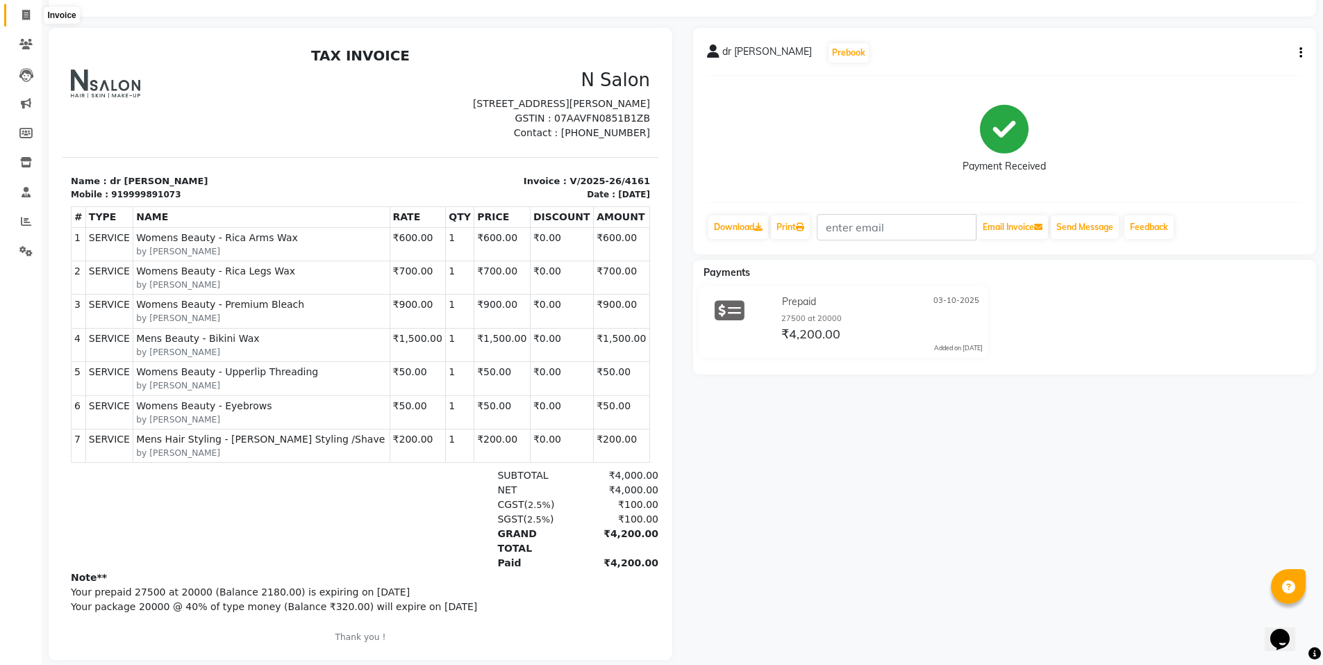
click at [30, 10] on icon at bounding box center [26, 15] width 8 height 10
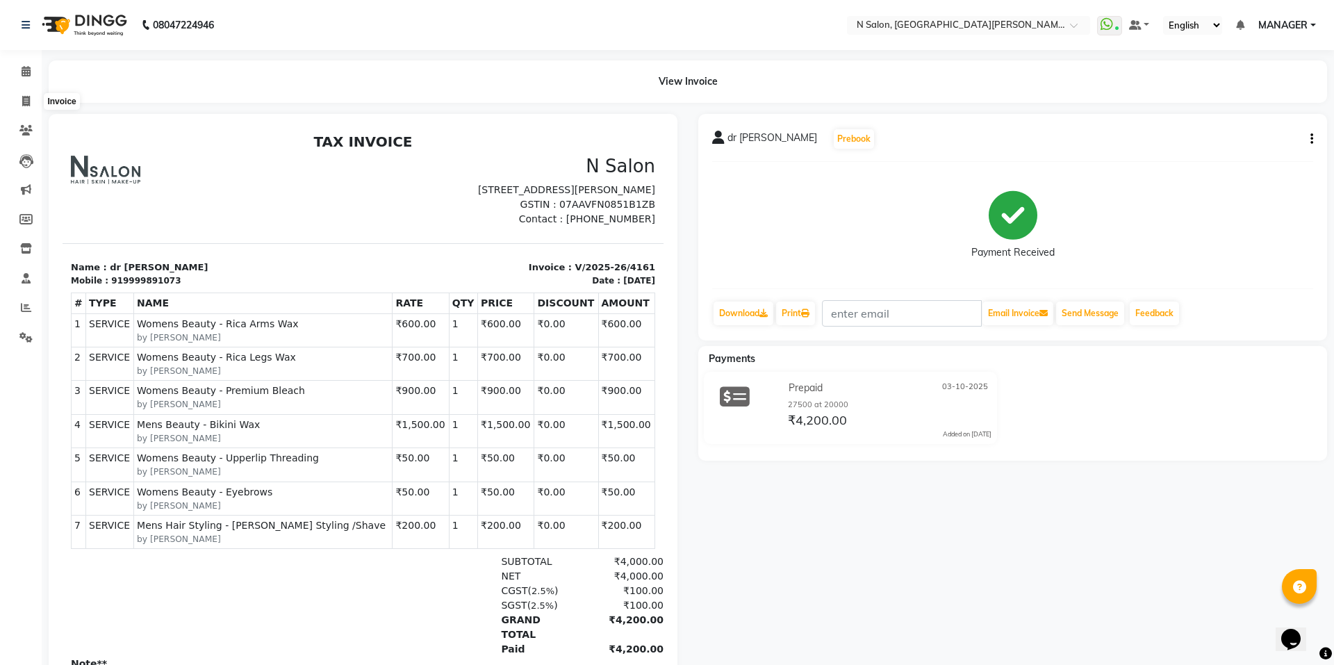
select select "3472"
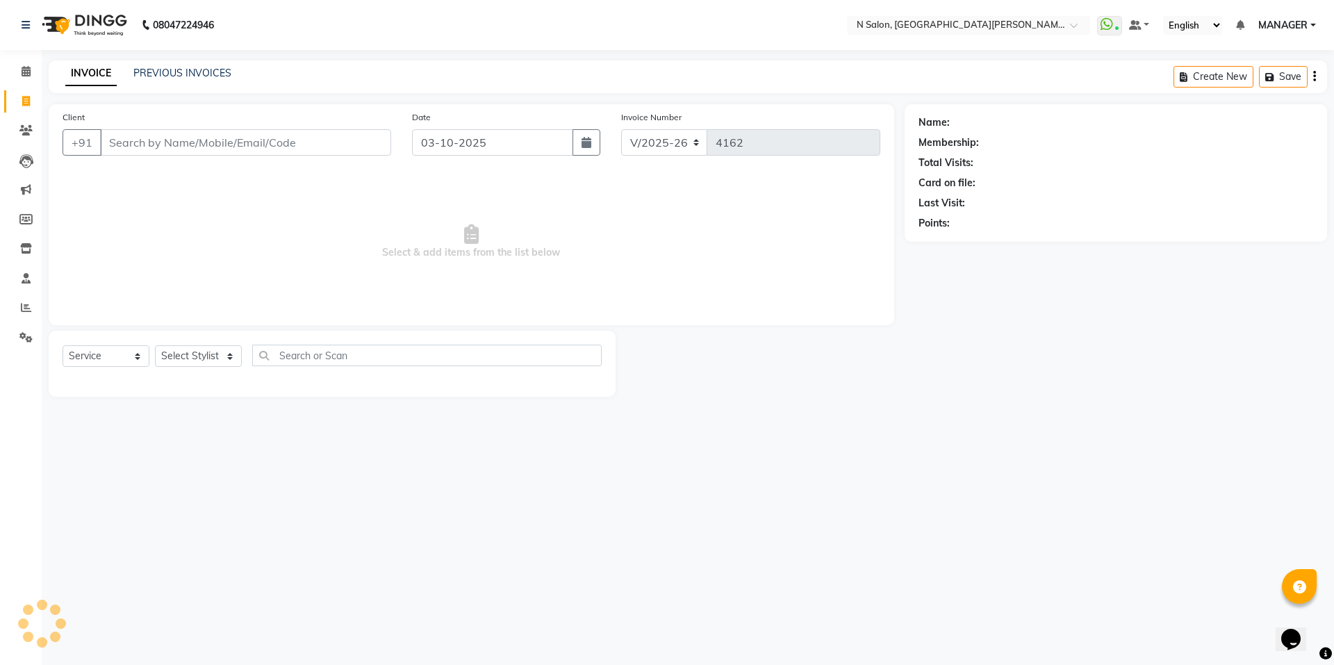
select select "P"
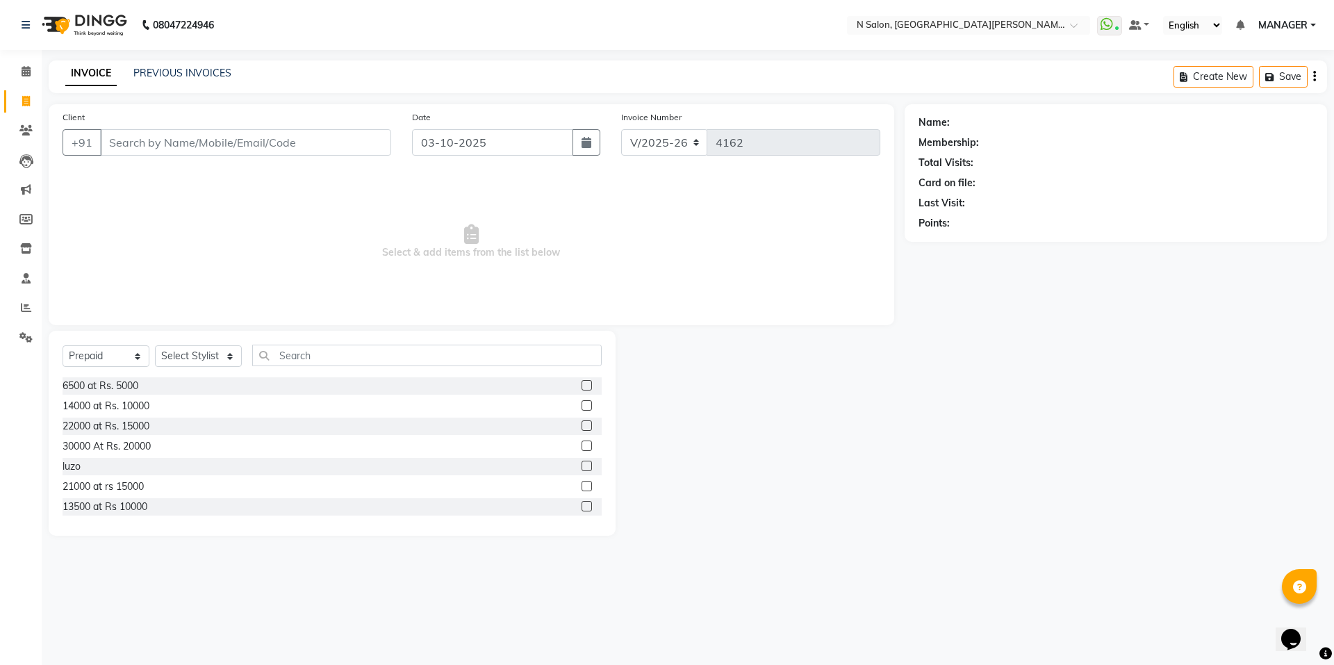
click at [185, 135] on input "Client" at bounding box center [245, 142] width 291 height 26
type input "9910563111"
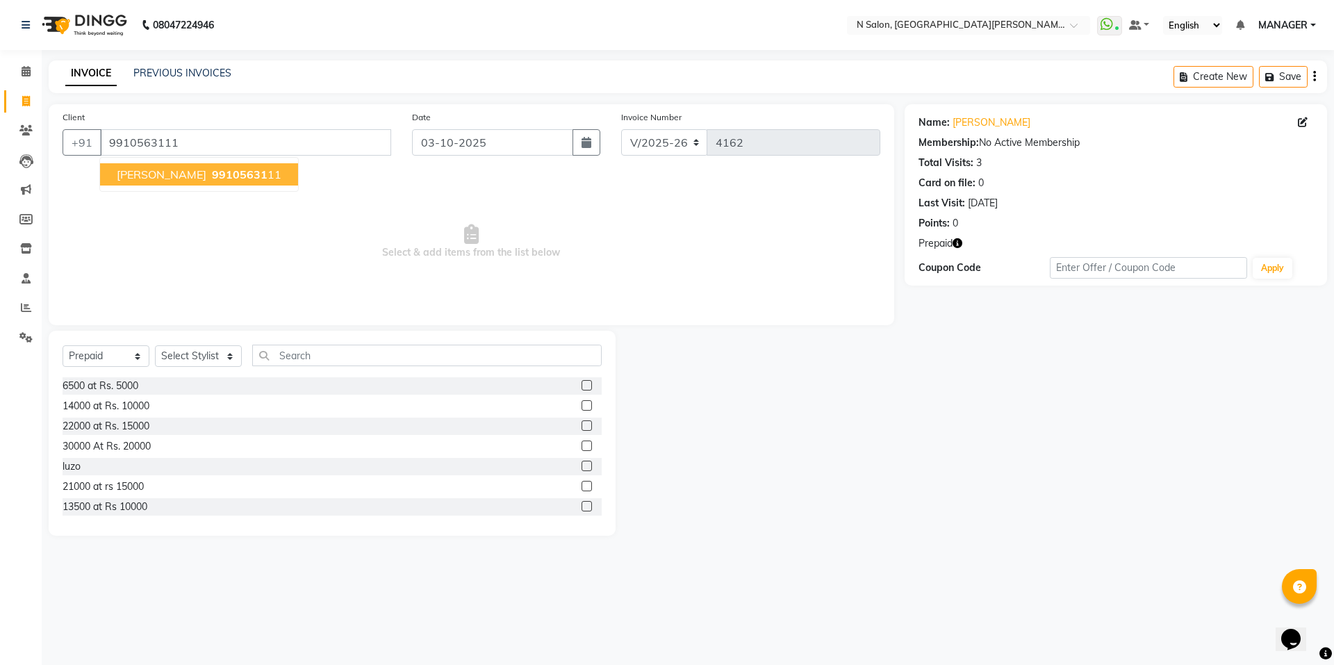
click at [212, 175] on span "99105631" at bounding box center [240, 174] width 56 height 14
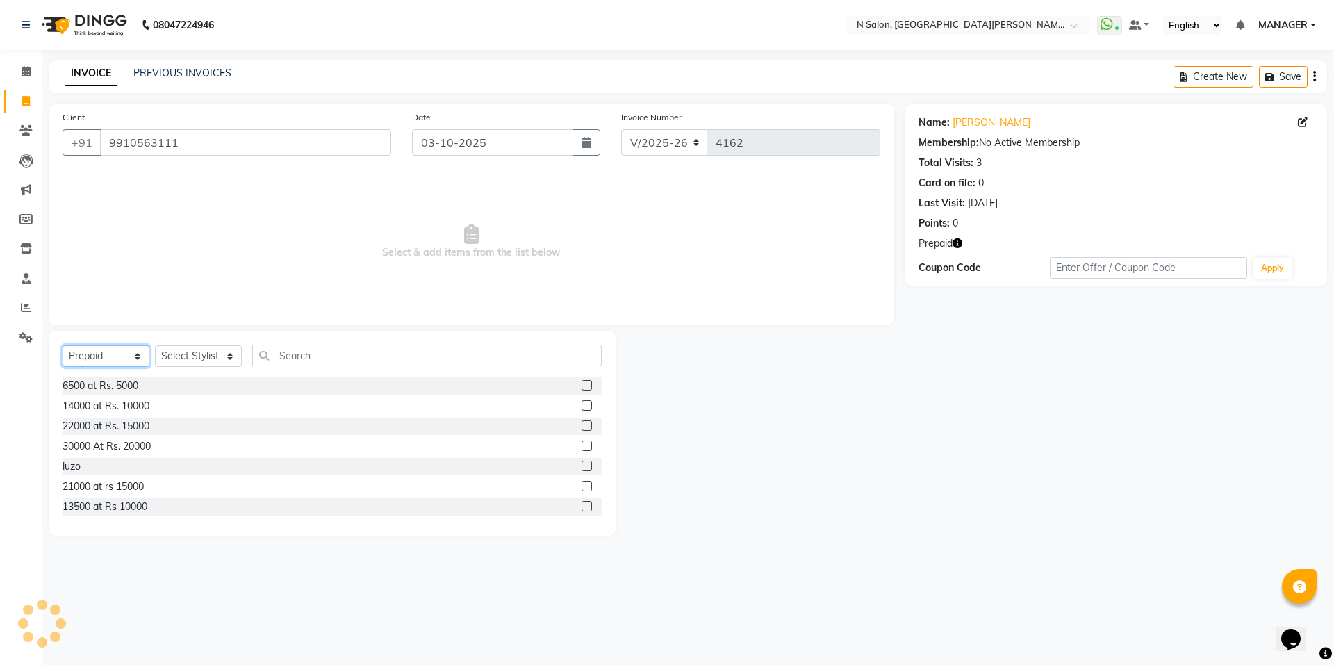
click at [85, 349] on select "Select Service Product Membership Package Voucher Prepaid Gift Card" at bounding box center [106, 356] width 87 height 22
select select "select"
click at [63, 345] on select "Select Service Product Membership Package Voucher Prepaid Gift Card" at bounding box center [106, 356] width 87 height 22
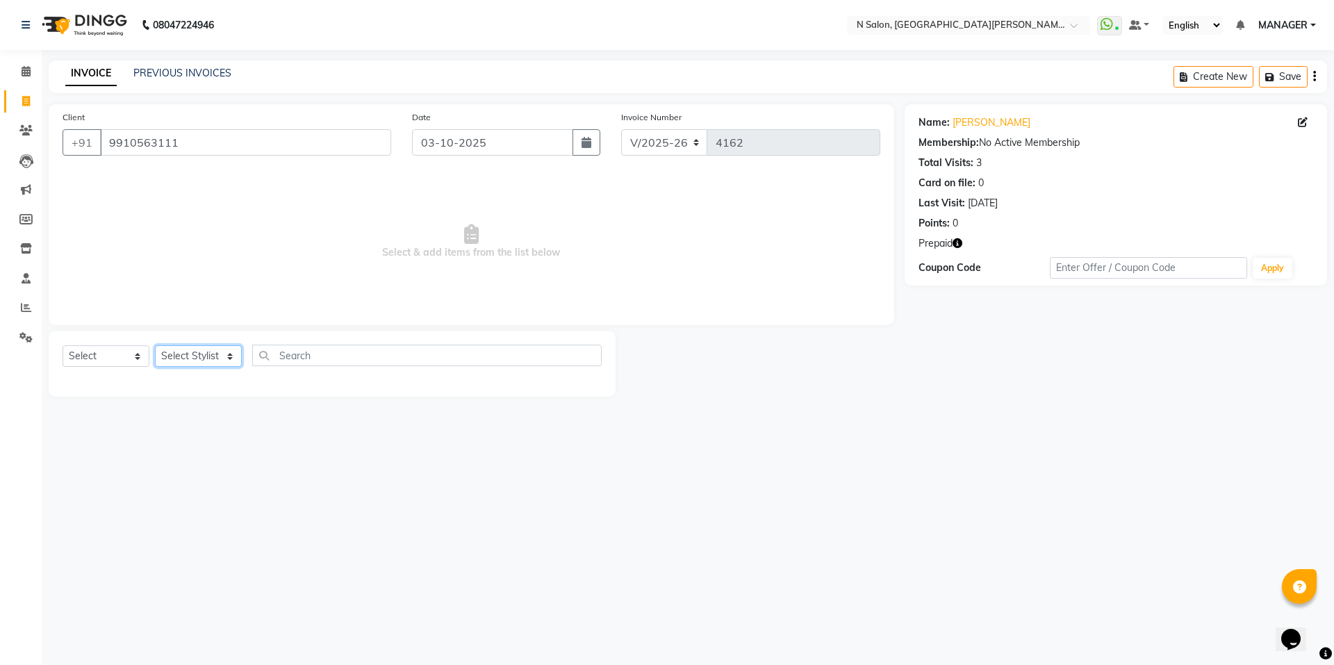
click at [173, 350] on select "Select Stylist Anju Faiz Faizal MANAGER MD..... Pankaj Pradeep Sahil NAWAB same…" at bounding box center [198, 356] width 87 height 22
select select "15668"
click at [155, 345] on select "Select Stylist Anju Faiz Faizal MANAGER MD..... Pankaj Pradeep Sahil NAWAB same…" at bounding box center [198, 356] width 87 height 22
click at [334, 354] on input "text" at bounding box center [426, 356] width 349 height 22
type input "touchu"
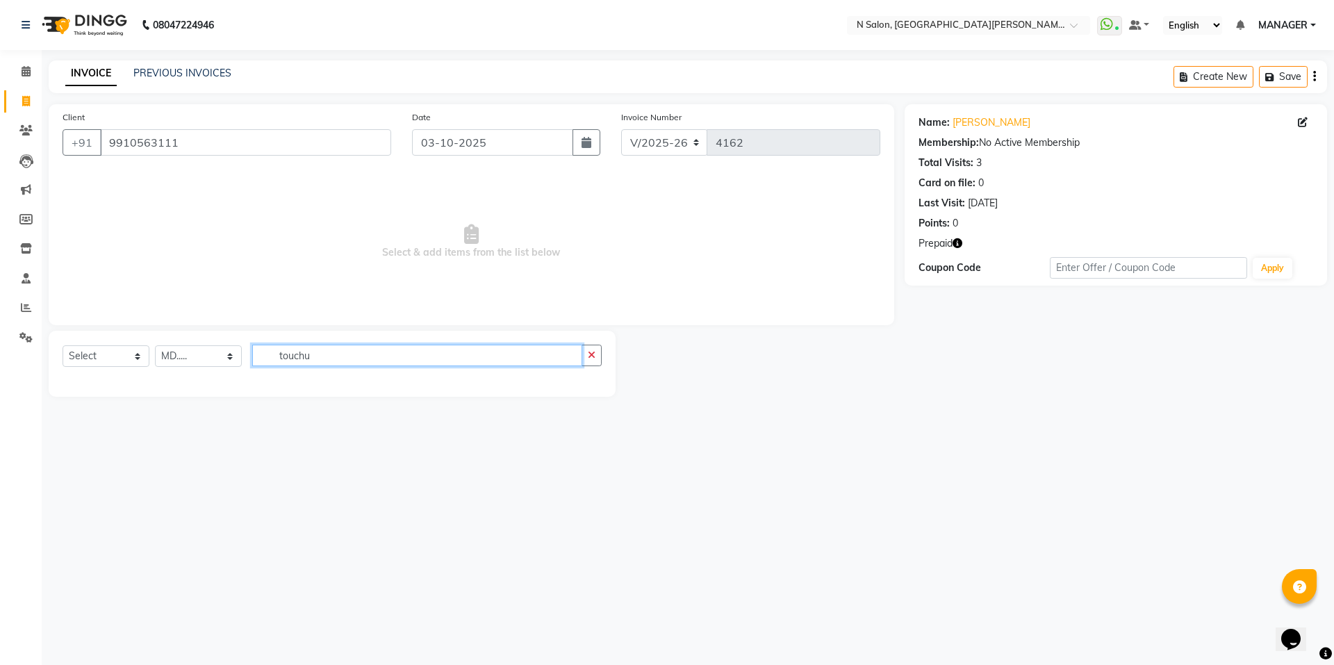
drag, startPoint x: 334, startPoint y: 354, endPoint x: 141, endPoint y: 352, distance: 193.1
click at [141, 352] on div "Select Service Product Membership Package Voucher Prepaid Gift Card Select Styl…" at bounding box center [332, 361] width 539 height 33
type input "t"
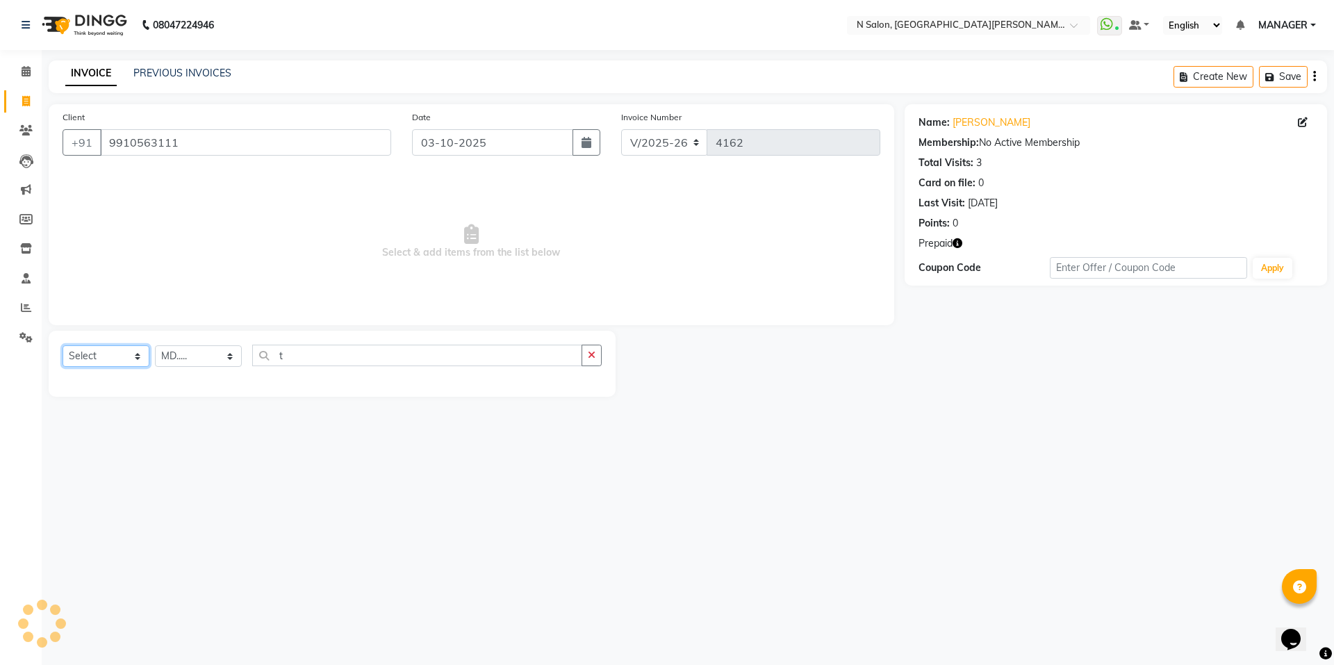
click at [131, 355] on select "Select Service Product Membership Package Voucher Prepaid Gift Card" at bounding box center [106, 356] width 87 height 22
select select "service"
click at [63, 345] on select "Select Service Product Membership Package Voucher Prepaid Gift Card" at bounding box center [106, 356] width 87 height 22
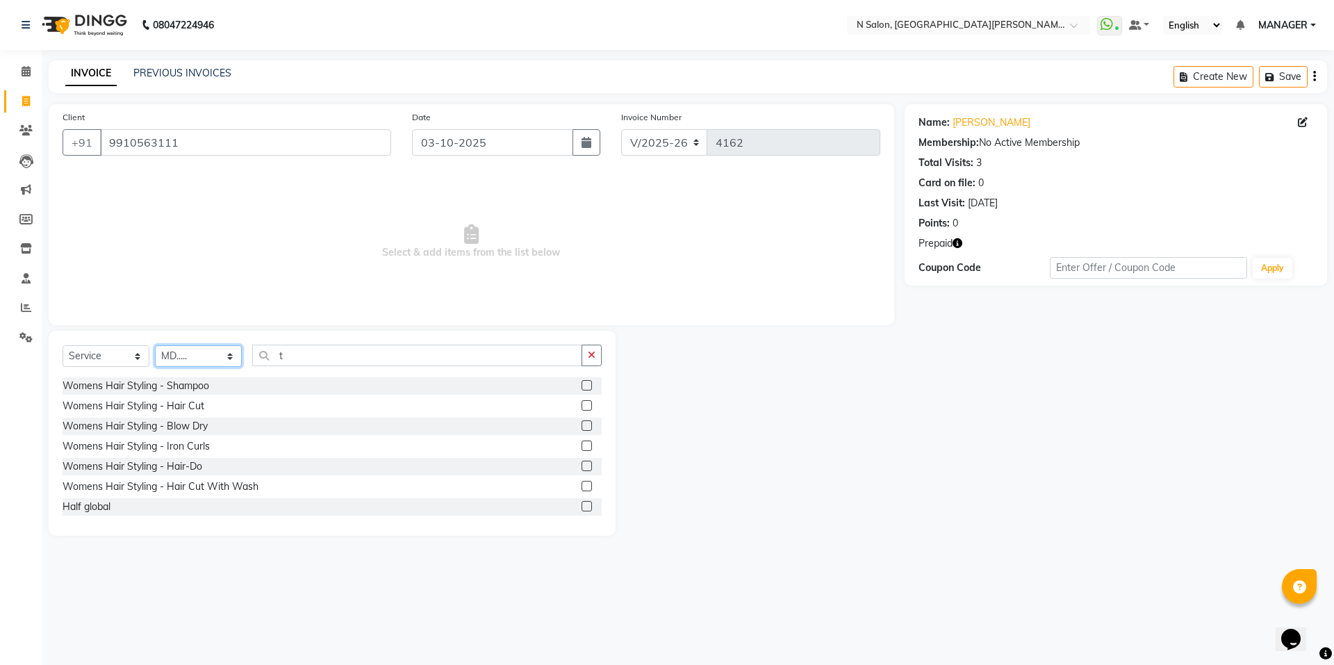
click at [204, 359] on select "Select Stylist Anju Faiz Faizal MANAGER MD..... Pankaj Pradeep Sahil NAWAB same…" at bounding box center [198, 356] width 87 height 22
click at [155, 345] on select "Select Stylist Anju Faiz Faizal MANAGER MD..... Pankaj Pradeep Sahil NAWAB same…" at bounding box center [198, 356] width 87 height 22
click at [354, 346] on input "t" at bounding box center [417, 356] width 330 height 22
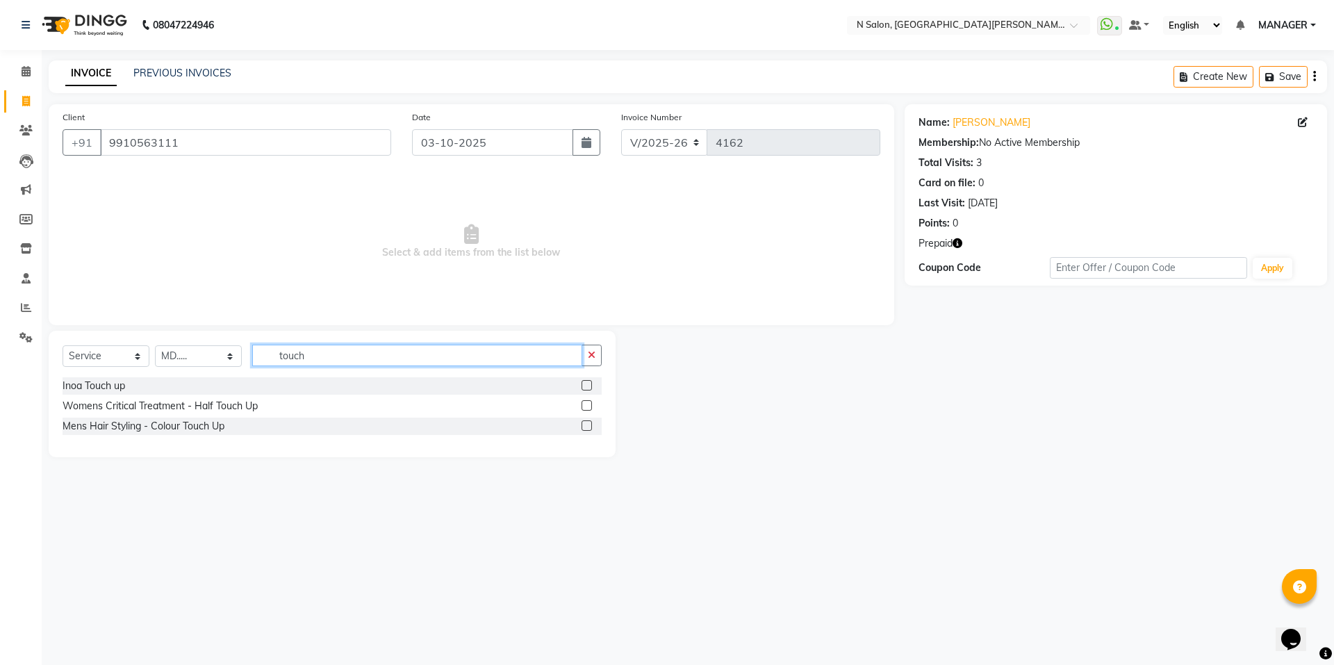
type input "touch"
click at [588, 387] on label at bounding box center [586, 385] width 10 height 10
click at [588, 387] on input "checkbox" at bounding box center [585, 385] width 9 height 9
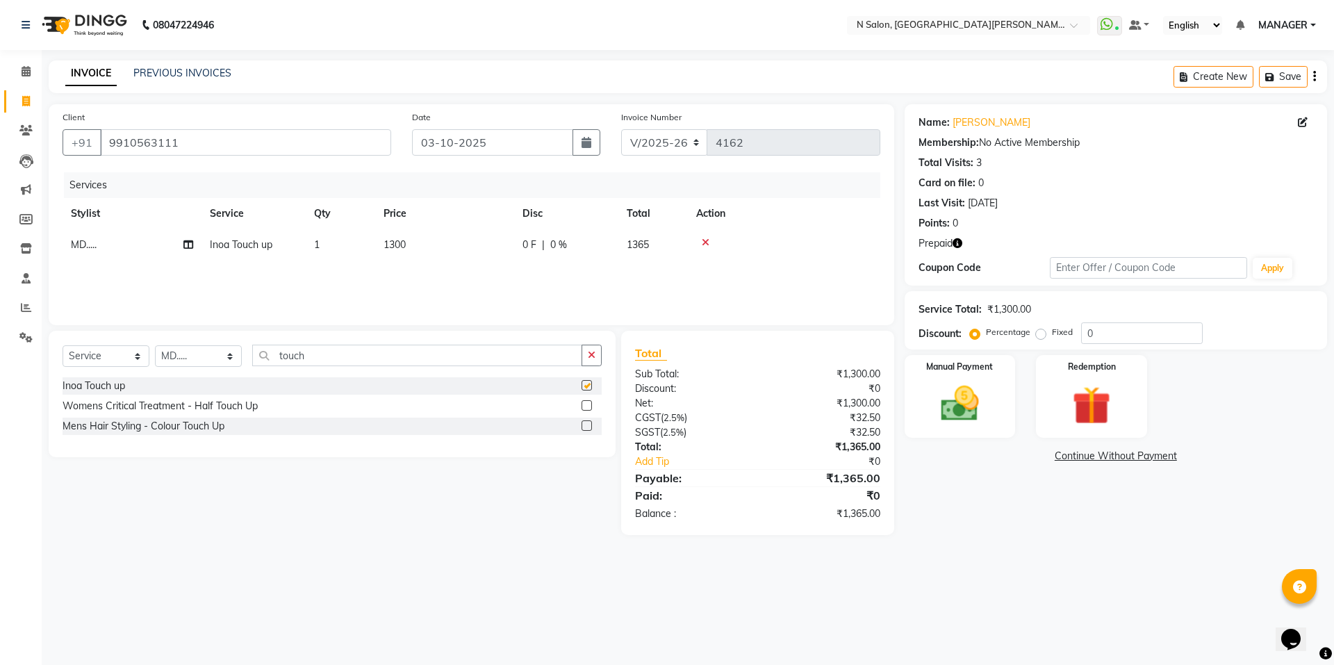
checkbox input "false"
drag, startPoint x: 956, startPoint y: 243, endPoint x: 973, endPoint y: 249, distance: 18.5
click at [958, 244] on icon "button" at bounding box center [957, 243] width 10 height 10
click at [1093, 413] on img at bounding box center [1091, 405] width 65 height 49
click at [1034, 457] on span "Prepaid 1" at bounding box center [1027, 457] width 45 height 16
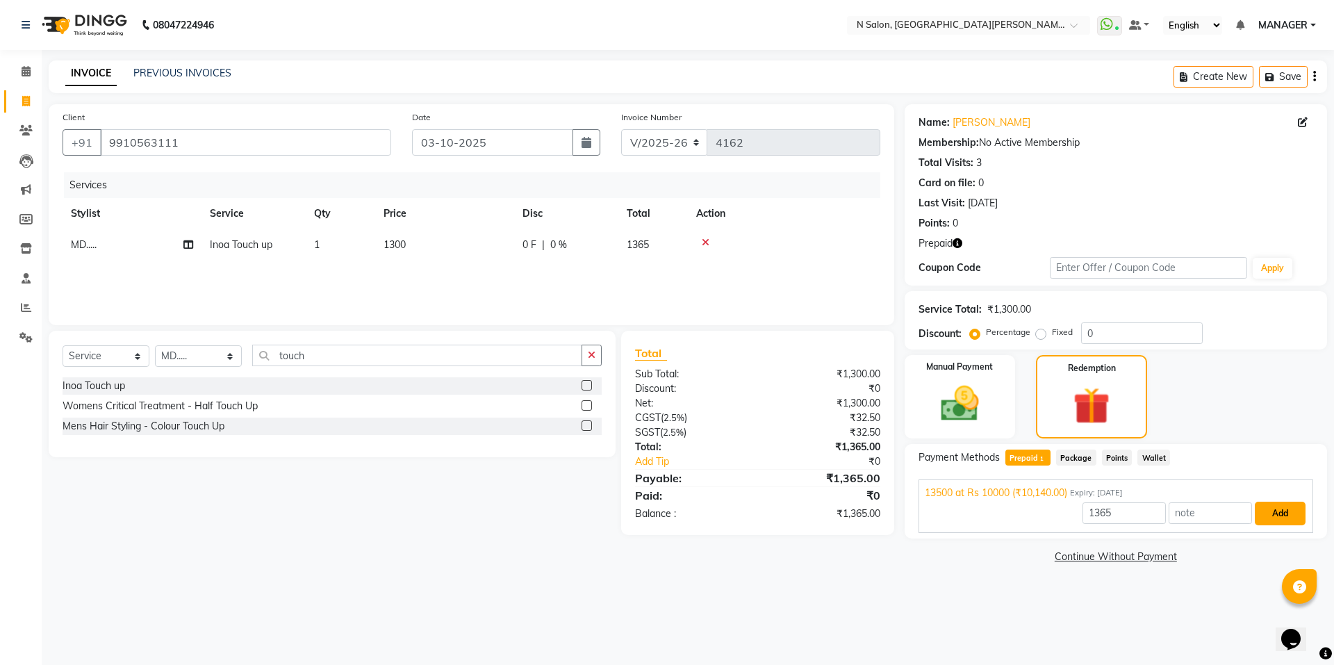
click at [1295, 513] on button "Add" at bounding box center [1280, 514] width 51 height 24
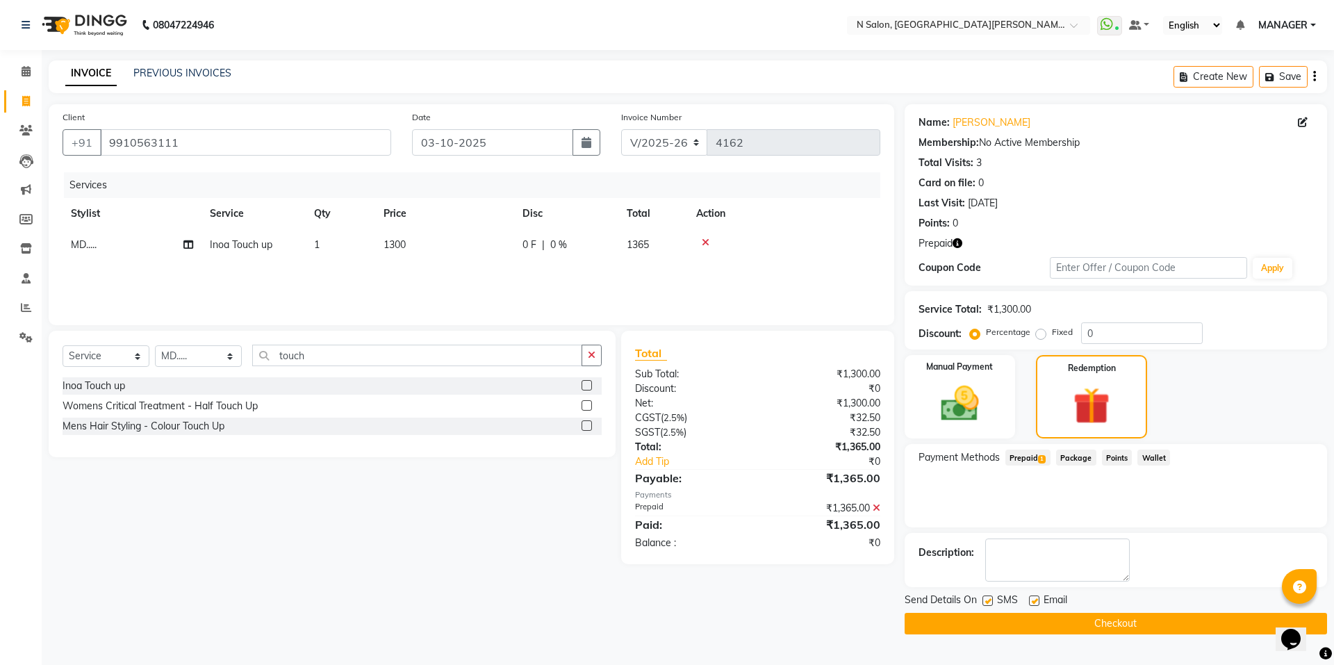
click at [1148, 626] on button "Checkout" at bounding box center [1115, 624] width 422 height 22
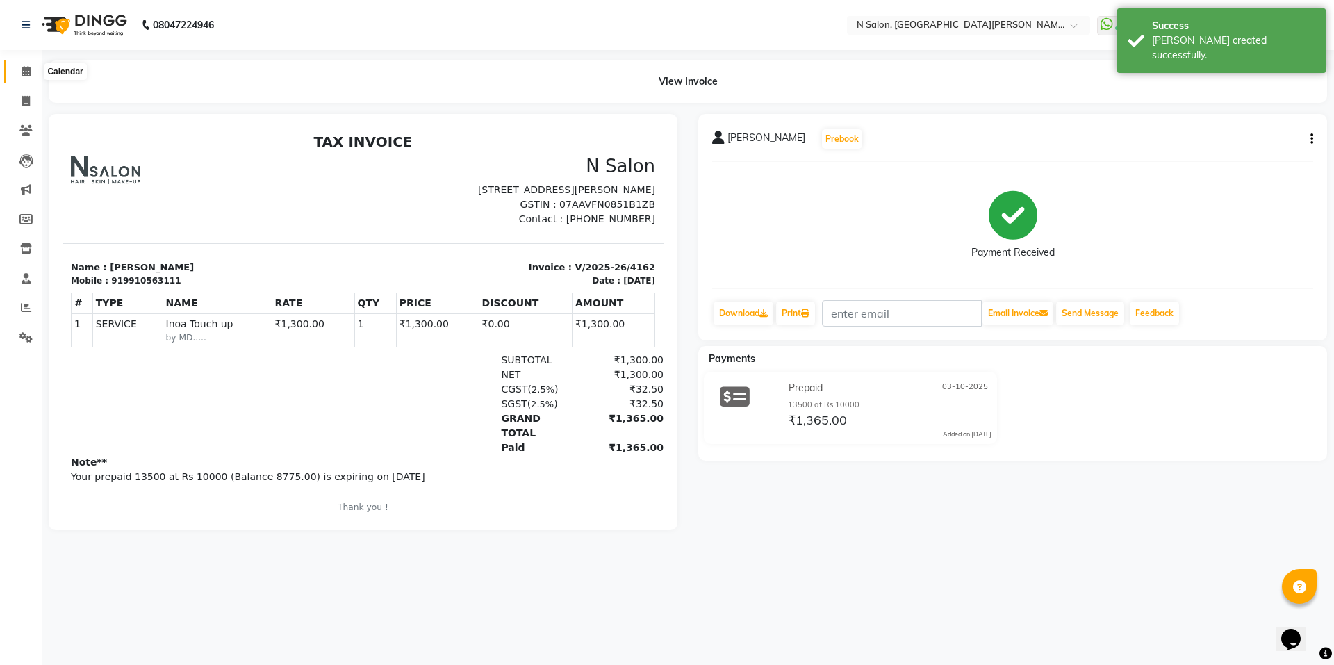
click at [26, 69] on icon at bounding box center [26, 71] width 9 height 10
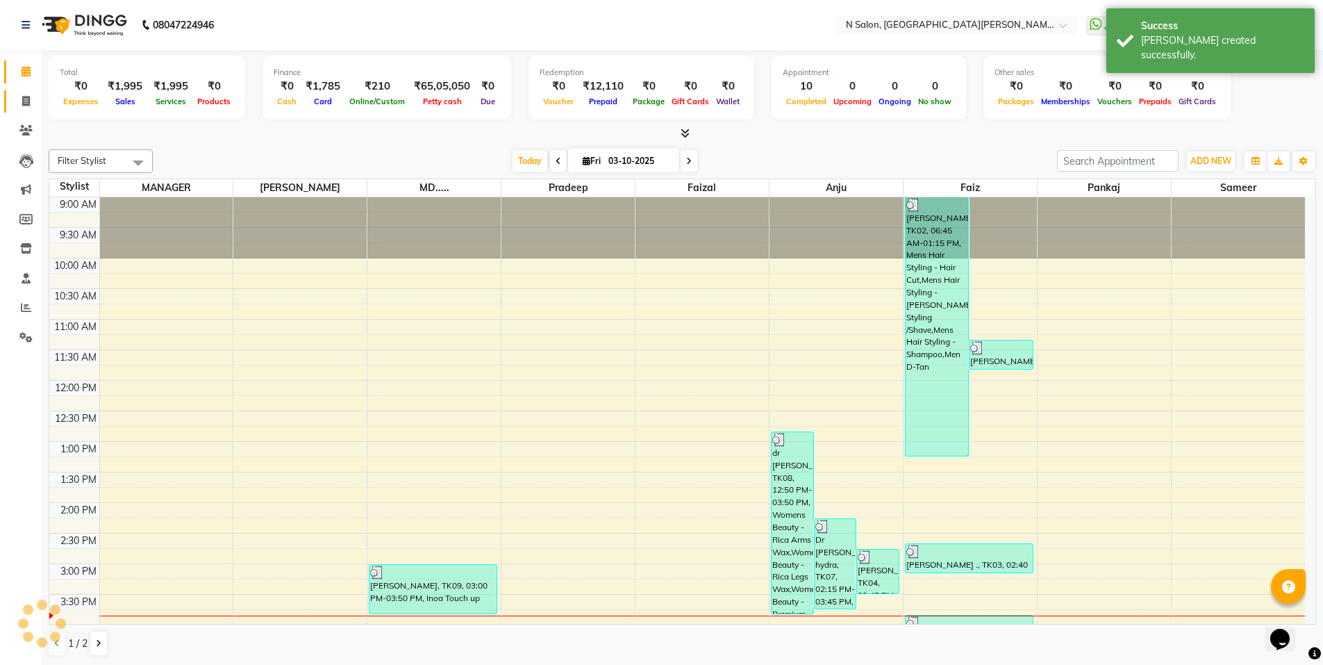
click at [25, 99] on icon at bounding box center [26, 101] width 8 height 10
select select "service"
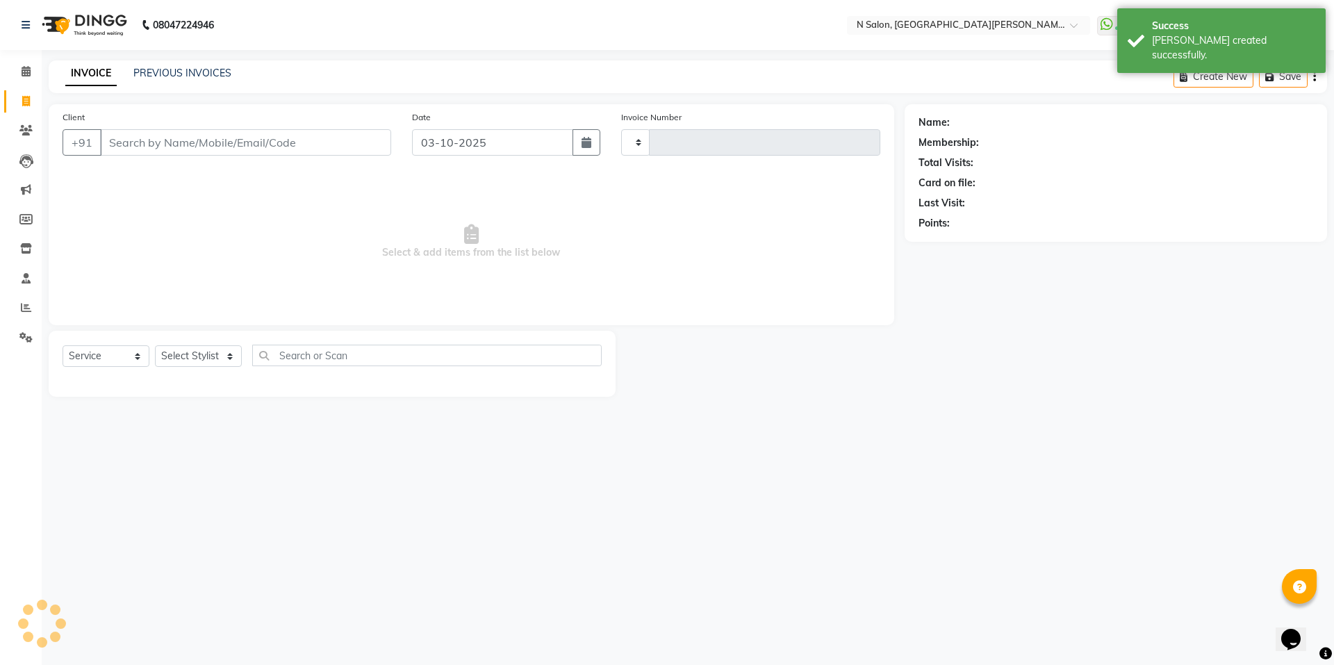
type input "4163"
select select "3472"
select select "P"
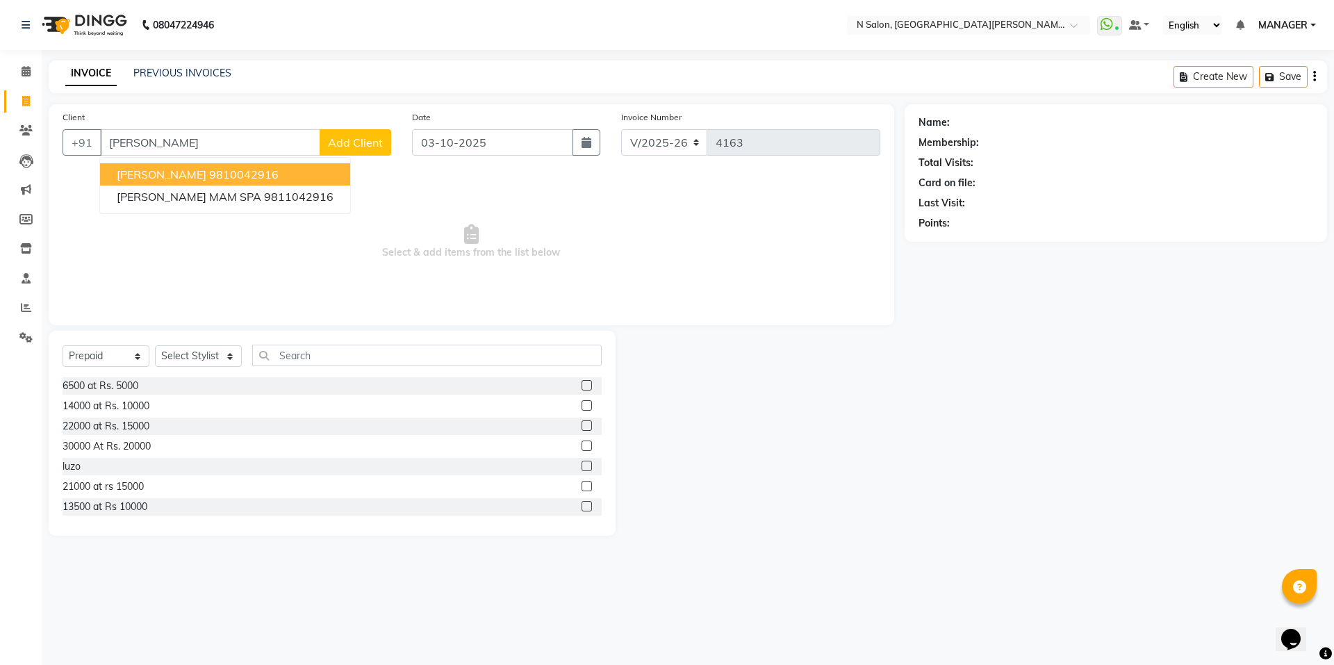
click at [206, 172] on span "MRS. SUMEGHA Sumegha" at bounding box center [162, 174] width 90 height 14
type input "9810042916"
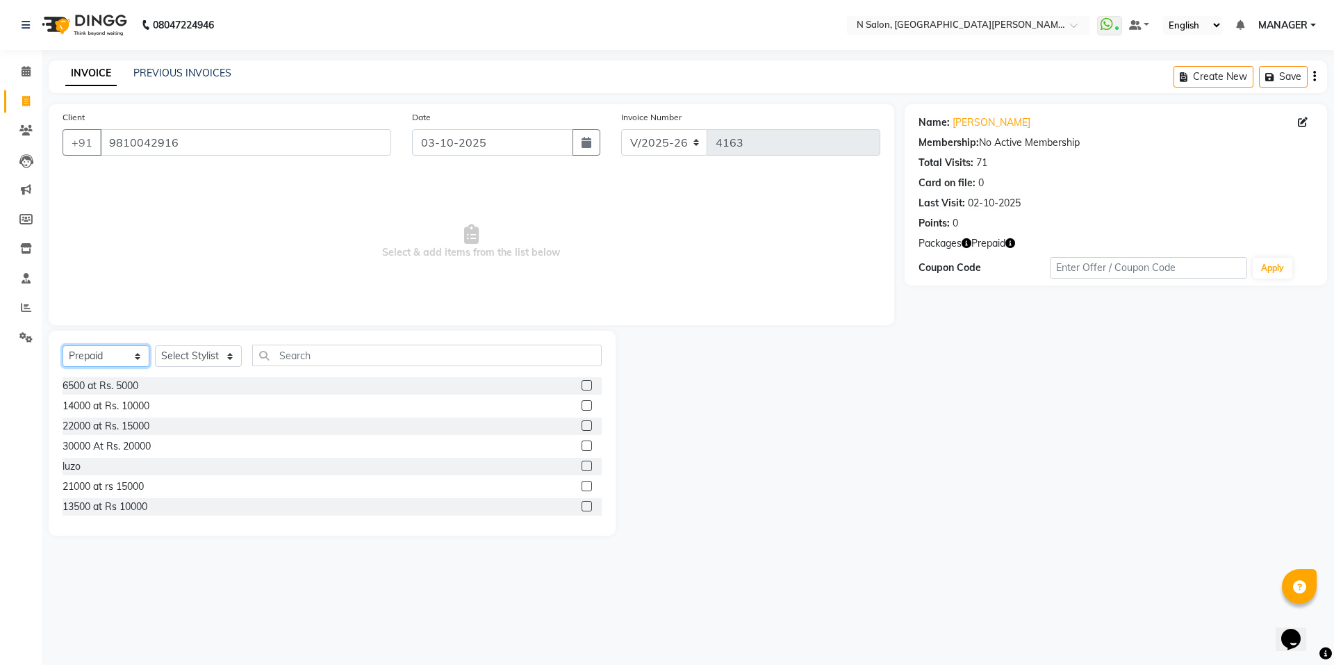
click at [126, 365] on select "Select Service Product Membership Package Voucher Prepaid Gift Card" at bounding box center [106, 356] width 87 height 22
select select "service"
click at [63, 345] on select "Select Service Product Membership Package Voucher Prepaid Gift Card" at bounding box center [106, 356] width 87 height 22
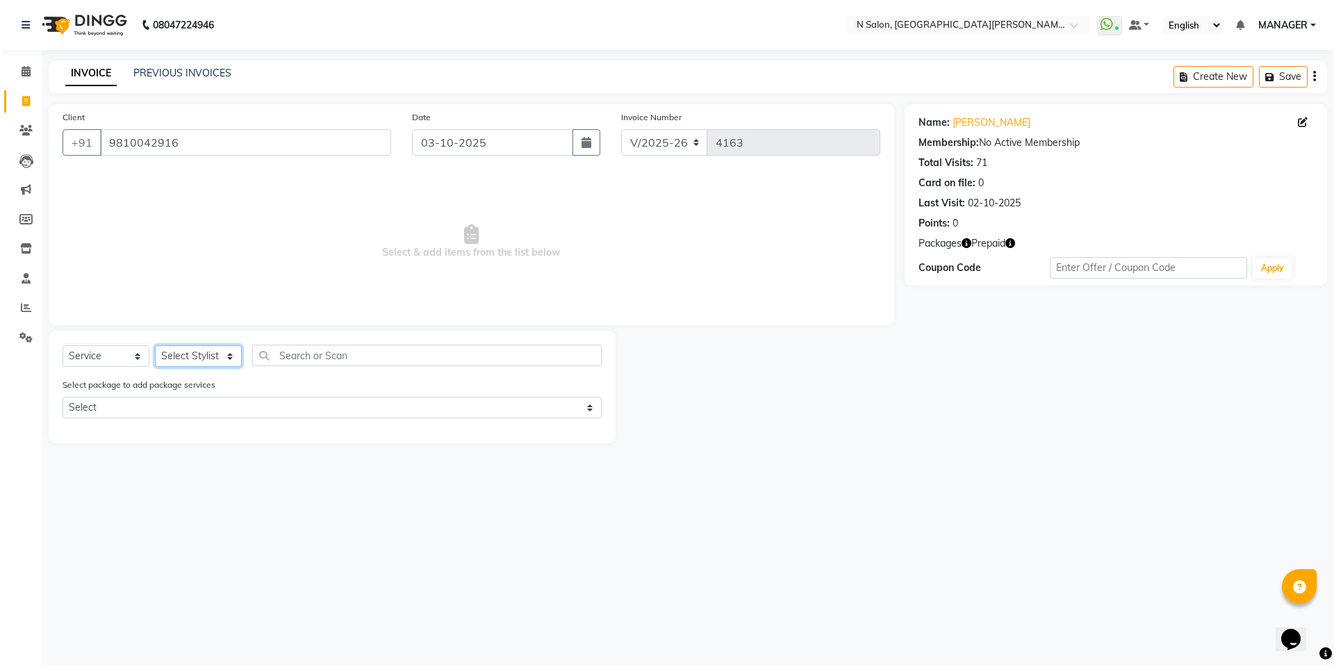
click at [190, 354] on select "Select Stylist Anju Faiz Faizal MANAGER MD..... Pankaj Pradeep Sahil NAWAB same…" at bounding box center [198, 356] width 87 height 22
select select "15668"
click at [155, 345] on select "Select Stylist Anju Faiz Faizal MANAGER MD..... Pankaj Pradeep Sahil NAWAB same…" at bounding box center [198, 356] width 87 height 22
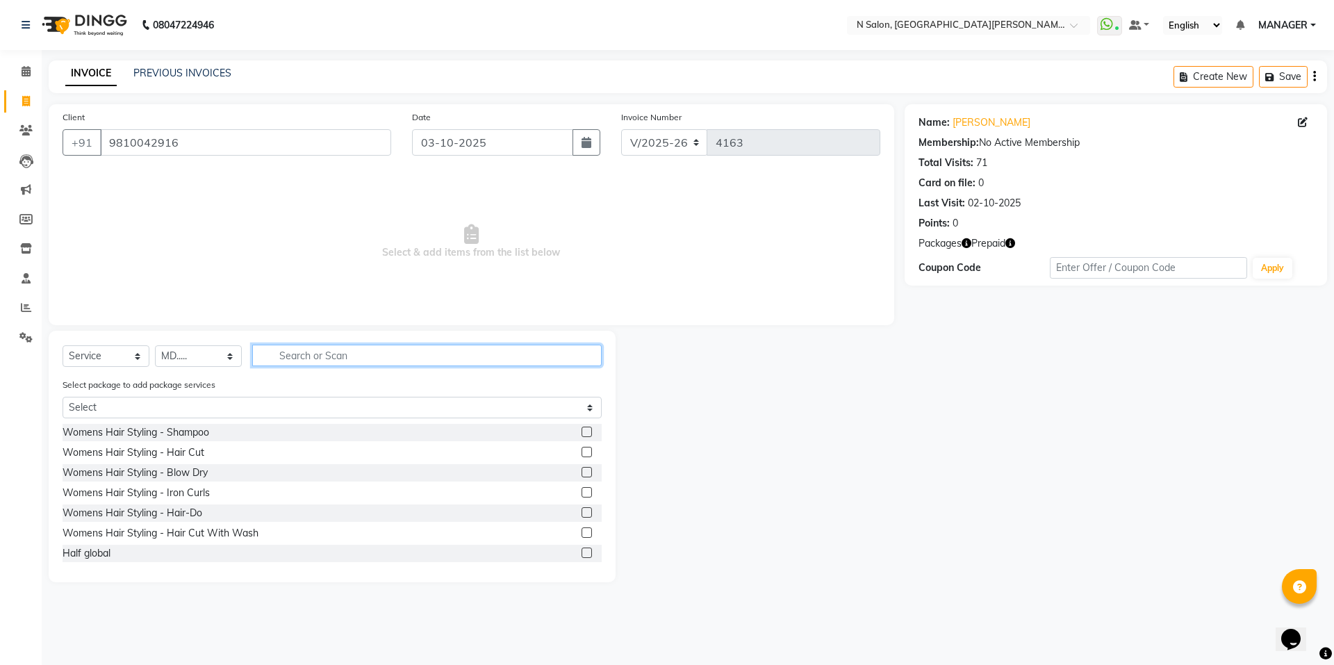
click at [383, 356] on input "text" at bounding box center [426, 356] width 349 height 22
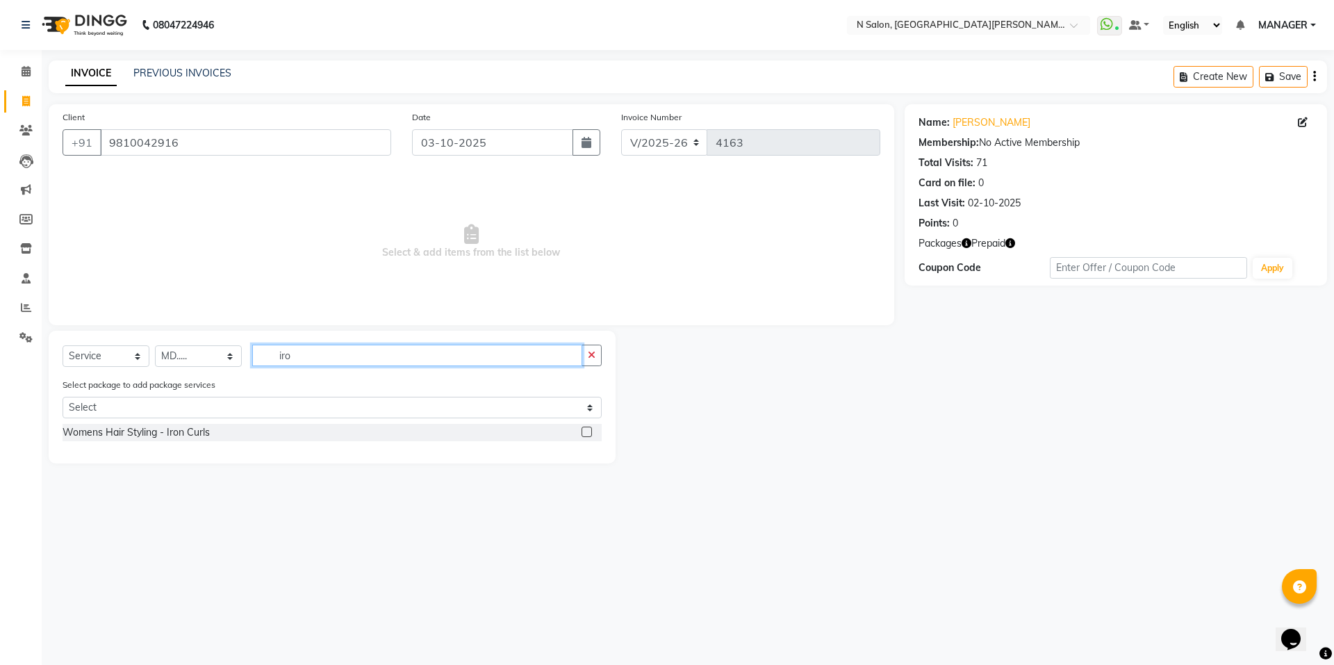
type input "iro"
click at [586, 432] on label at bounding box center [586, 432] width 10 height 10
click at [586, 432] on input "checkbox" at bounding box center [585, 432] width 9 height 9
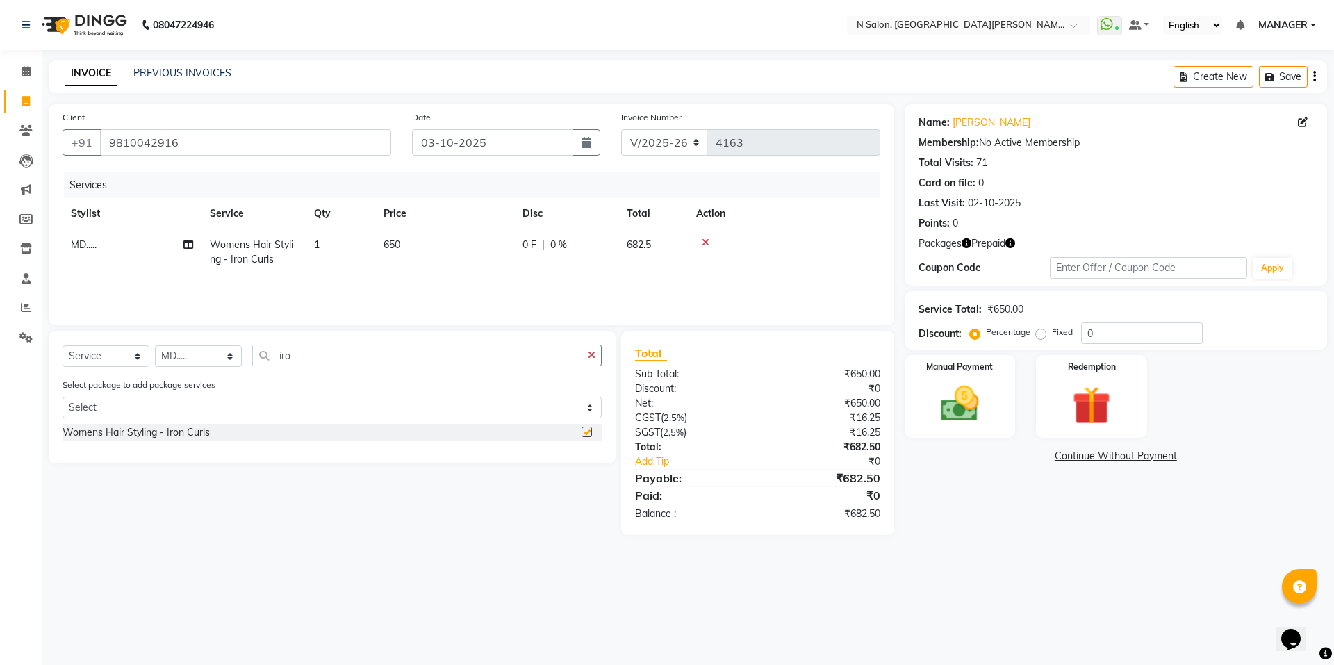
checkbox input "false"
drag, startPoint x: 192, startPoint y: 356, endPoint x: 199, endPoint y: 367, distance: 13.1
click at [199, 367] on div "Select Service Product Membership Package Voucher Prepaid Gift Card Select Styl…" at bounding box center [332, 361] width 539 height 33
select select "15667"
click at [155, 345] on select "Select Stylist Anju Faiz Faizal MANAGER MD..... Pankaj Pradeep Sahil NAWAB same…" at bounding box center [198, 356] width 87 height 22
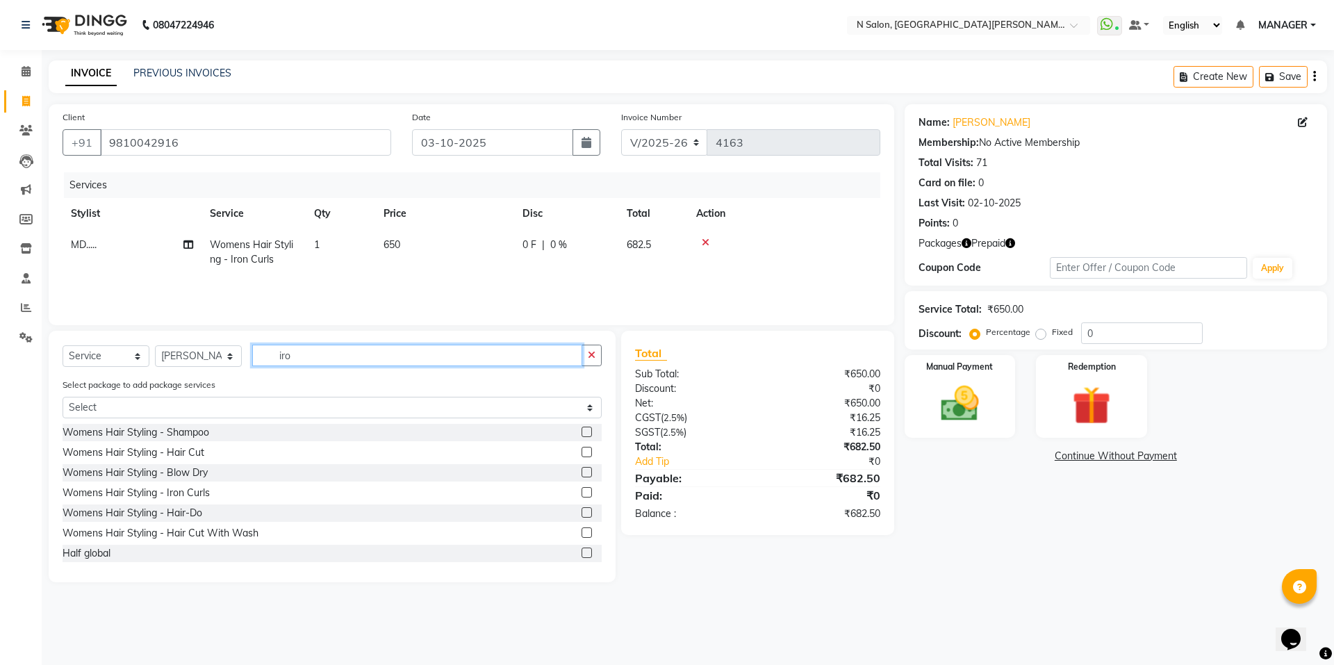
drag, startPoint x: 299, startPoint y: 357, endPoint x: 267, endPoint y: 369, distance: 33.4
click at [267, 369] on div "Select Service Product Membership Package Voucher Prepaid Gift Card Select Styl…" at bounding box center [332, 361] width 539 height 33
click at [581, 430] on label at bounding box center [586, 432] width 10 height 10
click at [581, 430] on input "checkbox" at bounding box center [585, 432] width 9 height 9
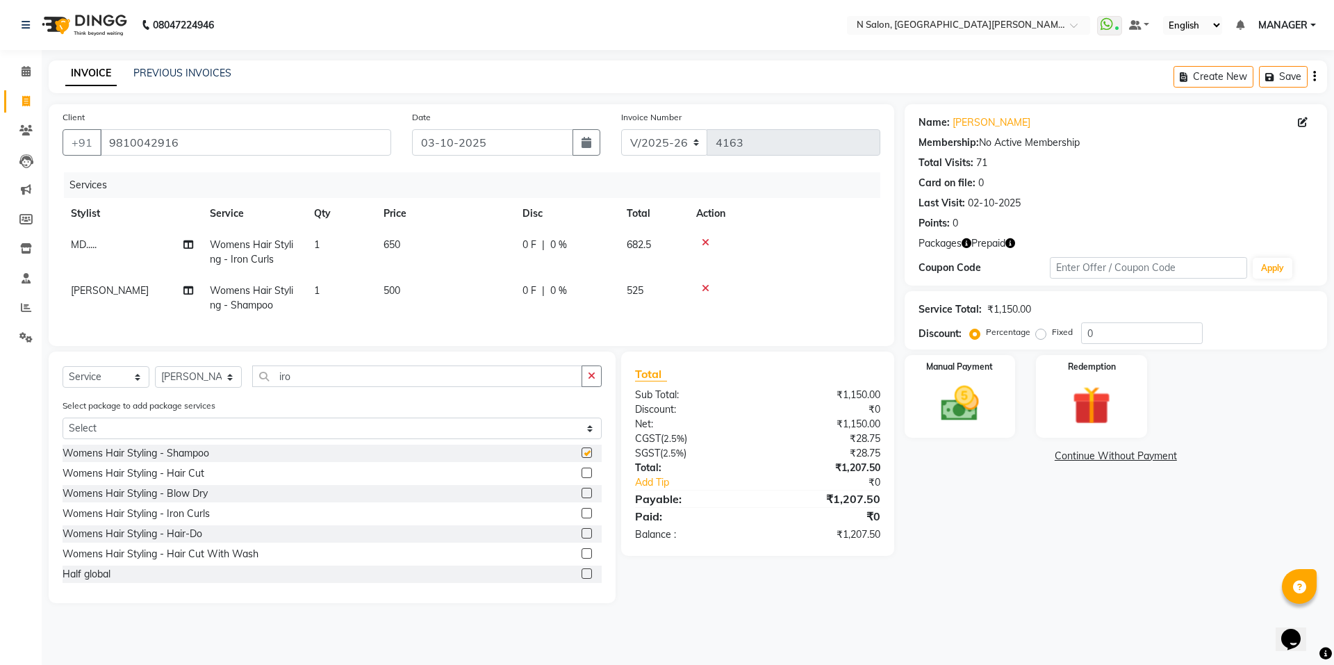
checkbox input "false"
drag, startPoint x: 299, startPoint y: 389, endPoint x: 261, endPoint y: 395, distance: 38.7
click at [261, 387] on input "iro" at bounding box center [417, 376] width 330 height 22
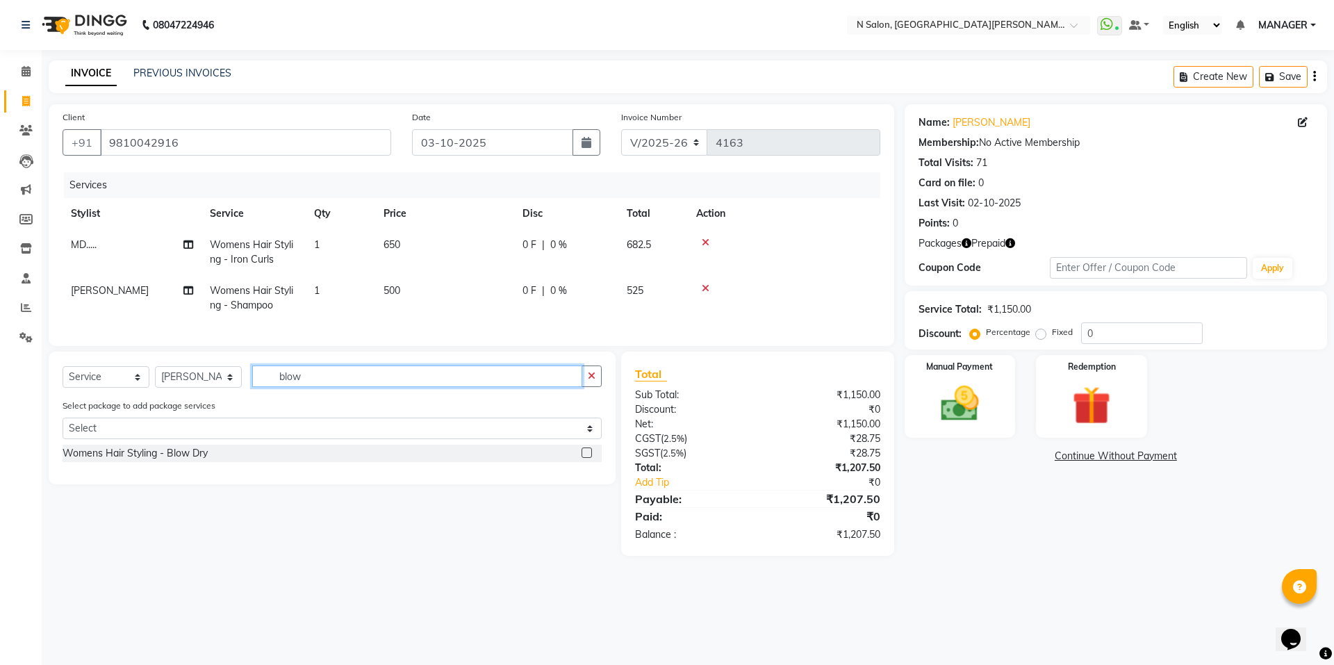
type input "blow"
click at [585, 458] on label at bounding box center [586, 452] width 10 height 10
click at [585, 458] on input "checkbox" at bounding box center [585, 453] width 9 height 9
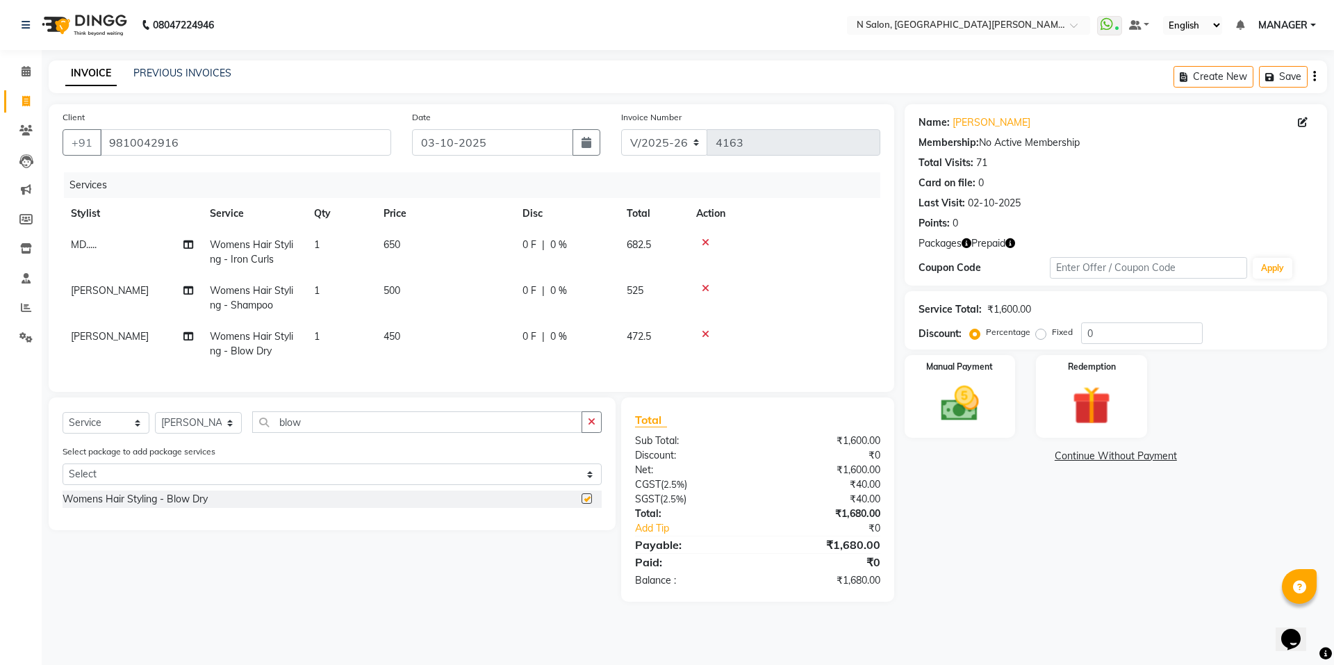
checkbox input "false"
click at [222, 433] on select "Select Stylist Anju Faiz Faizal MANAGER MD..... Pankaj Pradeep Sahil NAWAB same…" at bounding box center [198, 423] width 87 height 22
select select "92470"
click at [155, 422] on select "Select Stylist Anju Faiz Faizal MANAGER MD..... Pankaj Pradeep Sahil NAWAB same…" at bounding box center [198, 423] width 87 height 22
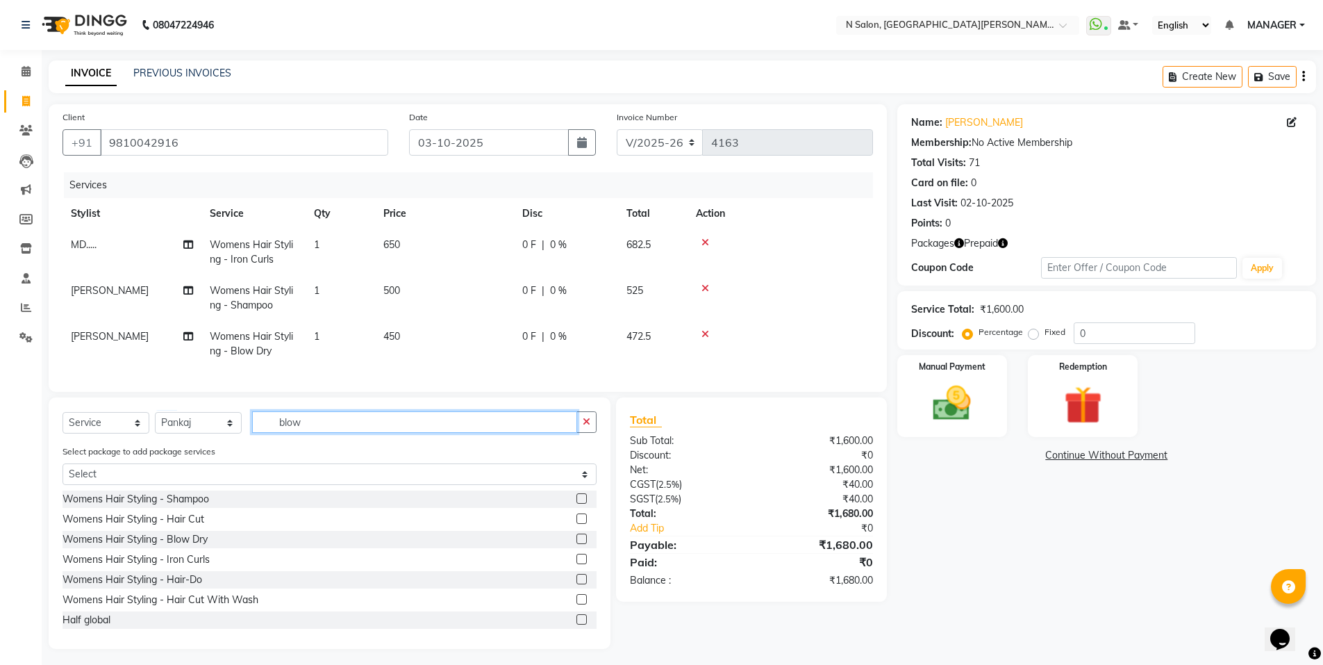
drag, startPoint x: 307, startPoint y: 433, endPoint x: 218, endPoint y: 433, distance: 88.9
click at [218, 433] on div "Select Service Product Membership Package Voucher Prepaid Gift Card Select Styl…" at bounding box center [330, 427] width 534 height 33
click at [577, 504] on label at bounding box center [582, 498] width 10 height 10
click at [577, 504] on input "checkbox" at bounding box center [581, 499] width 9 height 9
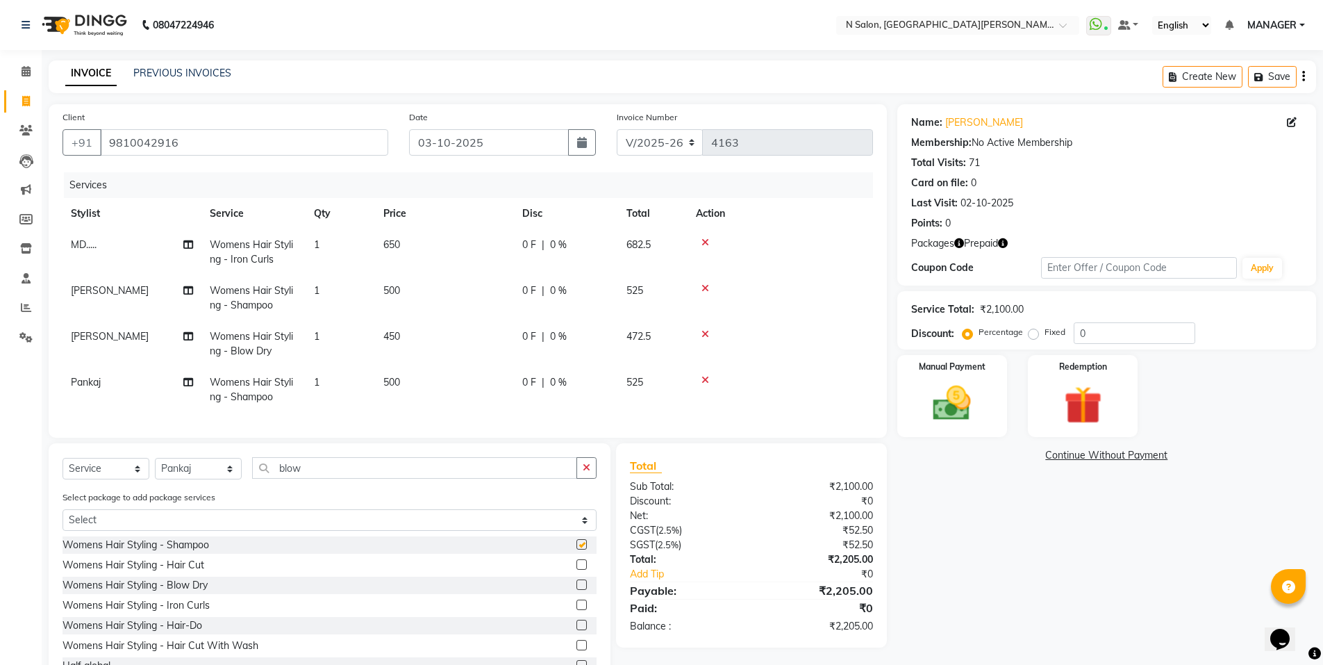
checkbox input "false"
click at [1000, 240] on icon "button" at bounding box center [1003, 243] width 10 height 10
click at [1083, 390] on img at bounding box center [1083, 405] width 64 height 49
click at [1027, 456] on span "Prepaid 2" at bounding box center [1020, 457] width 45 height 16
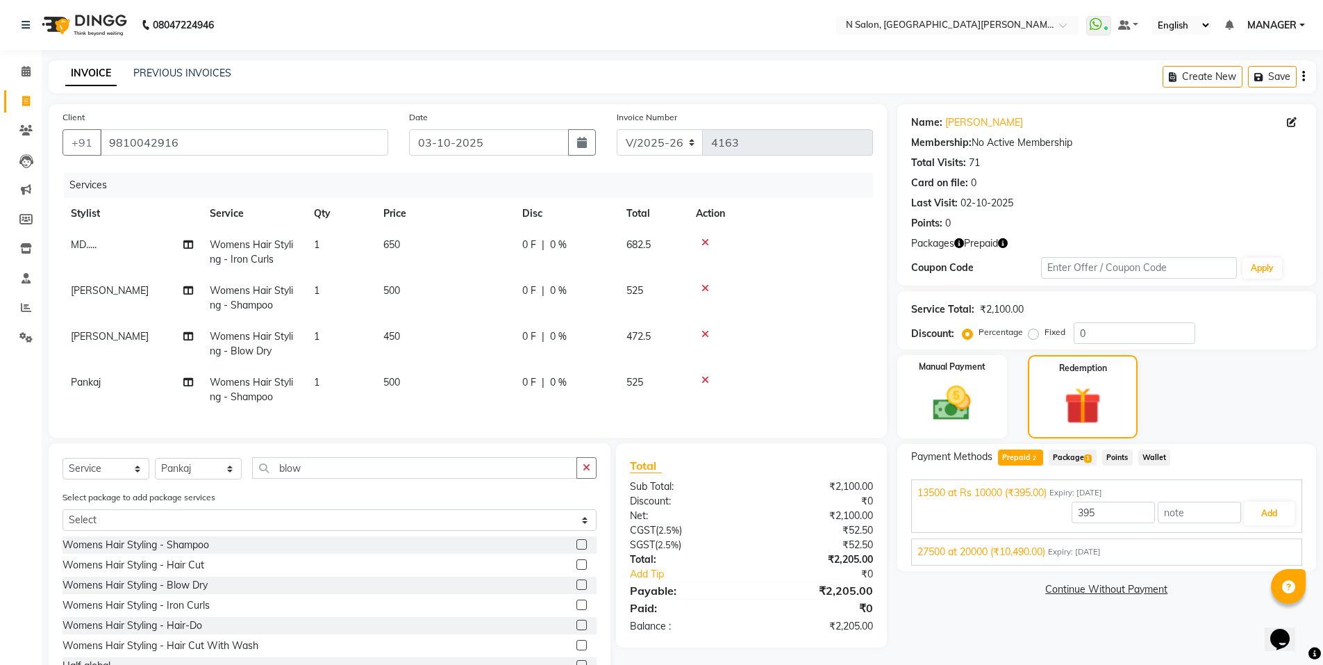
click at [1229, 553] on div "27500 at 20000 (₹10,490.00) Expiry: 22-06-2026" at bounding box center [1107, 552] width 379 height 15
click at [1278, 546] on button "Add" at bounding box center [1269, 546] width 51 height 24
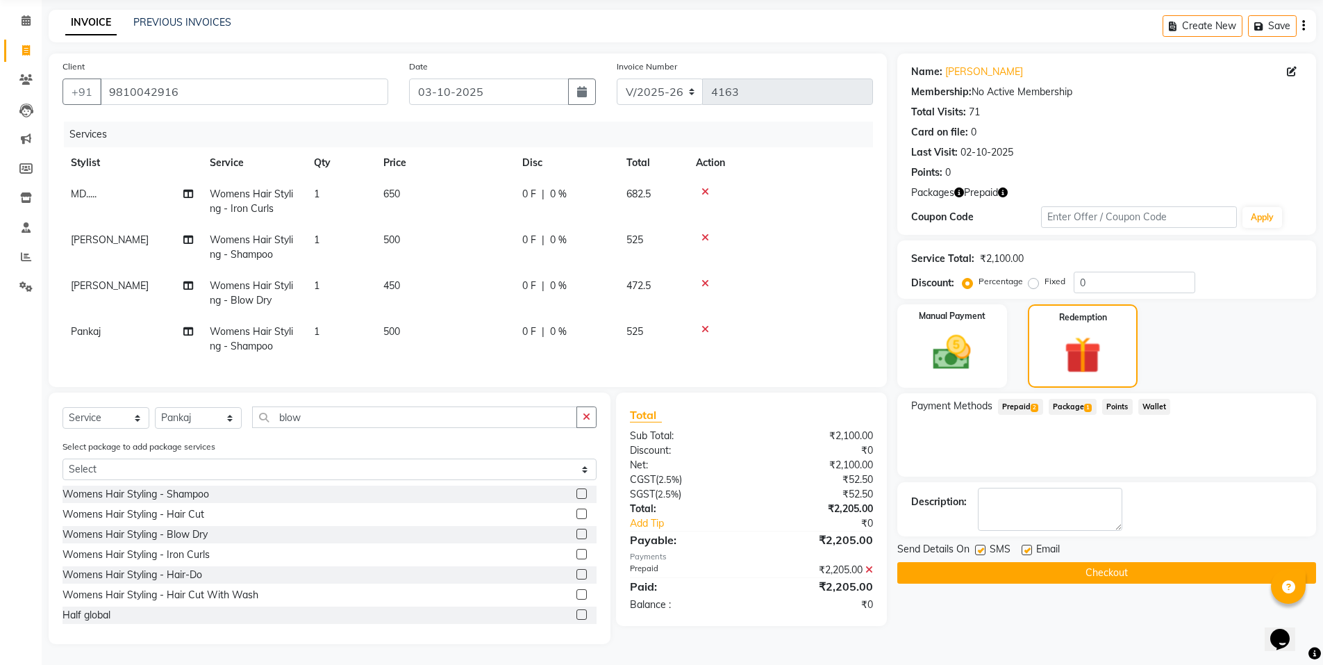
scroll to position [61, 0]
click at [1102, 562] on button "Checkout" at bounding box center [1107, 573] width 419 height 22
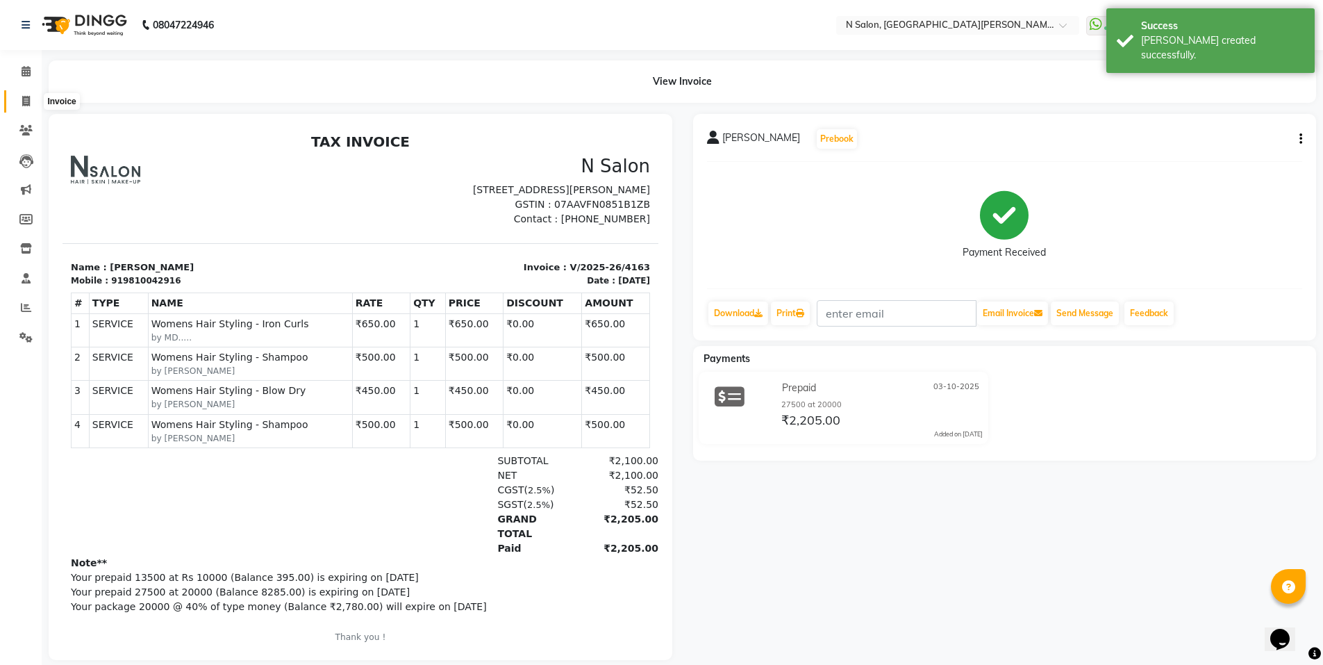
drag, startPoint x: 19, startPoint y: 99, endPoint x: 171, endPoint y: 54, distance: 158.5
click at [19, 99] on span at bounding box center [26, 102] width 24 height 16
select select "service"
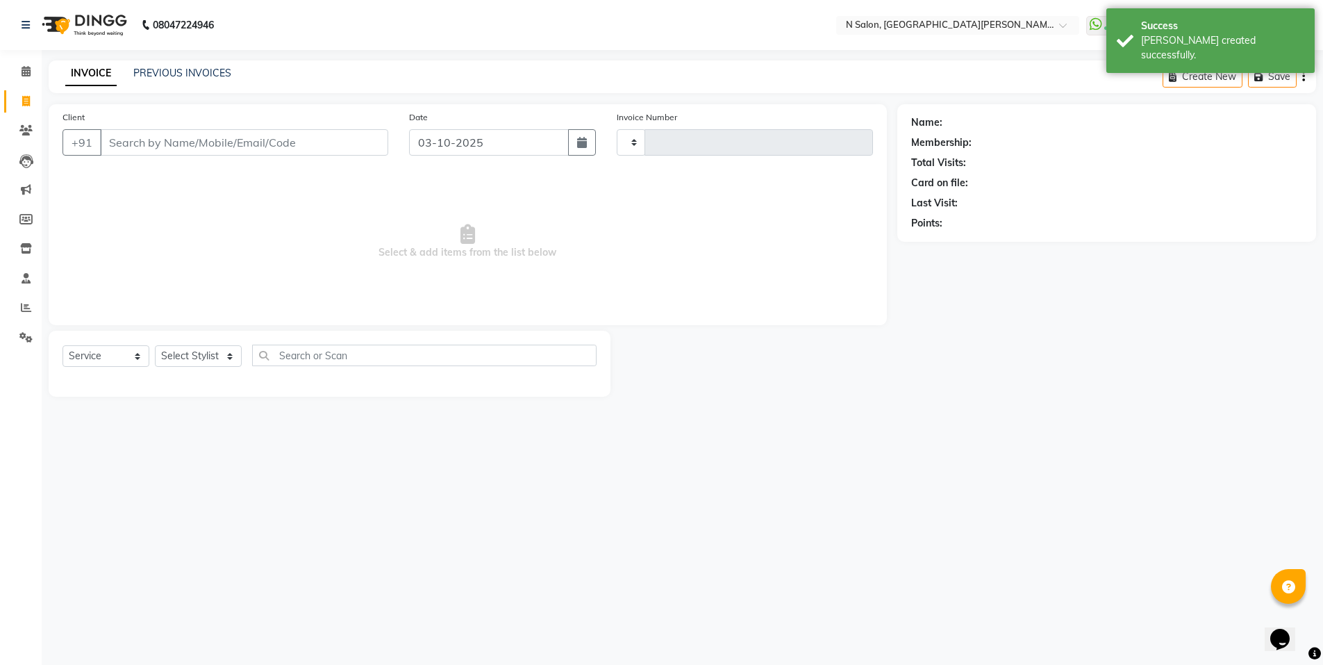
type input "4164"
select select "3472"
select select "P"
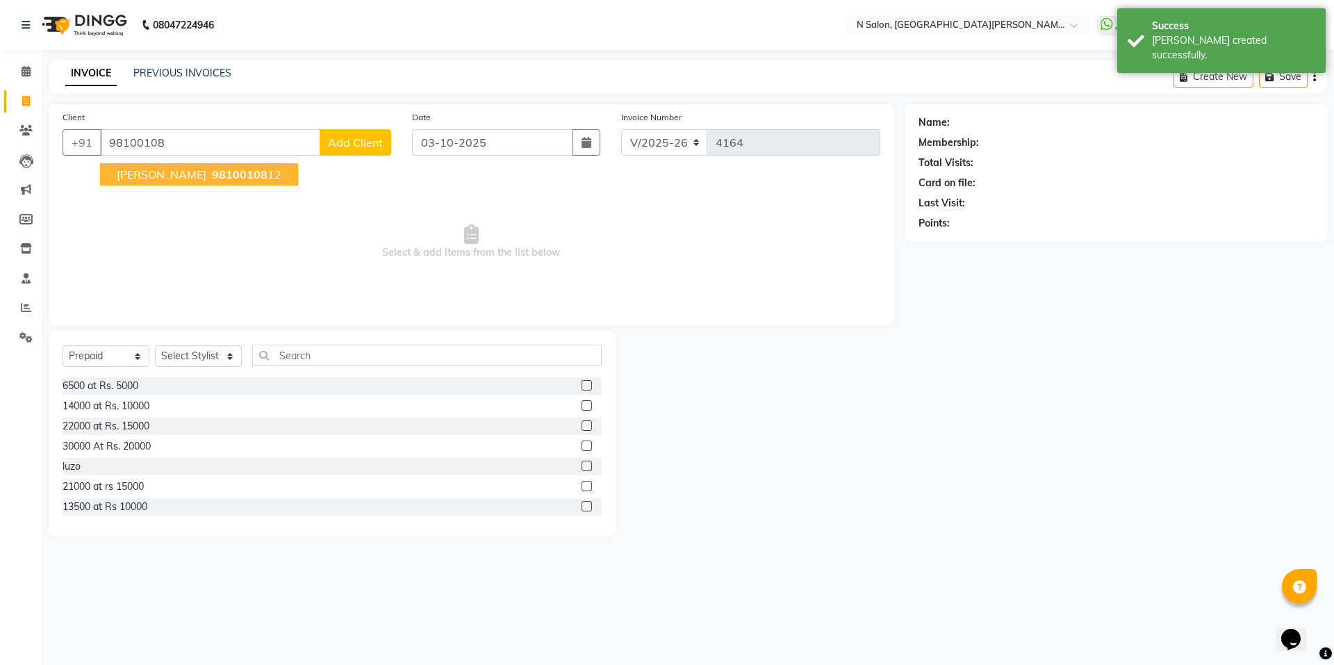
drag, startPoint x: 222, startPoint y: 170, endPoint x: 522, endPoint y: 171, distance: 299.4
click at [244, 171] on span "98100108" at bounding box center [240, 174] width 56 height 14
type input "9810010812"
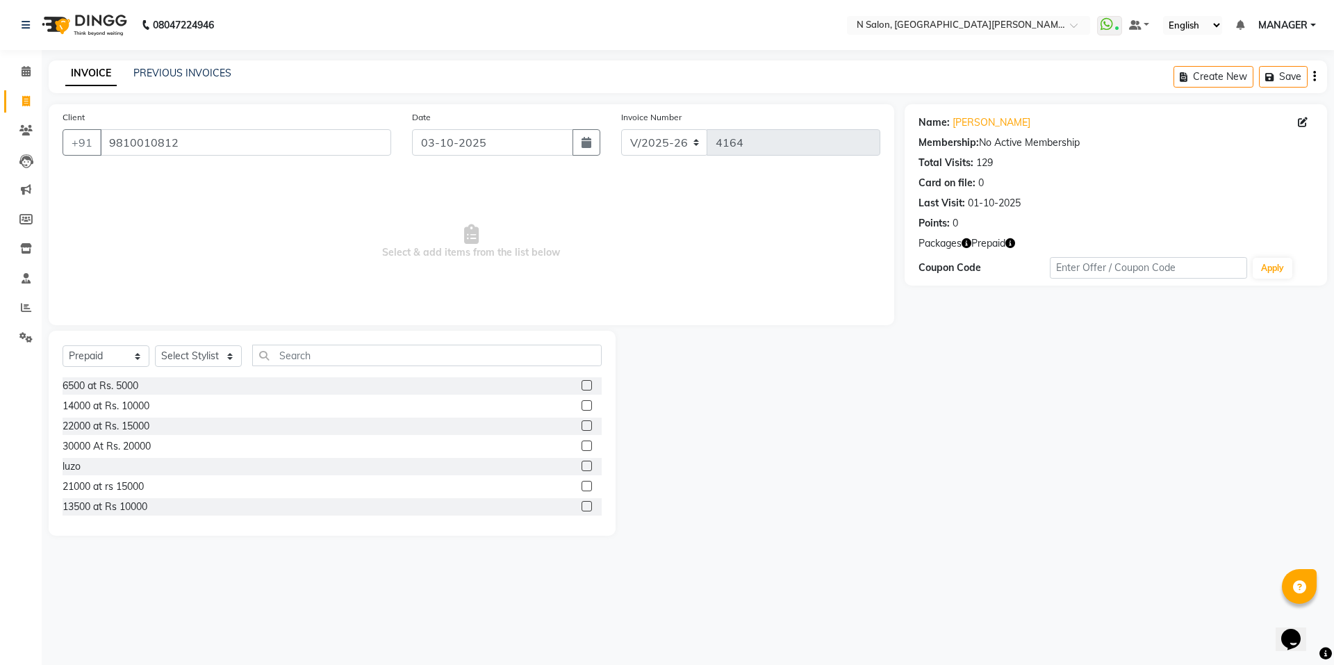
click at [1010, 242] on icon "button" at bounding box center [1010, 243] width 10 height 10
click at [24, 108] on span at bounding box center [26, 102] width 24 height 16
select select "service"
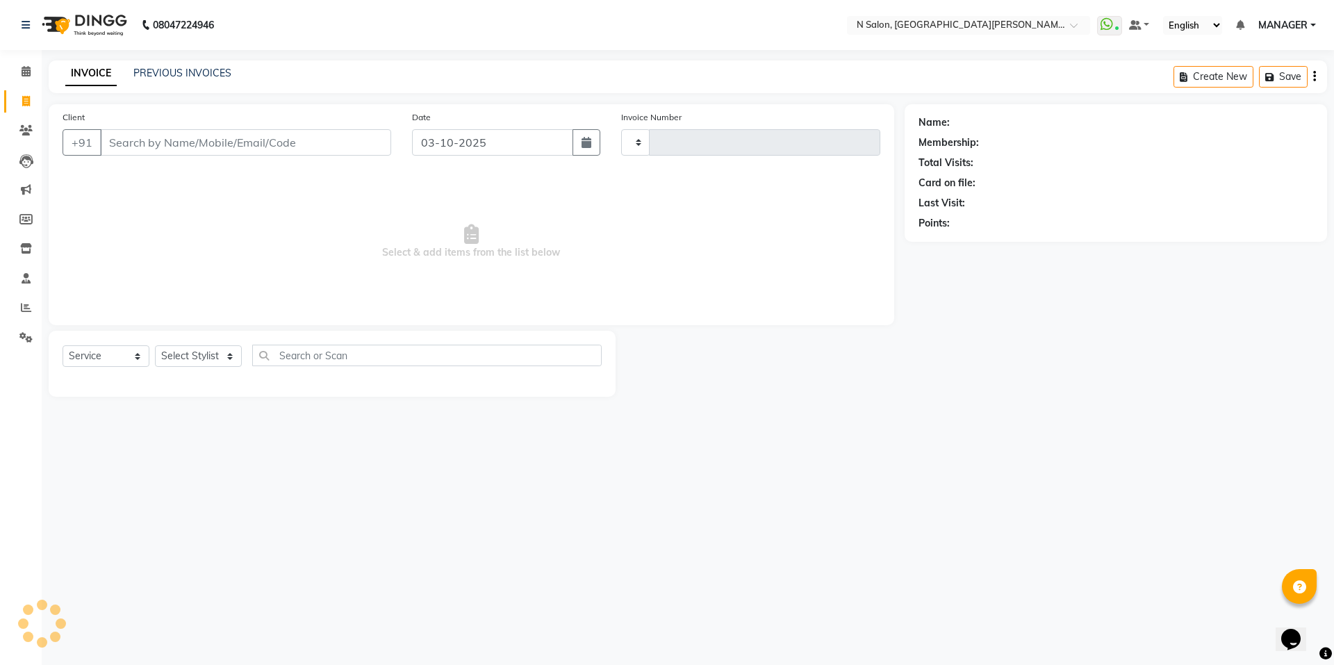
type input "4164"
select select "3472"
select select "P"
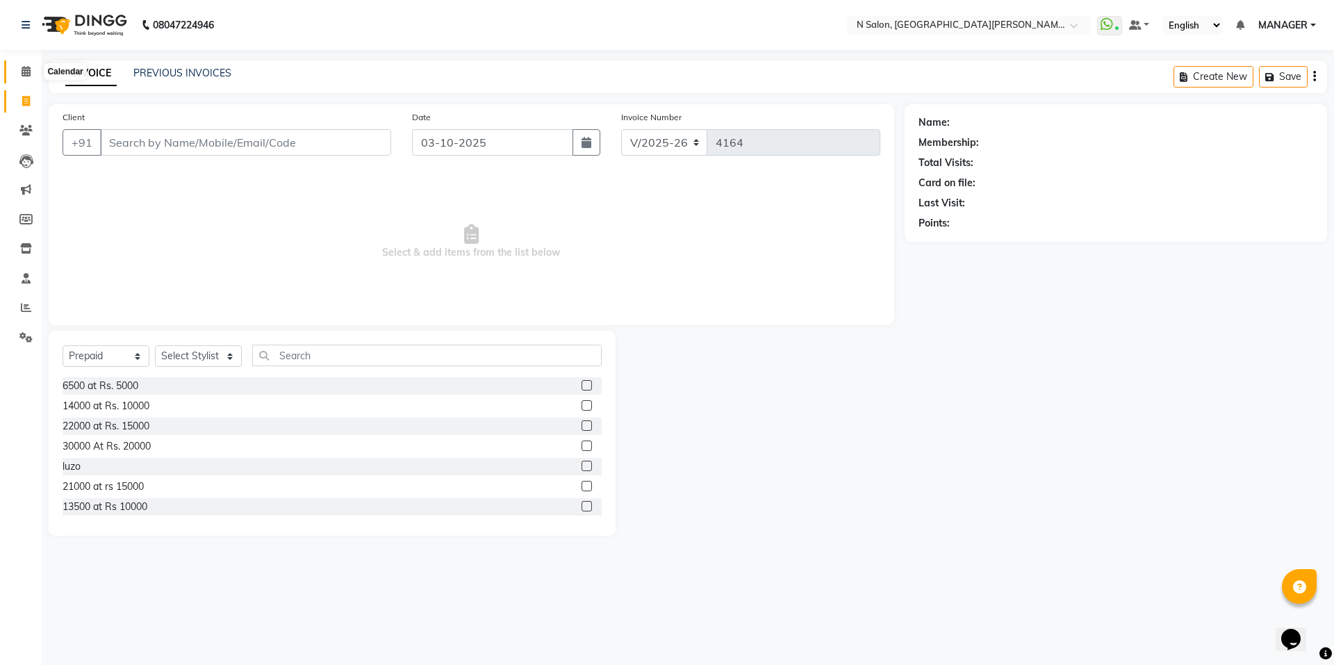
click at [26, 72] on icon at bounding box center [26, 71] width 9 height 10
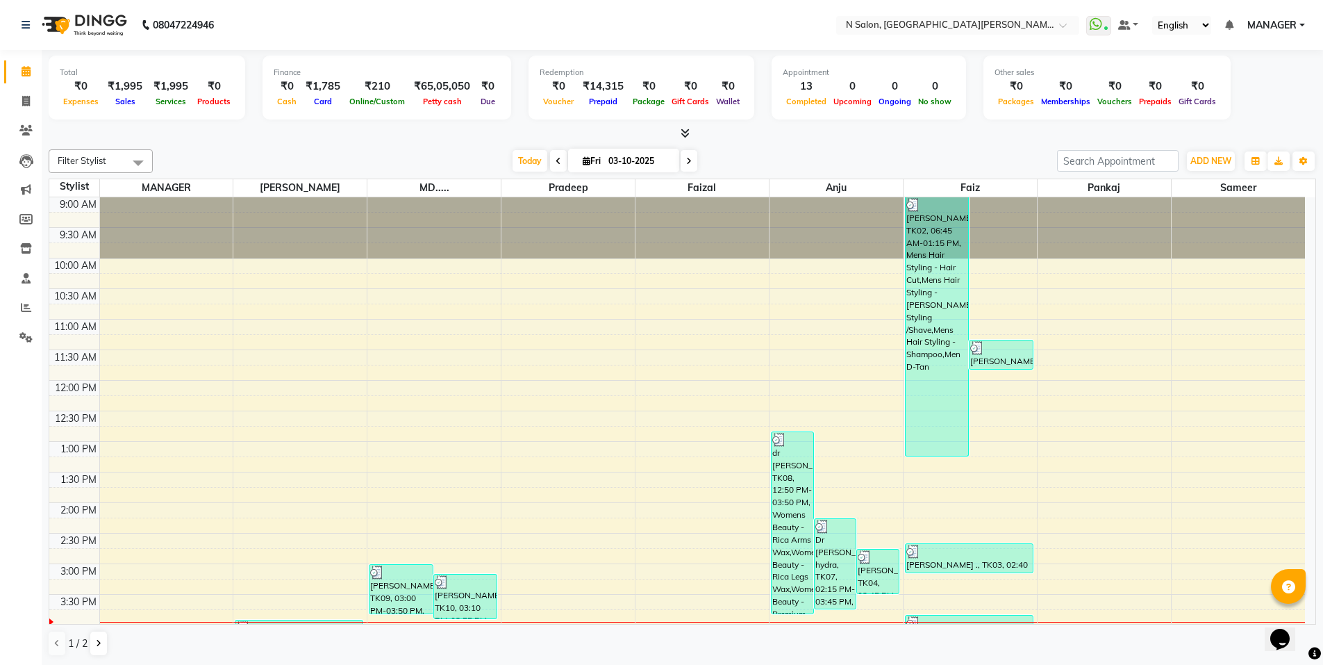
click at [683, 131] on icon at bounding box center [685, 133] width 9 height 10
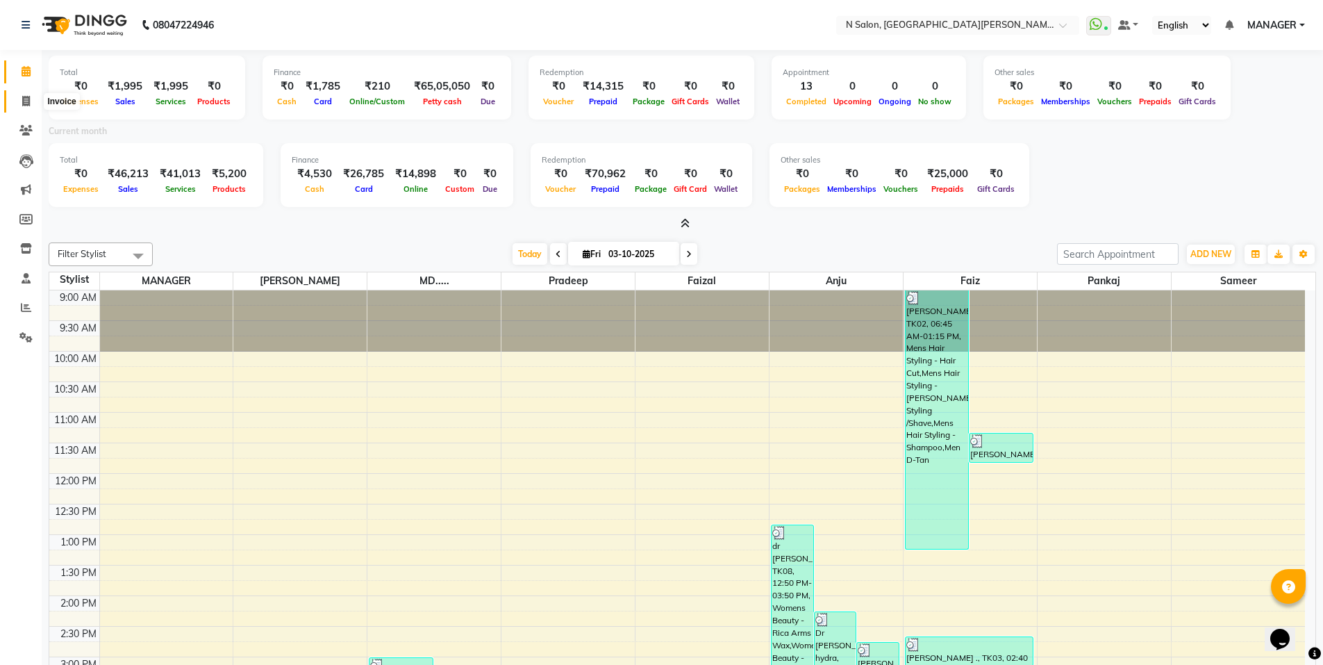
click at [34, 98] on span at bounding box center [26, 102] width 24 height 16
select select "service"
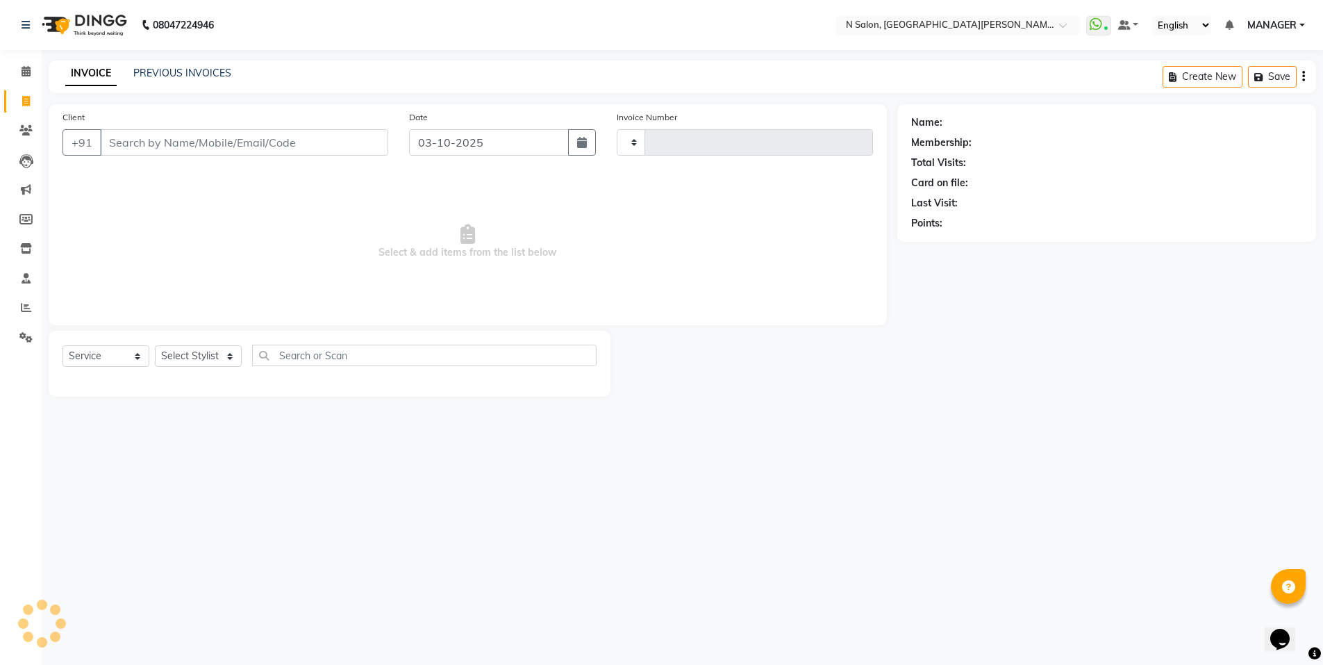
type input "4164"
select select "3472"
select select "P"
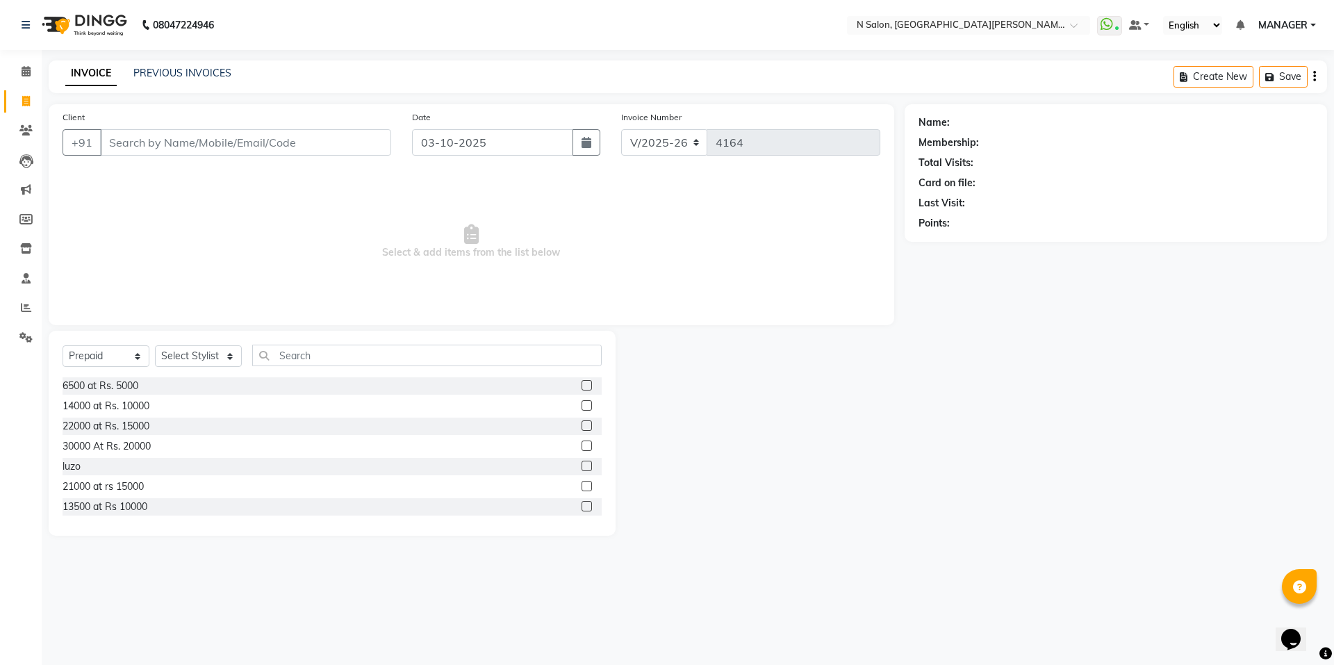
click at [160, 65] on div "INVOICE PREVIOUS INVOICES Create New Save" at bounding box center [688, 76] width 1278 height 33
click at [164, 70] on link "PREVIOUS INVOICES" at bounding box center [182, 73] width 98 height 13
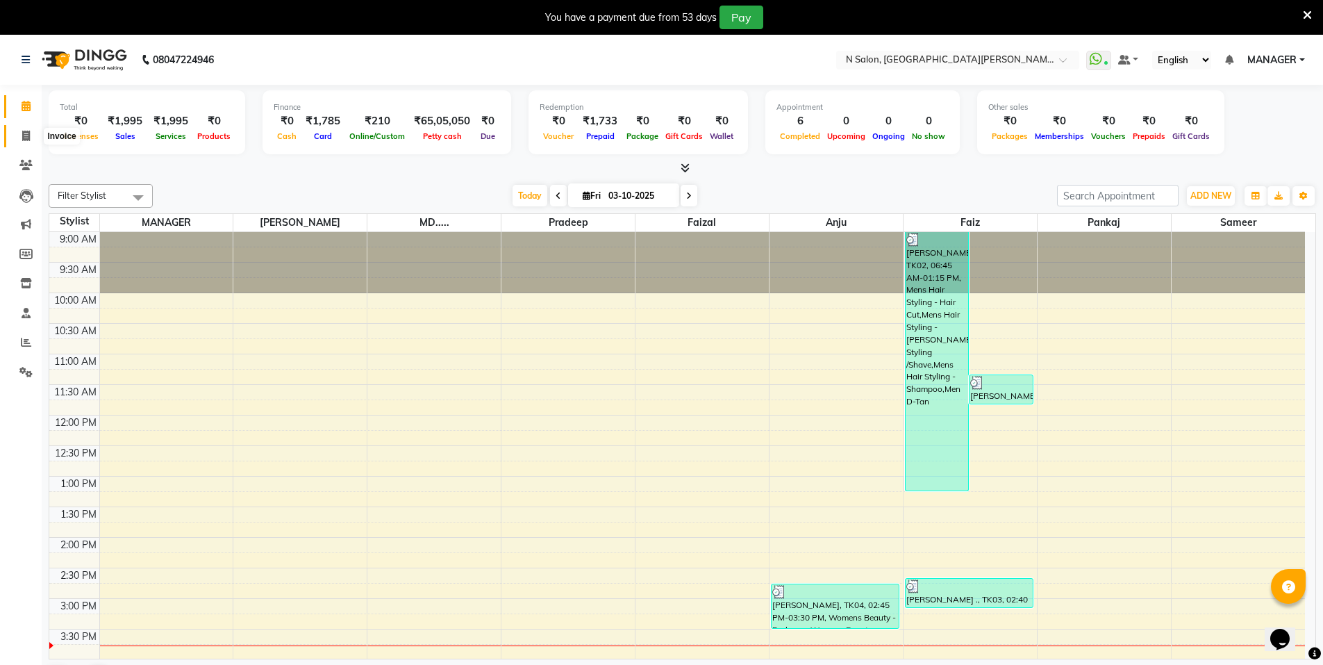
click at [26, 140] on icon at bounding box center [26, 136] width 8 height 10
select select "service"
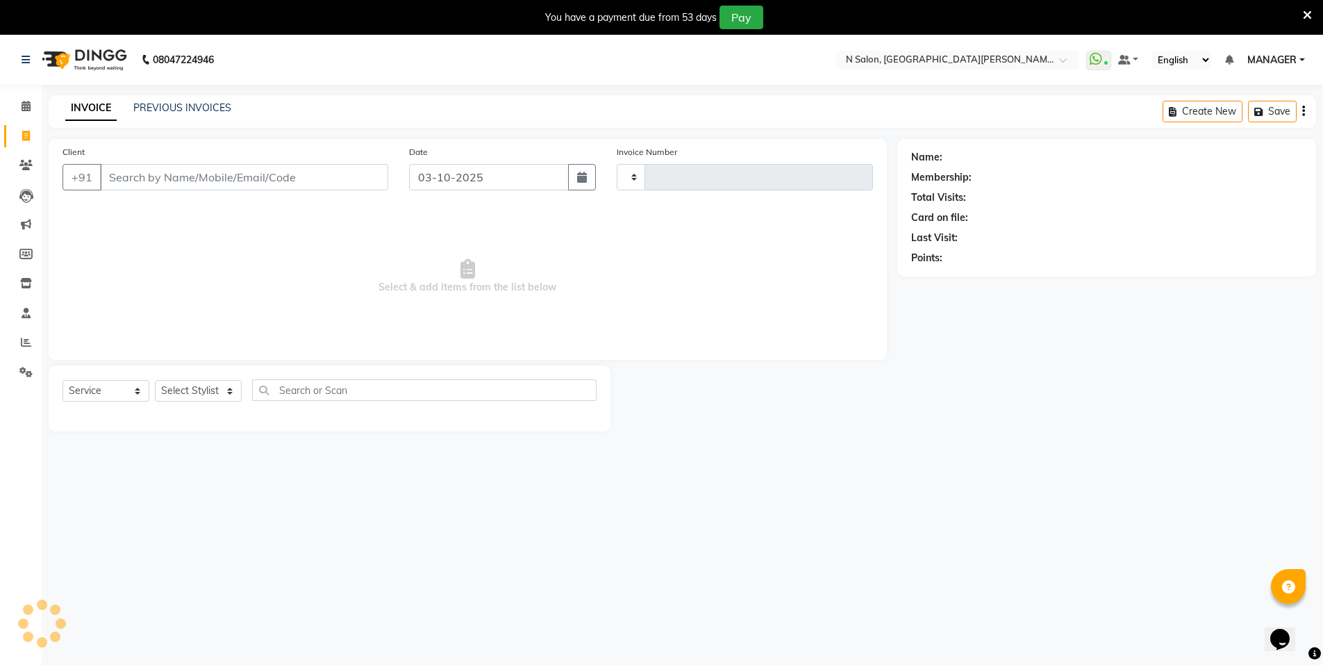
type input "4160"
select select "3472"
click at [167, 108] on link "PREVIOUS INVOICES" at bounding box center [182, 107] width 98 height 13
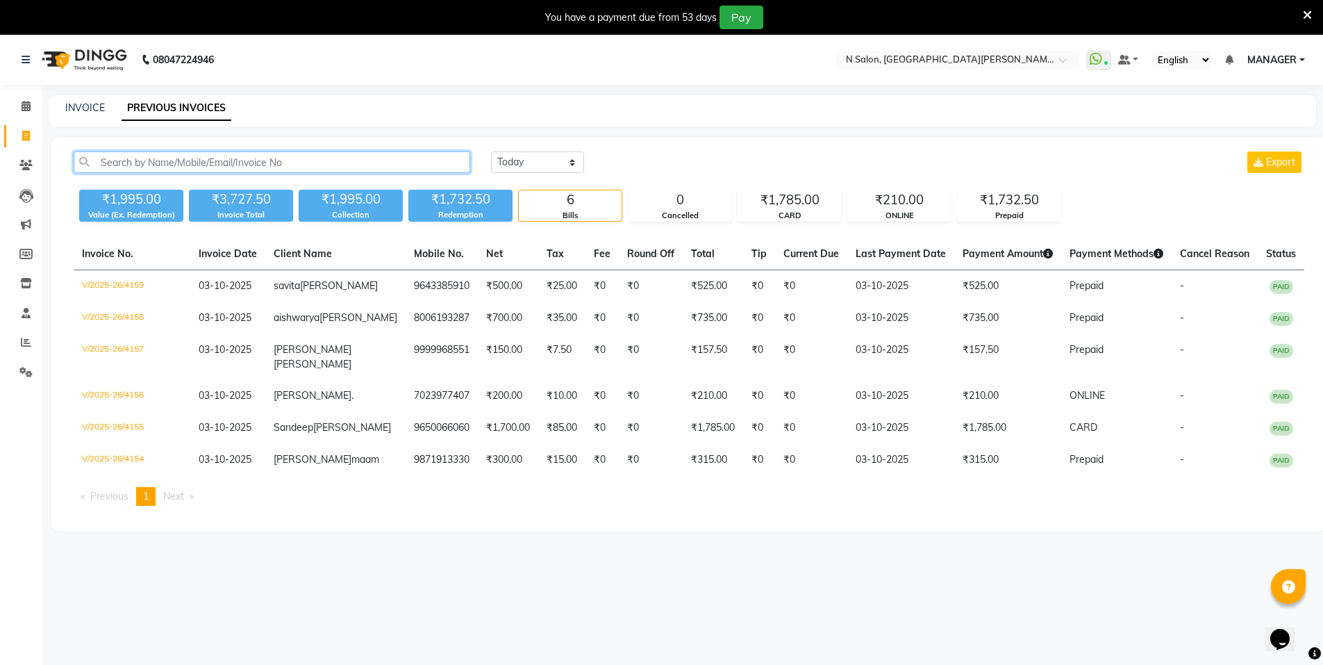
click at [181, 166] on input "text" at bounding box center [272, 162] width 397 height 22
paste input "9582413828"
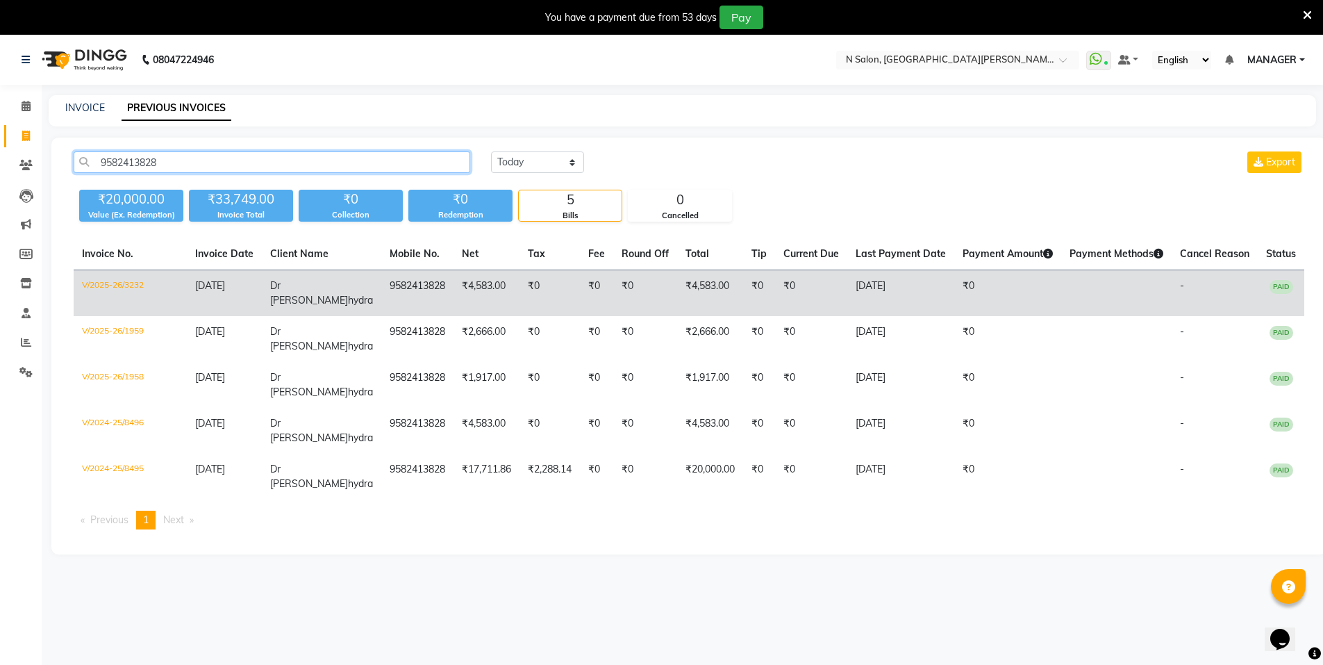
type input "9582413828"
